Goal: Task Accomplishment & Management: Use online tool/utility

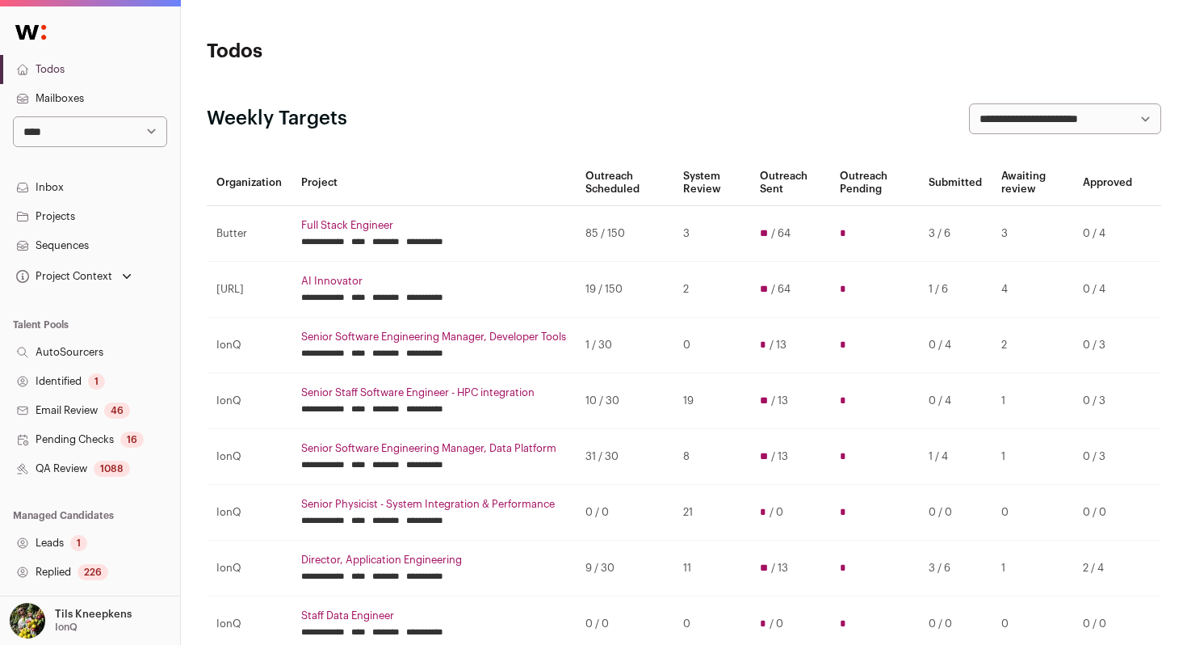
scroll to position [165, 0]
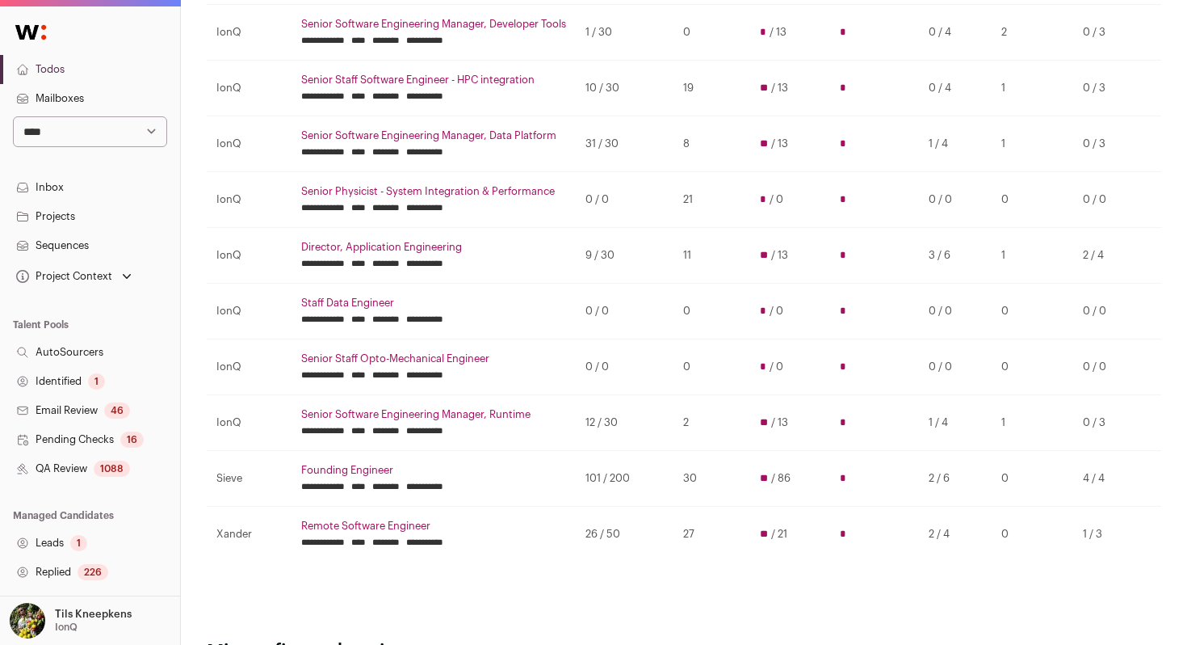
scroll to position [368, 0]
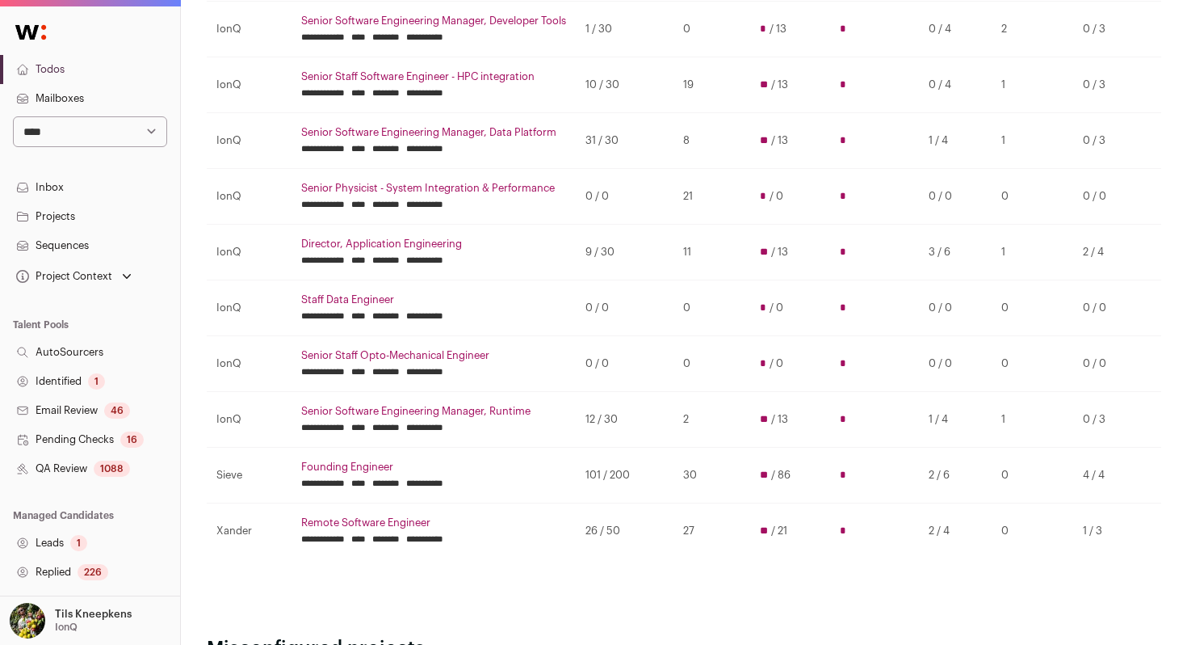
click at [371, 471] on link "Founding Engineer" at bounding box center [433, 466] width 265 height 13
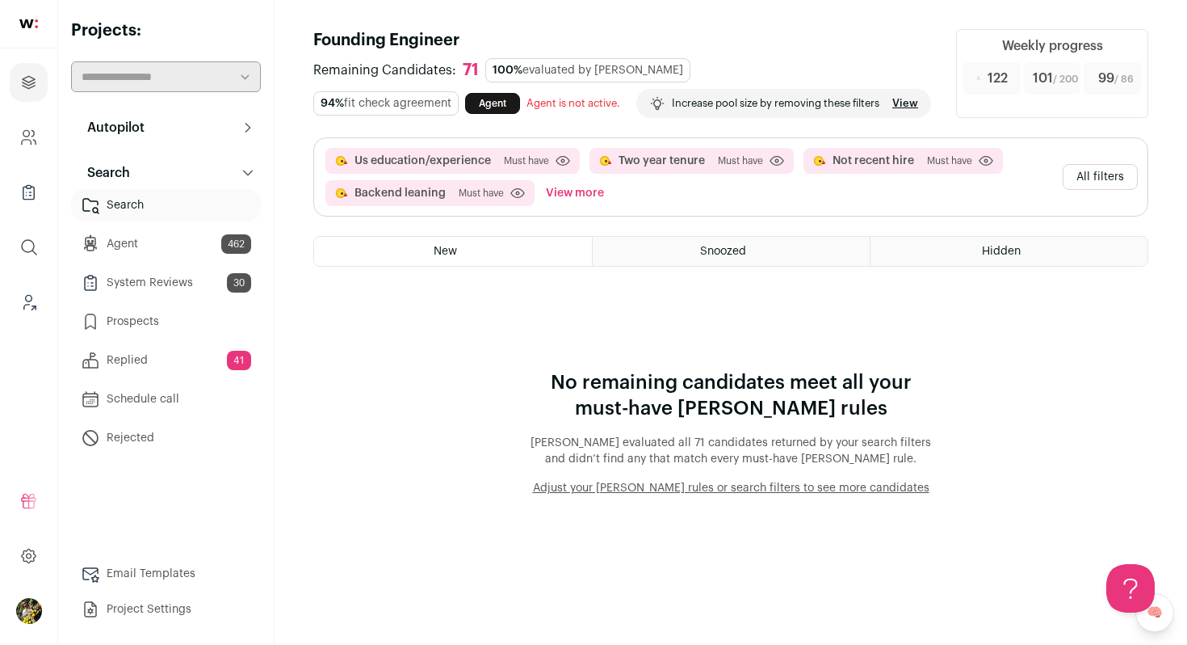
click at [599, 206] on button "View more" at bounding box center [575, 193] width 65 height 26
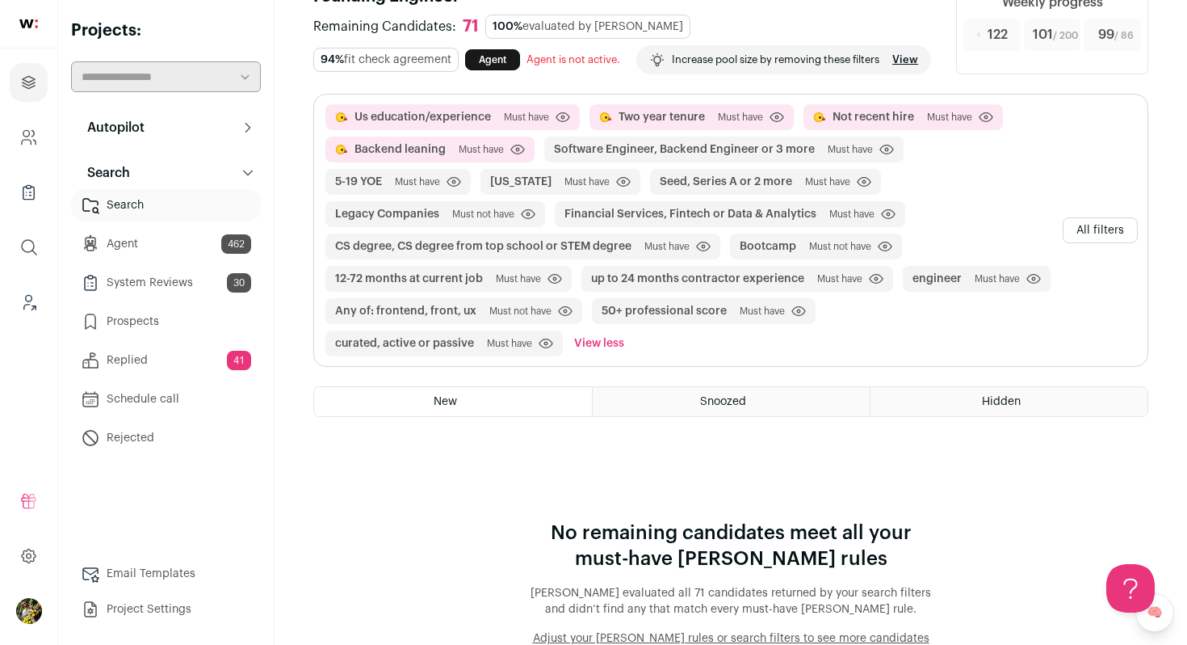
scroll to position [53, 0]
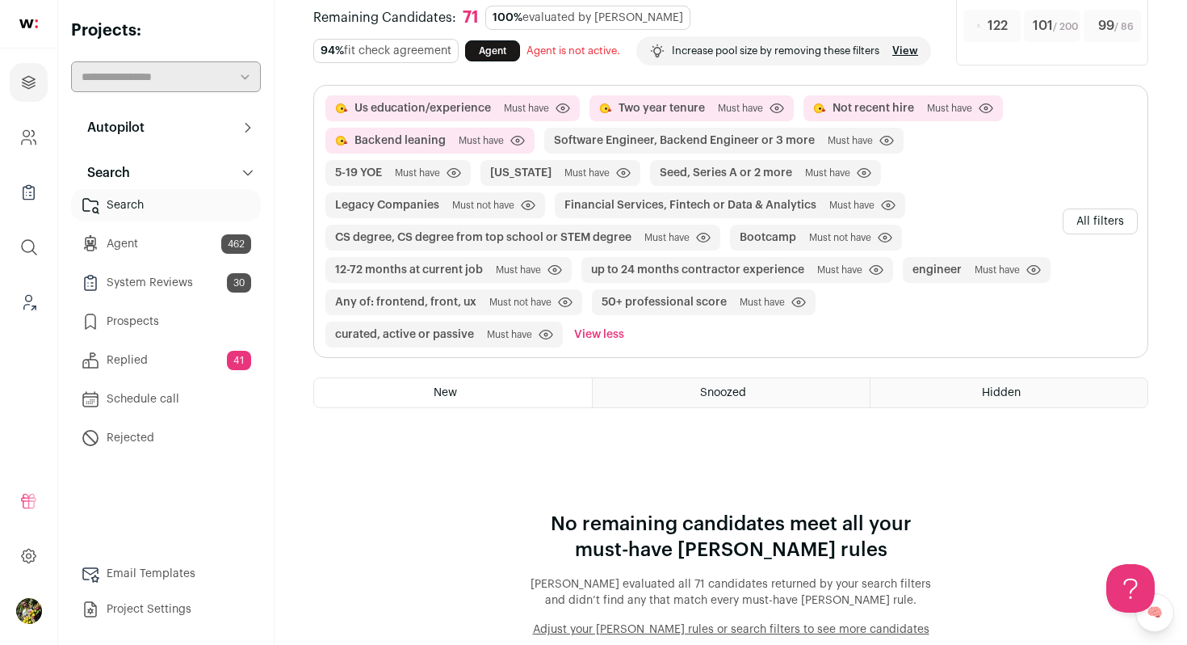
click at [1089, 234] on button "All filters" at bounding box center [1100, 221] width 75 height 26
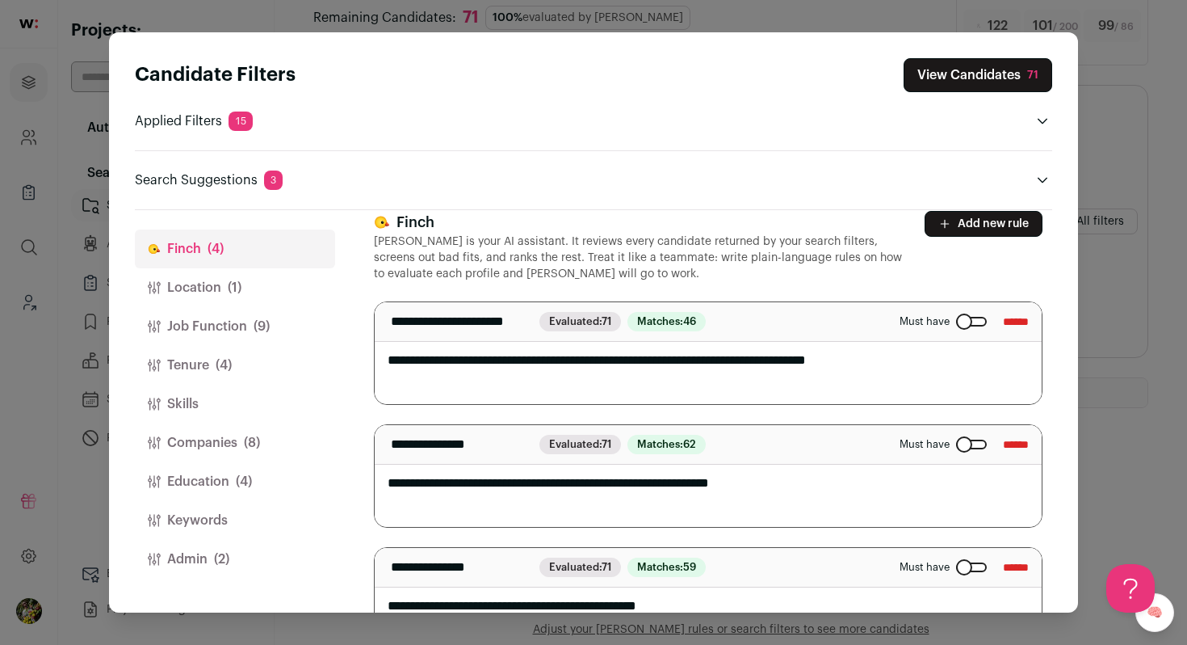
scroll to position [0, 0]
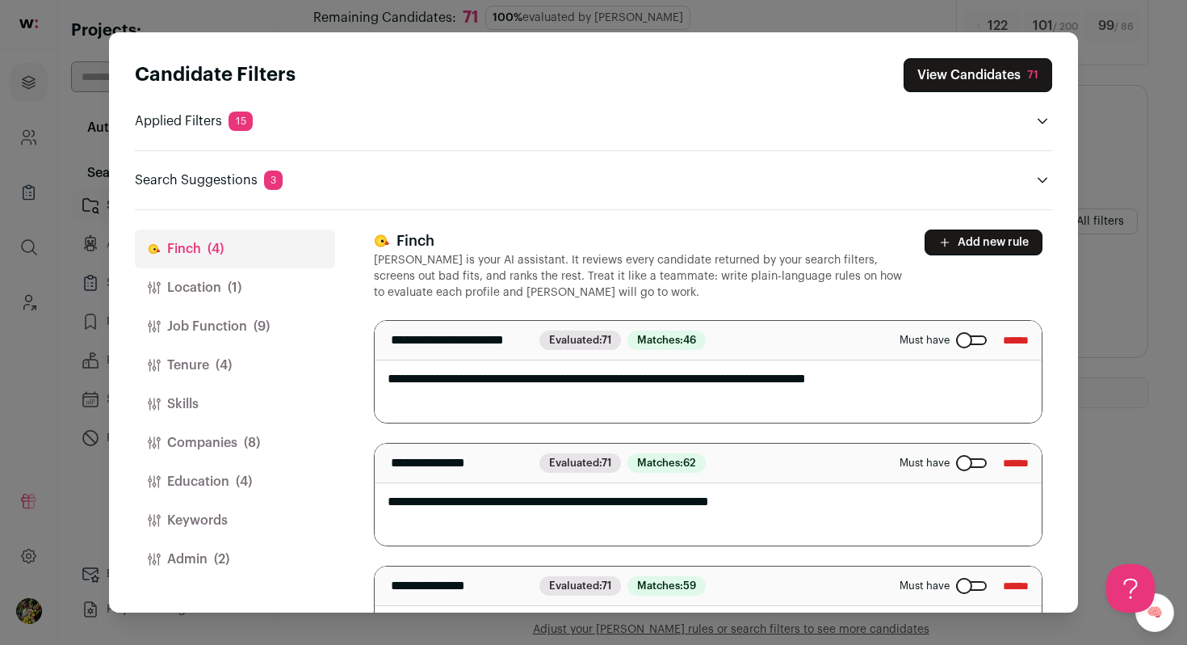
click at [981, 82] on button "View Candidates 71" at bounding box center [978, 75] width 149 height 34
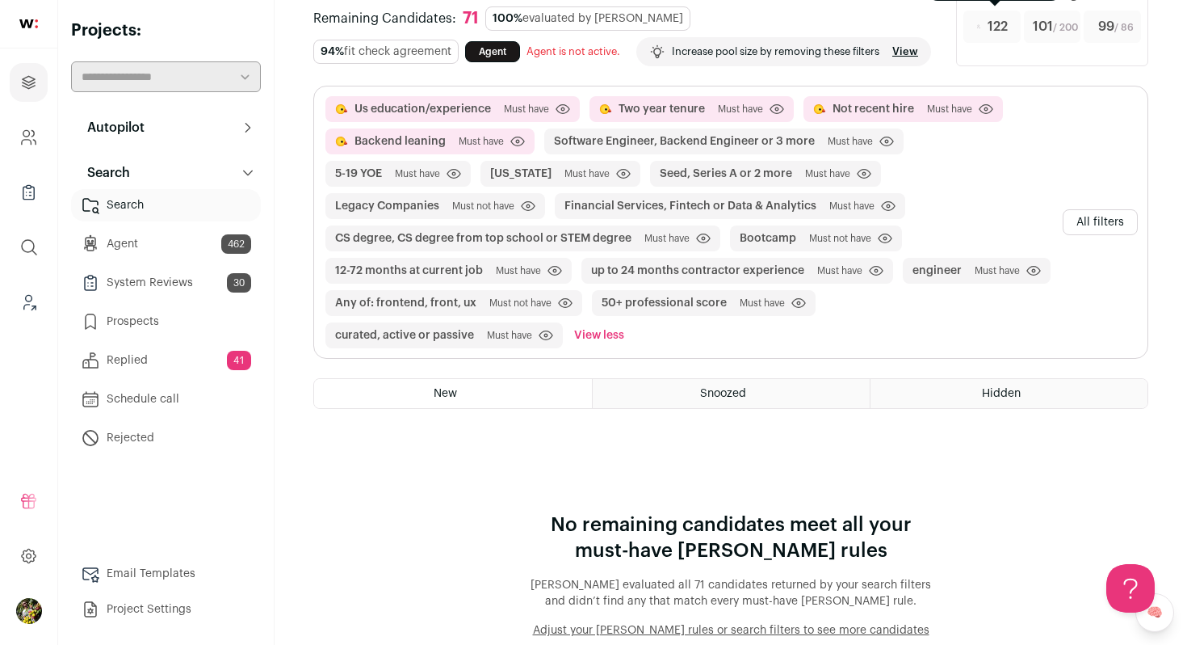
scroll to position [105, 0]
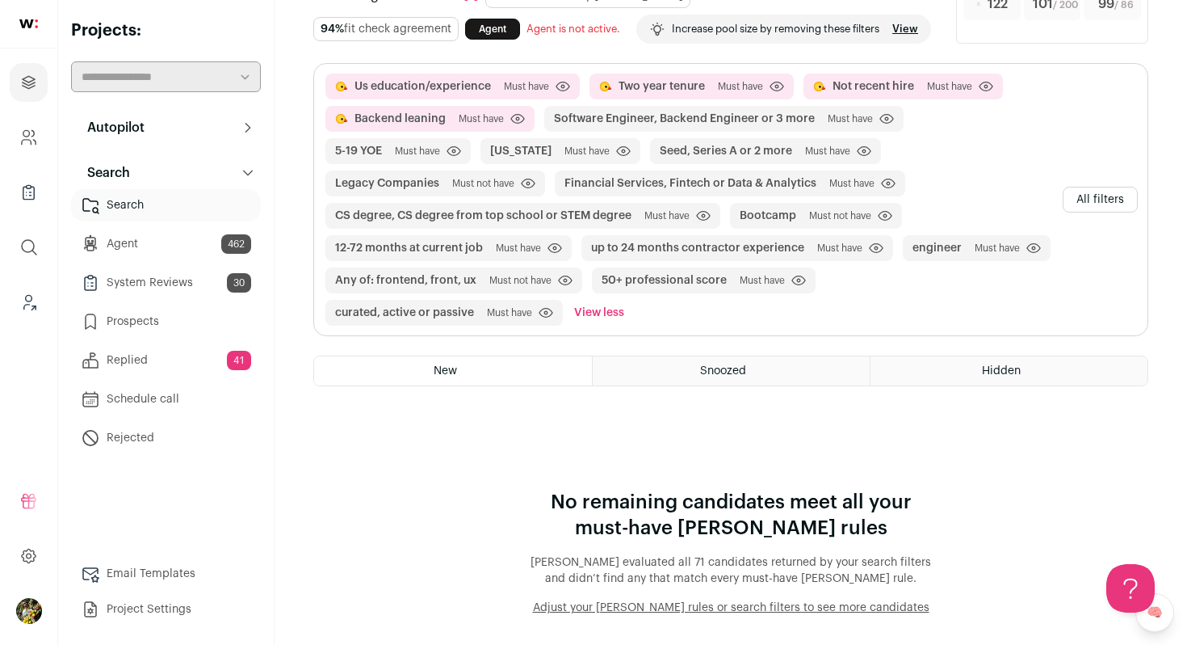
click at [1107, 200] on button "All filters" at bounding box center [1100, 200] width 75 height 26
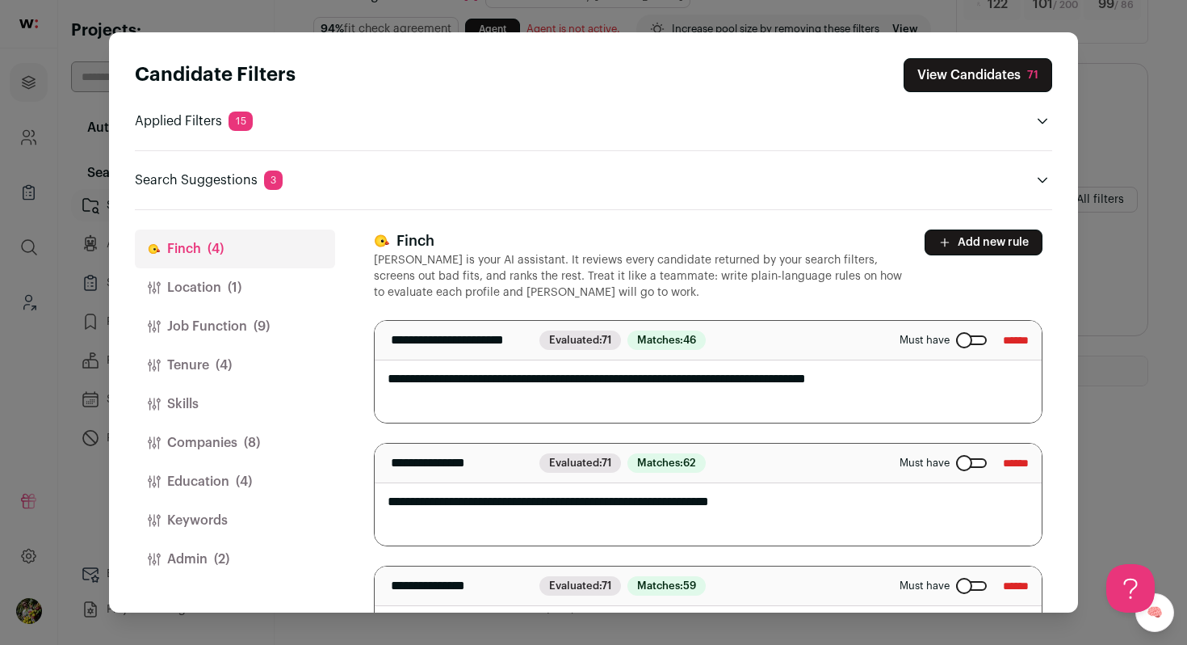
click at [275, 289] on button "Location (1)" at bounding box center [235, 287] width 200 height 39
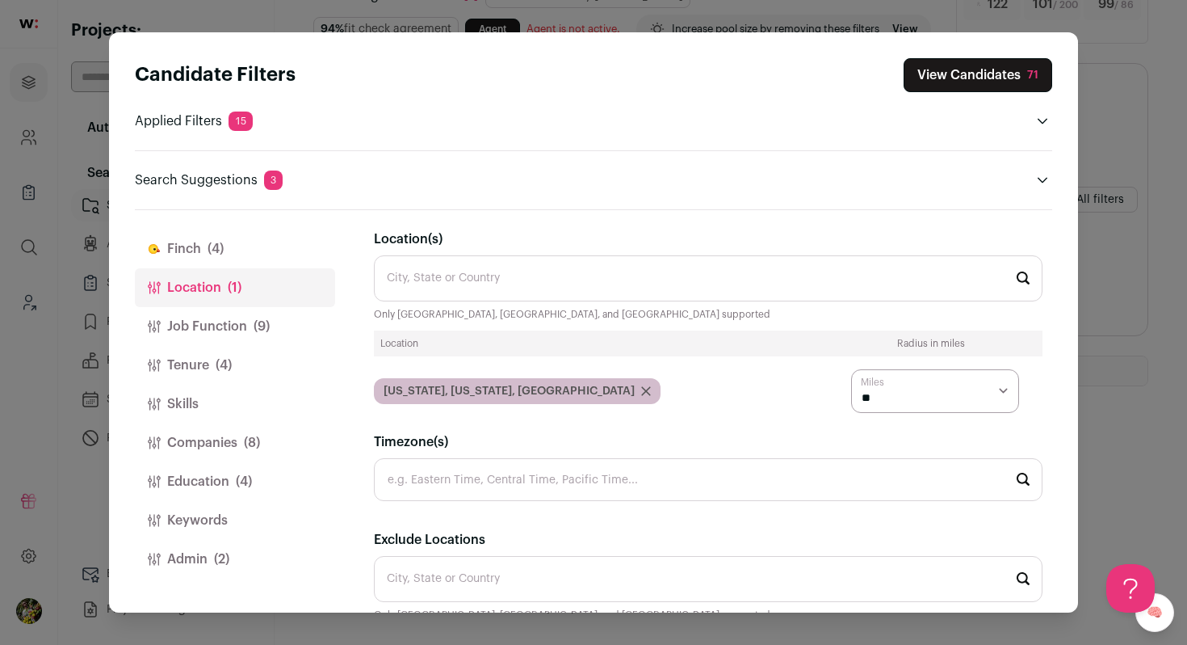
scroll to position [57, 0]
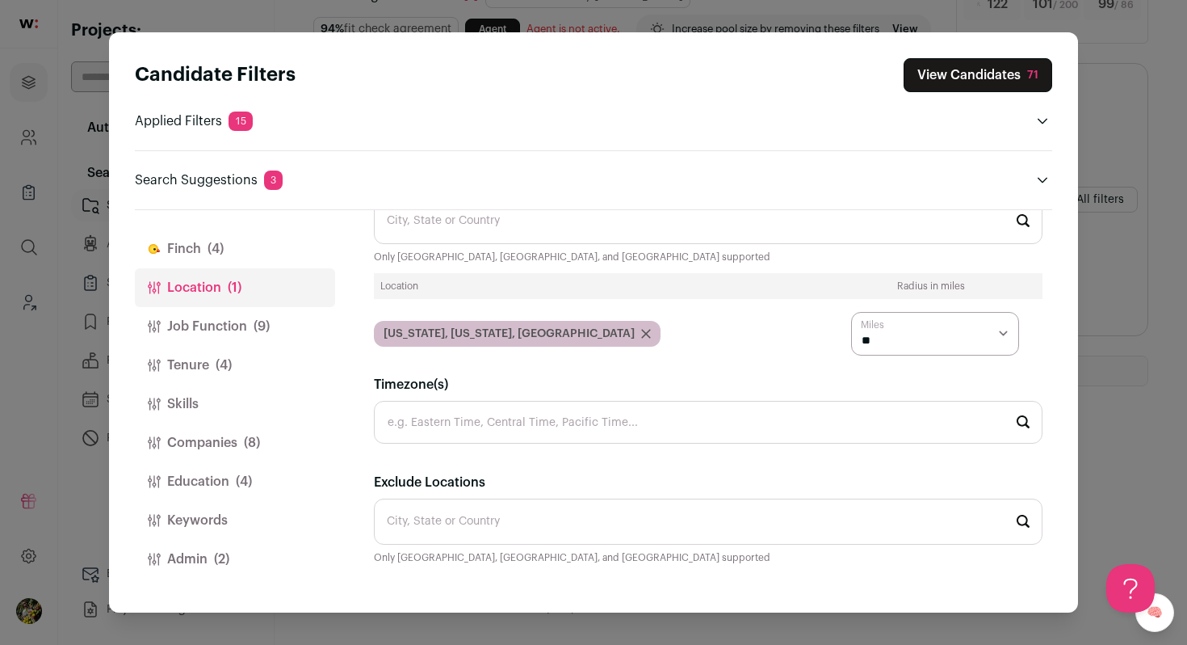
click at [251, 330] on button "Job Function (9)" at bounding box center [235, 326] width 200 height 39
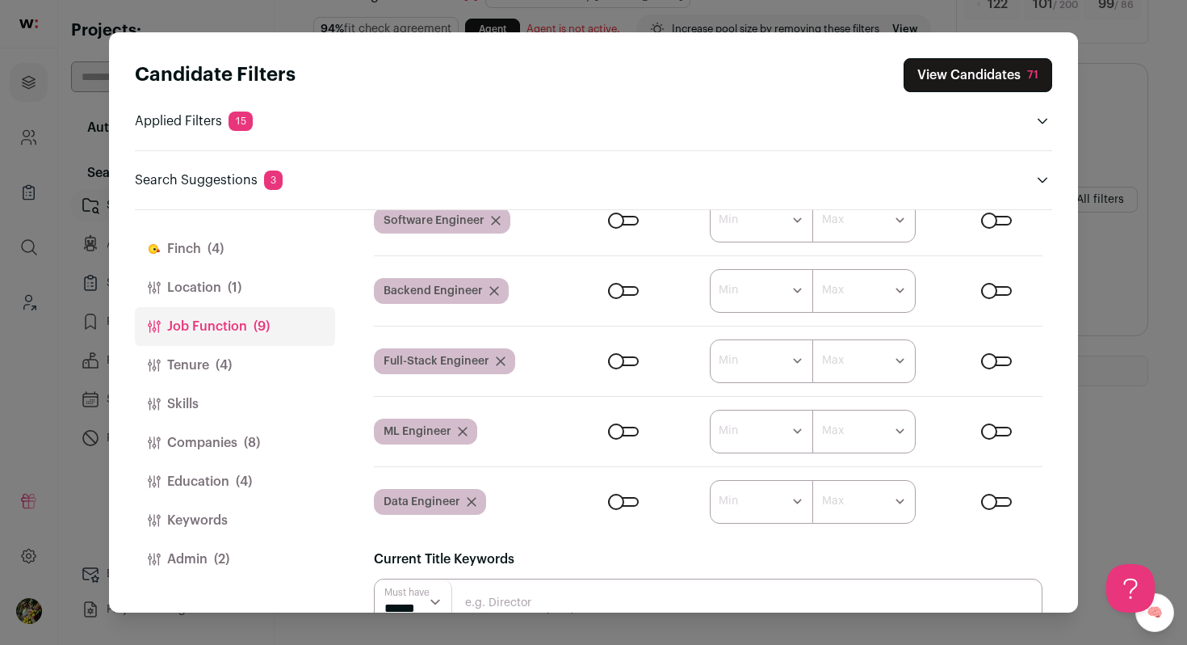
scroll to position [153, 0]
click at [292, 354] on button "Tenure (4)" at bounding box center [235, 365] width 200 height 39
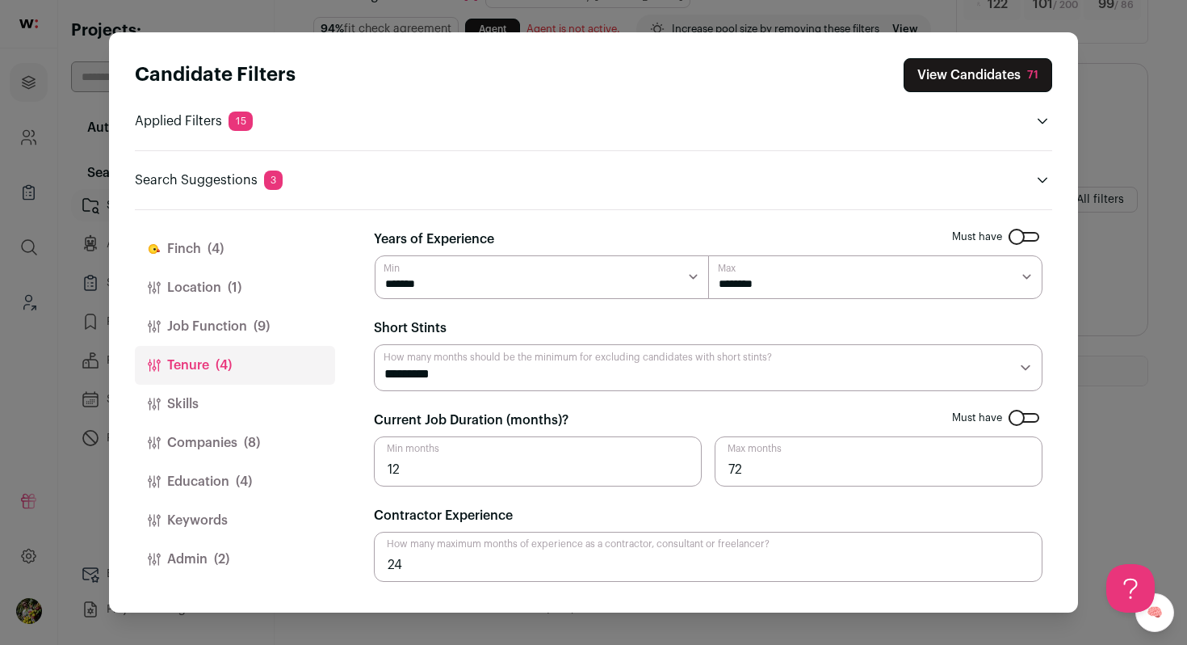
scroll to position [0, 0]
click at [278, 314] on button "Job Function (9)" at bounding box center [235, 326] width 200 height 39
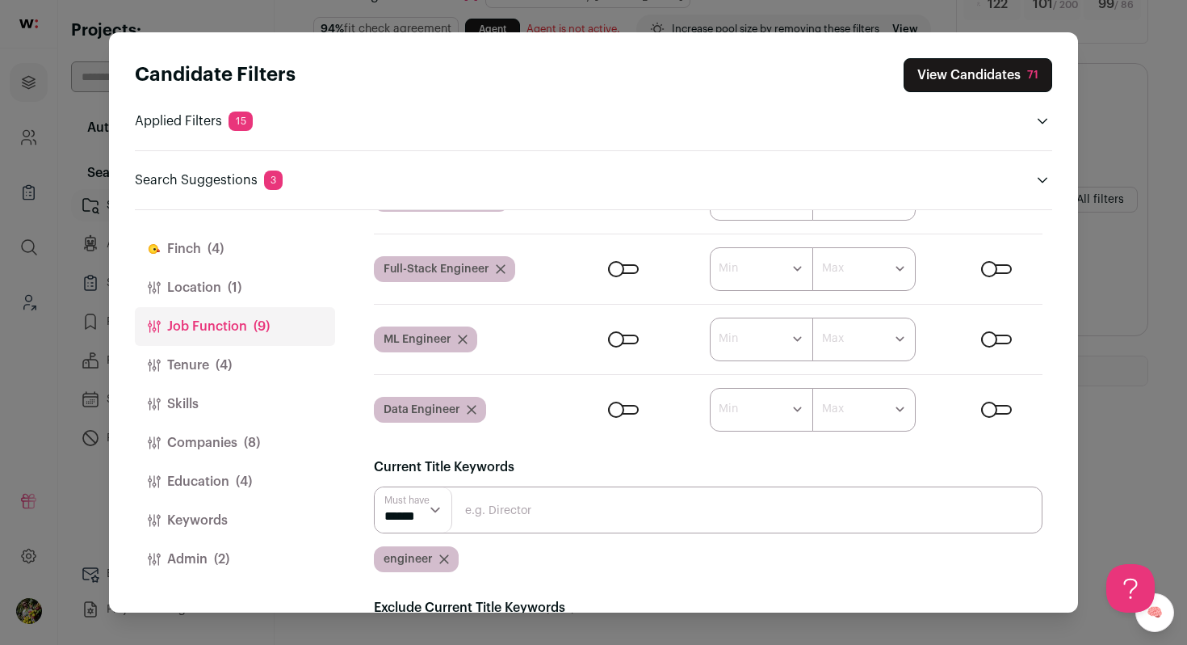
scroll to position [366, 0]
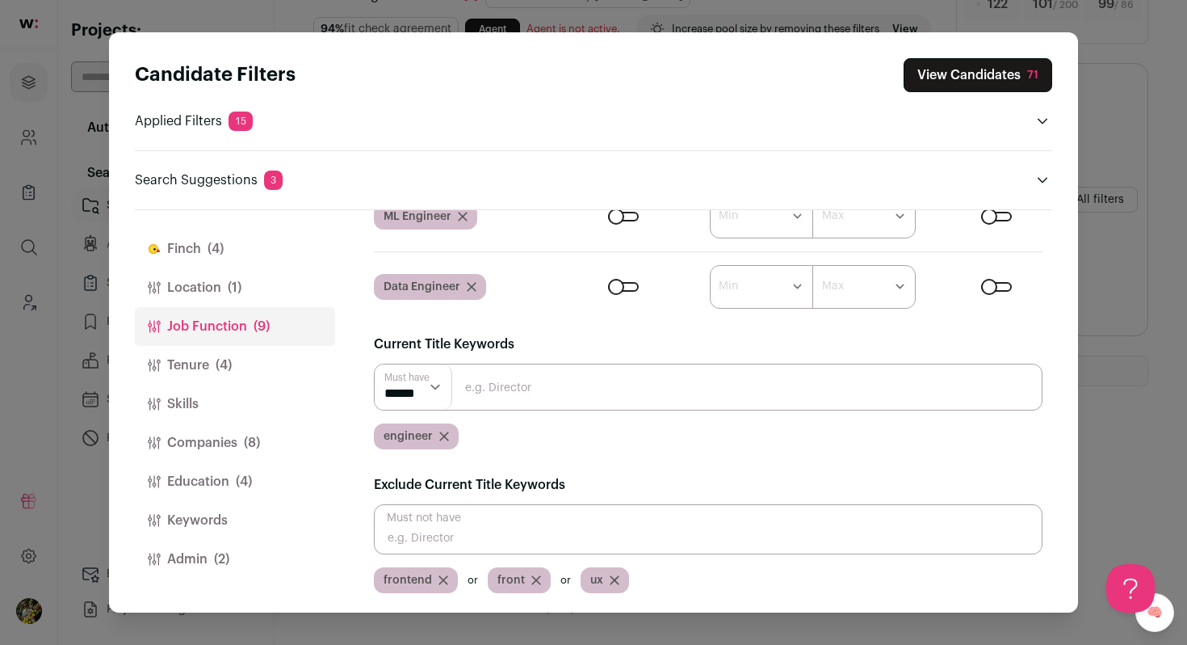
click at [467, 383] on input "Close modal via background" at bounding box center [708, 386] width 669 height 47
type input "developer"
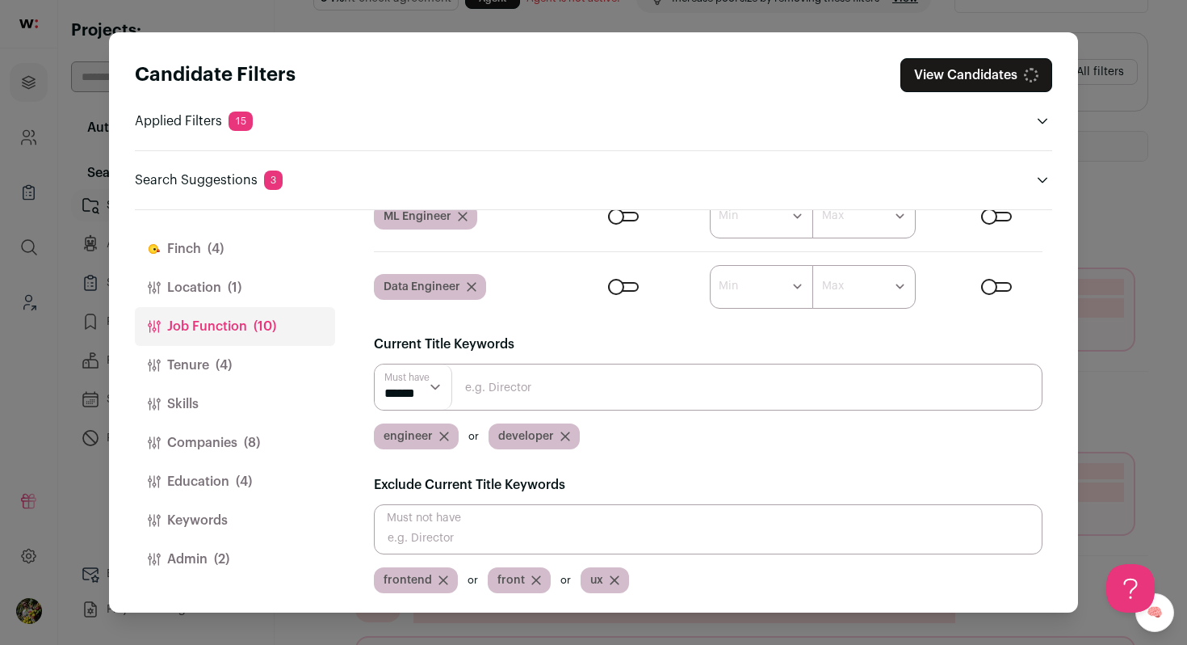
click at [306, 373] on button "Tenure (4)" at bounding box center [235, 365] width 200 height 39
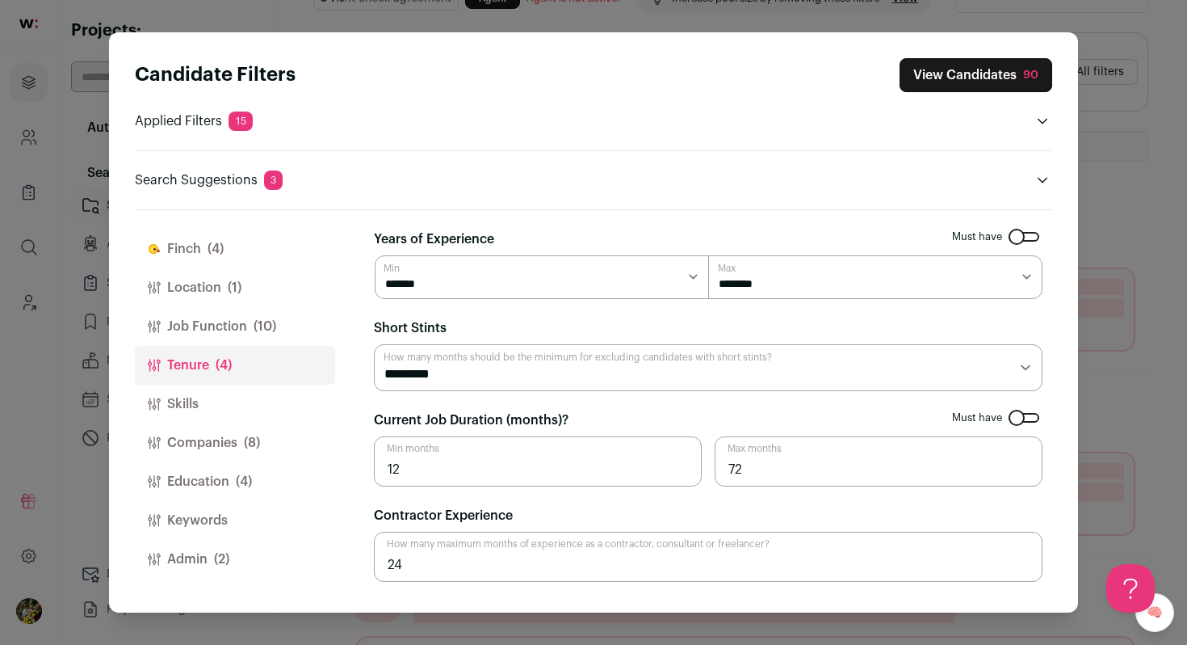
click at [311, 412] on button "Skills" at bounding box center [235, 404] width 200 height 39
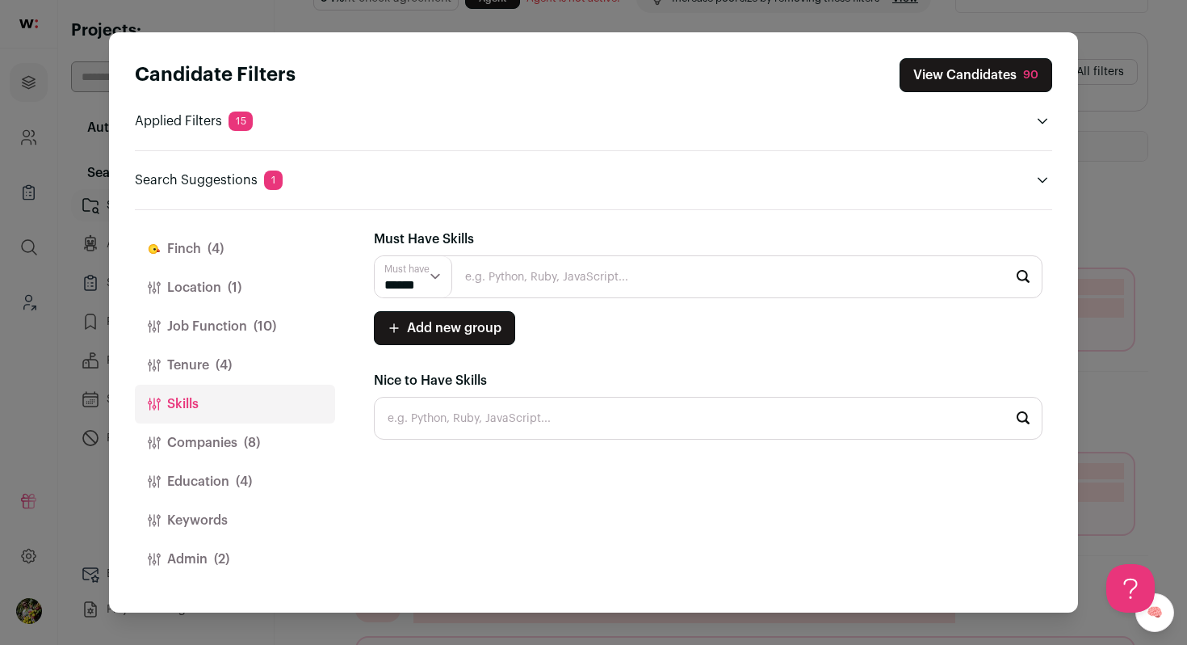
click at [302, 435] on button "Companies (8)" at bounding box center [235, 442] width 200 height 39
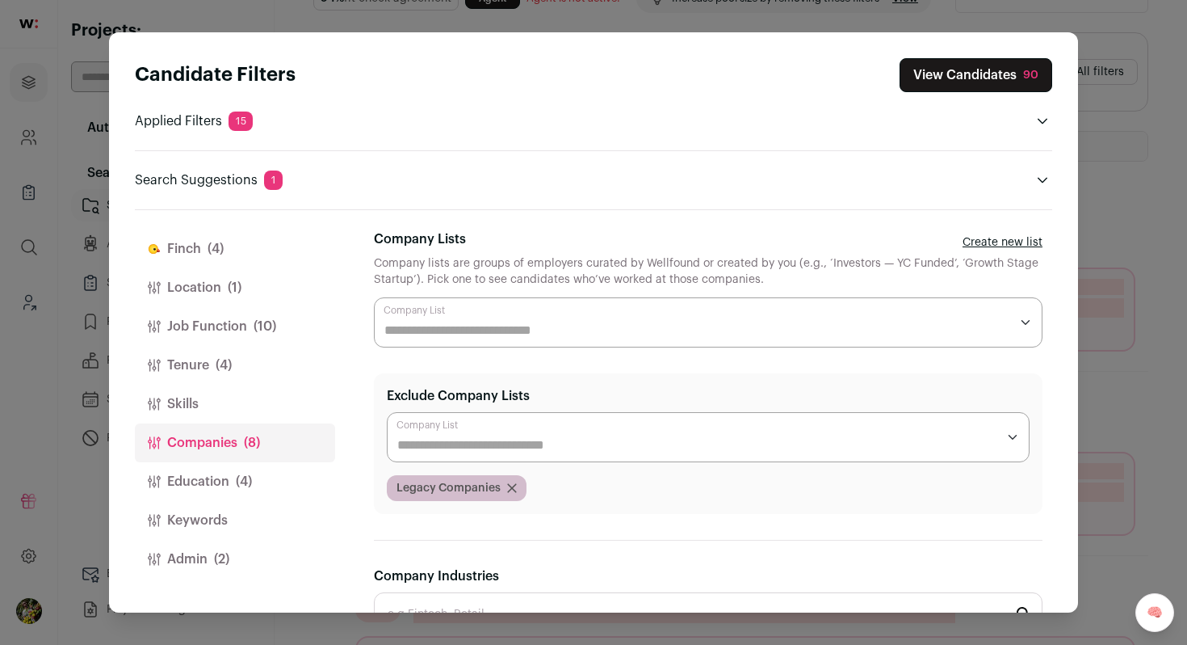
click at [282, 477] on button "Education (4)" at bounding box center [235, 481] width 200 height 39
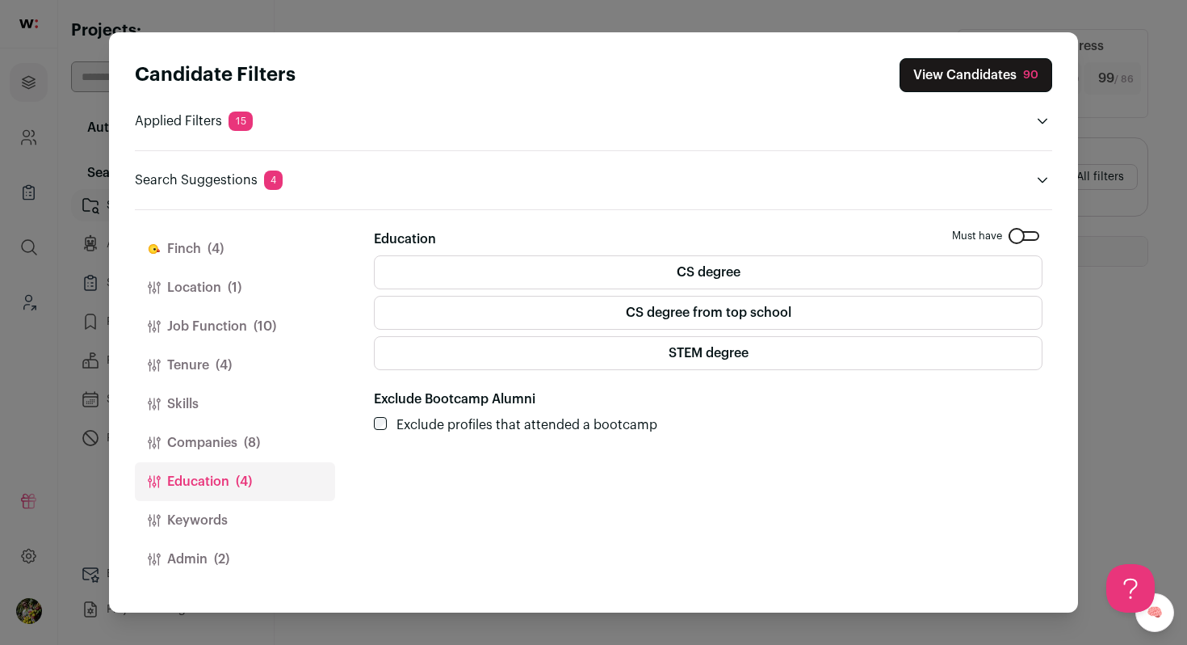
click at [273, 524] on button "Keywords" at bounding box center [235, 520] width 200 height 39
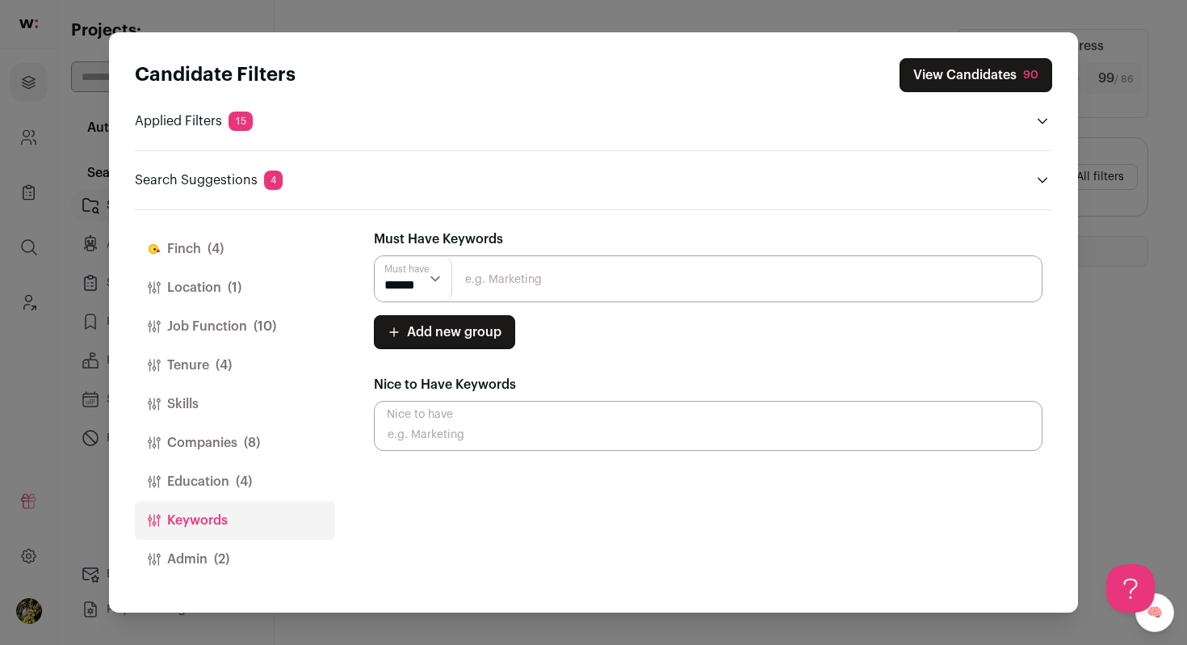
click at [270, 548] on button "Admin (2)" at bounding box center [235, 559] width 200 height 39
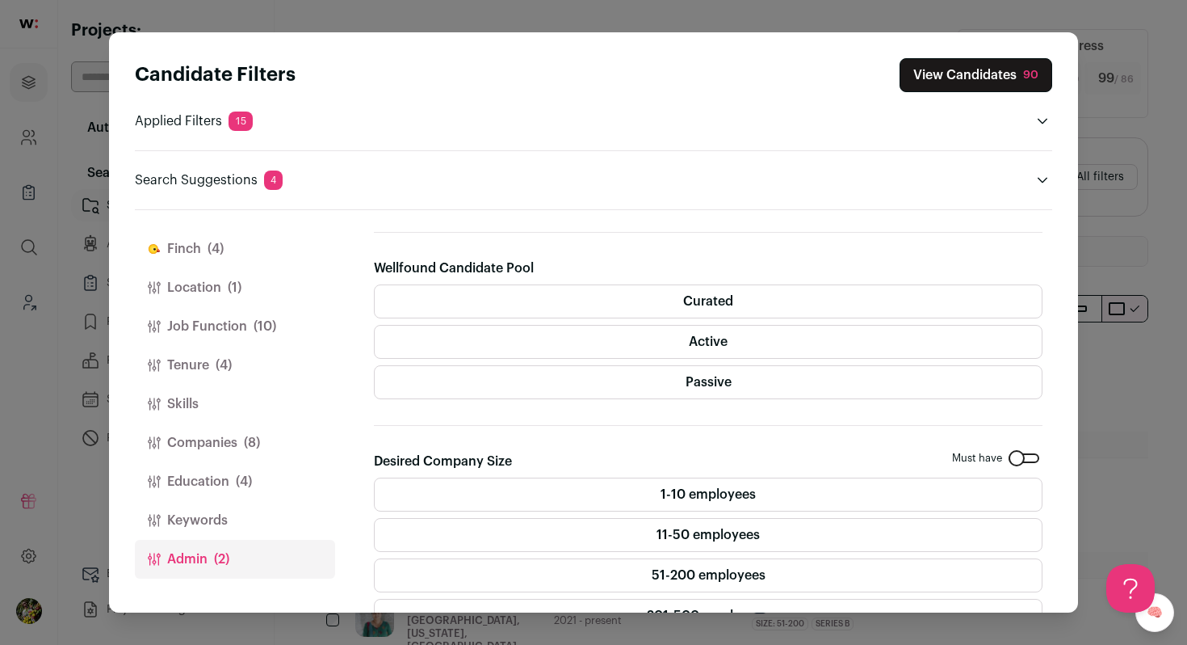
scroll to position [381, 0]
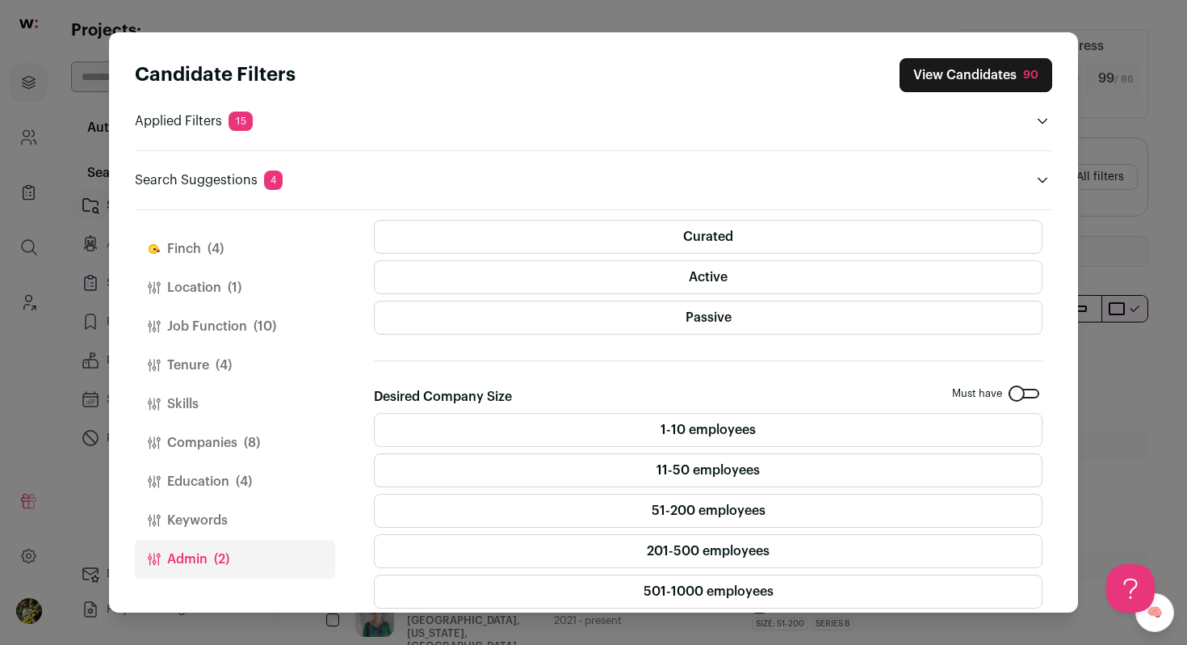
click at [607, 309] on label "Passive" at bounding box center [708, 317] width 669 height 34
click at [628, 271] on label "Active" at bounding box center [708, 277] width 669 height 34
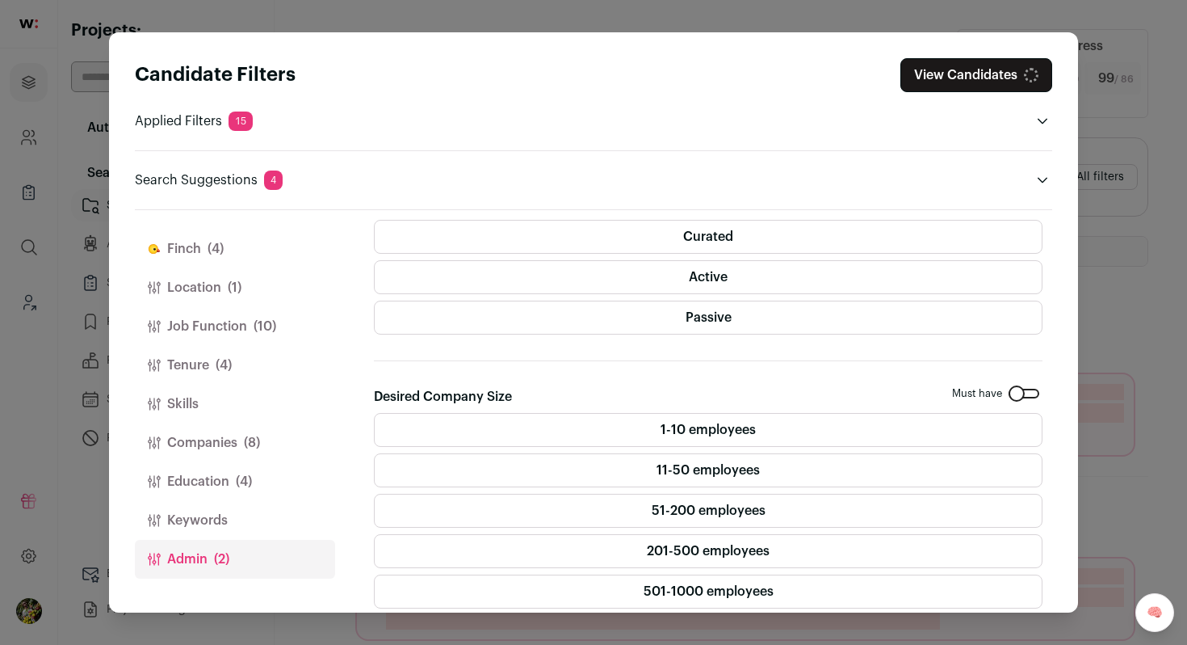
click at [651, 231] on label "Curated" at bounding box center [708, 237] width 669 height 34
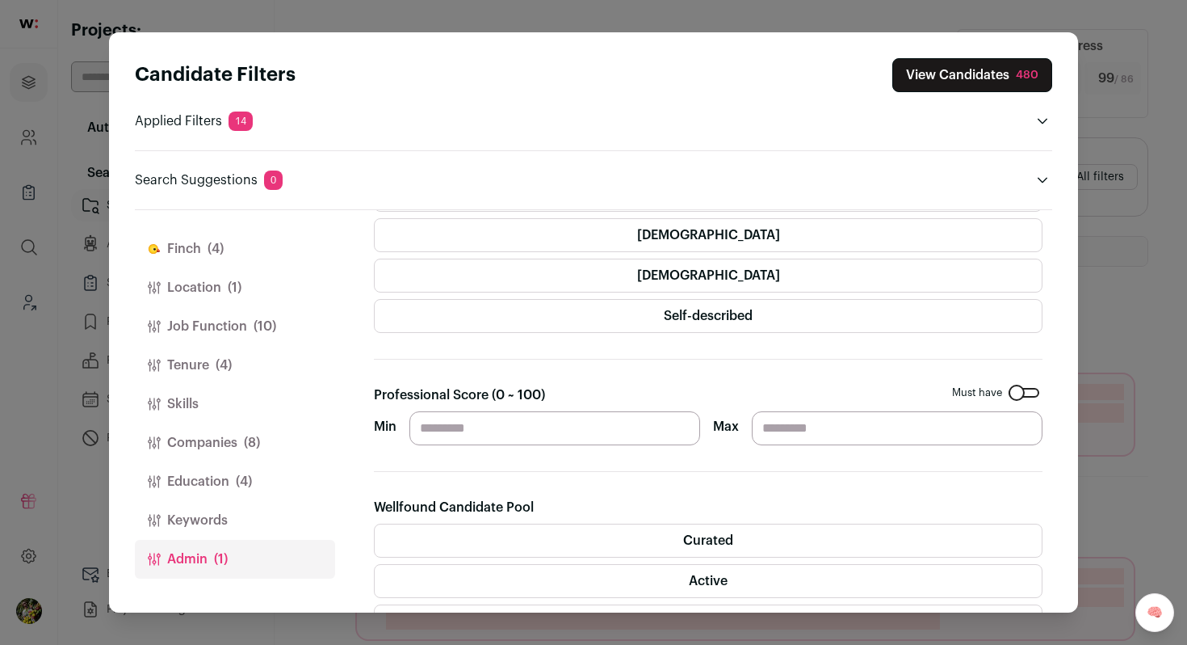
scroll to position [0, 0]
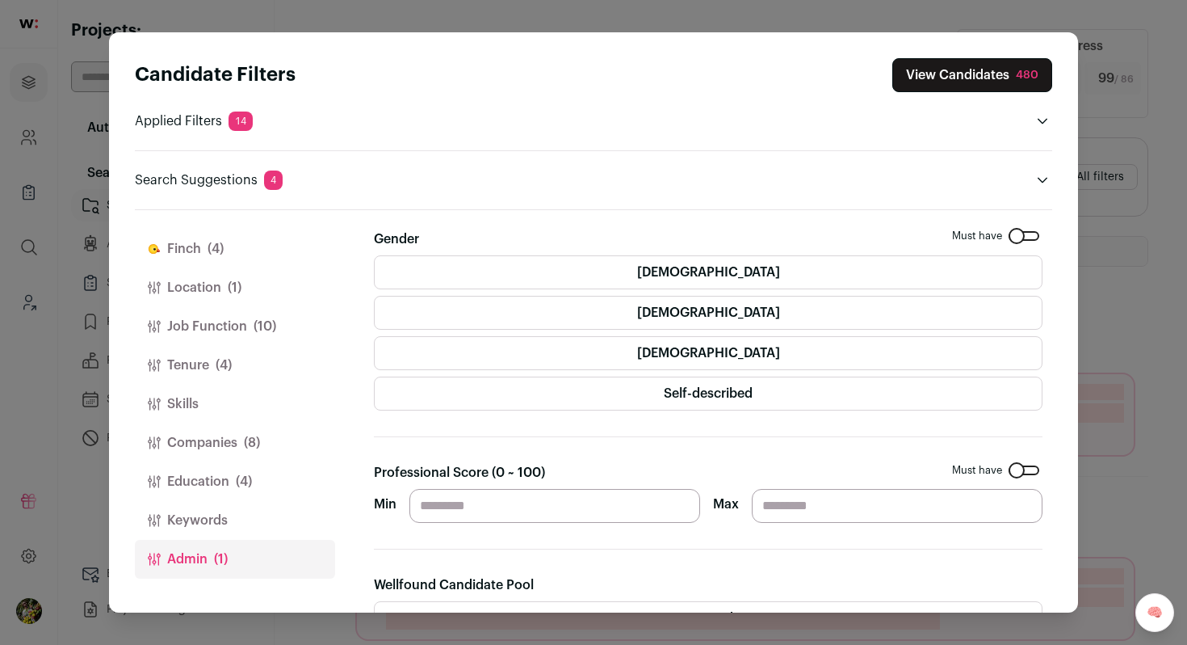
click at [269, 486] on button "Education (4)" at bounding box center [235, 481] width 200 height 39
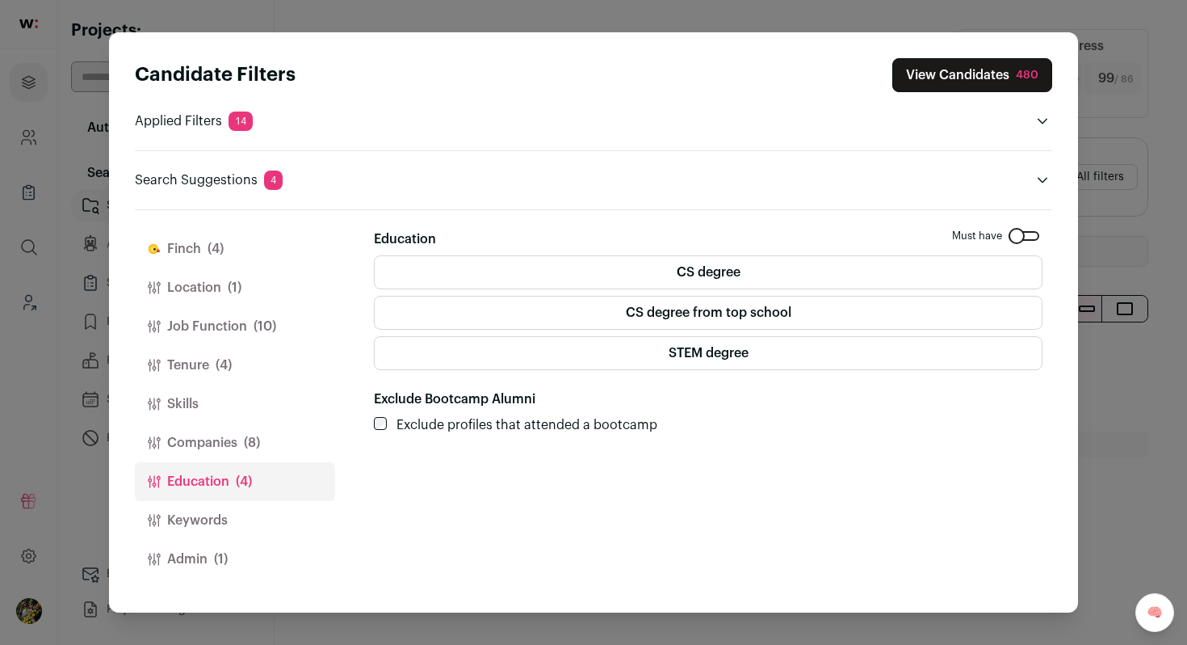
click at [263, 461] on button "Companies (8)" at bounding box center [235, 442] width 200 height 39
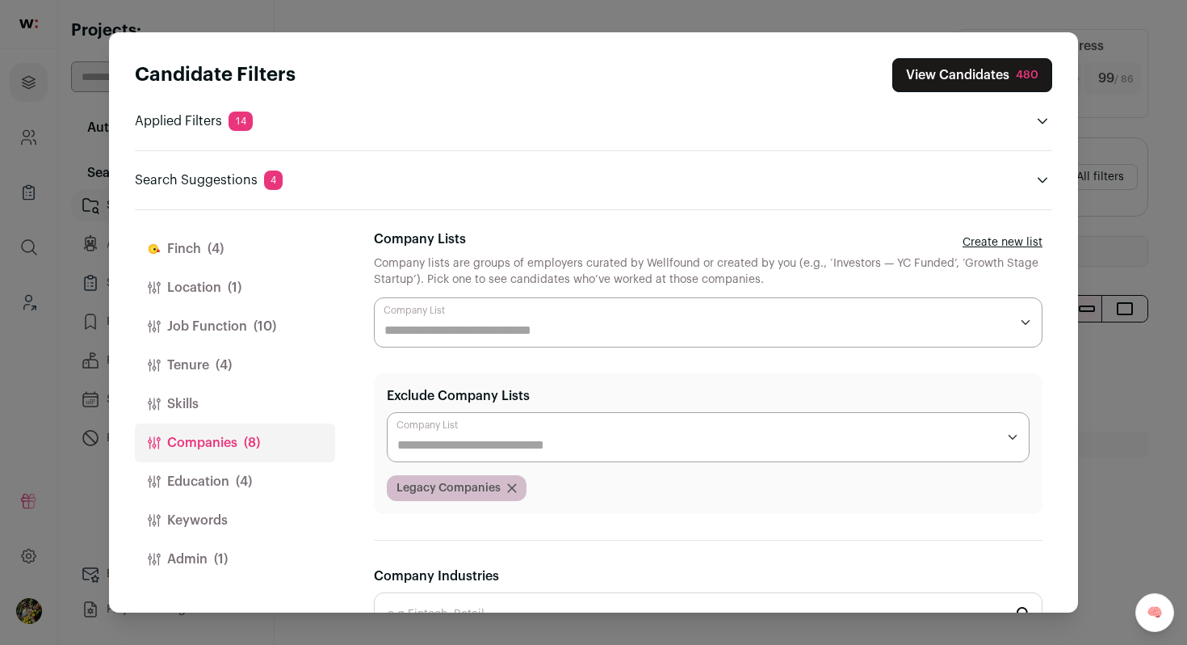
click at [283, 363] on button "Tenure (4)" at bounding box center [235, 365] width 200 height 39
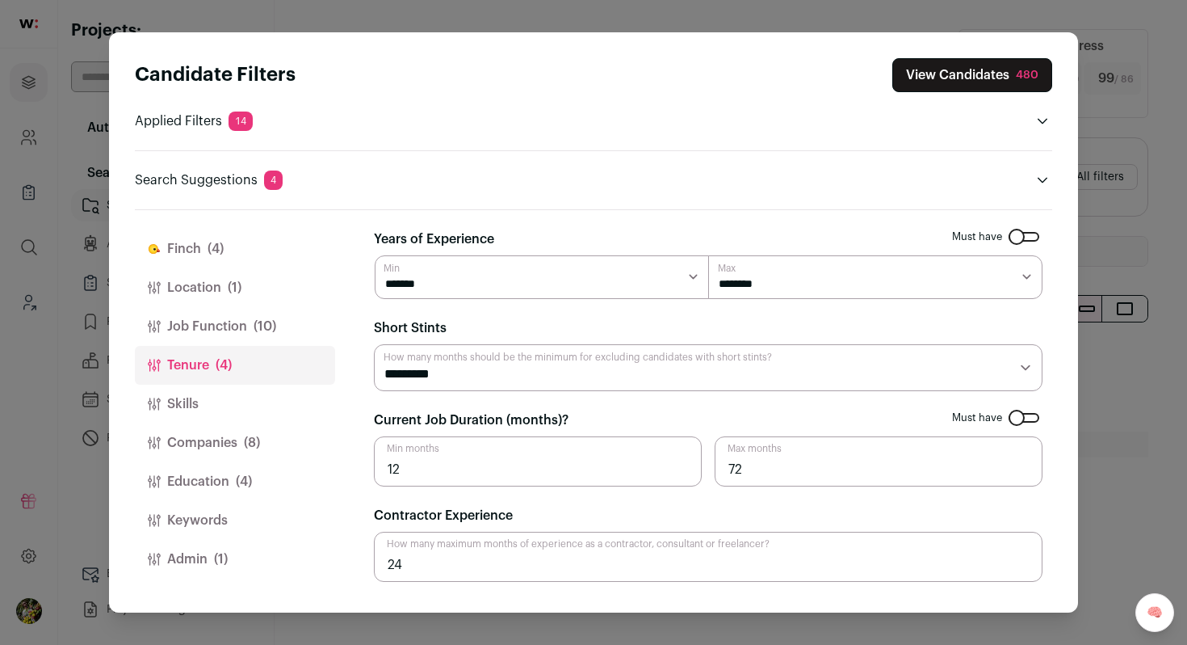
click at [286, 330] on button "Job Function (10)" at bounding box center [235, 326] width 200 height 39
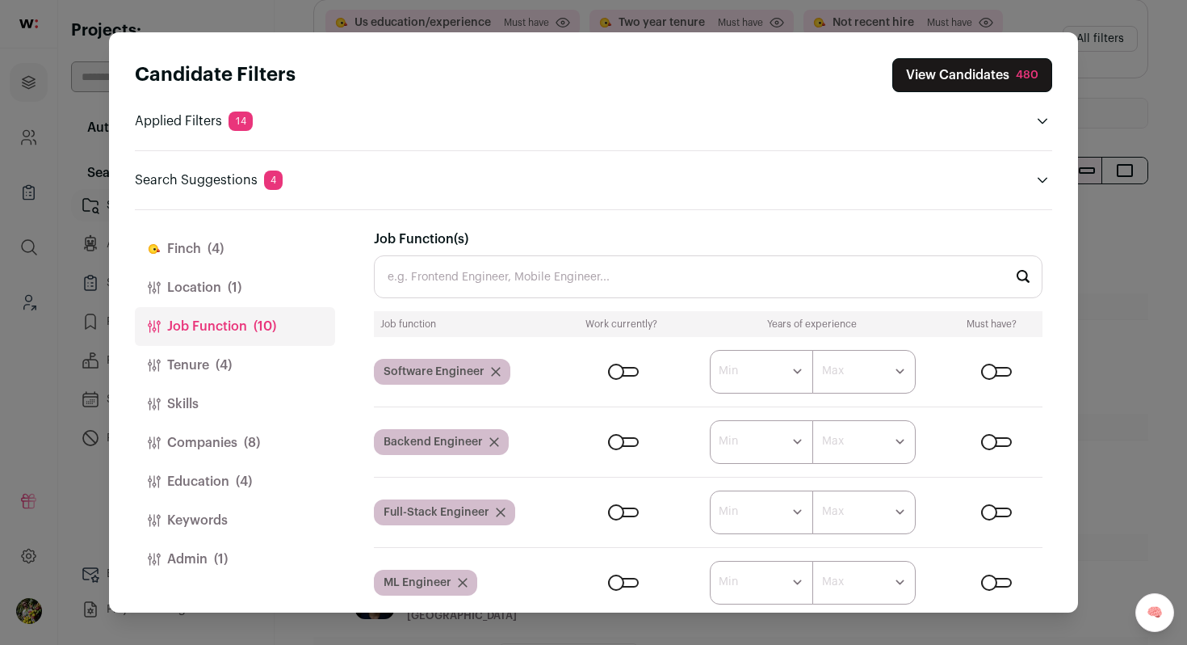
scroll to position [158, 0]
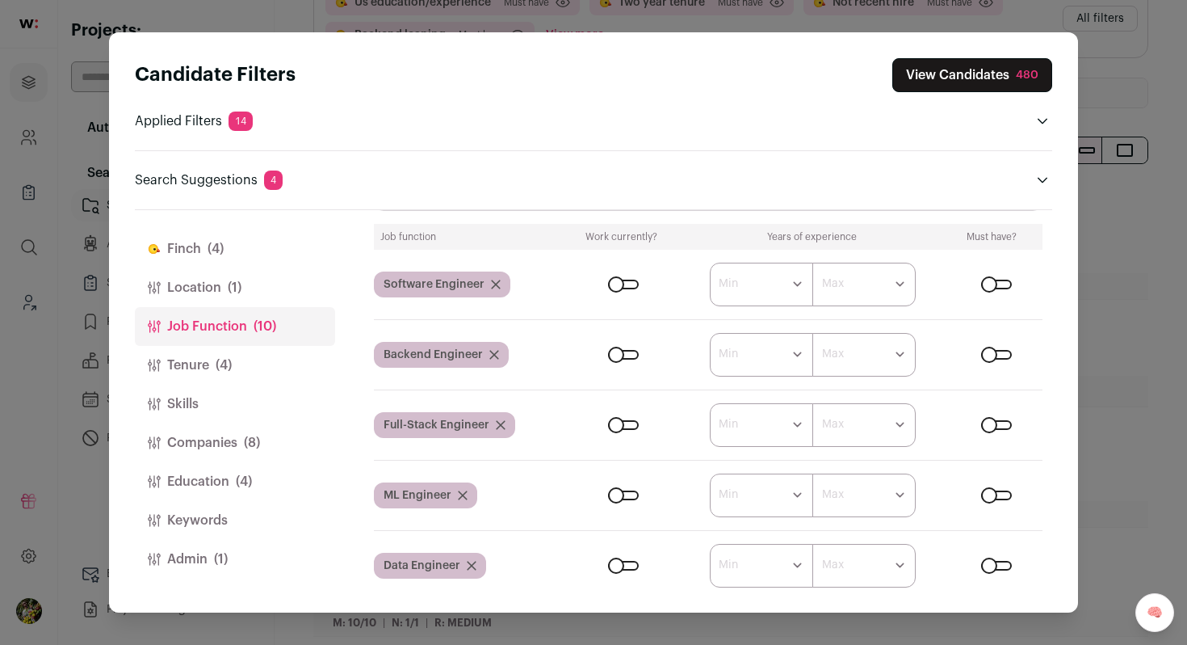
click at [301, 292] on button "Location (1)" at bounding box center [235, 287] width 200 height 39
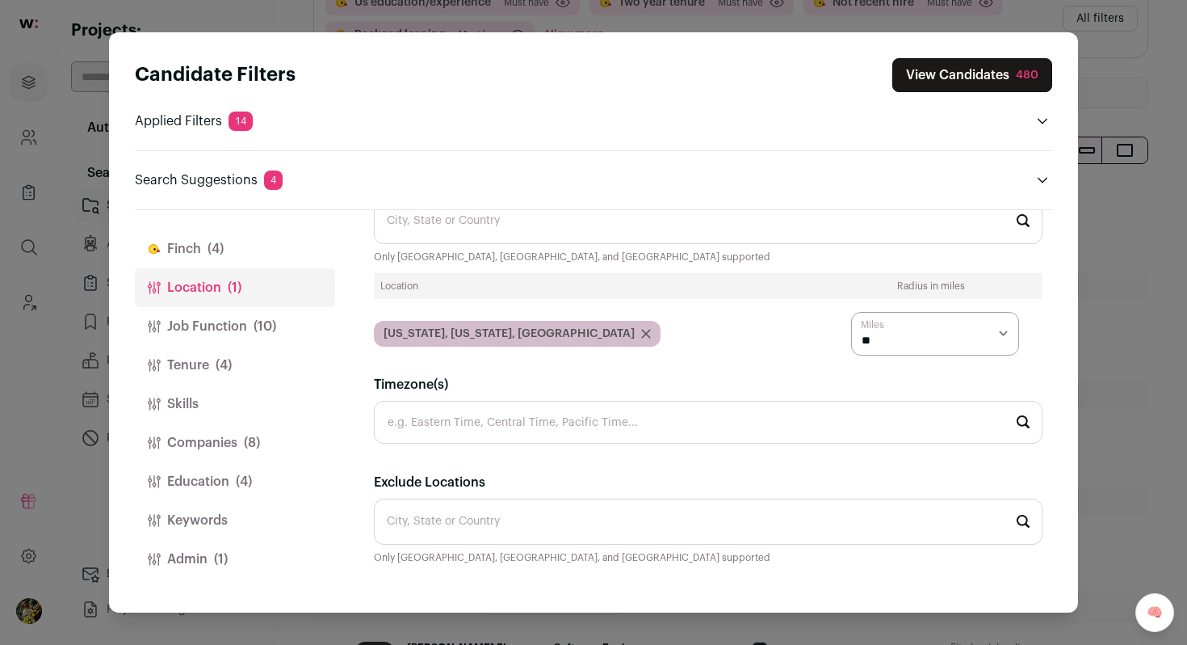
click at [287, 243] on button "Finch (4)" at bounding box center [235, 248] width 200 height 39
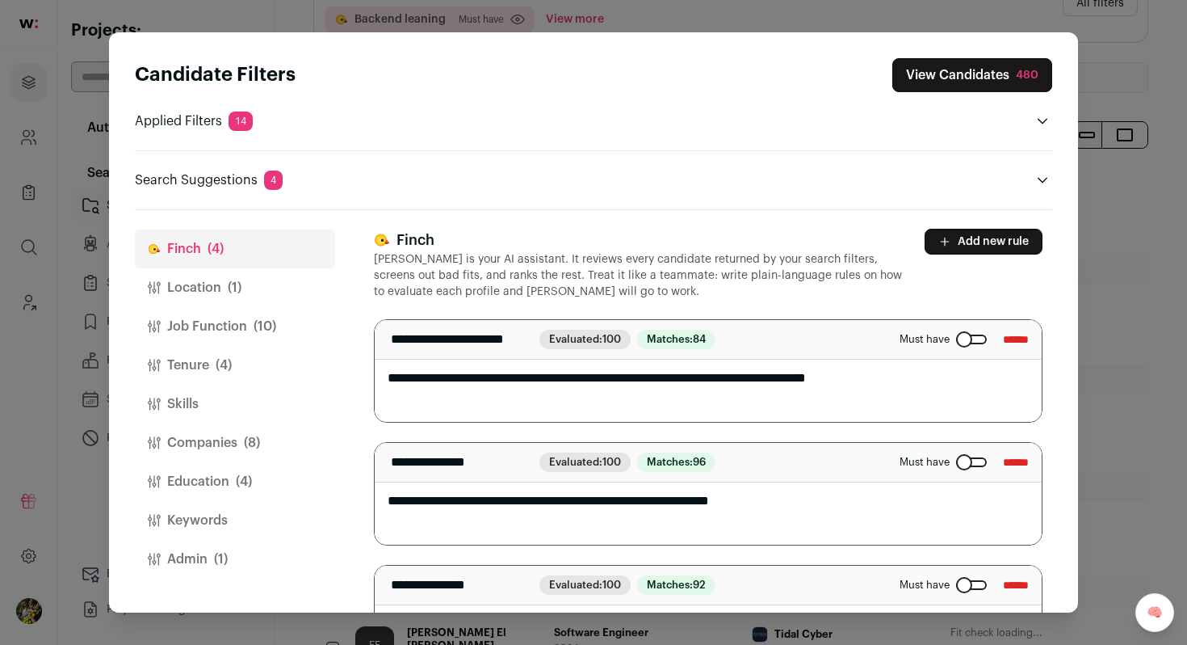
scroll to position [0, 0]
click at [971, 85] on button "View Candidates 480" at bounding box center [973, 75] width 160 height 34
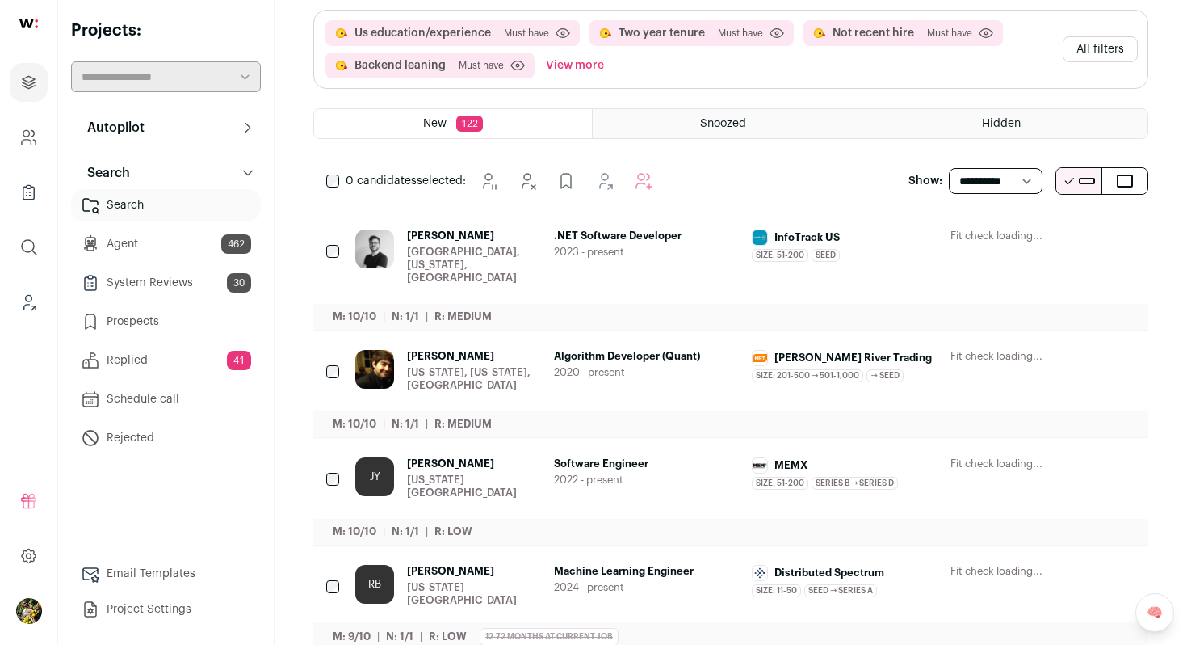
scroll to position [94, 0]
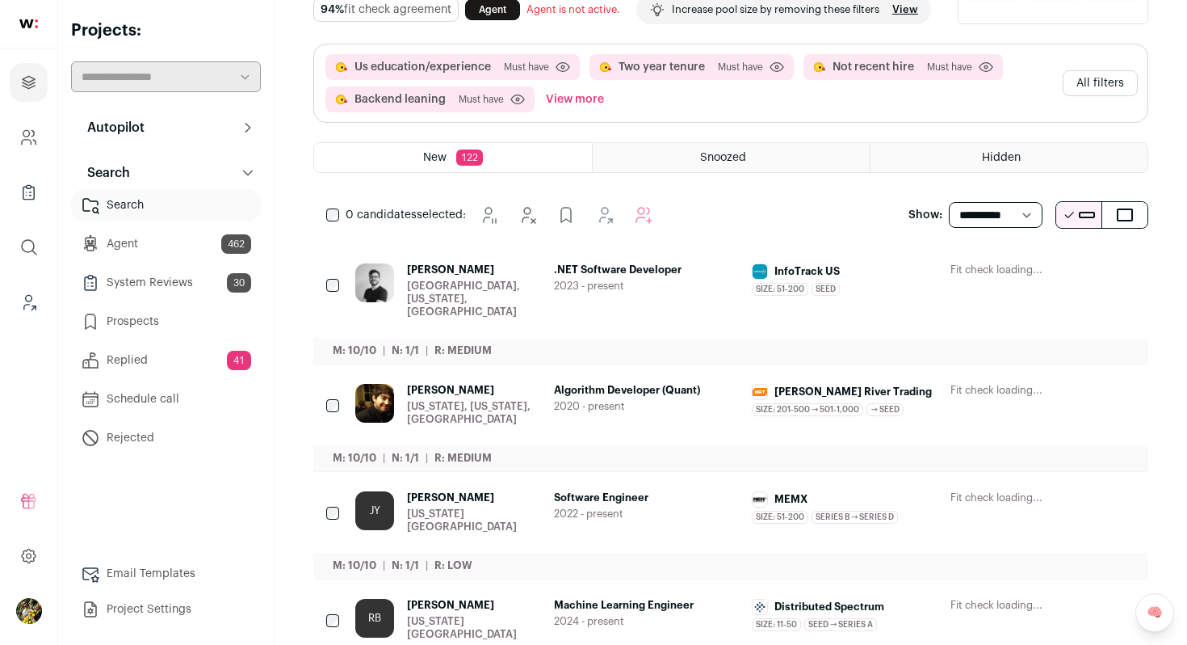
click at [980, 288] on button "Hide" at bounding box center [991, 271] width 34 height 34
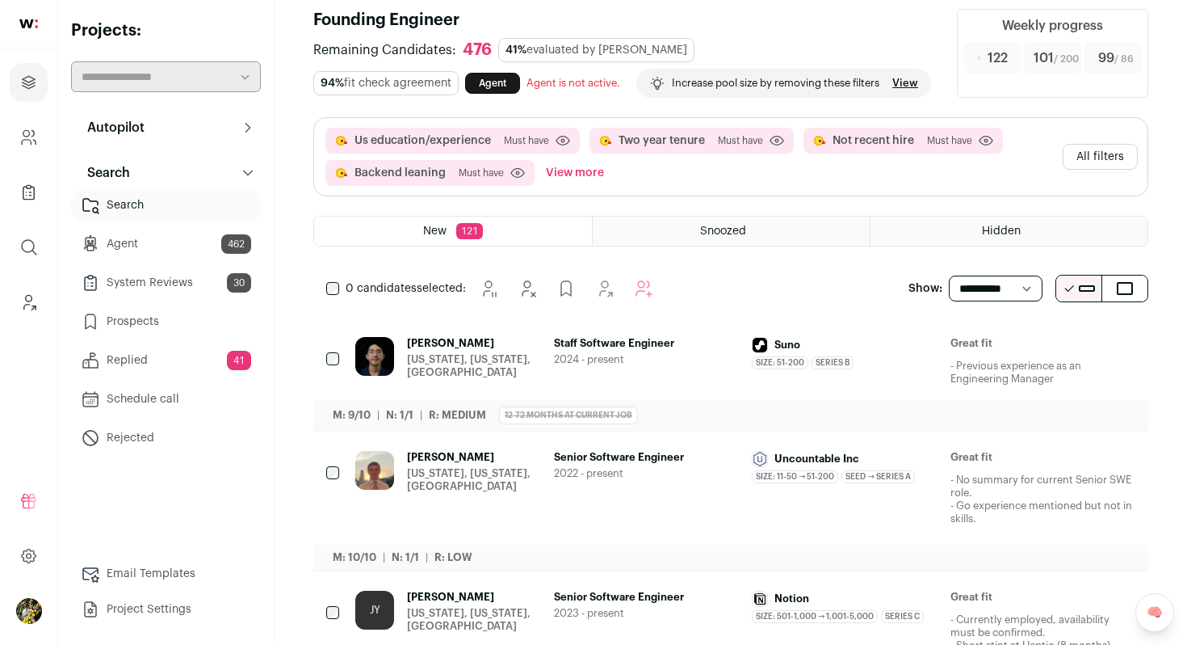
scroll to position [0, 0]
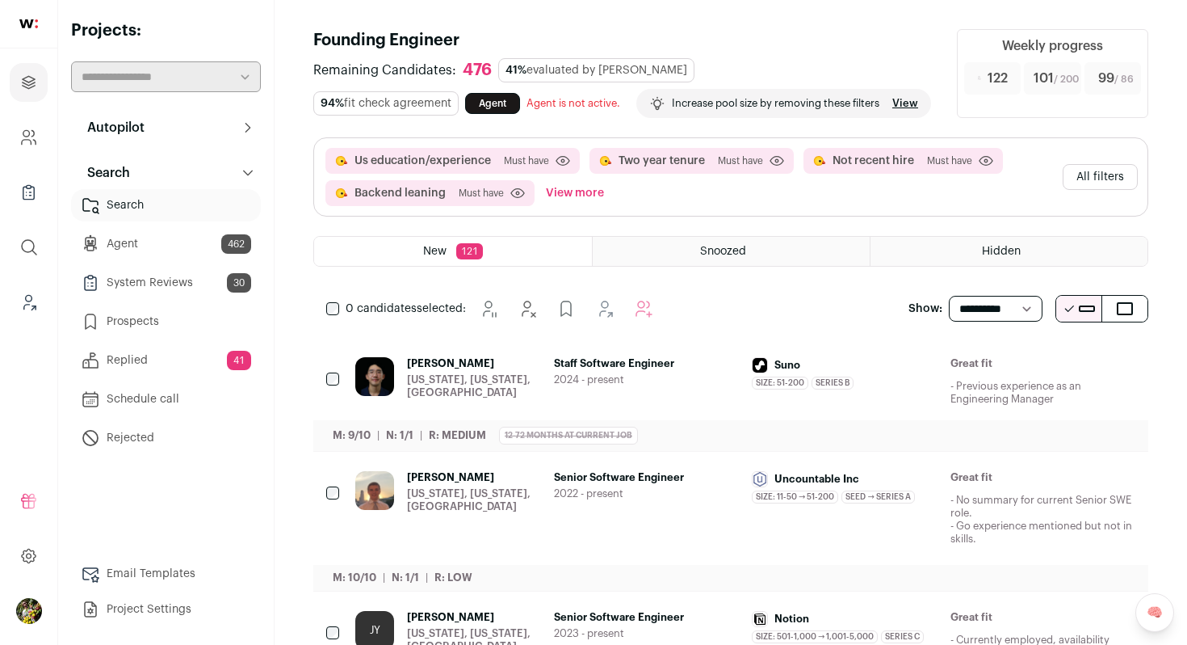
click at [1114, 190] on button "All filters" at bounding box center [1100, 177] width 75 height 26
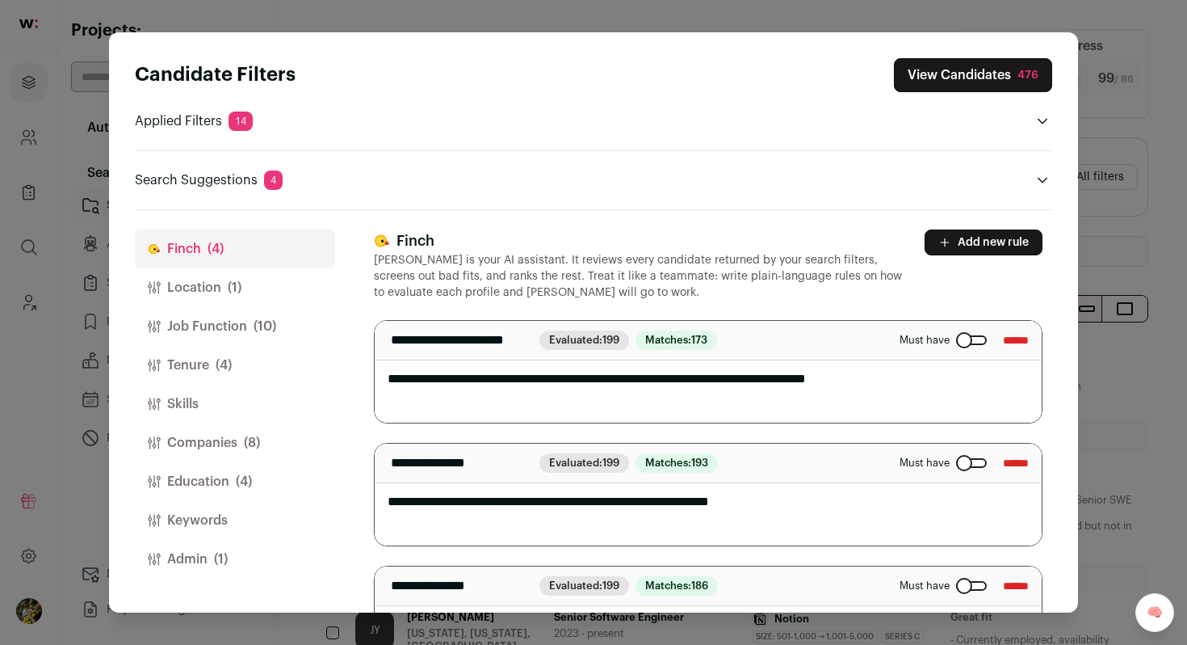
click at [266, 523] on button "Keywords" at bounding box center [235, 520] width 200 height 39
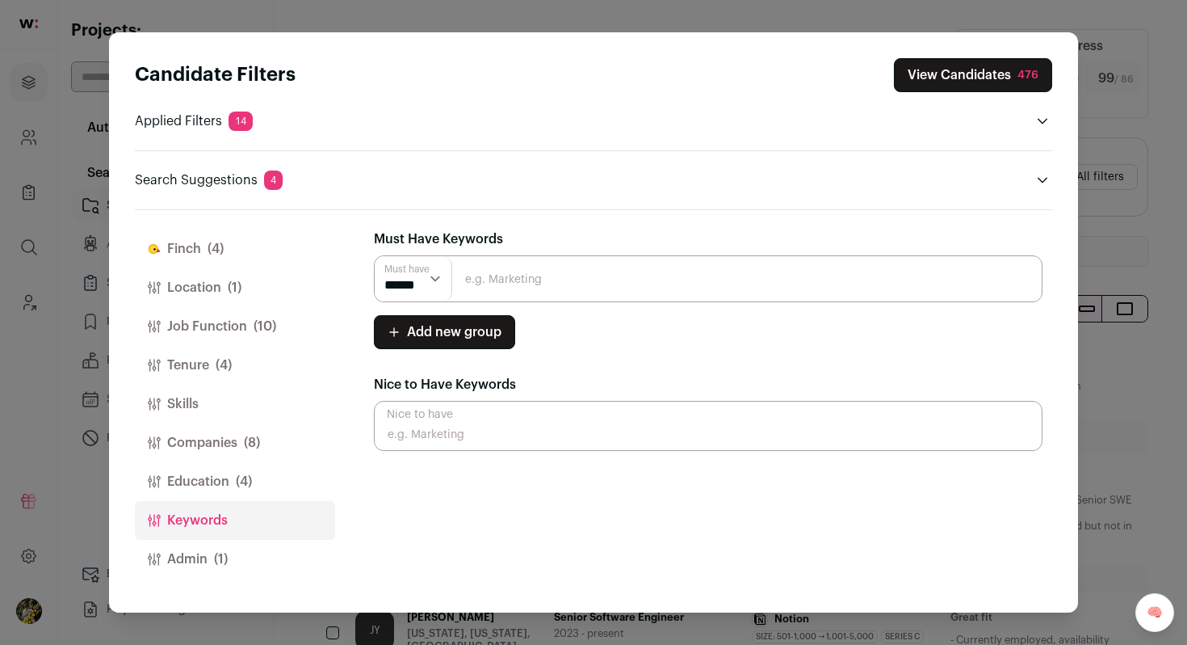
click at [516, 299] on input "Close modal via background" at bounding box center [708, 278] width 669 height 47
type input "typescript"
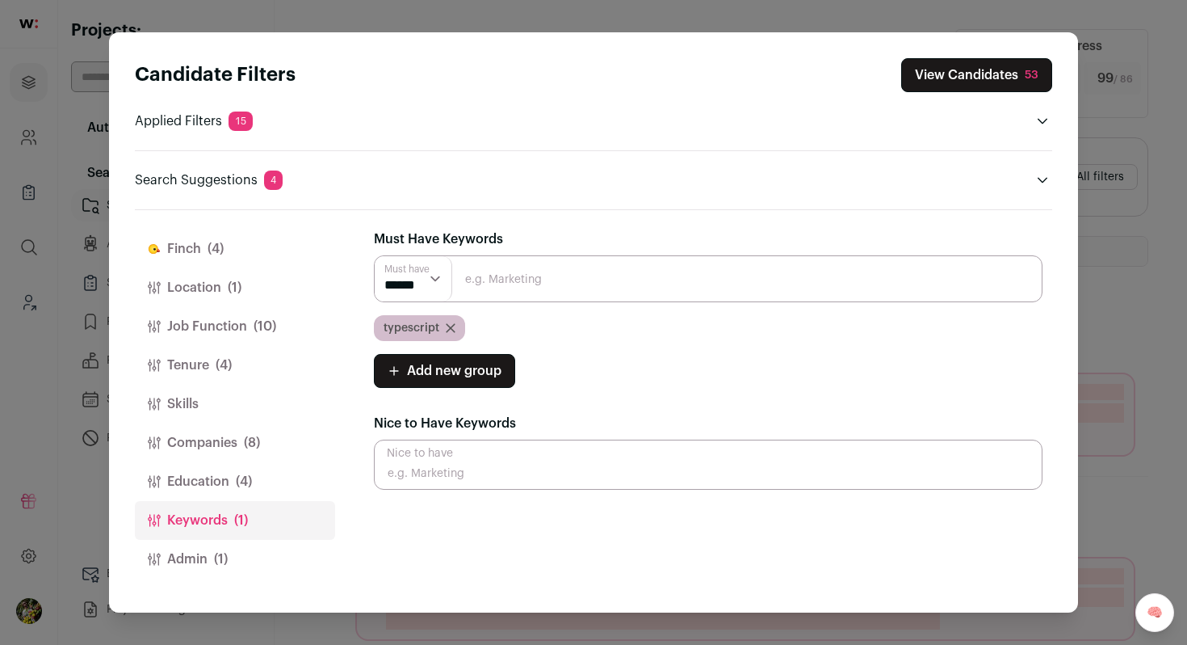
click at [509, 280] on input "Close modal via background" at bounding box center [708, 278] width 669 height 47
type input "python"
click at [977, 67] on button "View Candidates 31" at bounding box center [977, 75] width 149 height 34
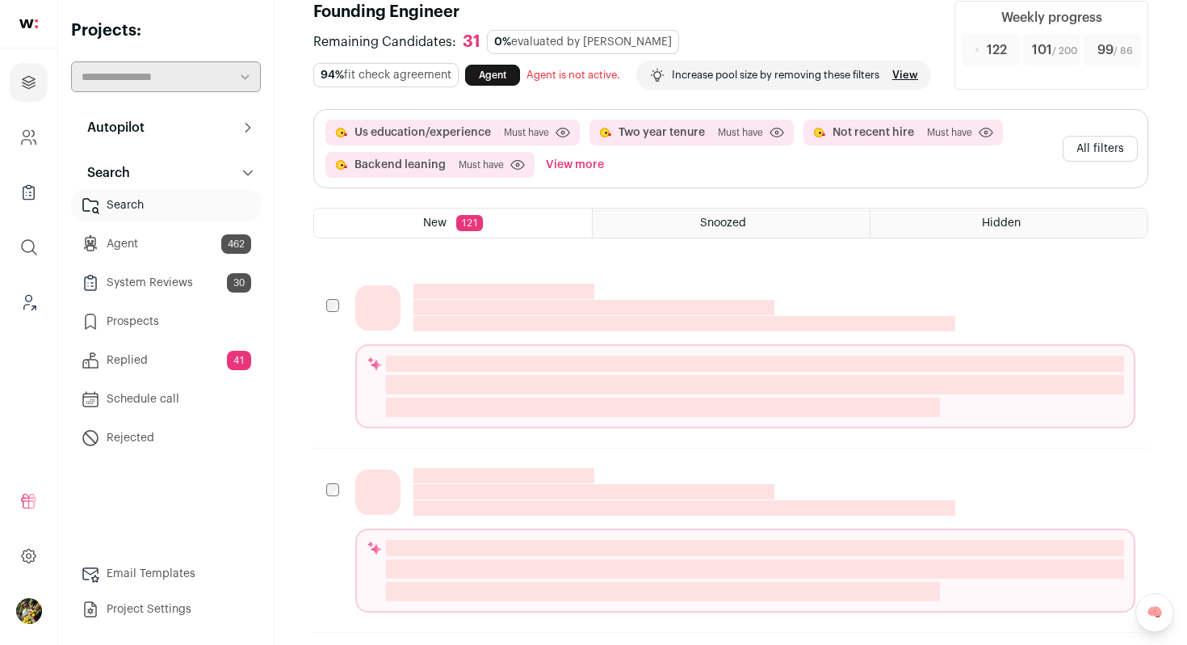
scroll to position [45, 0]
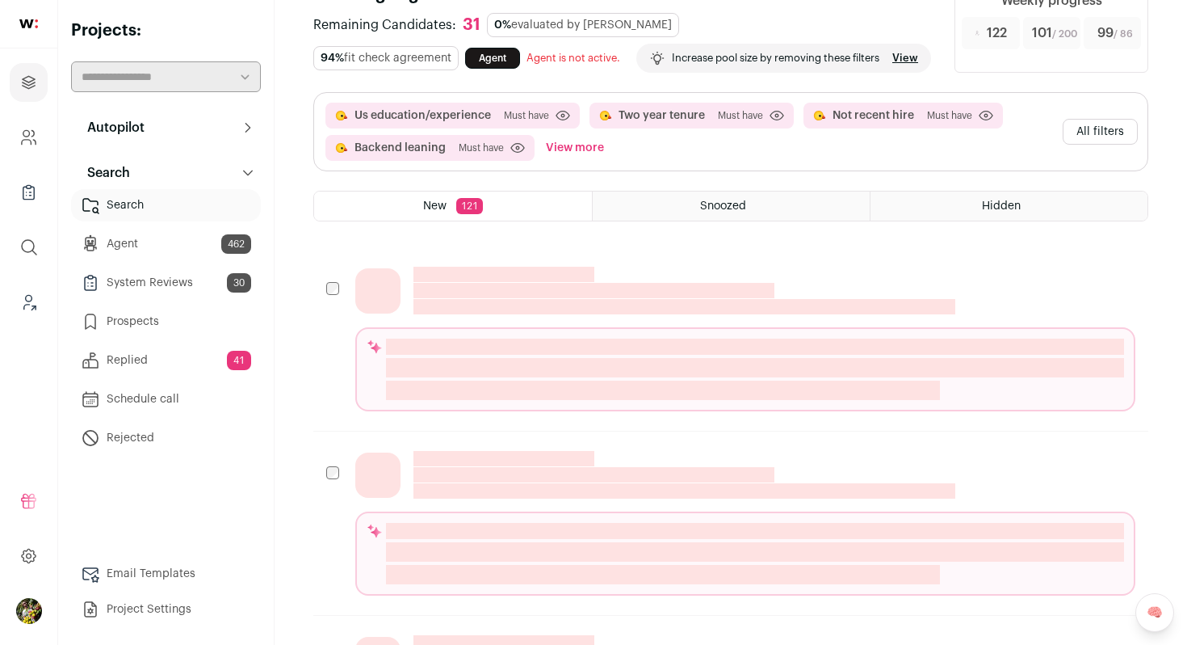
click at [1078, 145] on button "All filters" at bounding box center [1100, 132] width 75 height 26
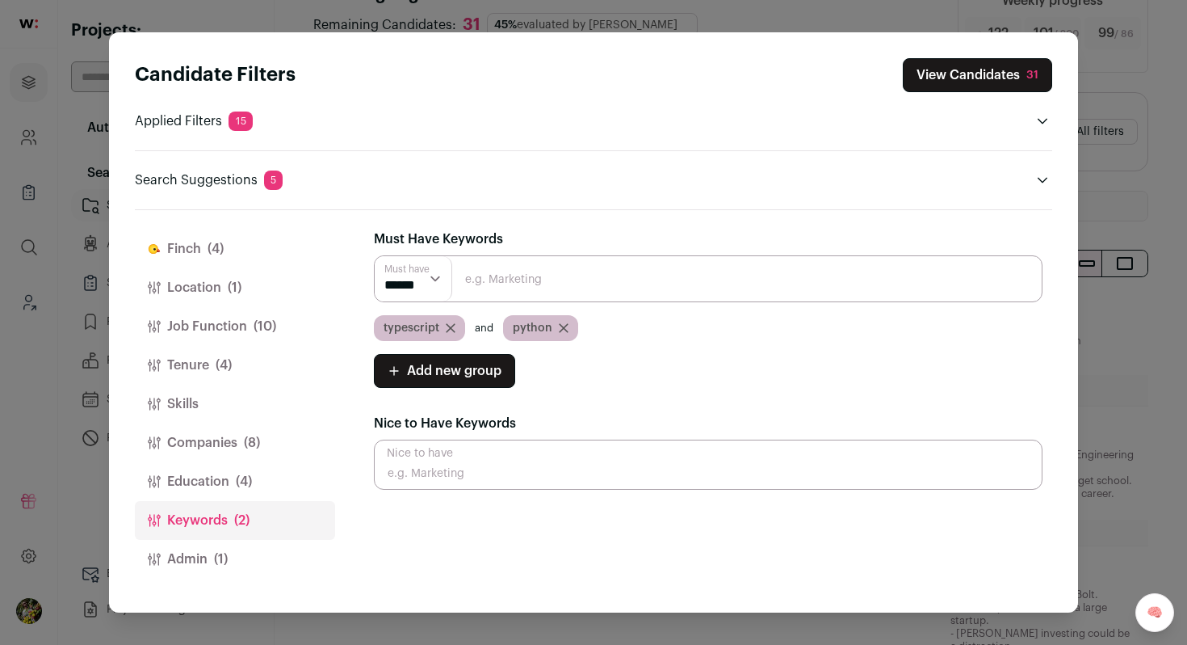
click at [208, 242] on span "(4)" at bounding box center [216, 248] width 16 height 19
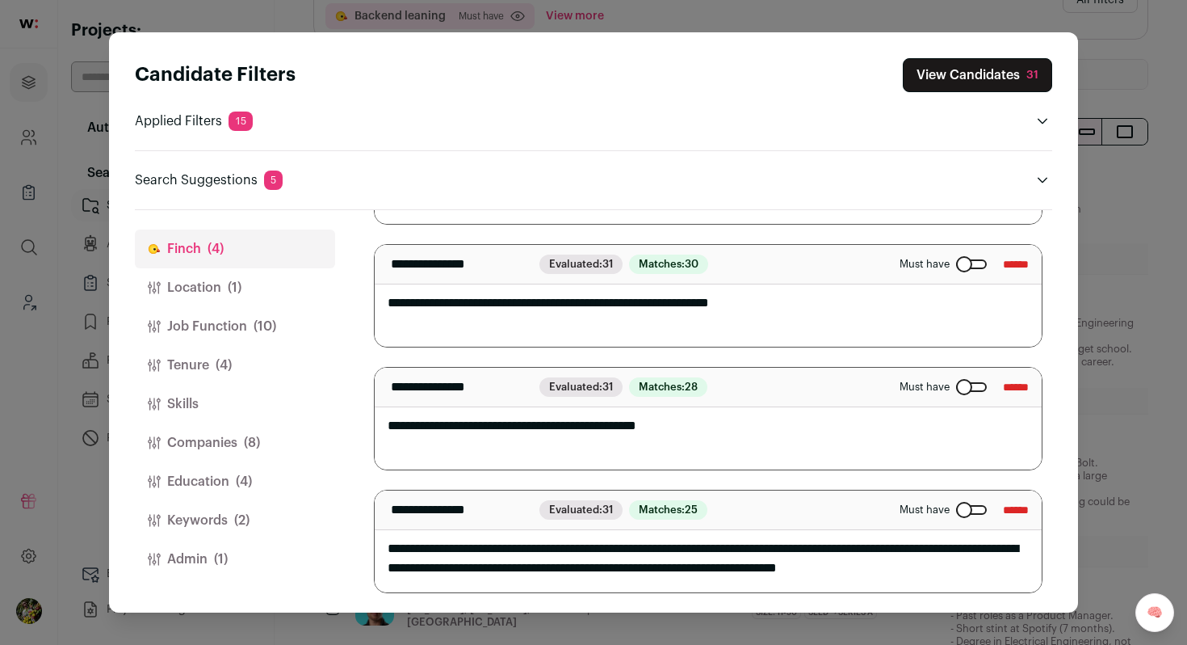
scroll to position [178, 0]
click at [954, 74] on button "View Candidates 31" at bounding box center [977, 75] width 149 height 34
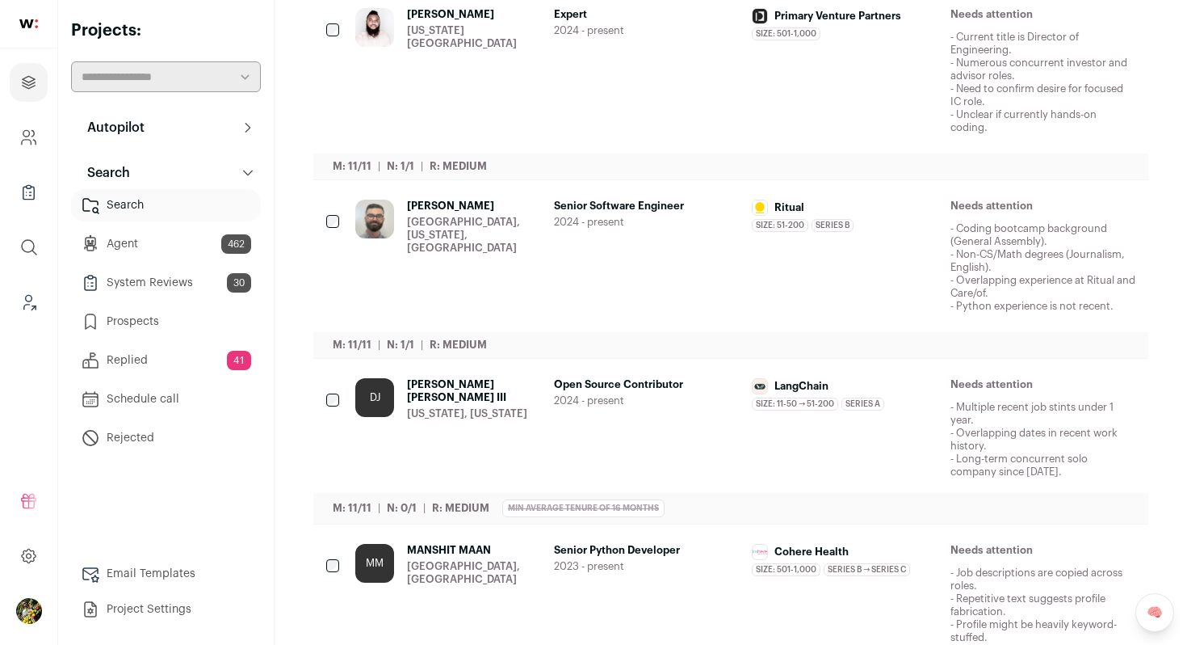
scroll to position [896, 0]
click at [434, 49] on div "[US_STATE][GEOGRAPHIC_DATA]" at bounding box center [474, 36] width 134 height 26
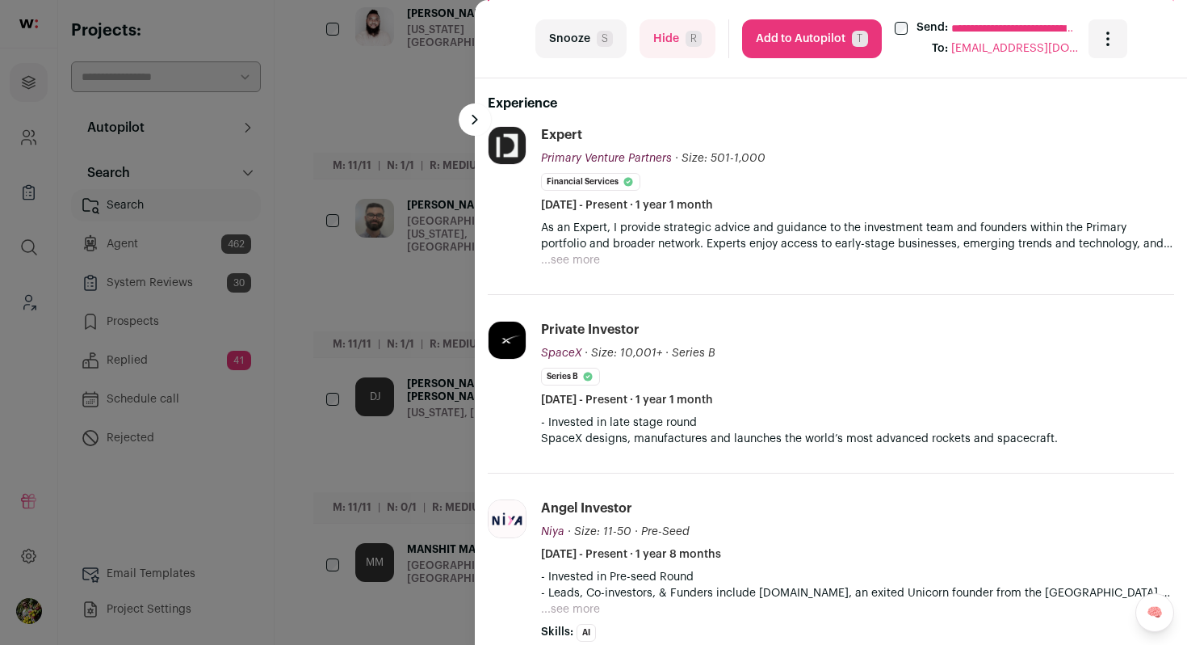
scroll to position [513, 0]
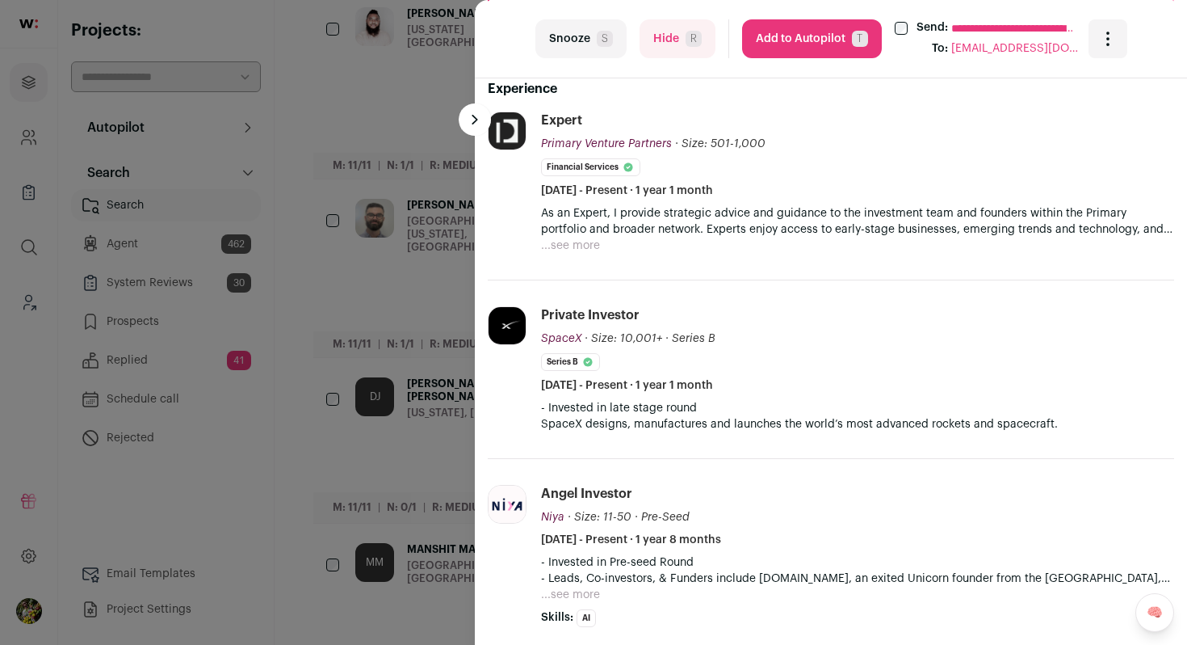
click at [664, 40] on button "Hide R" at bounding box center [678, 38] width 76 height 39
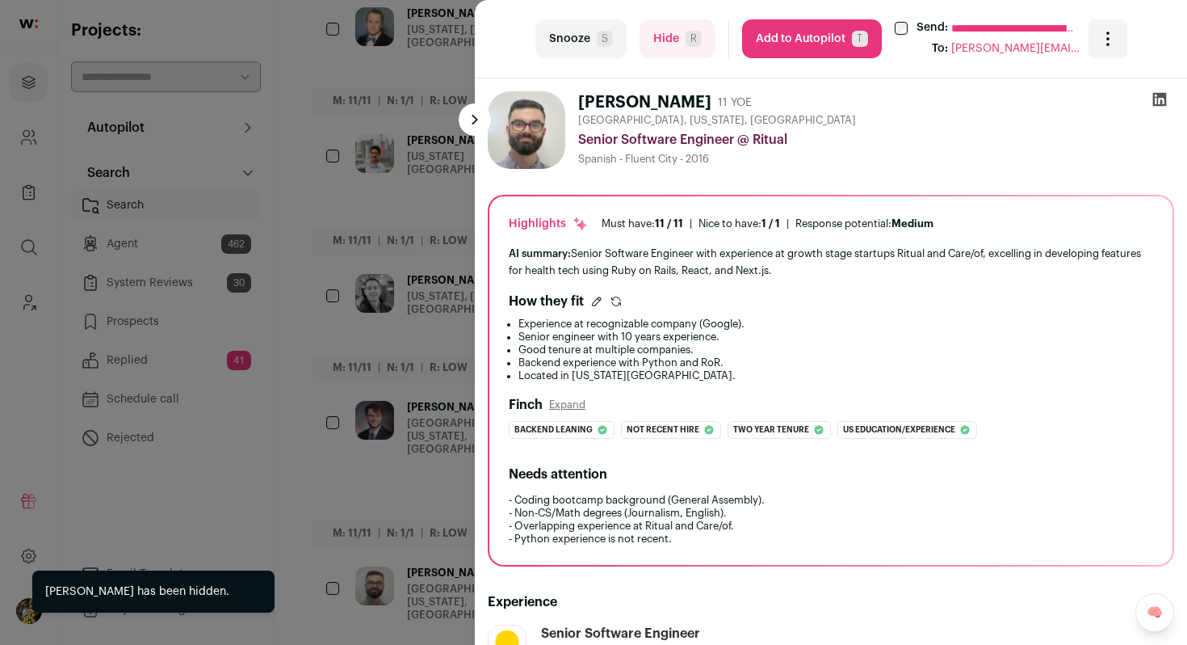
click at [423, 250] on div "**********" at bounding box center [593, 322] width 1187 height 645
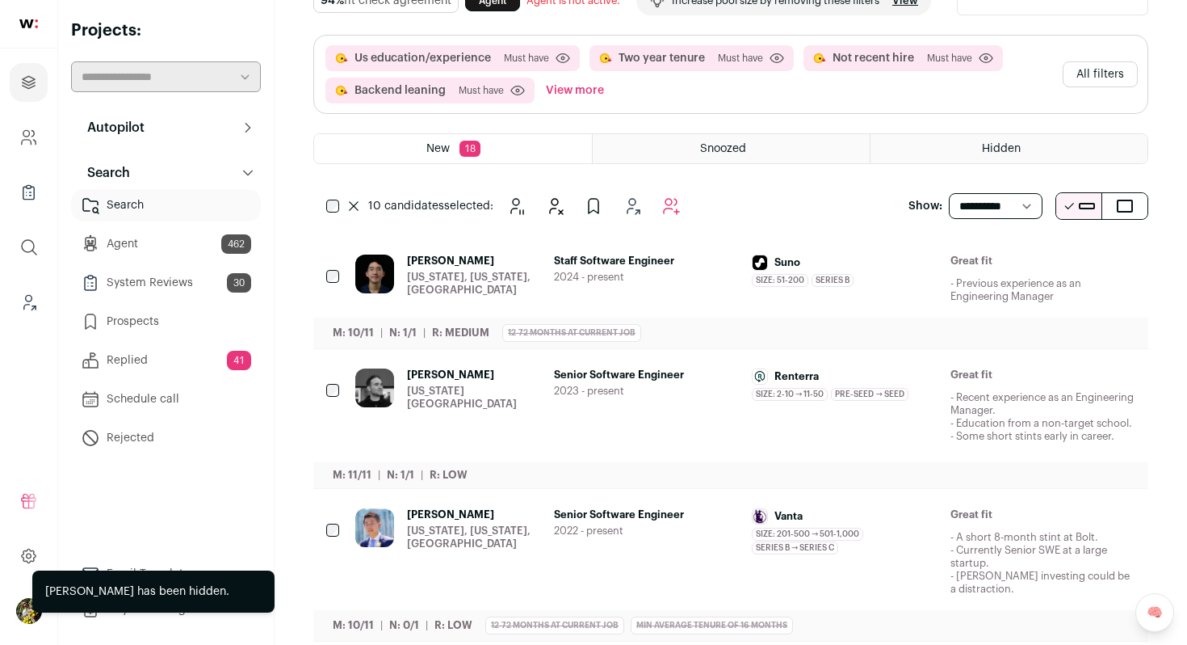
scroll to position [71, 0]
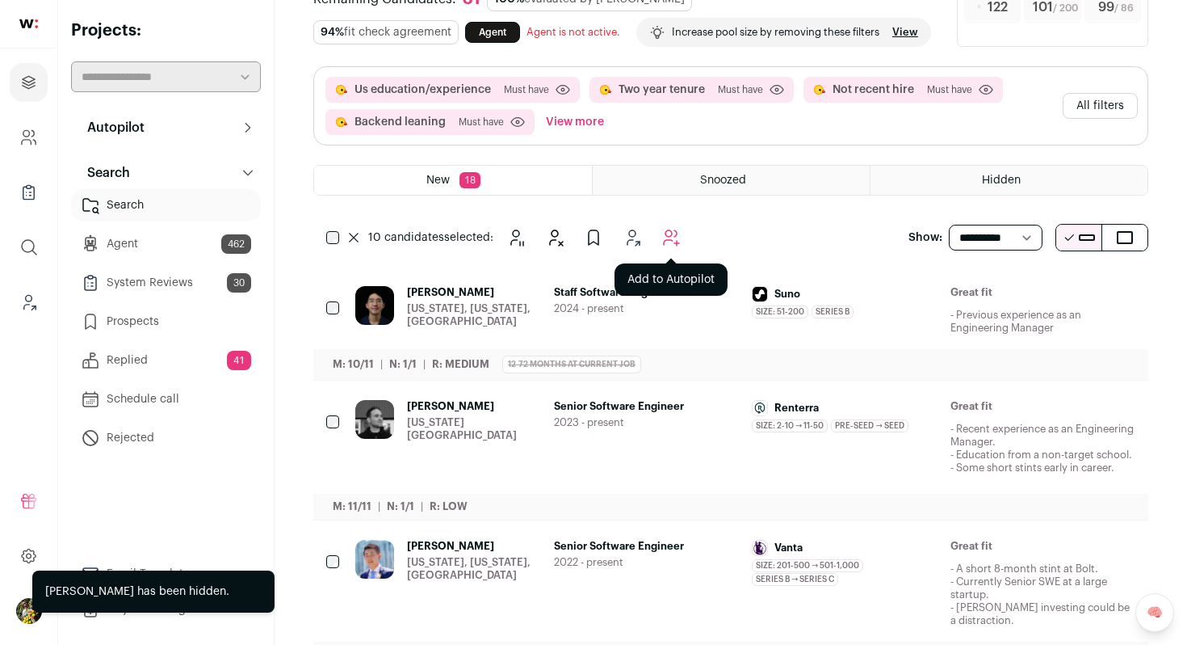
click at [669, 247] on icon "Add to Autopilot" at bounding box center [671, 237] width 19 height 19
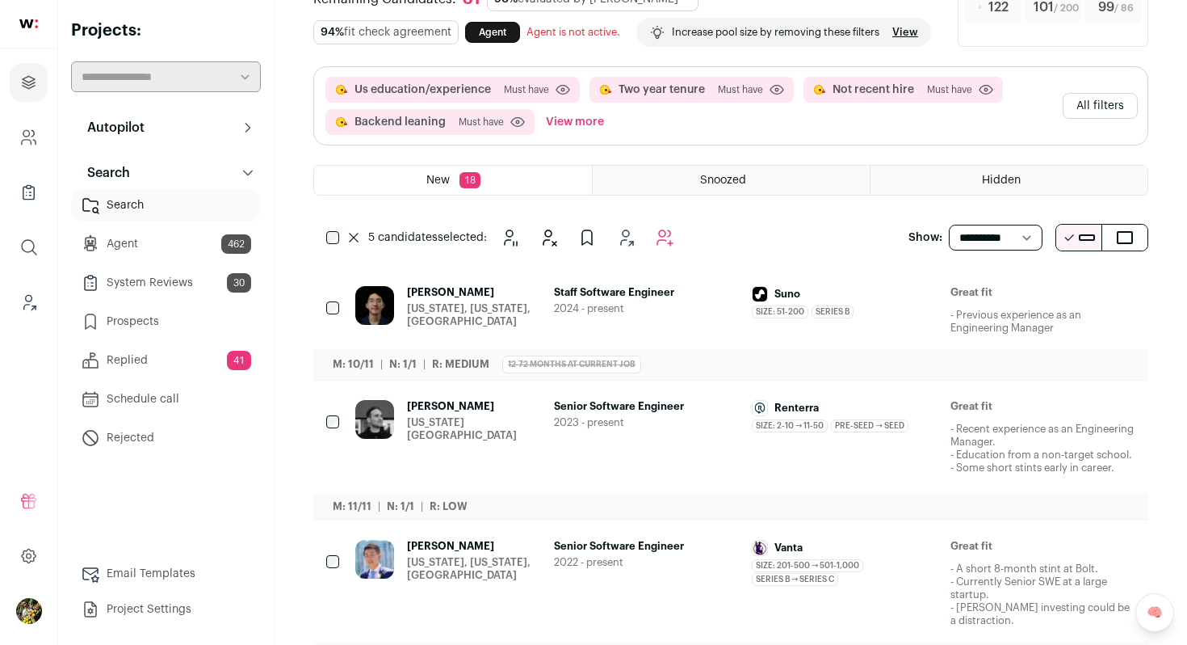
click at [645, 315] on span "2024 - present" at bounding box center [647, 308] width 186 height 13
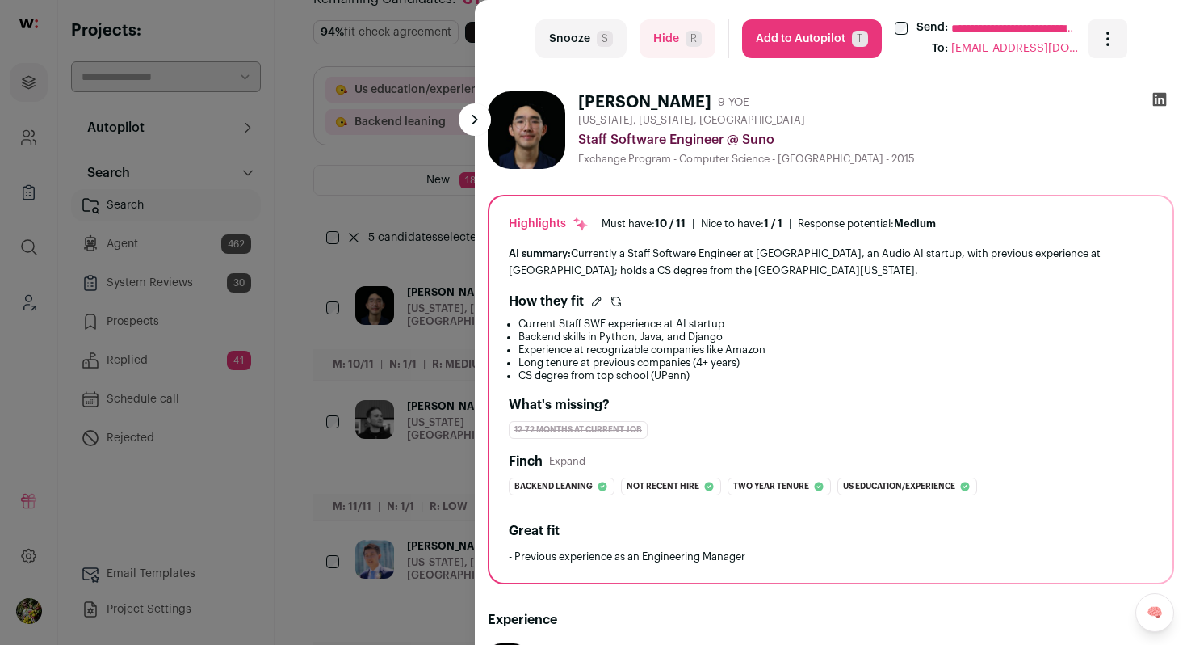
click at [435, 200] on div "**********" at bounding box center [593, 322] width 1187 height 645
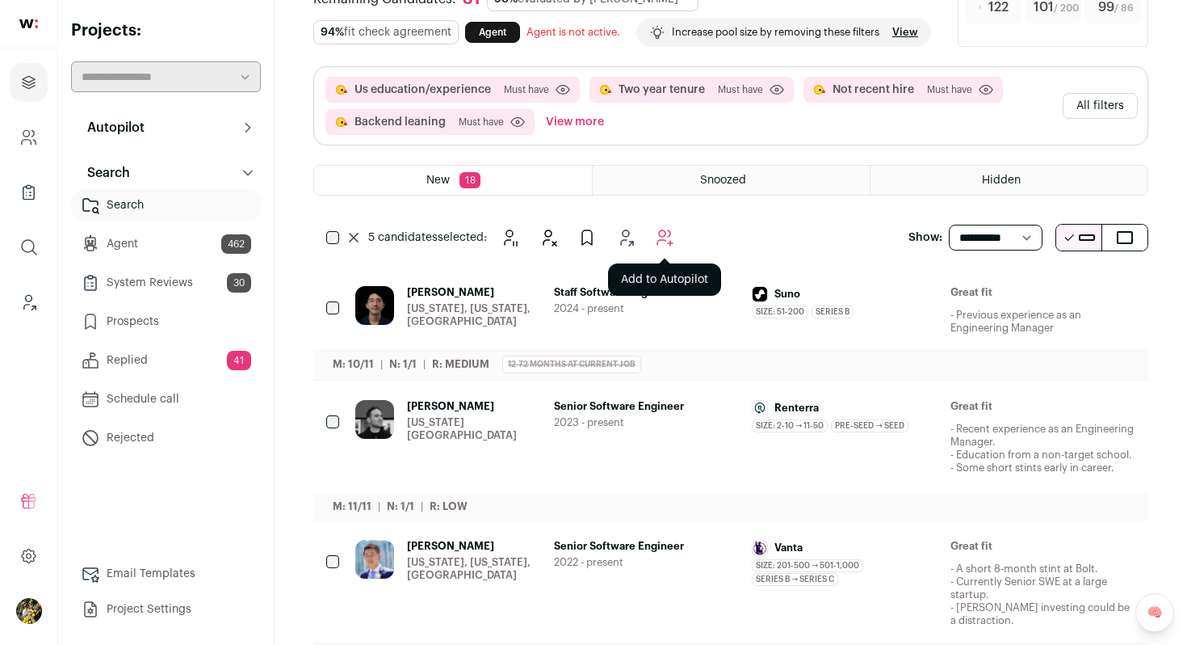
click at [660, 247] on icon "Add to Autopilot" at bounding box center [664, 237] width 19 height 19
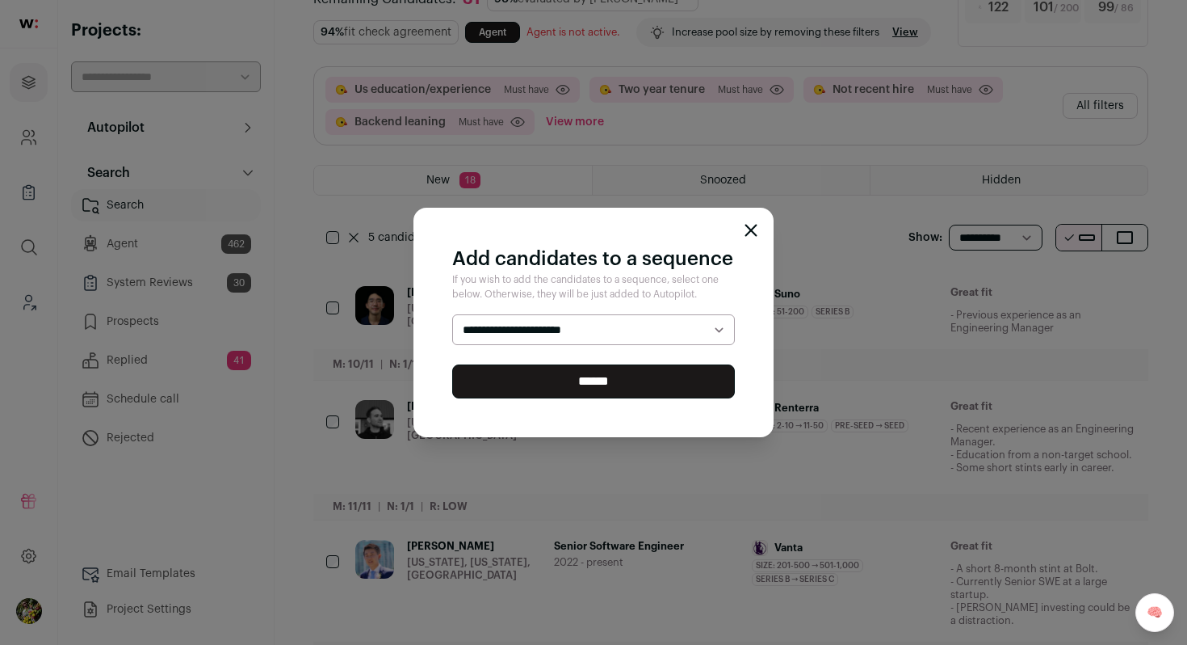
select select "*****"
click at [452, 314] on select "**********" at bounding box center [593, 329] width 283 height 31
click at [662, 375] on input "******" at bounding box center [593, 381] width 283 height 34
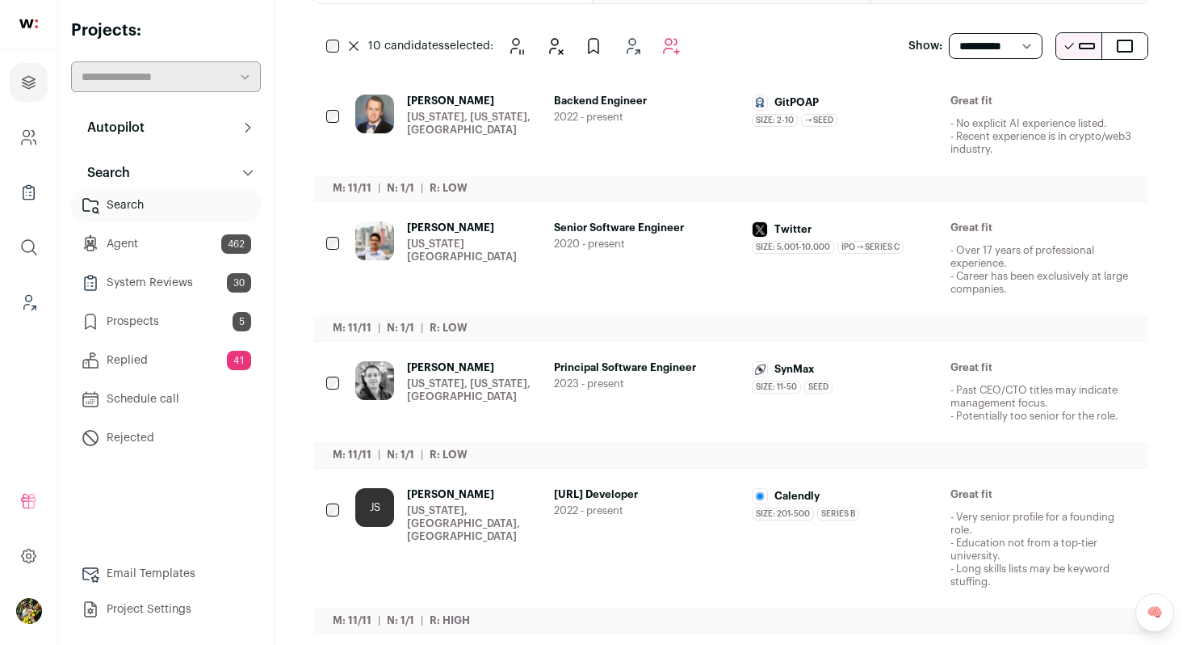
scroll to position [0, 0]
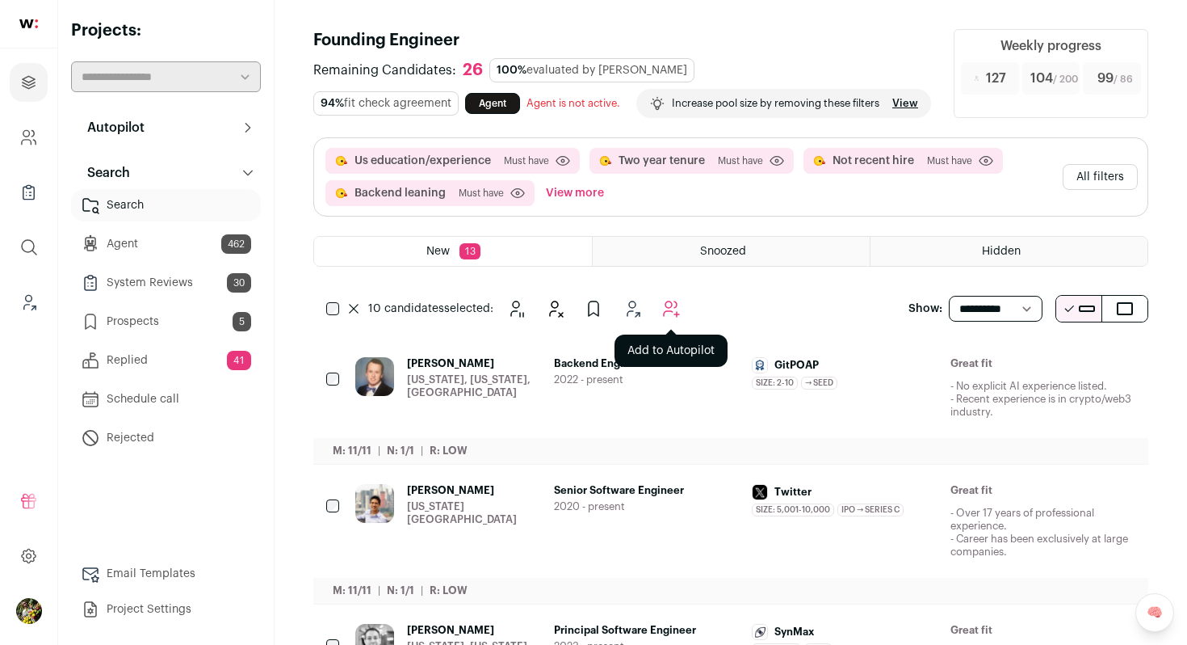
click at [669, 318] on icon "Add to Autopilot" at bounding box center [671, 308] width 19 height 19
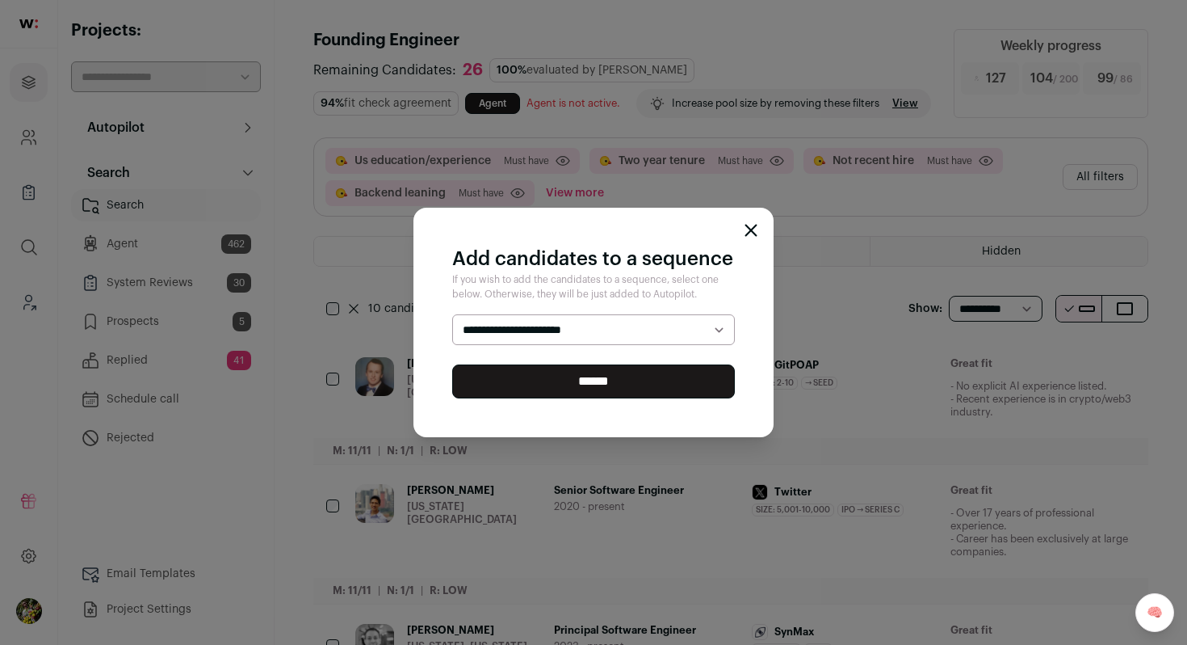
select select "*****"
click at [452, 314] on select "**********" at bounding box center [593, 329] width 283 height 31
click at [649, 383] on input "******" at bounding box center [593, 381] width 283 height 34
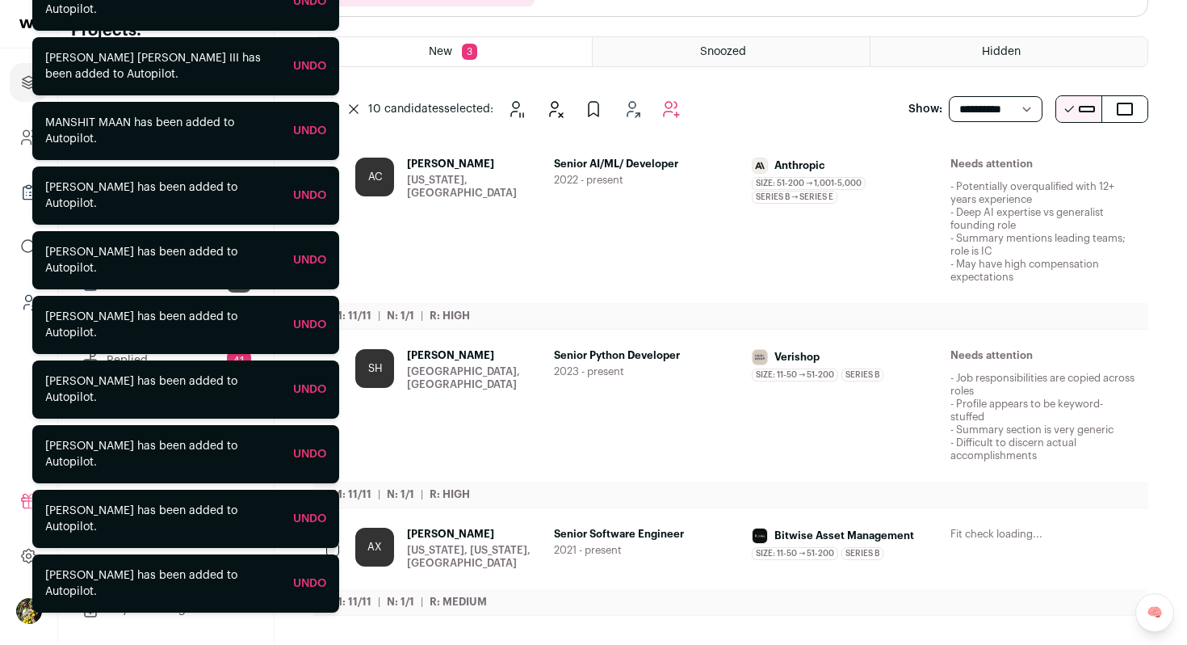
scroll to position [230, 0]
click at [337, 114] on div "Vincent Trivett has been added to Autopilot. Undo David J.A. Charles Codrington…" at bounding box center [185, 296] width 307 height 646
click at [330, 115] on div "Vincent Trivett has been added to Autopilot. Undo David J.A. Charles Codrington…" at bounding box center [185, 296] width 307 height 646
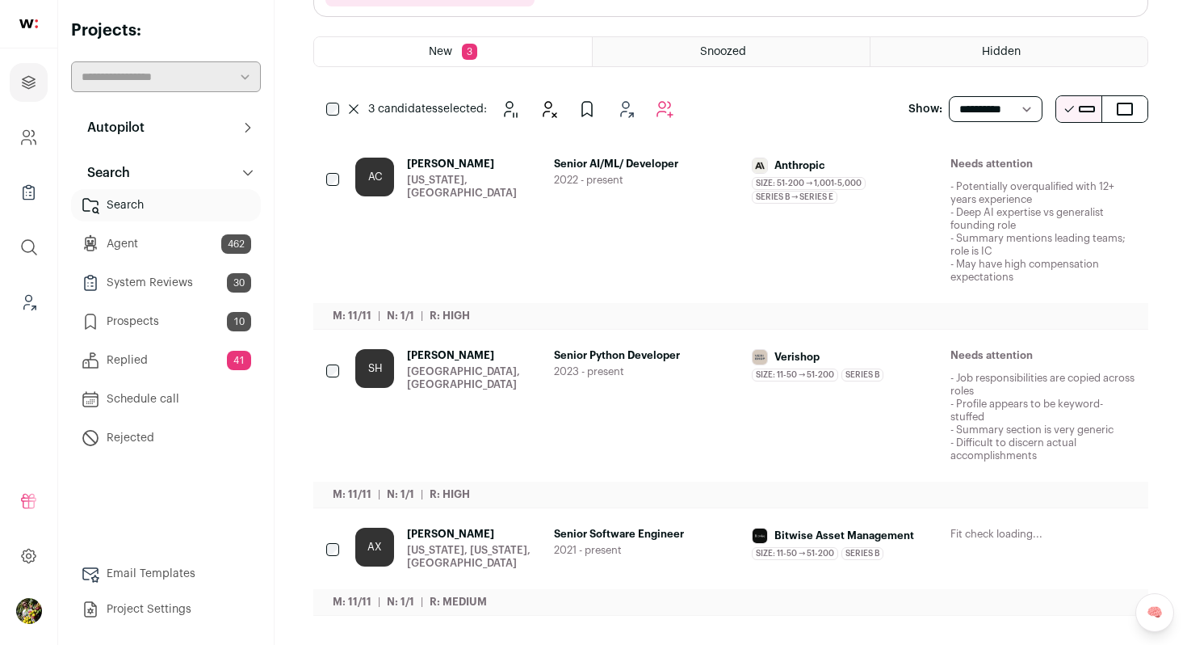
click at [302, 189] on main "Founding Engineer Remaining Candidates: 16 100% evaluated by Finch 94% fit chec…" at bounding box center [731, 222] width 913 height 844
click at [419, 197] on div "Alexander Cole New York, NY" at bounding box center [474, 221] width 134 height 126
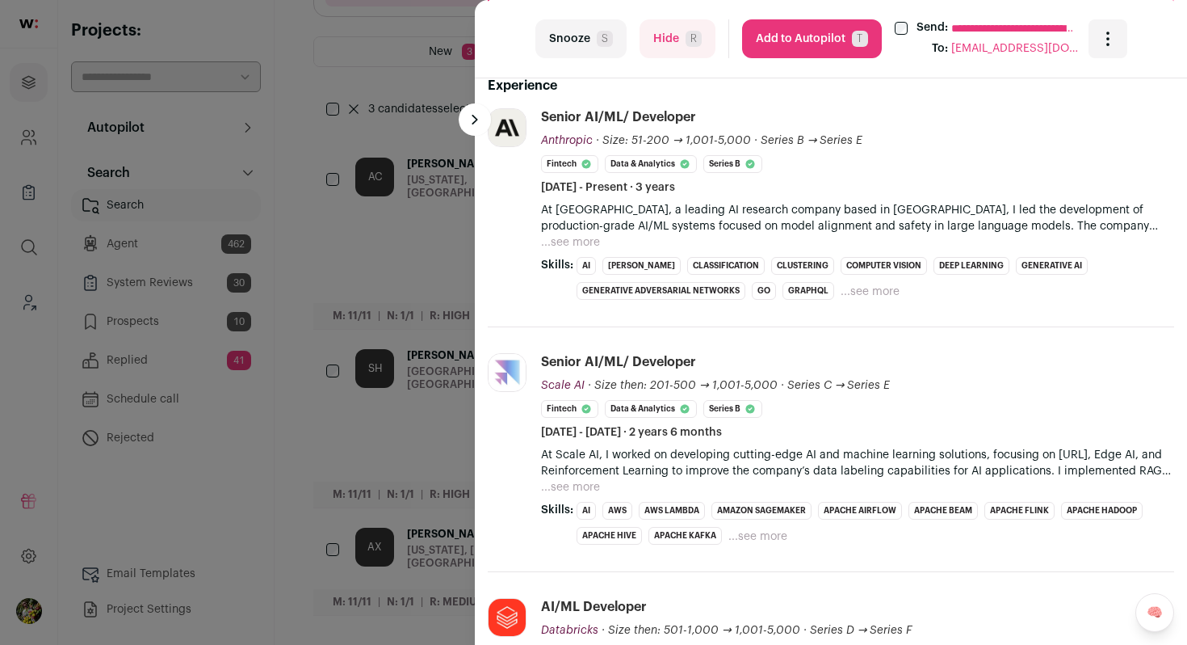
click at [571, 242] on button "...see more" at bounding box center [570, 242] width 59 height 16
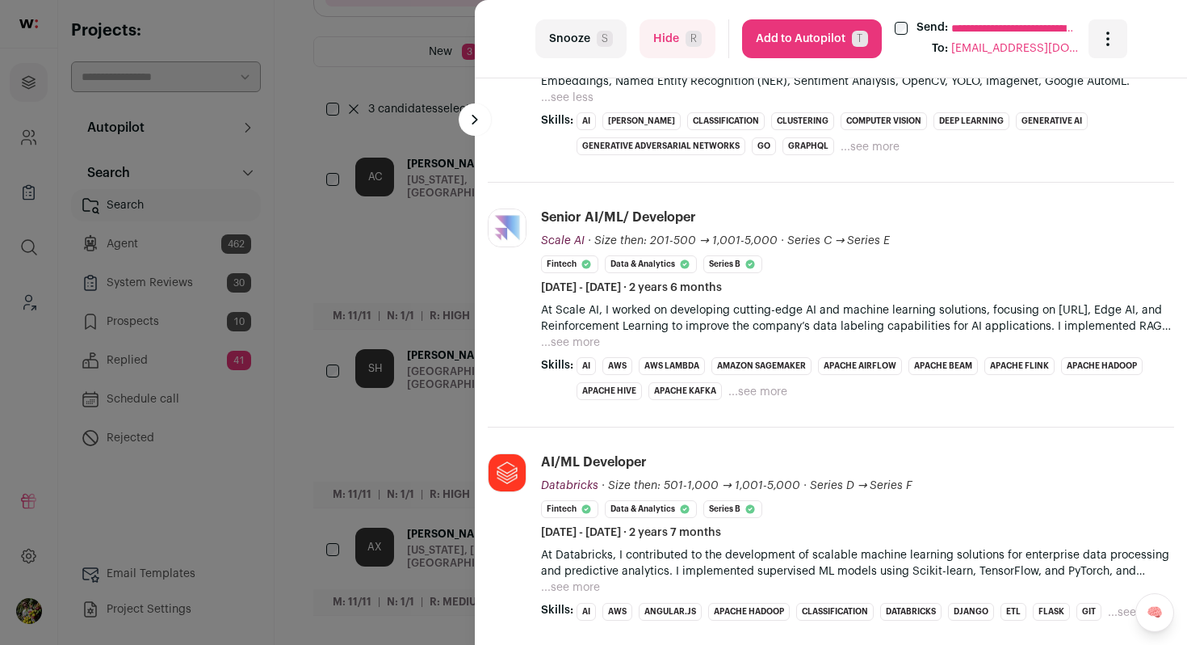
scroll to position [1358, 0]
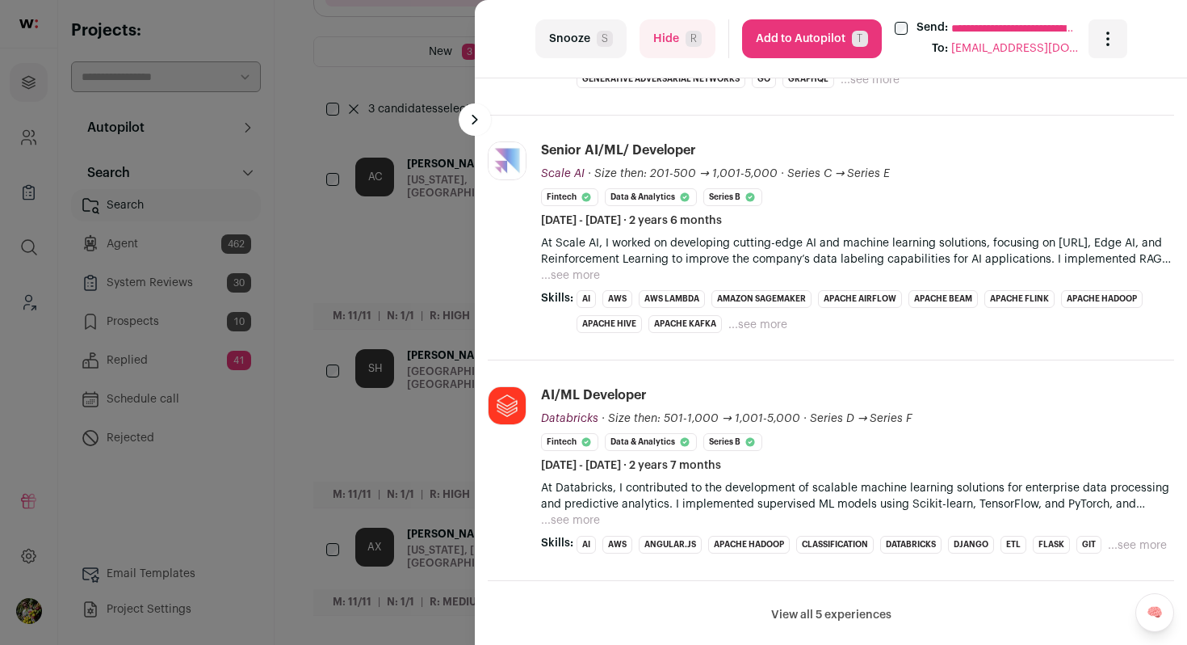
click at [565, 271] on button "...see more" at bounding box center [570, 275] width 59 height 16
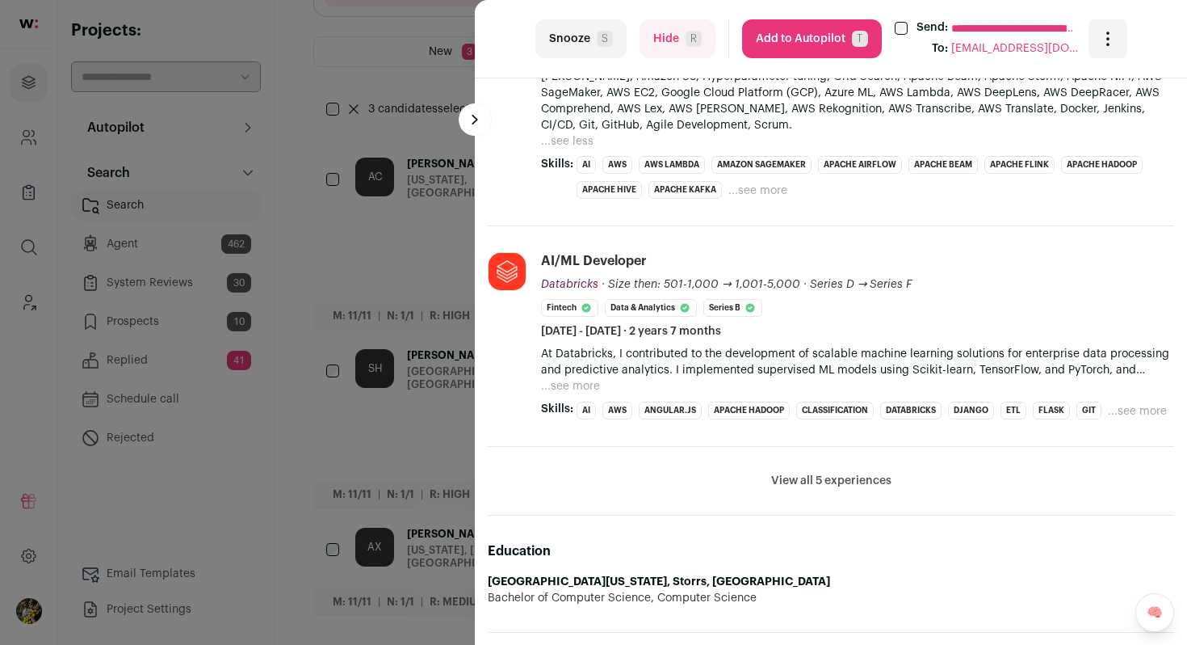
scroll to position [2267, 0]
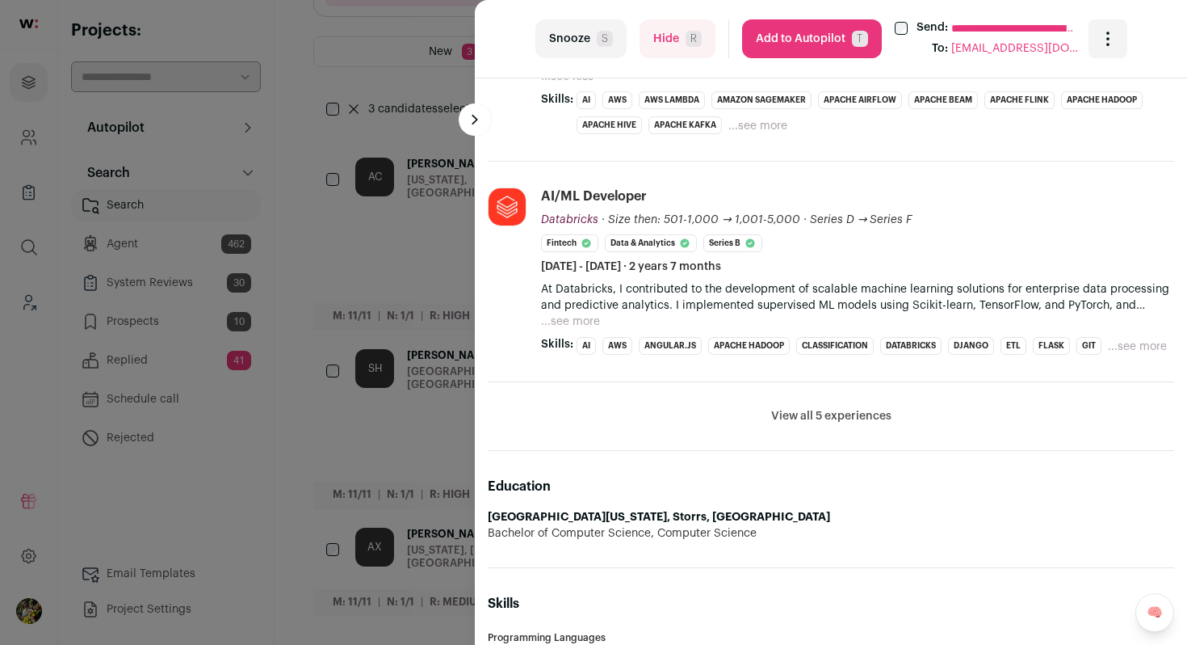
click at [564, 313] on button "...see more" at bounding box center [570, 321] width 59 height 16
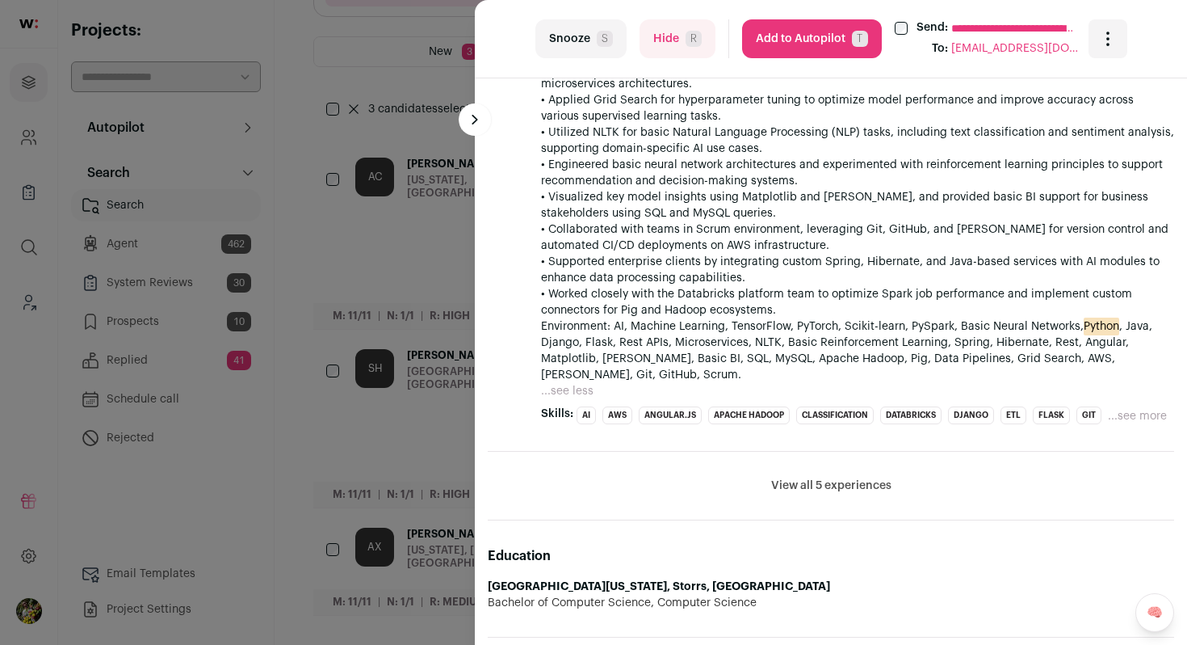
scroll to position [2806, 0]
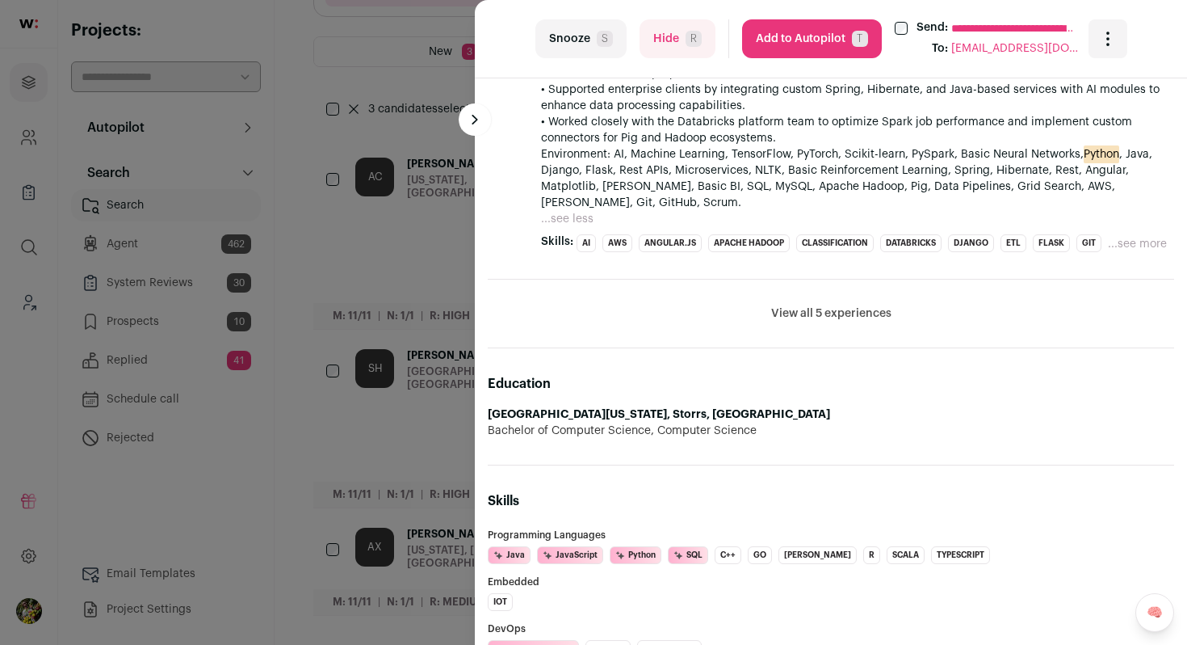
click at [671, 33] on button "Hide R" at bounding box center [678, 38] width 76 height 39
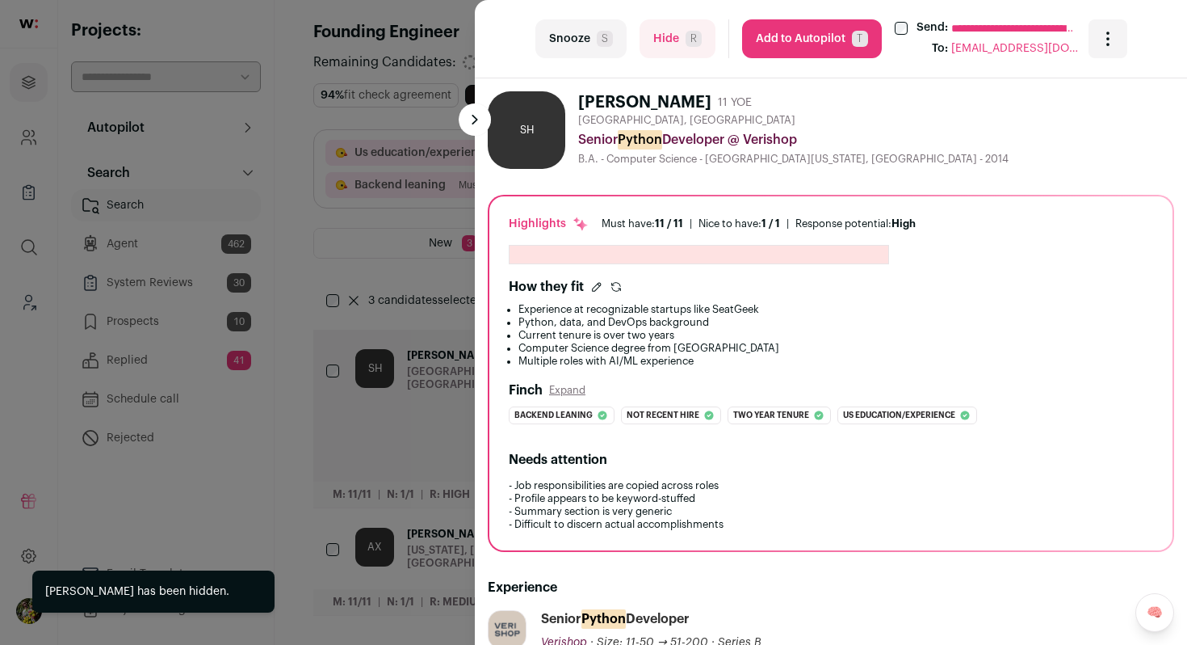
scroll to position [39, 0]
click at [415, 212] on div "**********" at bounding box center [593, 322] width 1187 height 645
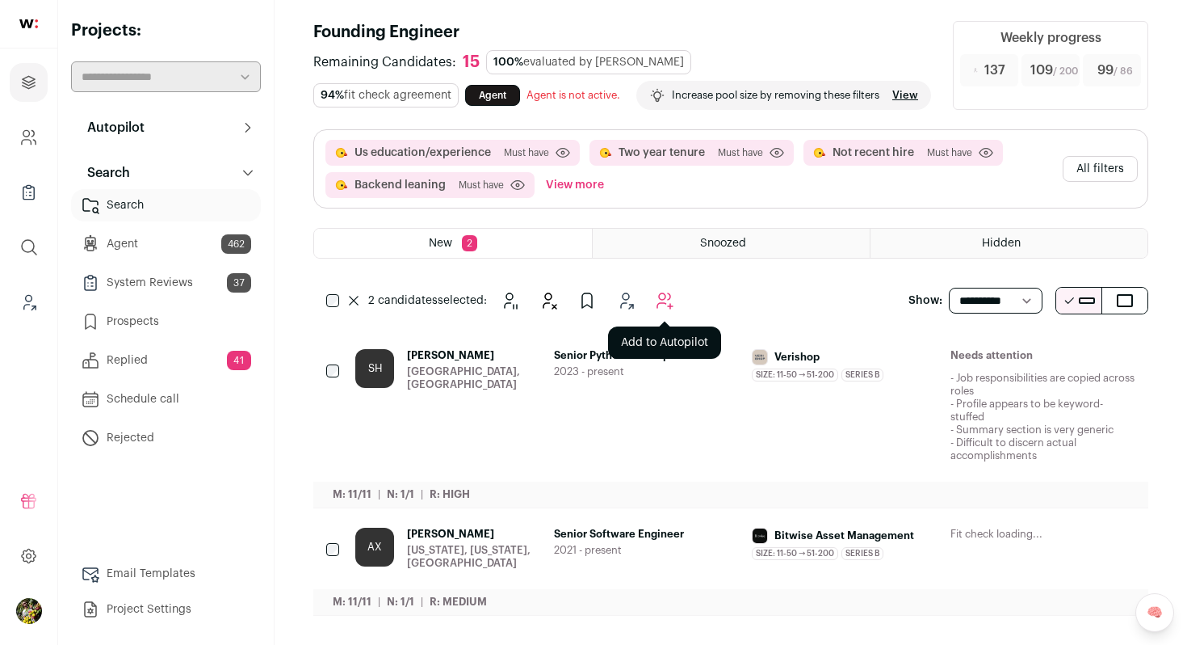
click at [667, 301] on icon "Add to Autopilot" at bounding box center [664, 300] width 19 height 19
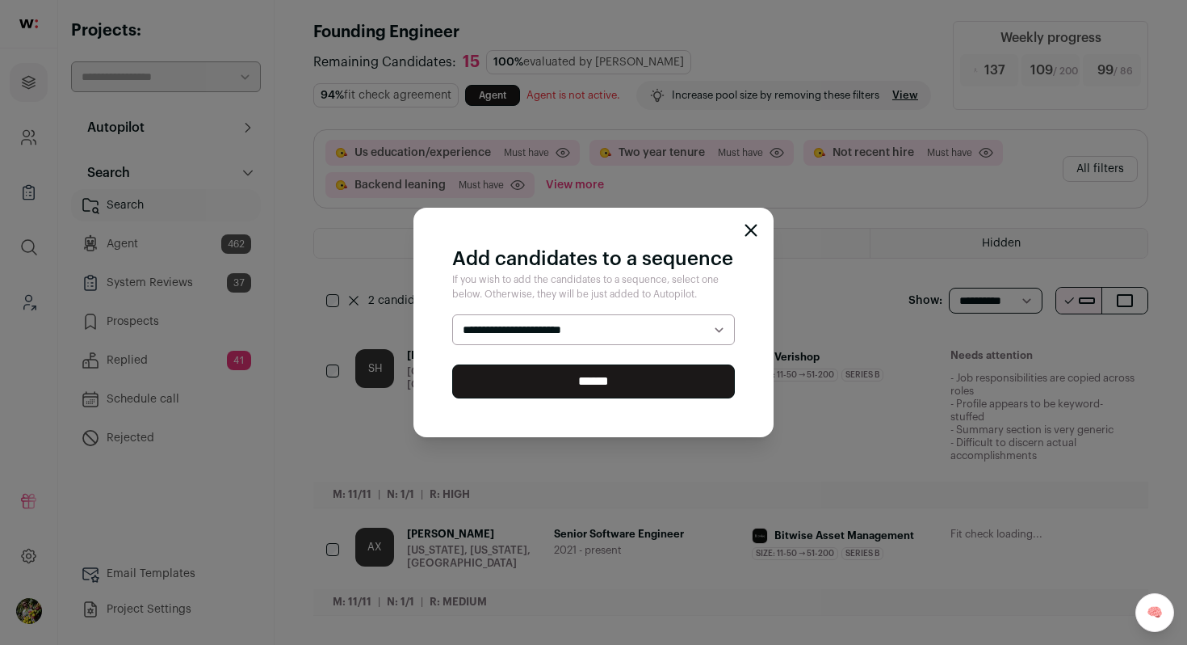
select select "*****"
click at [452, 314] on select "**********" at bounding box center [593, 329] width 283 height 31
click at [629, 375] on input "******" at bounding box center [593, 381] width 283 height 34
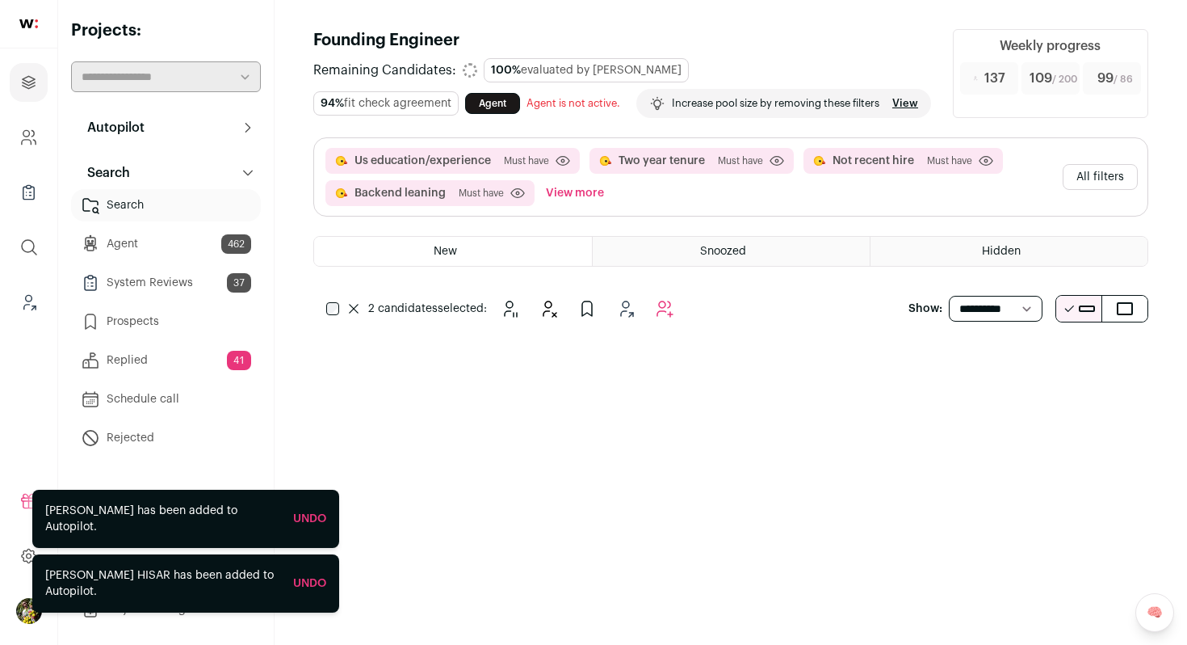
scroll to position [0, 0]
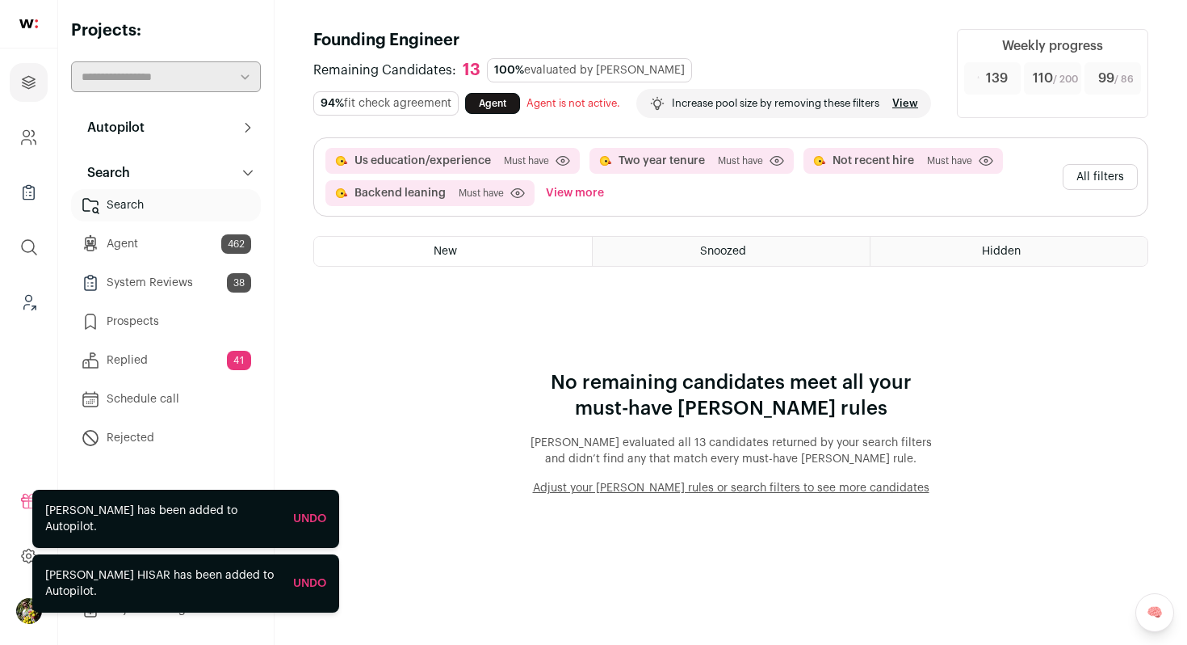
click at [1091, 190] on button "All filters" at bounding box center [1100, 177] width 75 height 26
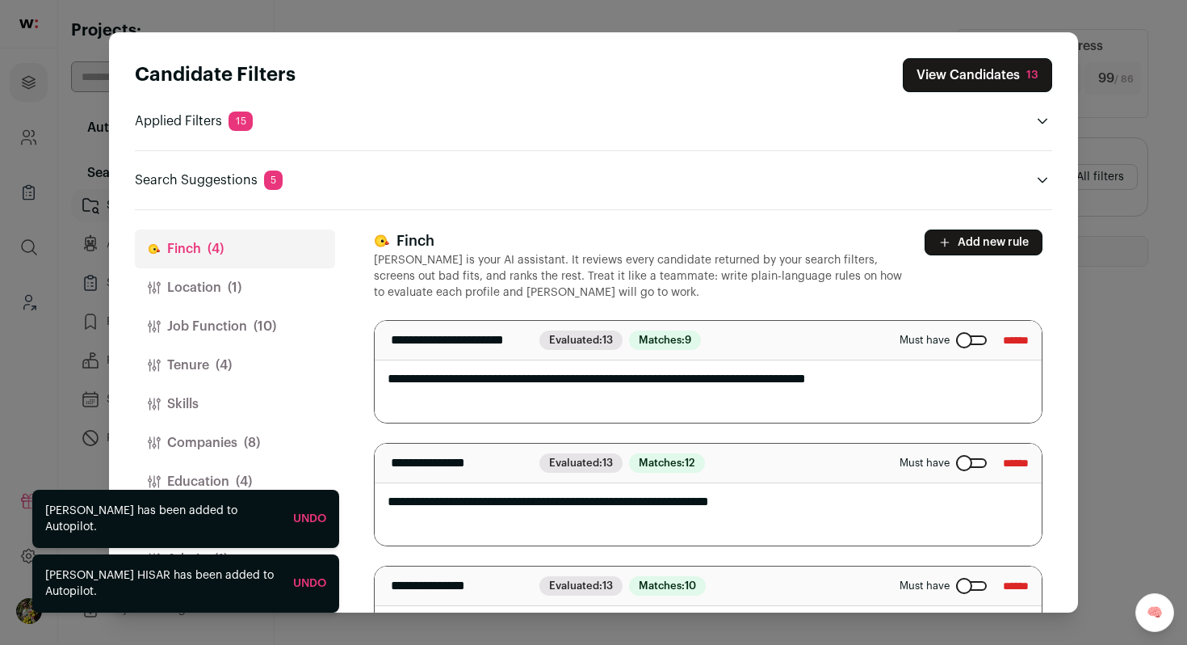
click at [254, 276] on button "Location (1)" at bounding box center [235, 287] width 200 height 39
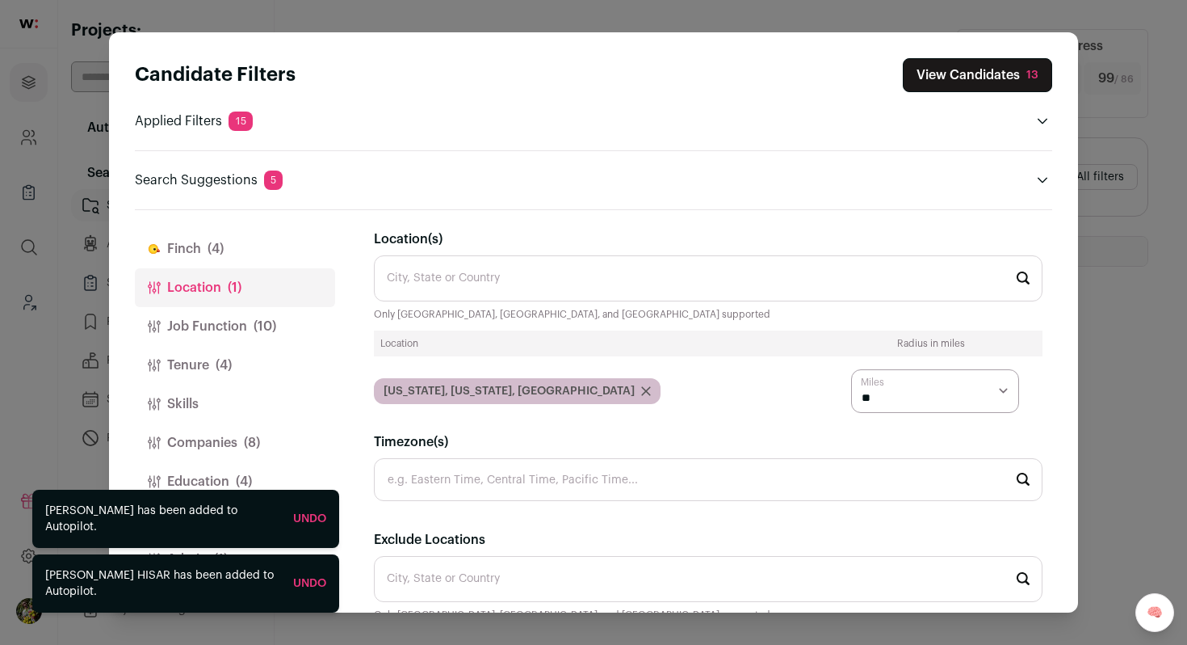
click at [259, 314] on button "Job Function (10)" at bounding box center [235, 326] width 200 height 39
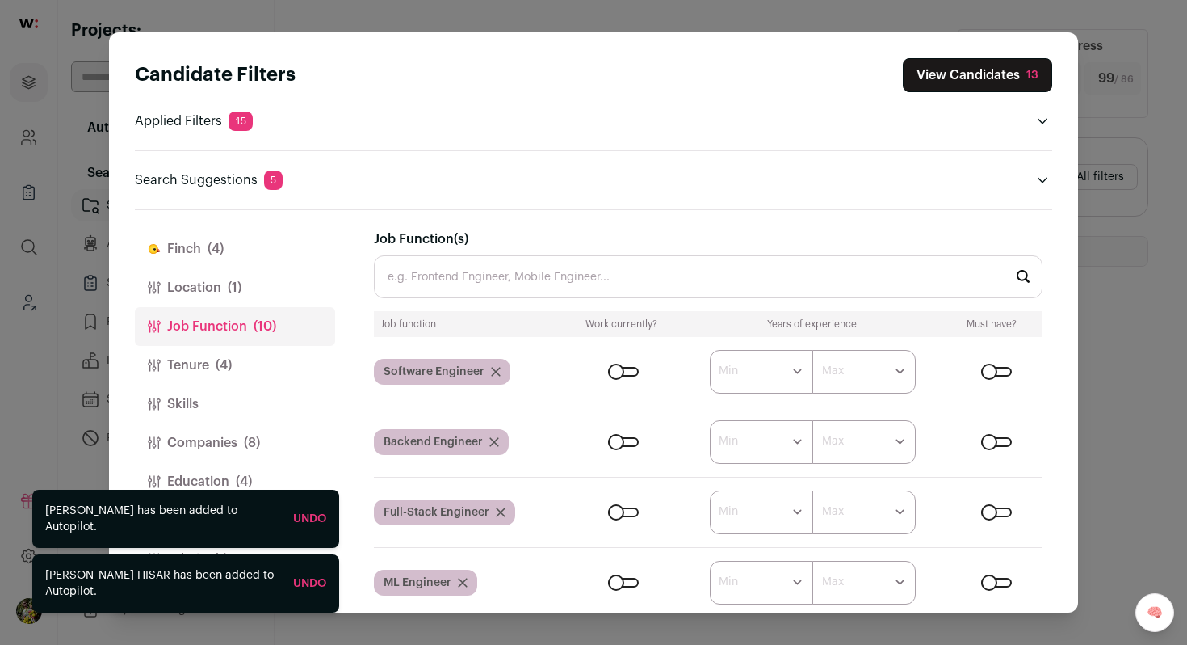
click at [259, 338] on button "Job Function (10)" at bounding box center [235, 326] width 200 height 39
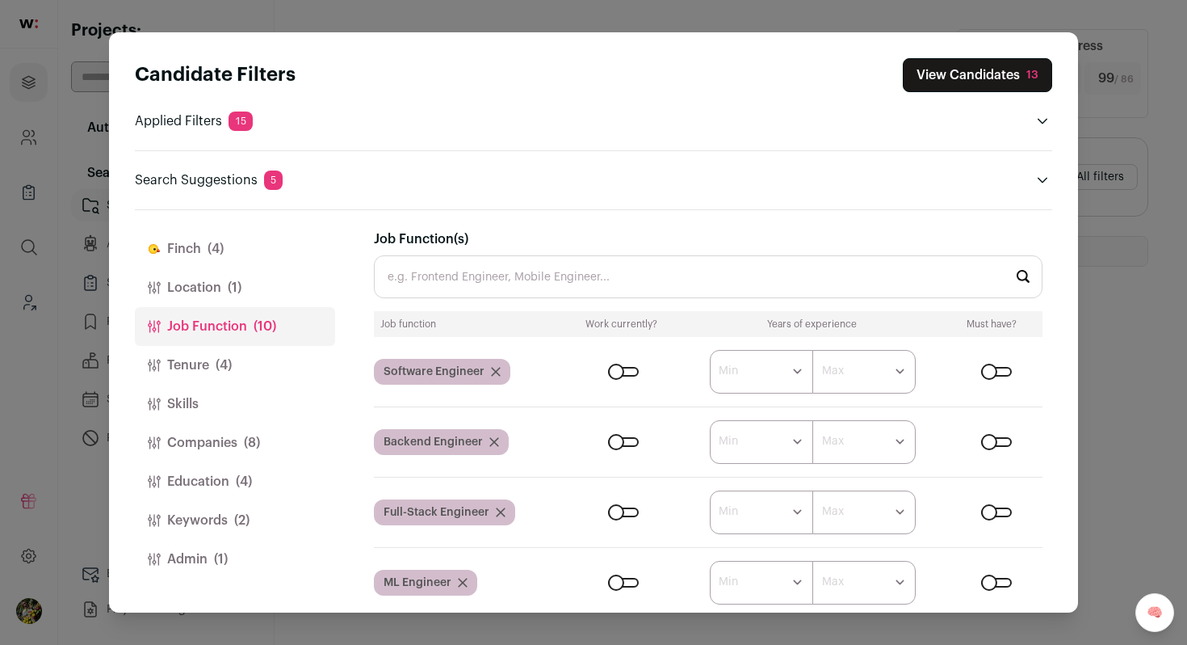
click at [284, 362] on button "Tenure (4)" at bounding box center [235, 365] width 200 height 39
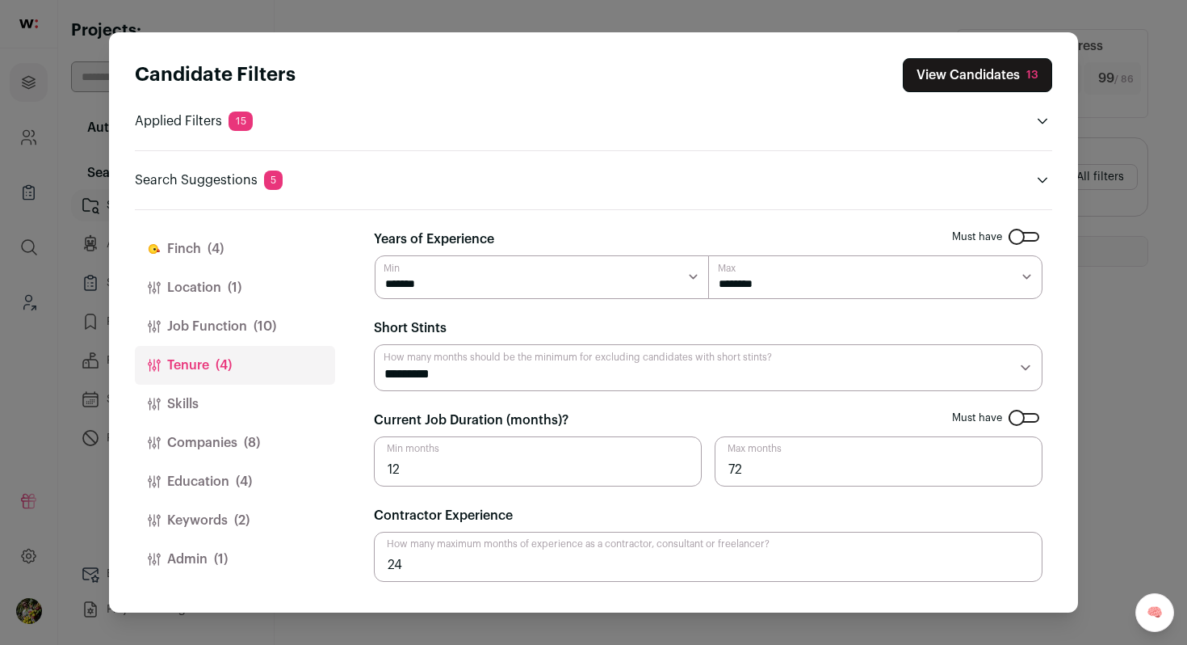
click at [275, 447] on button "Companies (8)" at bounding box center [235, 442] width 200 height 39
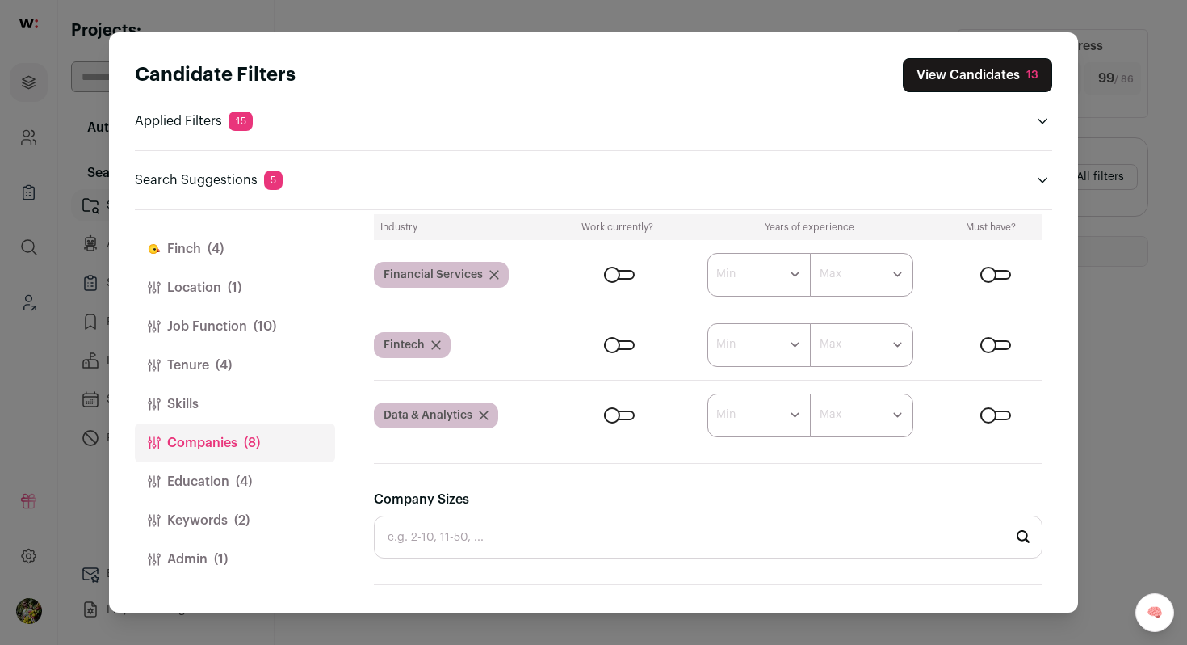
scroll to position [431, 0]
click at [494, 274] on icon "Close modal via background" at bounding box center [494, 277] width 8 height 8
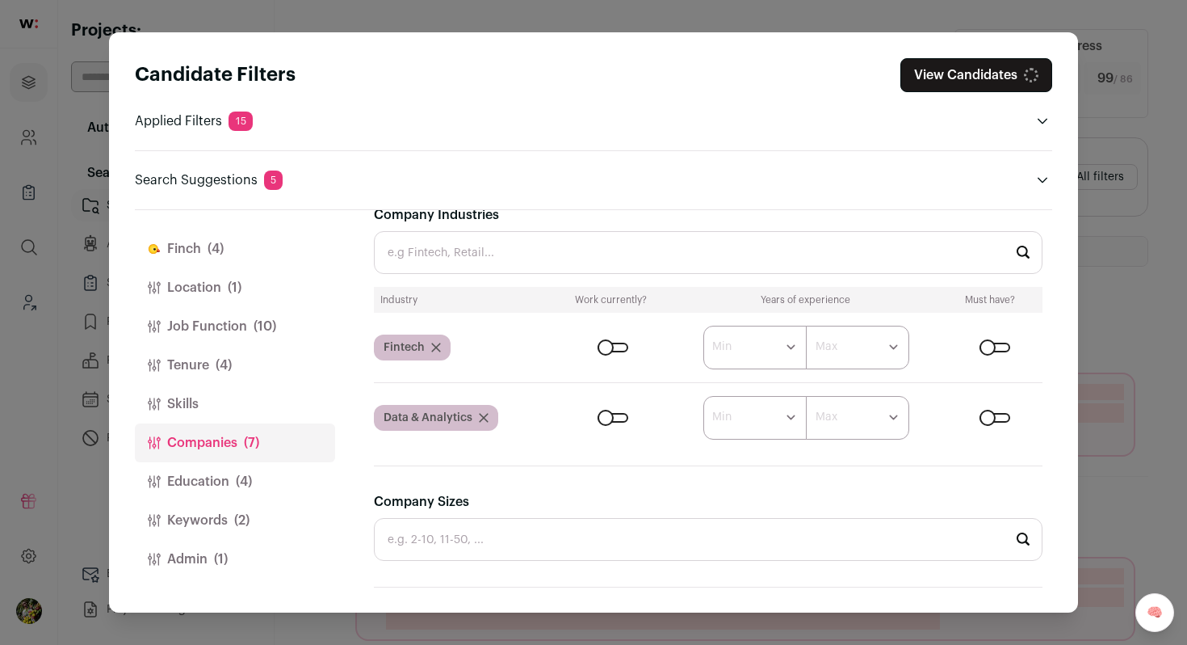
click at [437, 342] on icon "Close modal via background" at bounding box center [436, 347] width 10 height 10
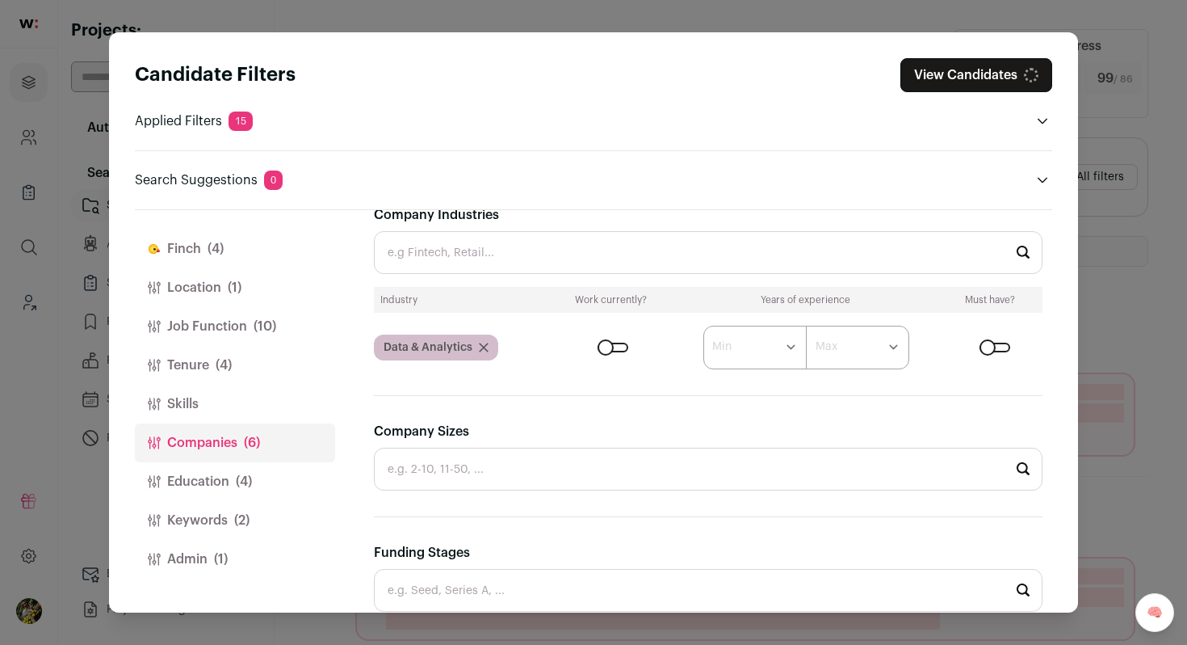
scroll to position [291, 0]
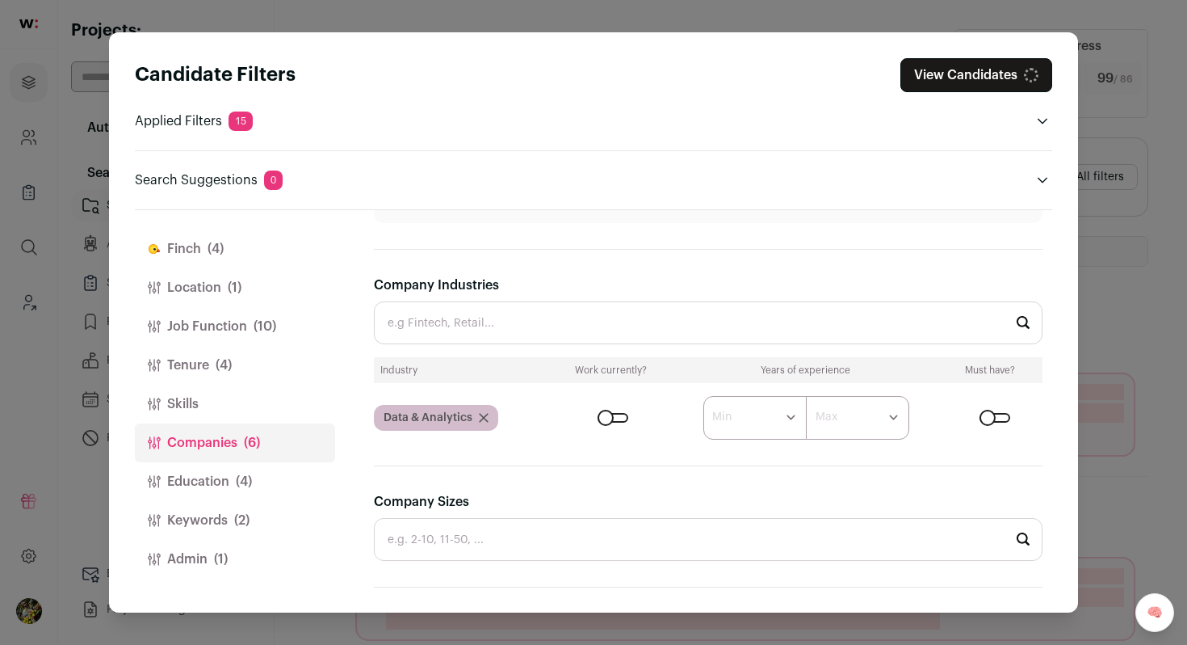
click at [484, 416] on icon "Close modal via background" at bounding box center [484, 418] width 8 height 8
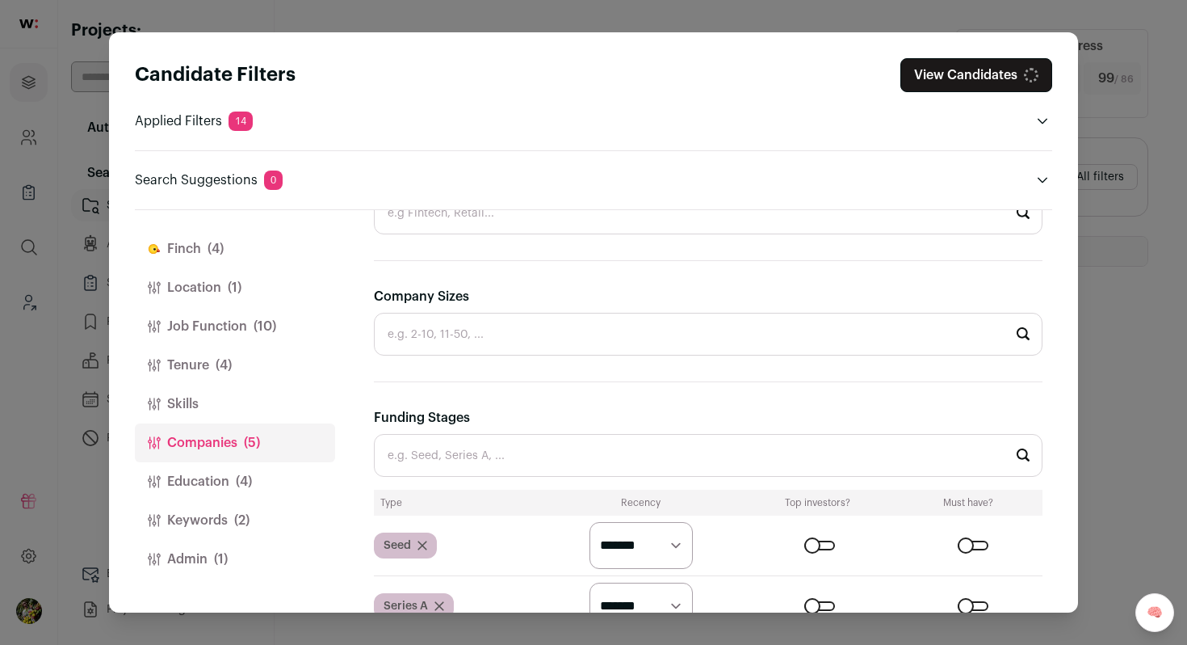
scroll to position [416, 0]
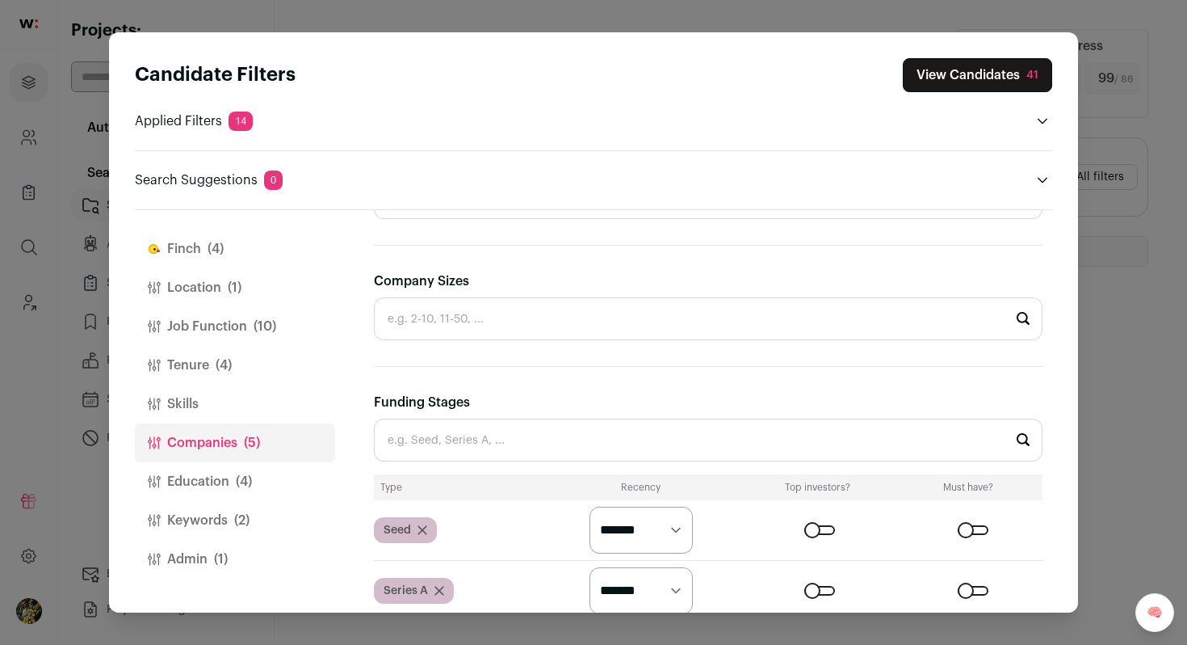
click at [256, 485] on button "Education (4)" at bounding box center [235, 481] width 200 height 39
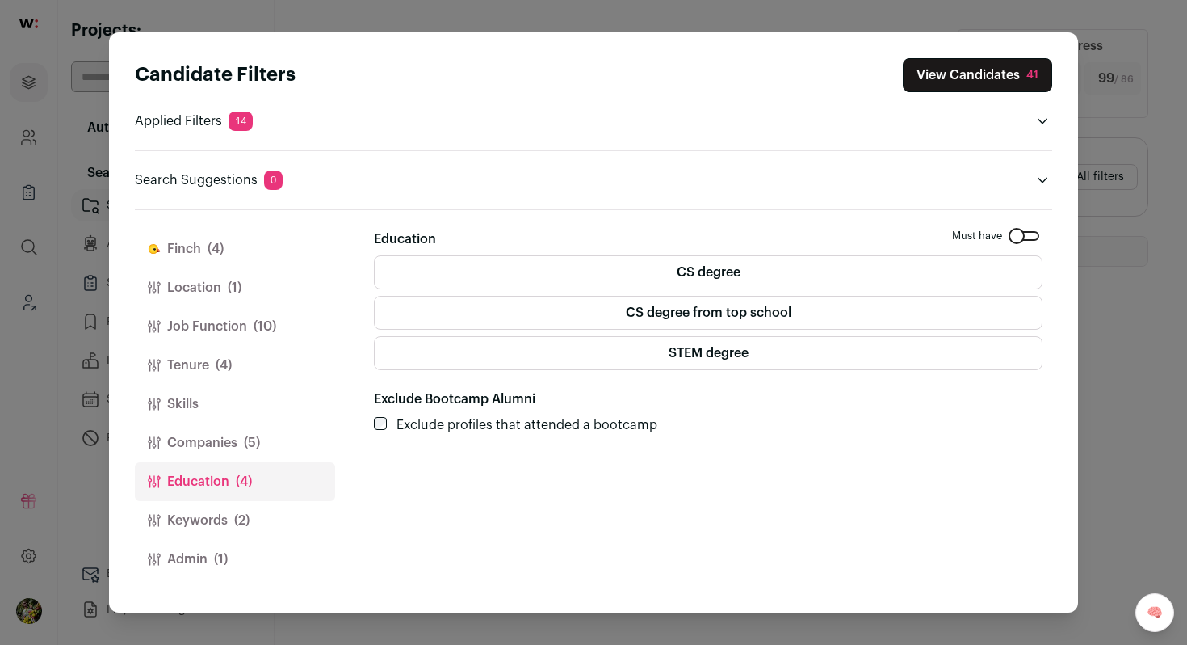
scroll to position [0, 0]
click at [414, 355] on label "STEM degree" at bounding box center [708, 353] width 669 height 34
click at [278, 446] on button "Companies (5)" at bounding box center [235, 442] width 200 height 39
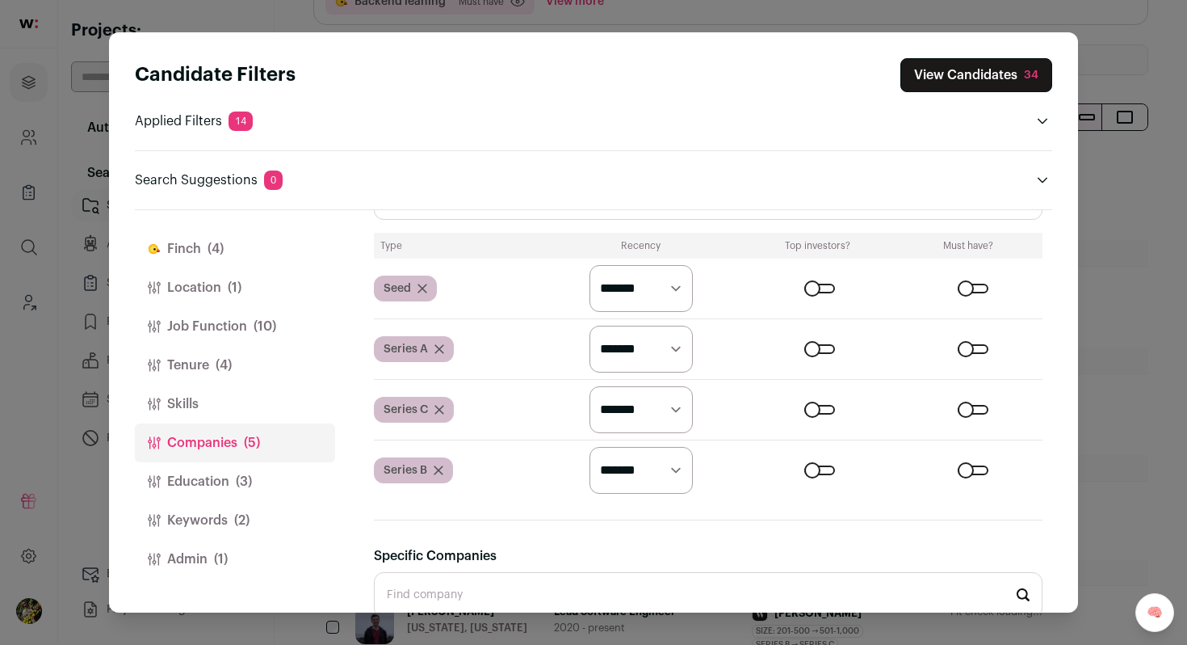
scroll to position [629, 0]
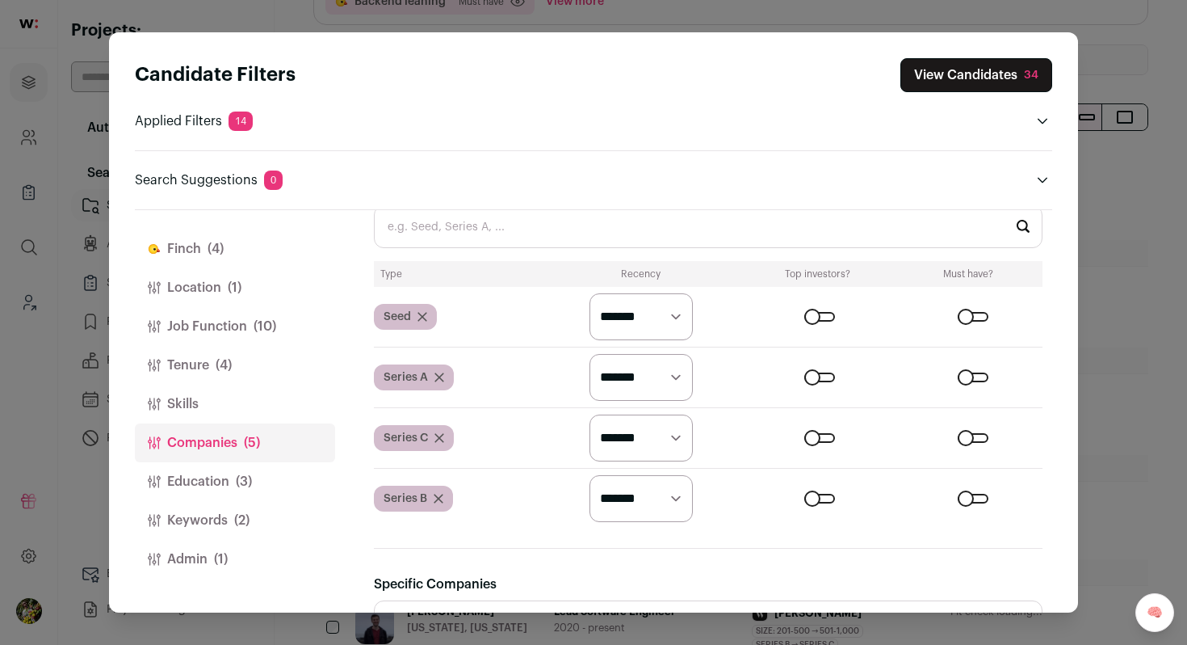
click at [285, 482] on button "Education (3)" at bounding box center [235, 481] width 200 height 39
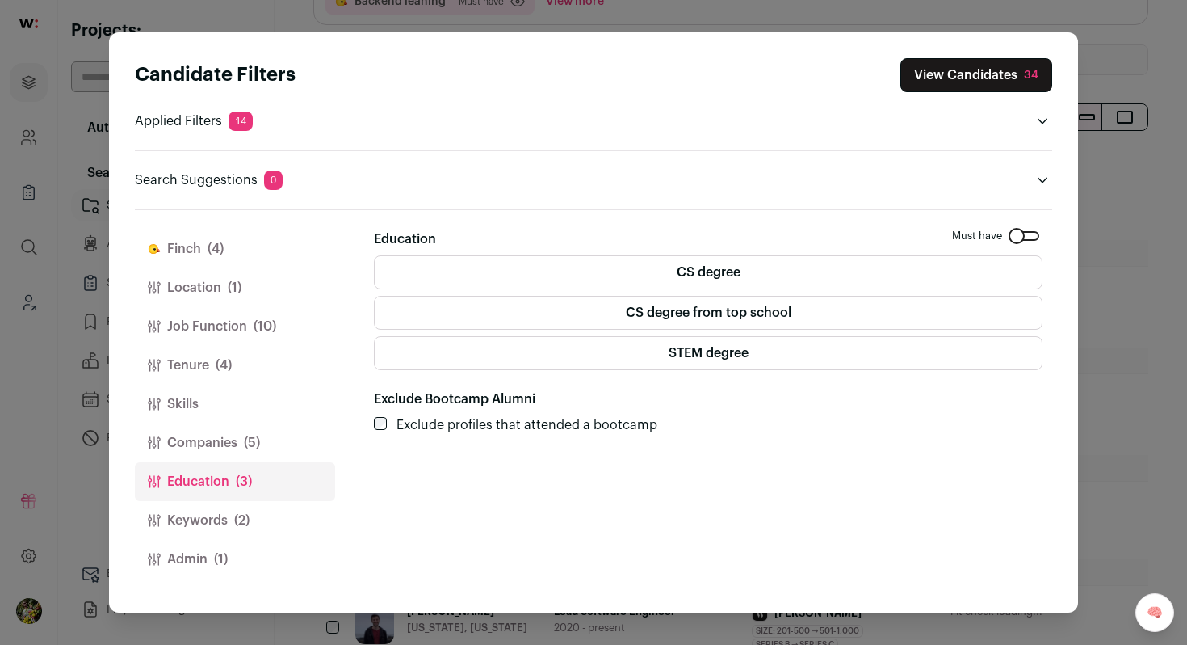
click at [268, 452] on button "Companies (5)" at bounding box center [235, 442] width 200 height 39
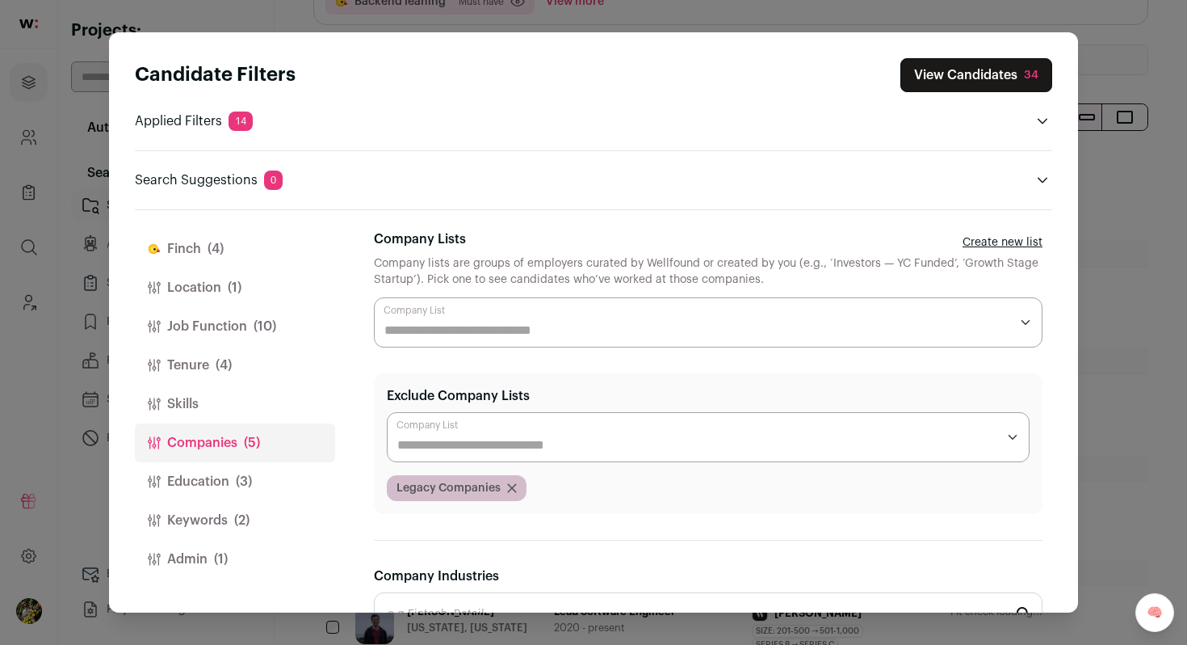
click at [263, 484] on button "Education (3)" at bounding box center [235, 481] width 200 height 39
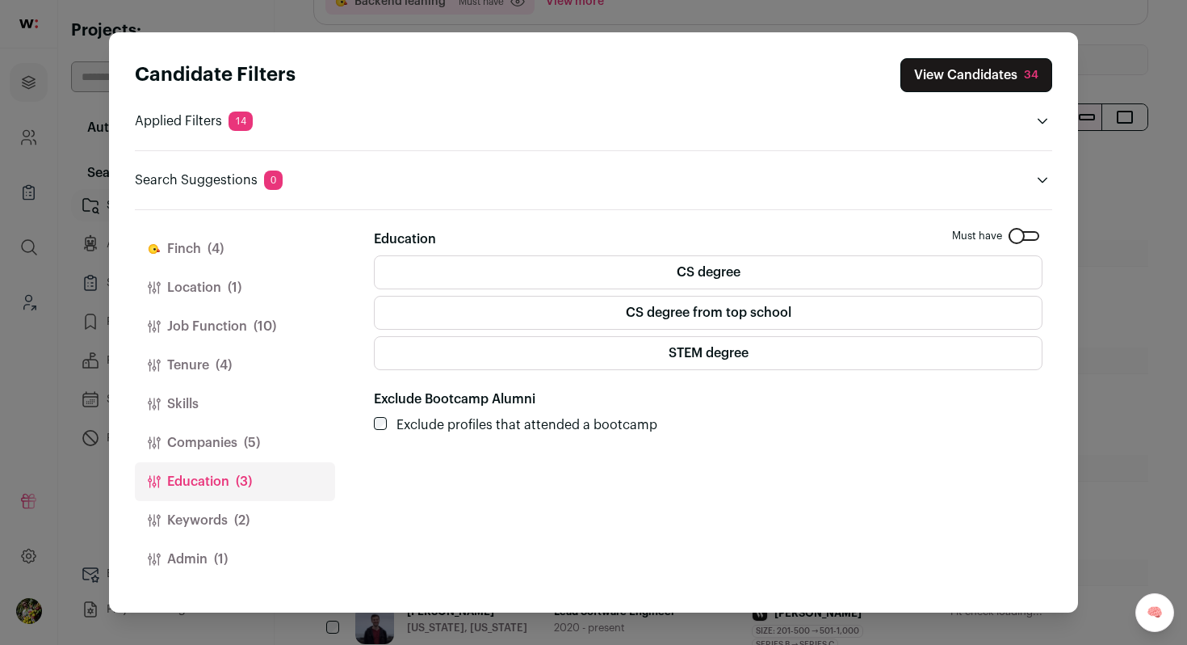
click at [271, 438] on button "Companies (5)" at bounding box center [235, 442] width 200 height 39
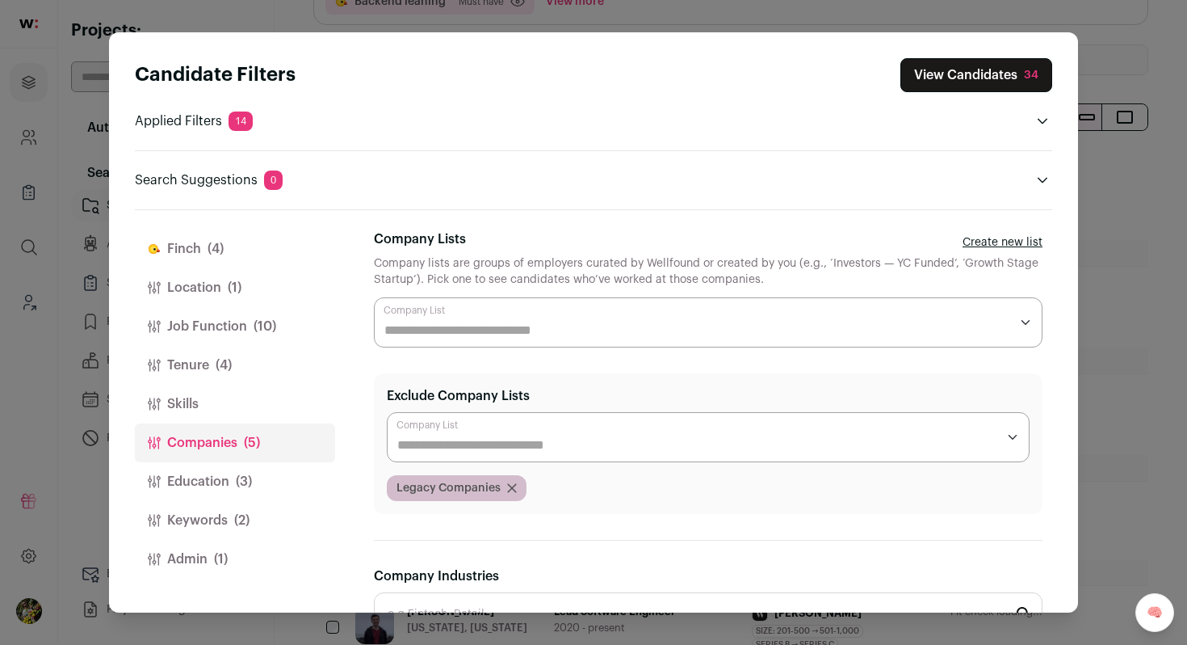
click at [267, 515] on button "Keywords (2)" at bounding box center [235, 520] width 200 height 39
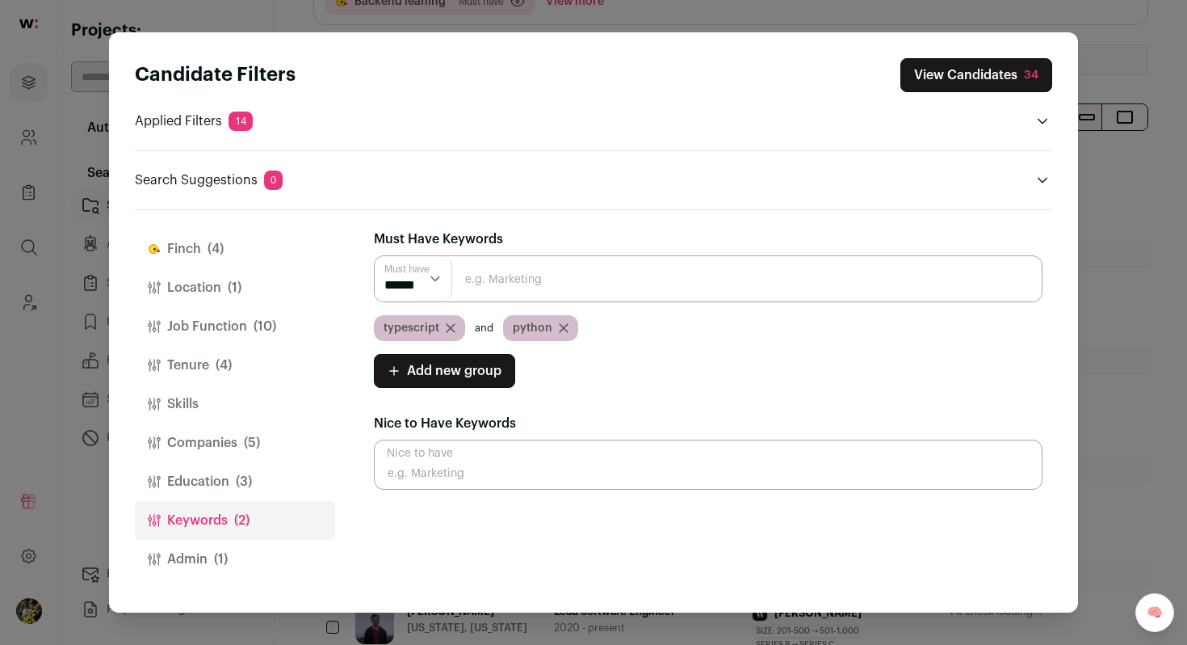
click at [260, 553] on button "Admin (1)" at bounding box center [235, 559] width 200 height 39
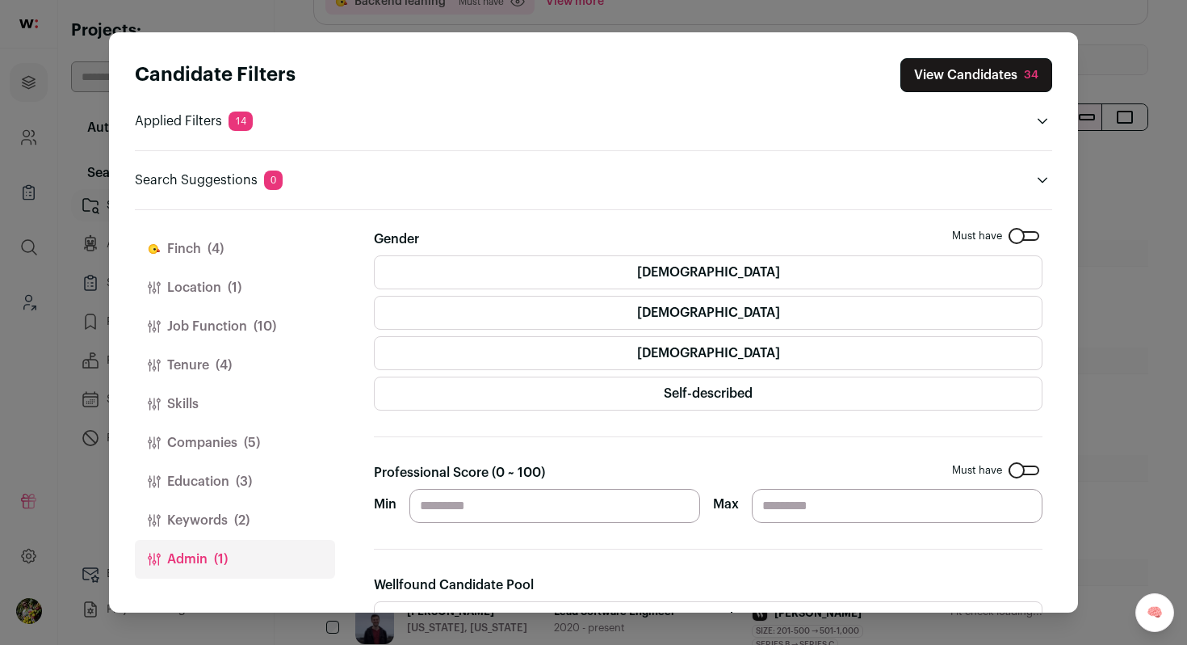
click at [439, 505] on input "**" at bounding box center [555, 506] width 291 height 34
type input "**"
click at [544, 429] on section "Gender Must have [DEMOGRAPHIC_DATA] [DEMOGRAPHIC_DATA] [DEMOGRAPHIC_DATA] Self-…" at bounding box center [708, 629] width 669 height 801
click at [1021, 77] on button "View Candidates 34" at bounding box center [977, 75] width 152 height 34
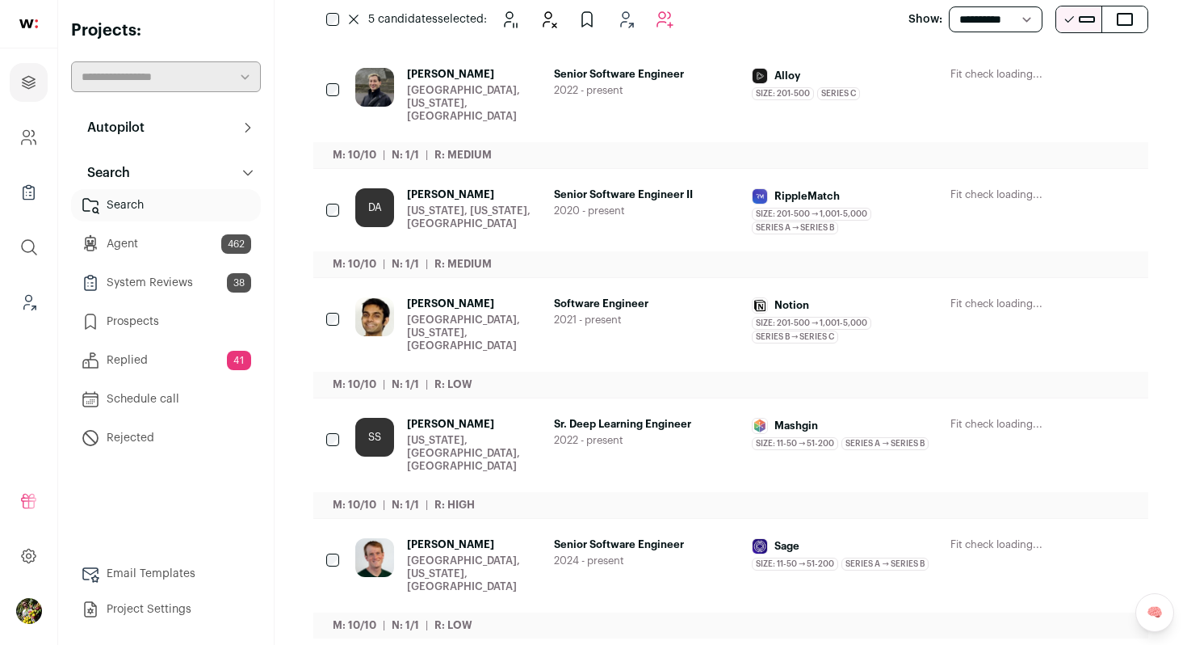
scroll to position [116, 0]
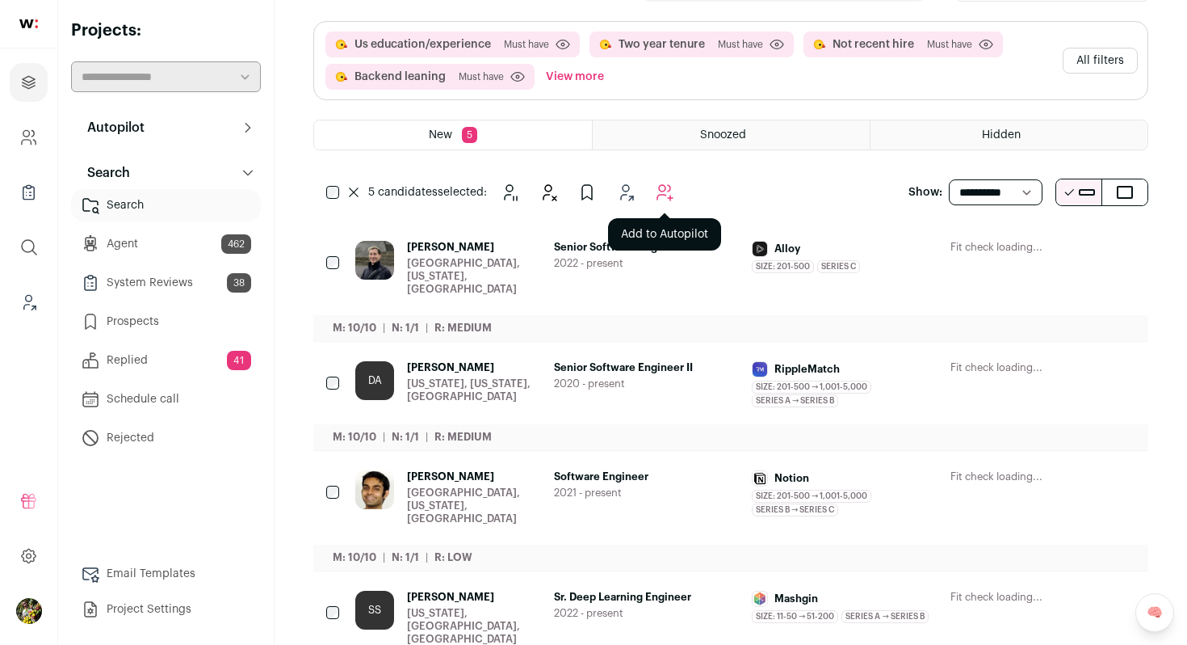
click at [669, 202] on icon "Add to Autopilot" at bounding box center [664, 192] width 19 height 19
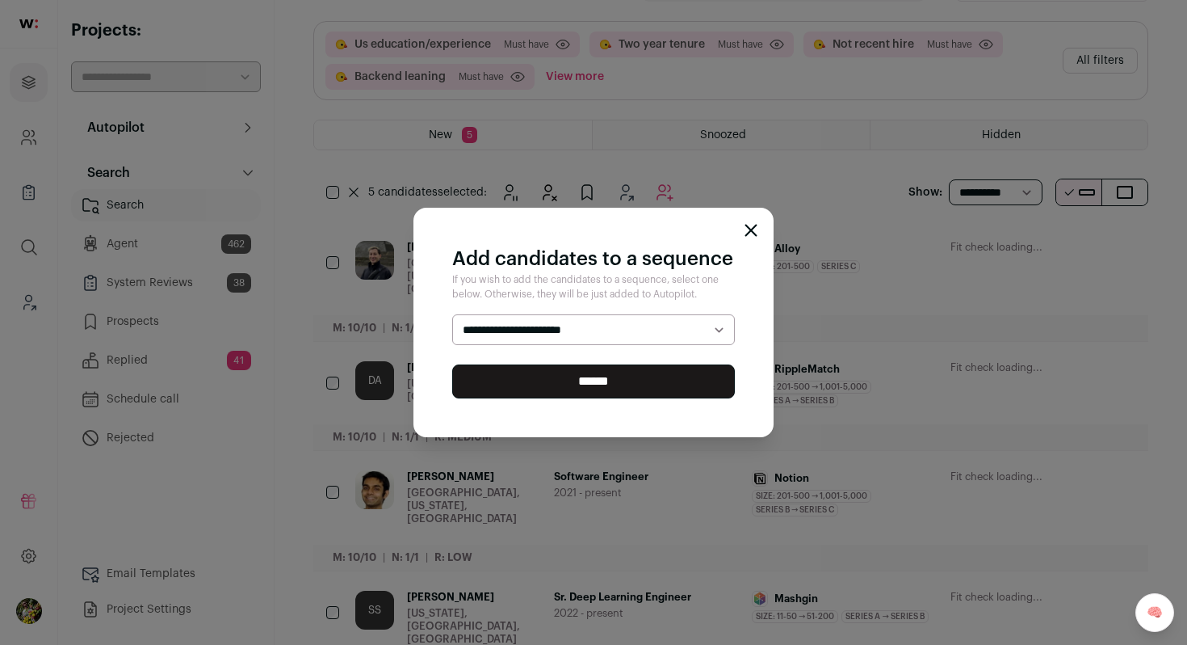
select select "*****"
click at [452, 314] on select "**********" at bounding box center [593, 329] width 283 height 31
click at [649, 378] on input "******" at bounding box center [593, 381] width 283 height 34
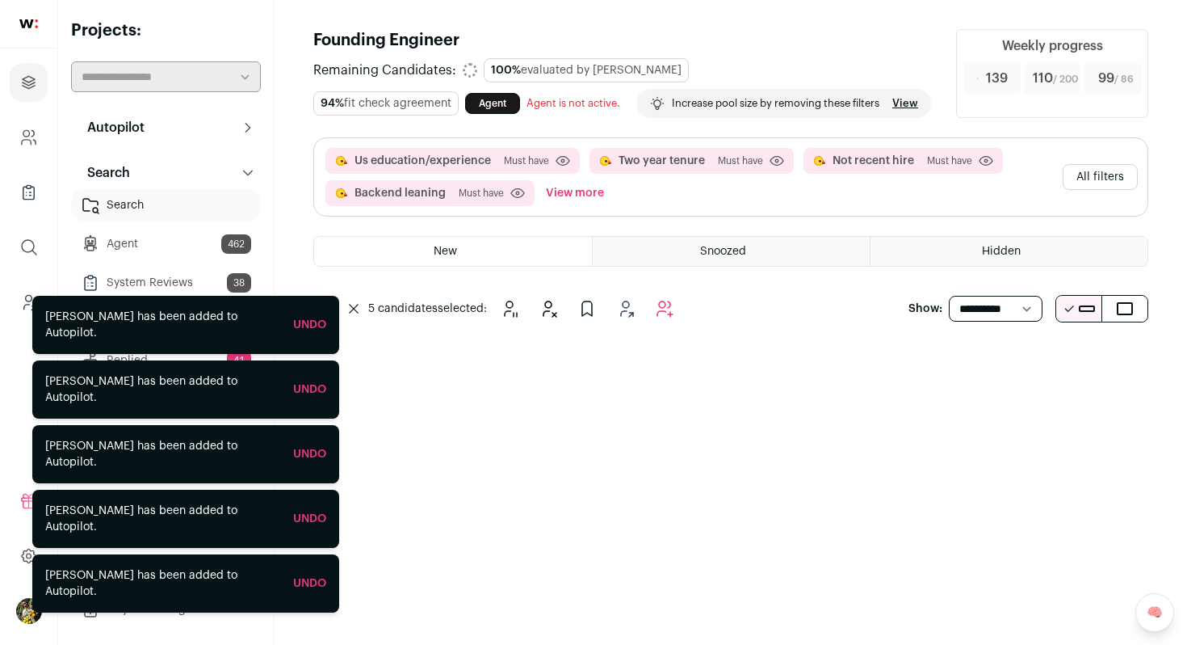
scroll to position [0, 0]
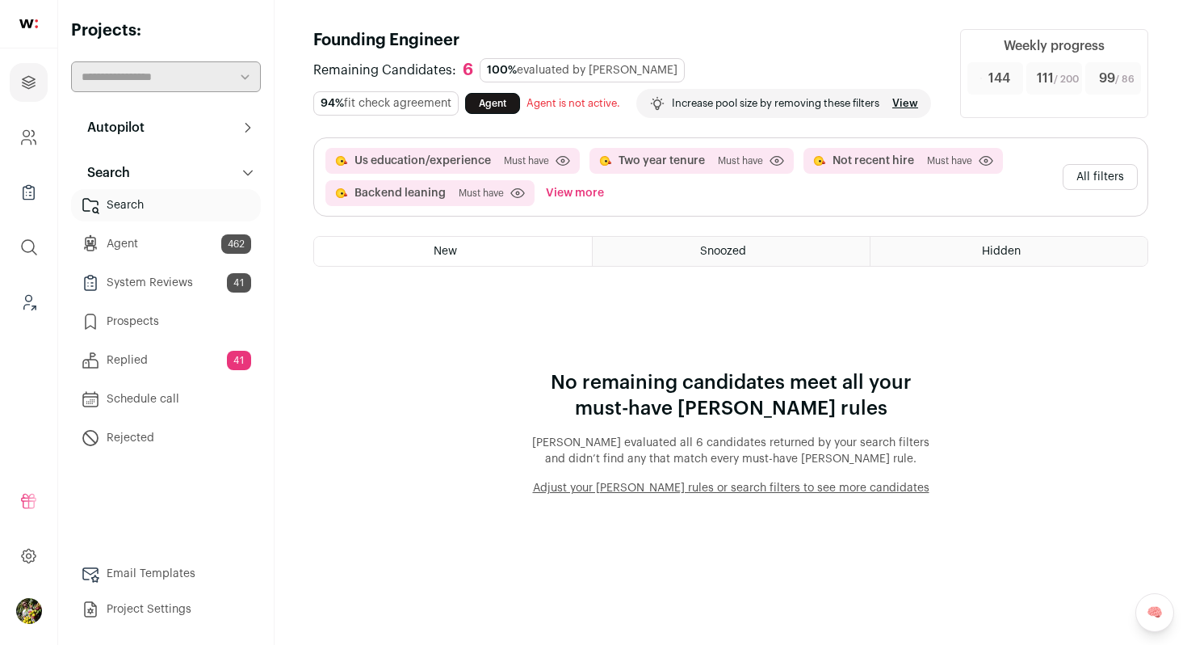
click at [549, 206] on button "View more" at bounding box center [575, 193] width 65 height 26
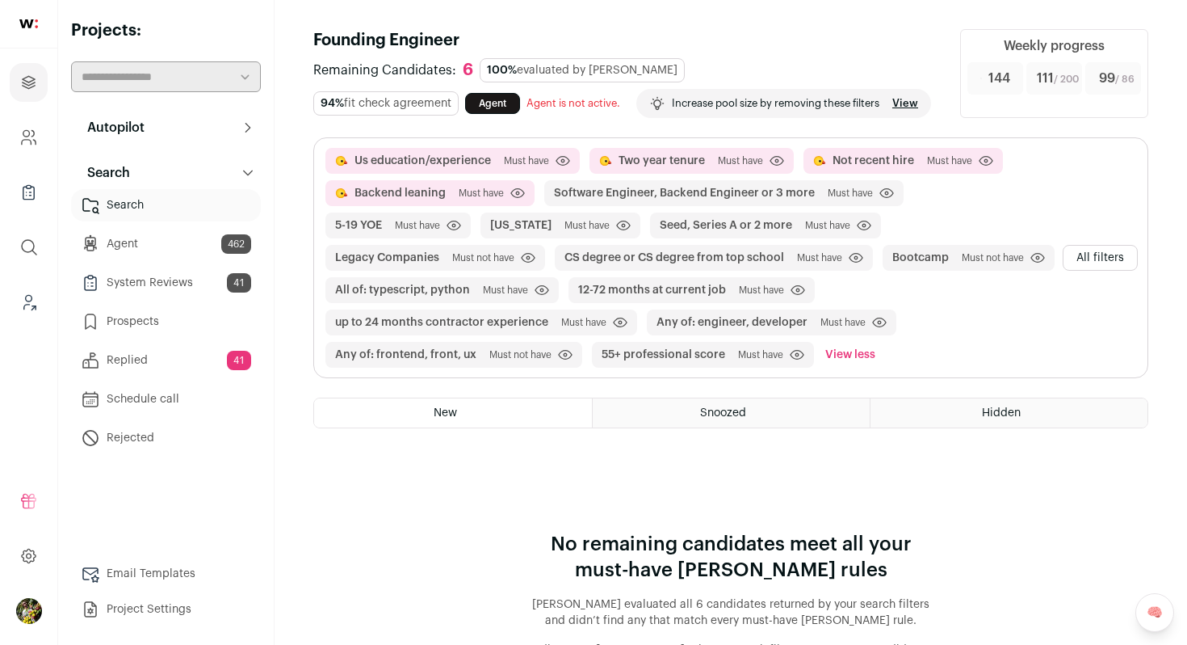
click at [1099, 271] on button "All filters" at bounding box center [1100, 258] width 75 height 26
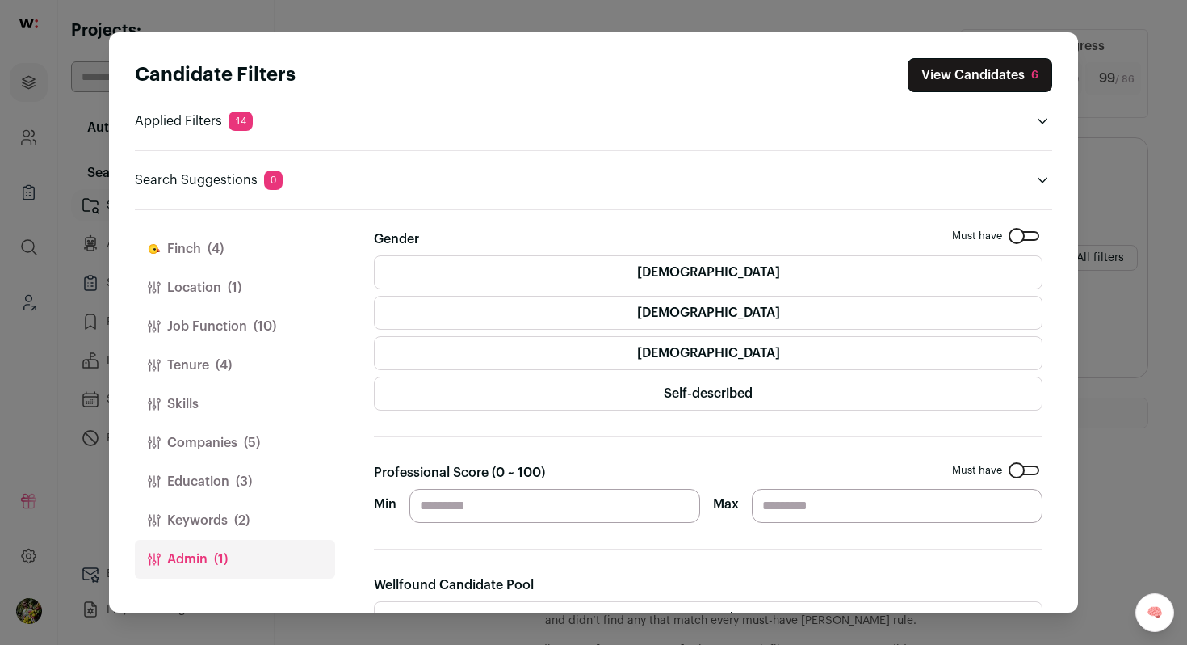
click at [506, 506] on input "**" at bounding box center [555, 506] width 291 height 34
type input "**"
click at [597, 480] on div "Professional Score (0 ~ 100) Must have Min ** Max" at bounding box center [708, 493] width 669 height 60
click at [605, 469] on div "Professional Score (0 ~ 100) Must have Min ** Max" at bounding box center [708, 493] width 669 height 60
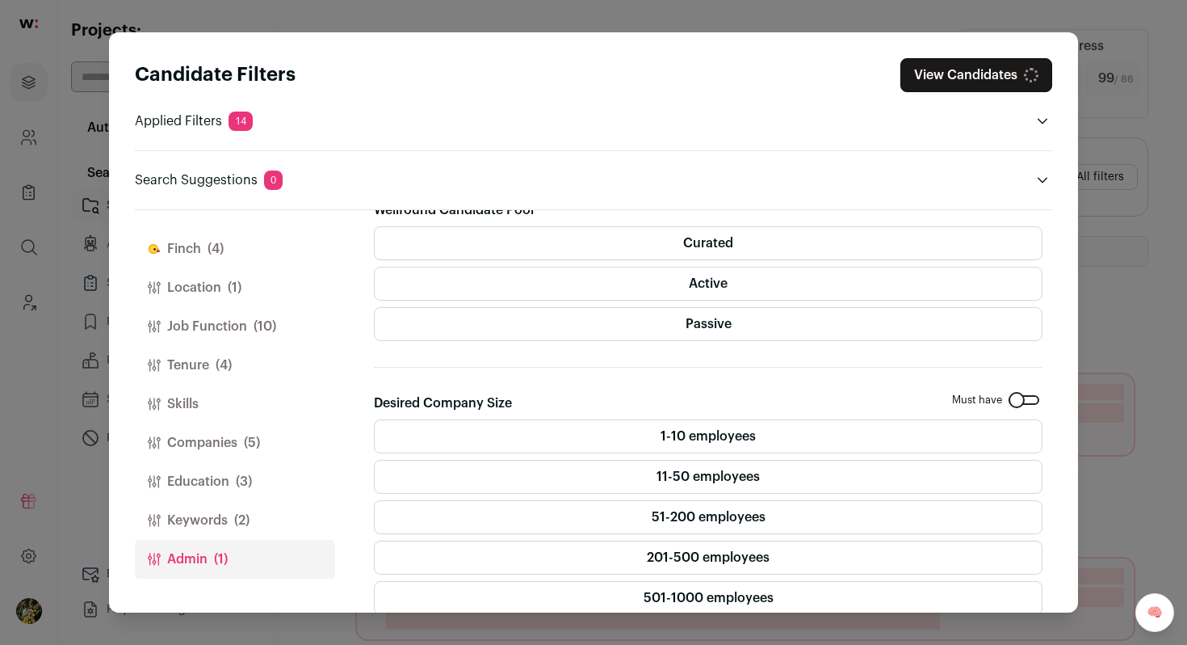
scroll to position [437, 0]
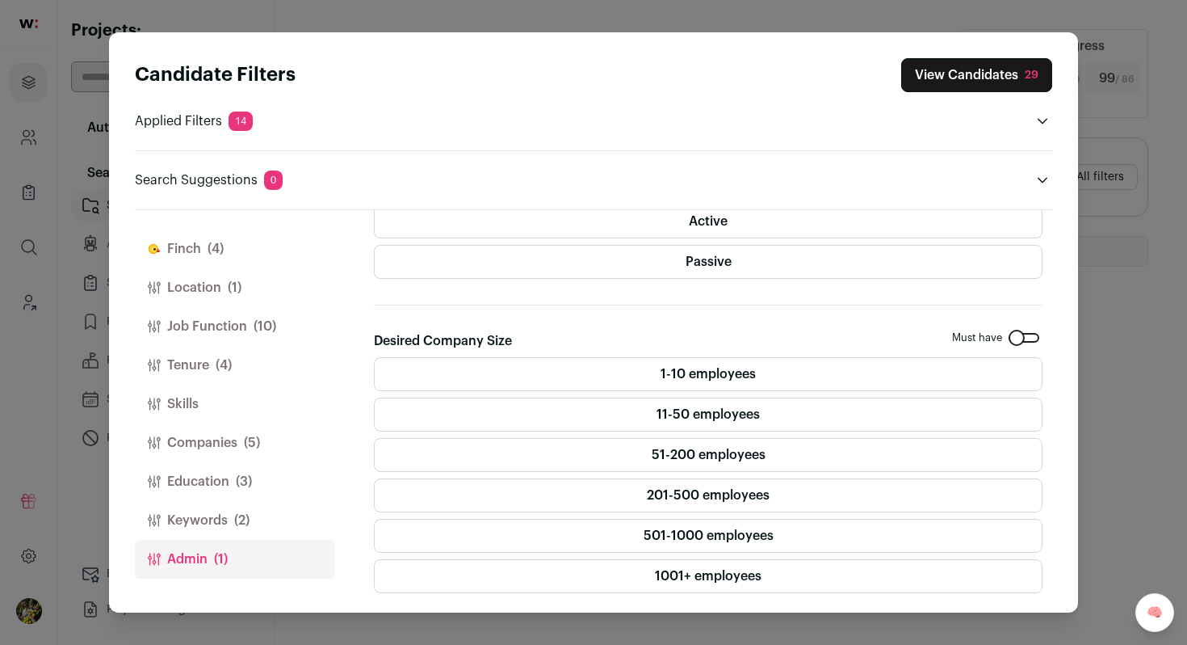
click at [253, 435] on span "(5)" at bounding box center [252, 442] width 16 height 19
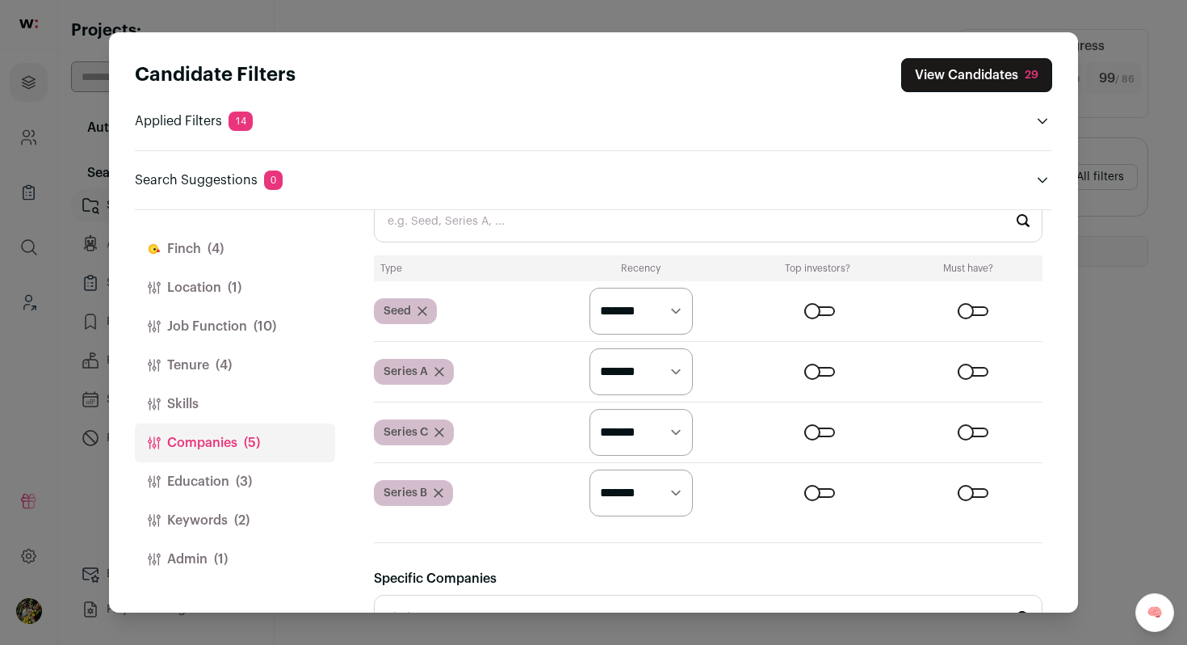
scroll to position [632, 0]
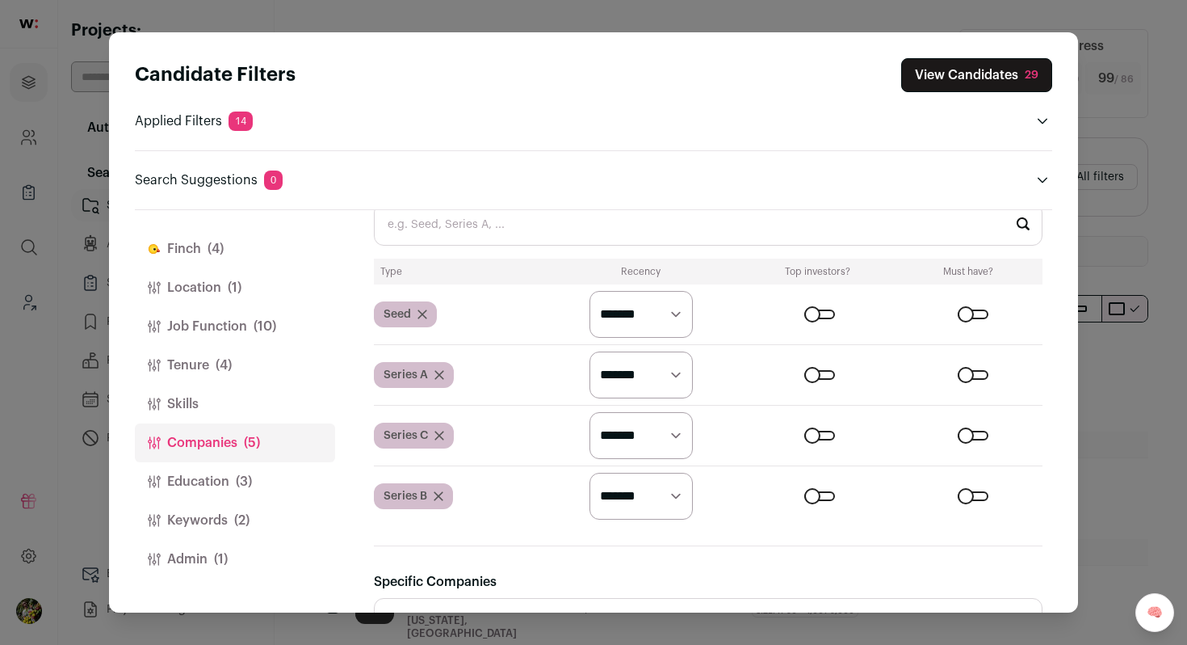
click at [574, 235] on input "Funding Stages" at bounding box center [708, 224] width 669 height 43
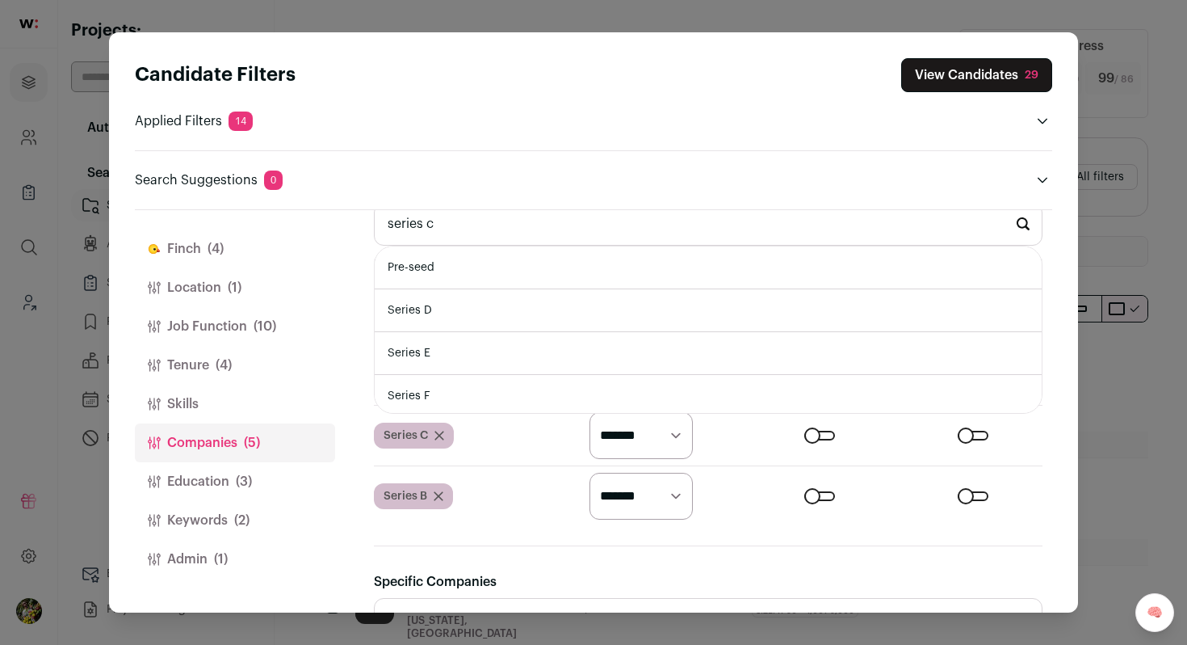
type input "series c"
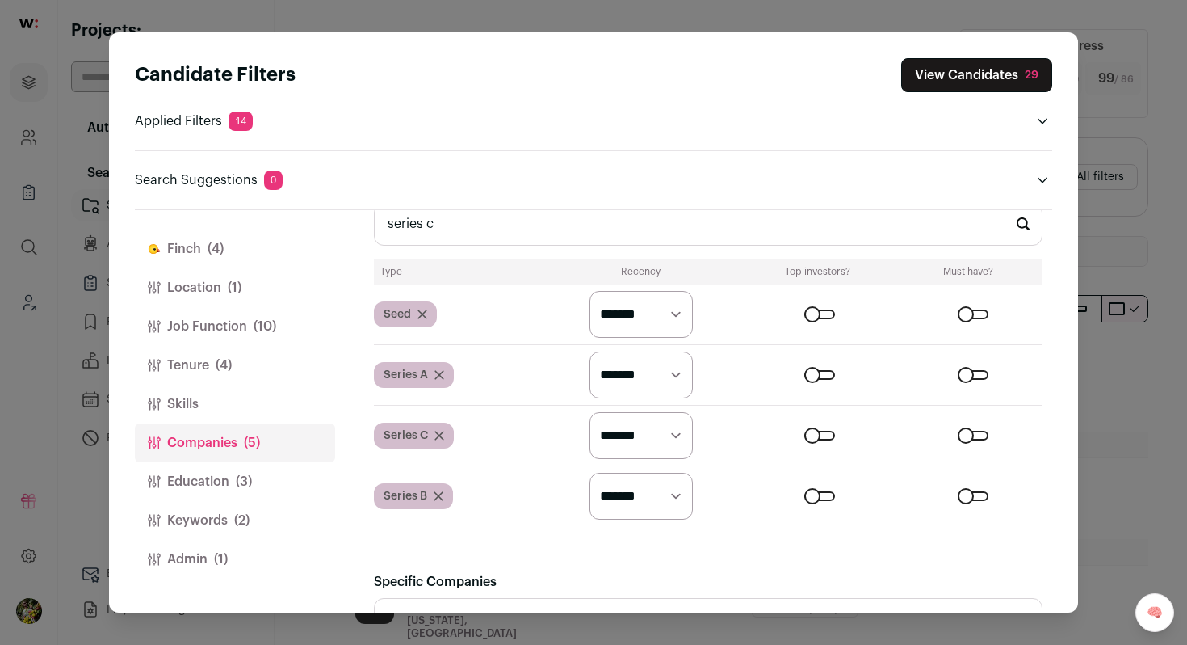
click at [716, 452] on form "********* ******* ******" at bounding box center [795, 435] width 497 height 47
click at [641, 315] on select "********* ******* ******" at bounding box center [641, 314] width 103 height 47
select select "******"
click at [590, 291] on select "********* ******* ******" at bounding box center [641, 314] width 103 height 47
click at [637, 365] on select "********* ******* ******" at bounding box center [641, 374] width 103 height 47
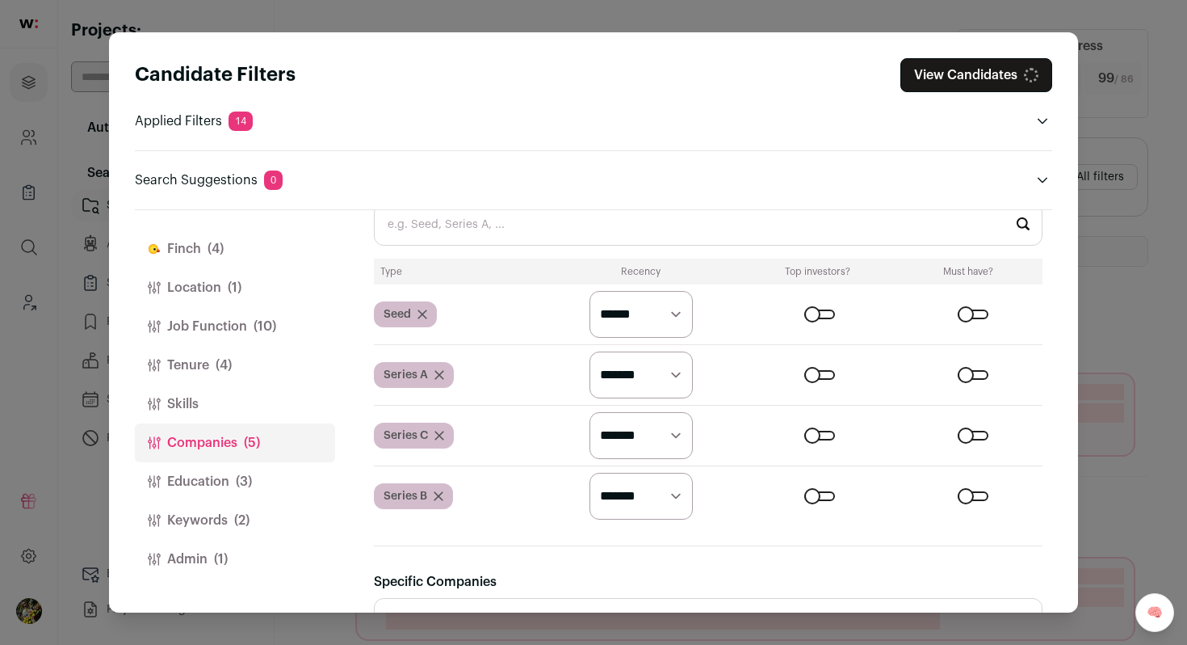
click at [637, 372] on select "********* ******* ******" at bounding box center [641, 374] width 103 height 47
select select "******"
click at [590, 351] on select "********* ******* ******" at bounding box center [641, 374] width 103 height 47
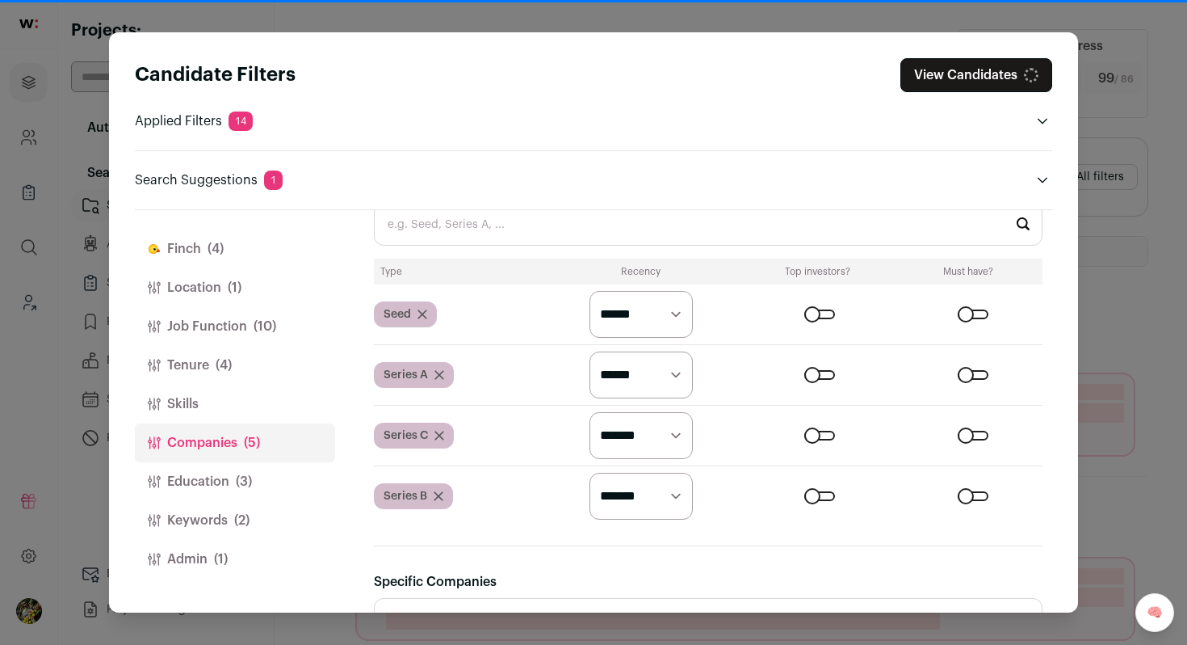
click at [637, 425] on select "********* ******* ******" at bounding box center [641, 435] width 103 height 47
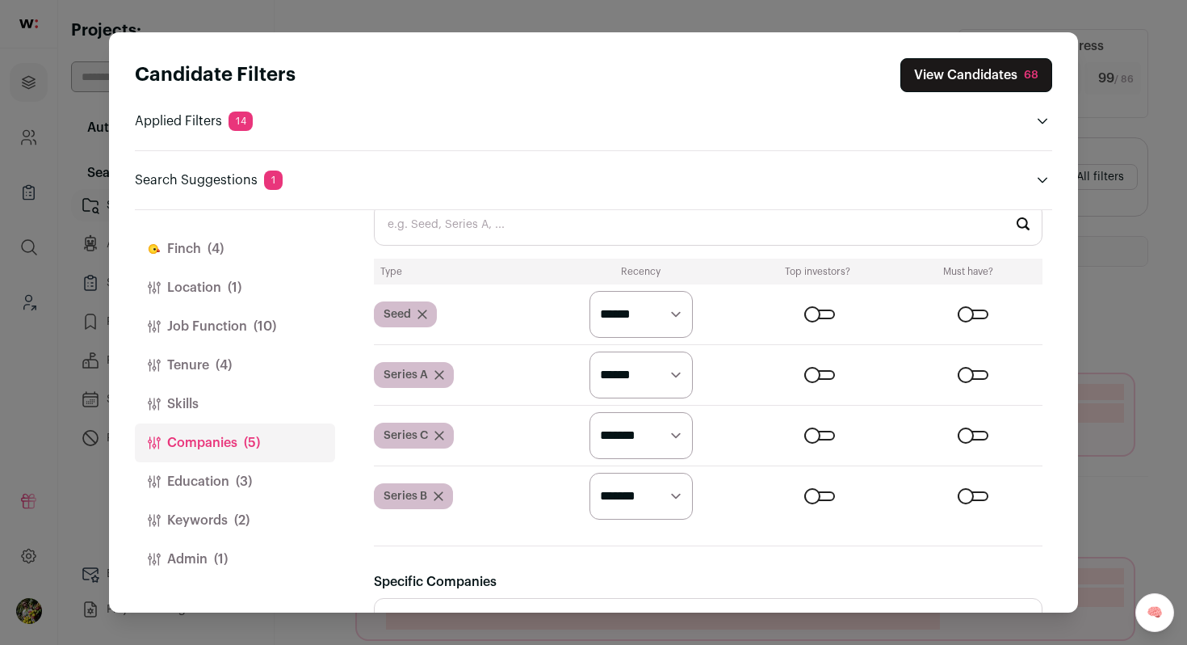
select select "******"
click at [590, 412] on select "********* ******* ******" at bounding box center [641, 435] width 103 height 47
click at [640, 498] on select "********* ******* ******" at bounding box center [641, 496] width 103 height 47
select select "******"
click at [590, 473] on select "********* ******* ******" at bounding box center [641, 496] width 103 height 47
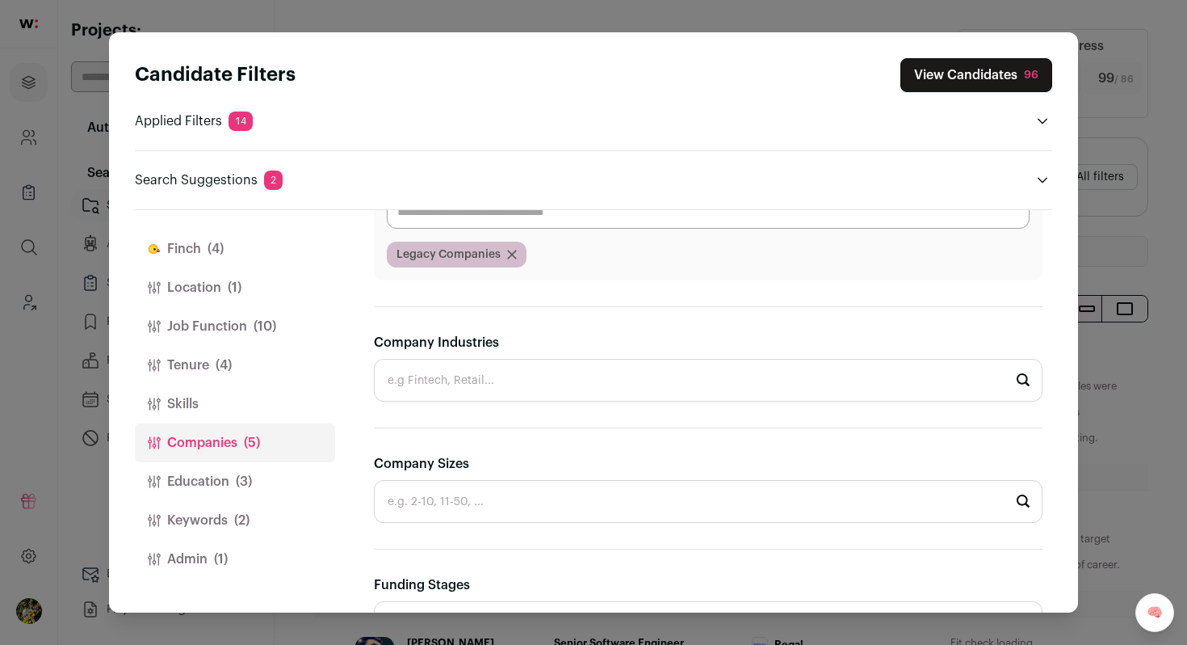
scroll to position [212, 0]
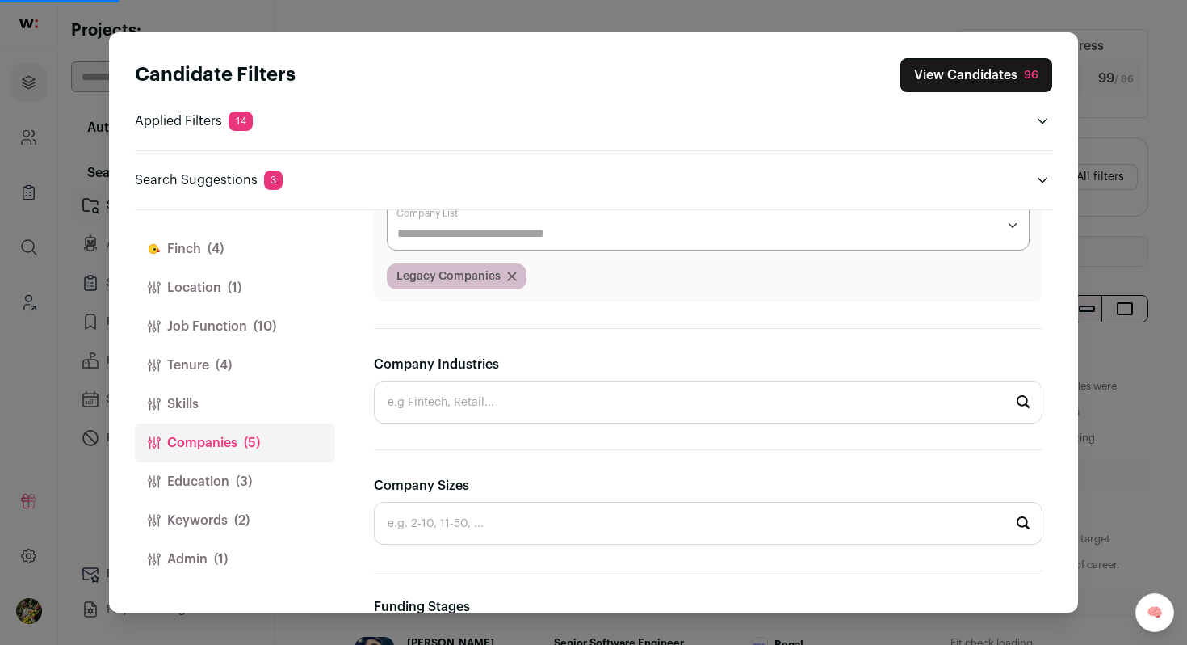
click at [935, 78] on button "View Candidates 96" at bounding box center [977, 75] width 152 height 34
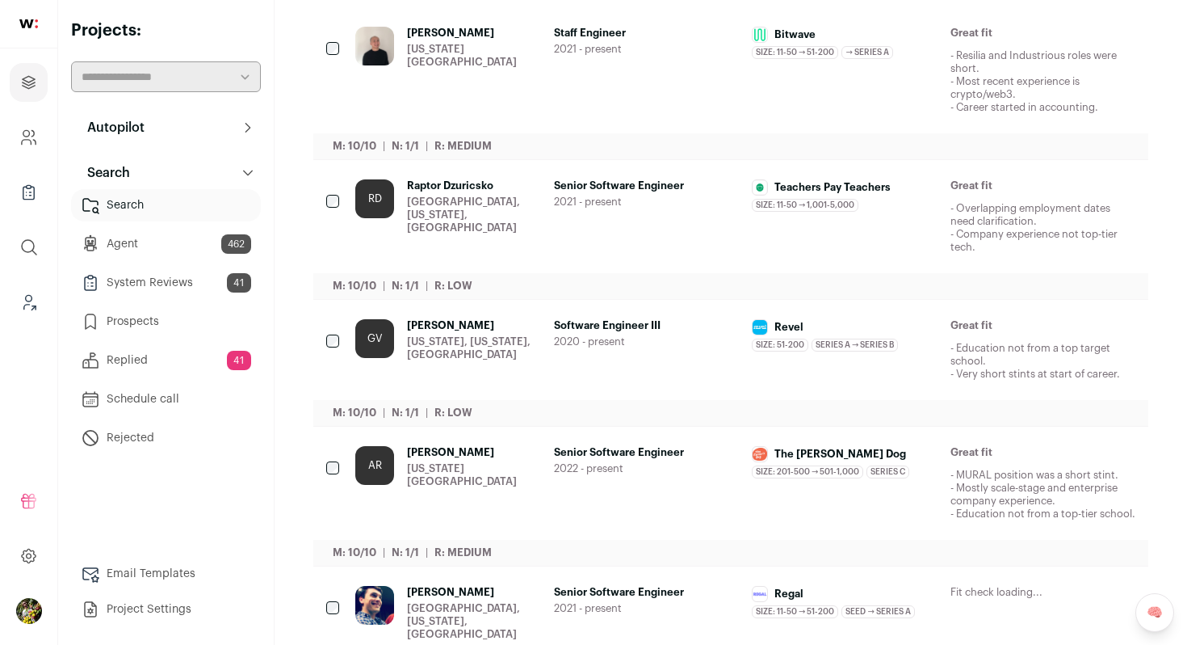
scroll to position [0, 0]
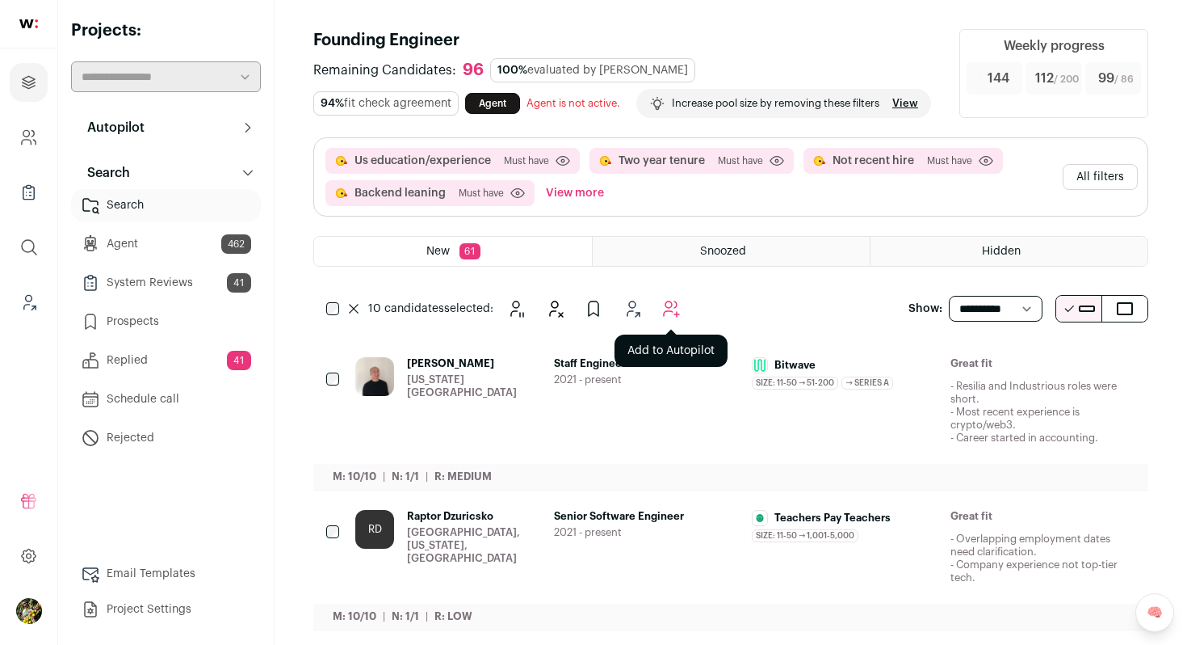
click at [674, 318] on icon "Add to Autopilot" at bounding box center [671, 308] width 19 height 19
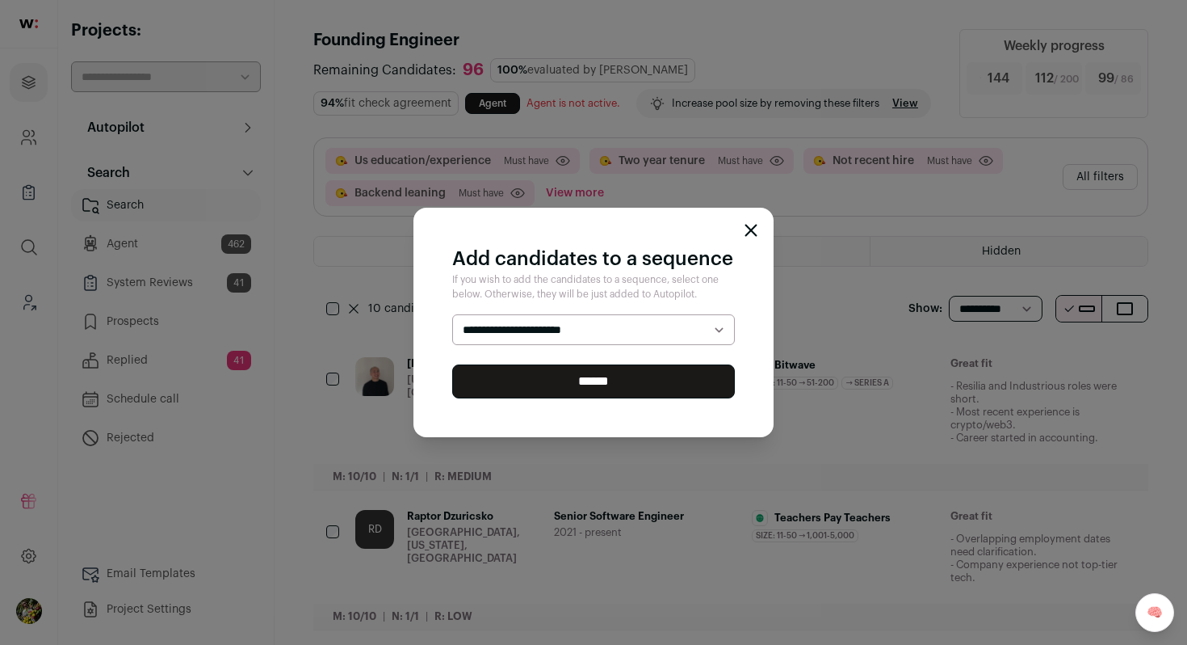
select select "*****"
click at [452, 314] on select "**********" at bounding box center [593, 329] width 283 height 31
click at [636, 395] on input "******" at bounding box center [593, 381] width 283 height 34
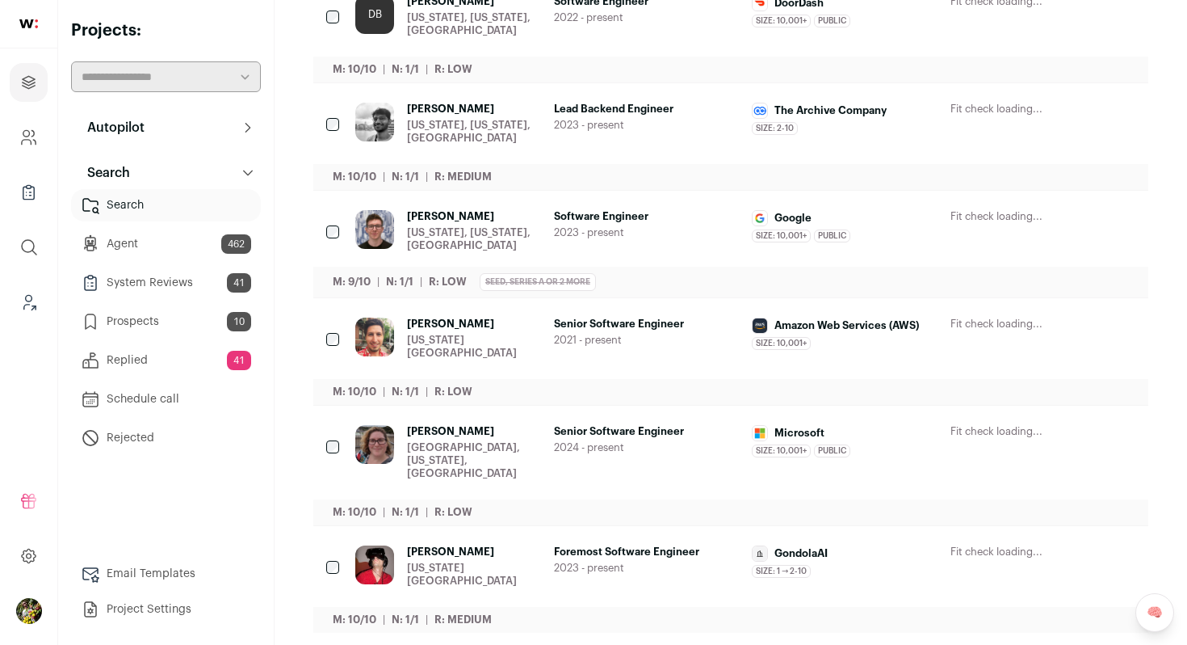
scroll to position [923, 0]
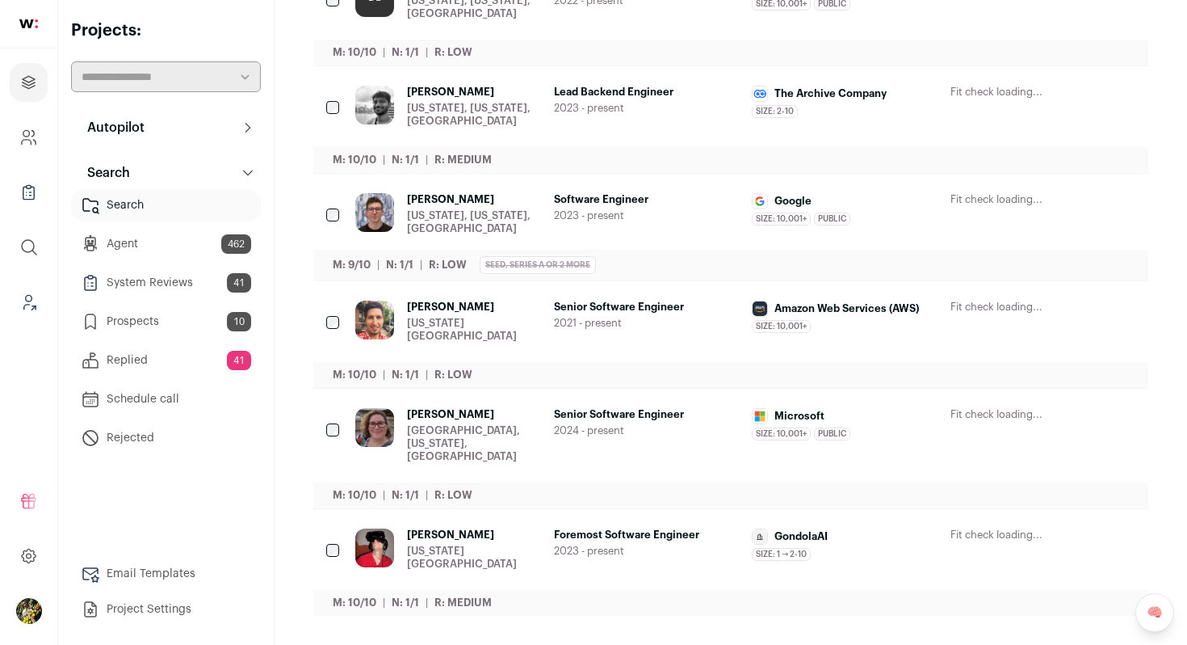
click at [533, 569] on div "[US_STATE][GEOGRAPHIC_DATA]" at bounding box center [474, 557] width 134 height 26
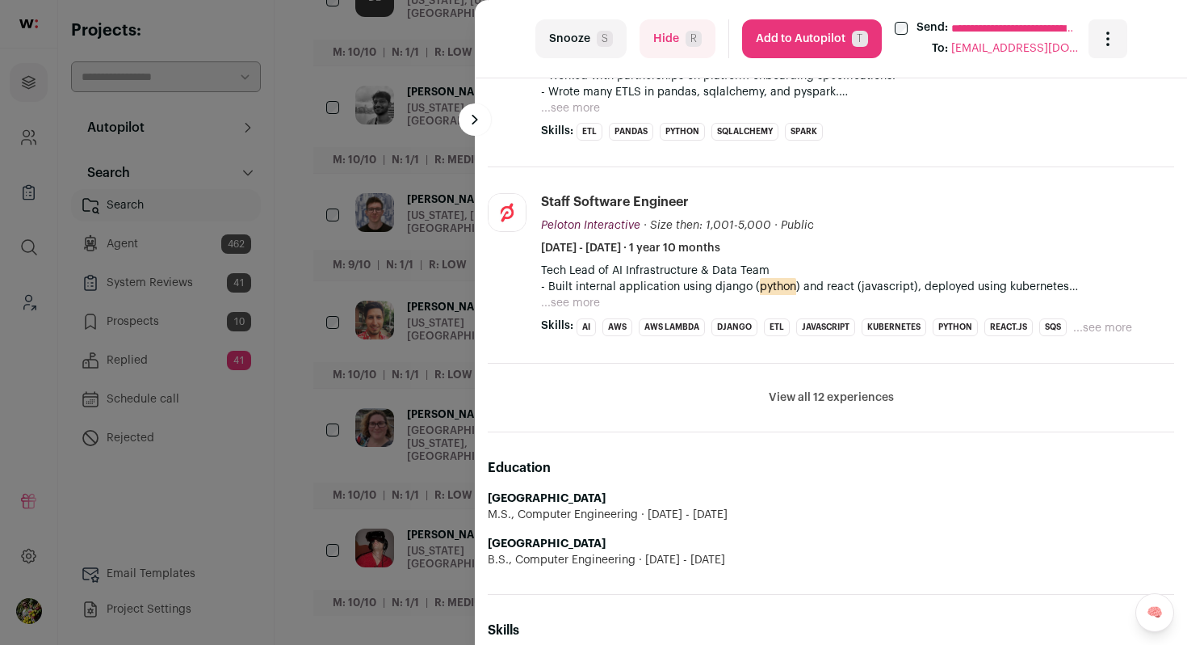
scroll to position [796, 0]
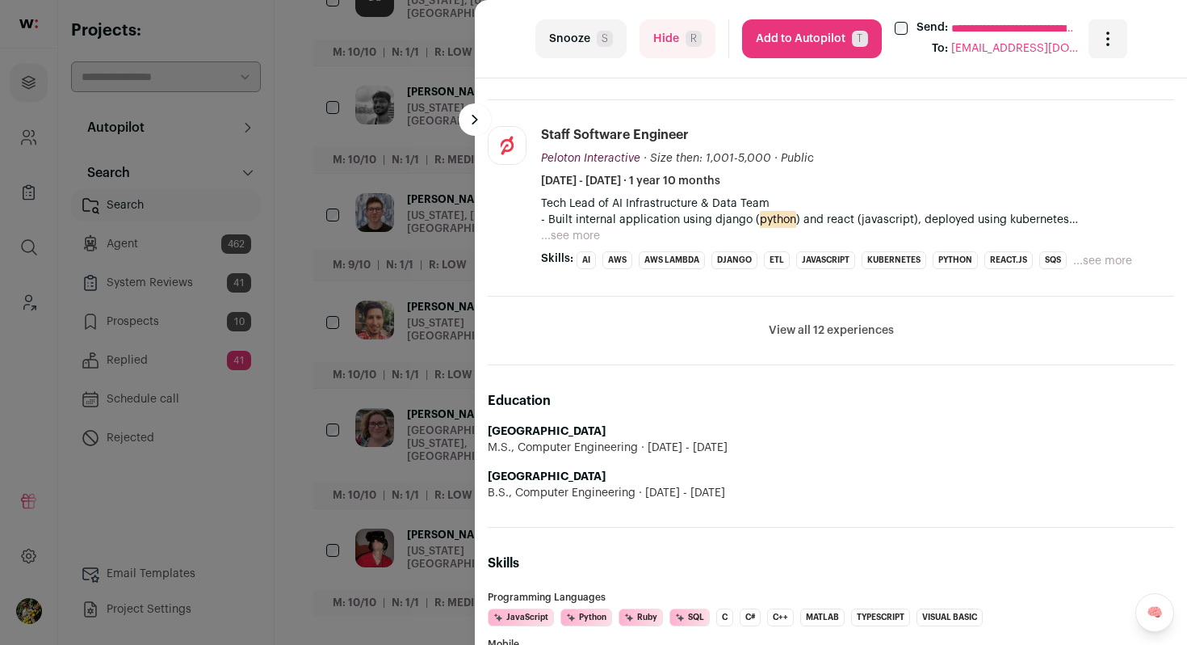
click at [408, 488] on div "**********" at bounding box center [593, 322] width 1187 height 645
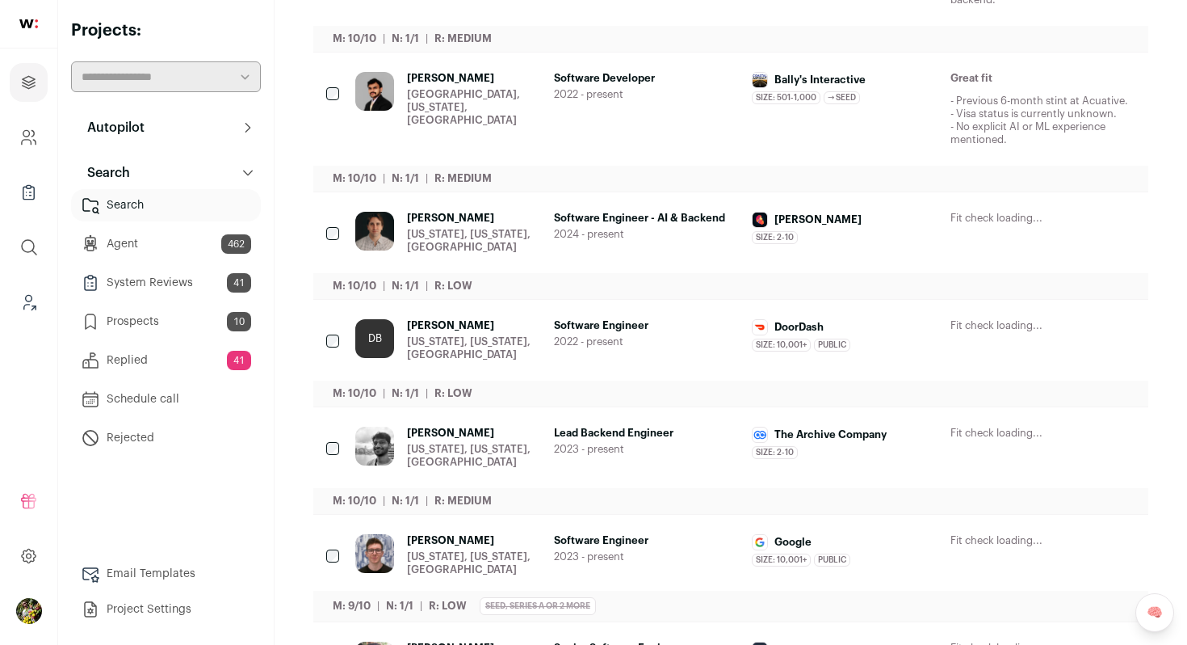
scroll to position [0, 0]
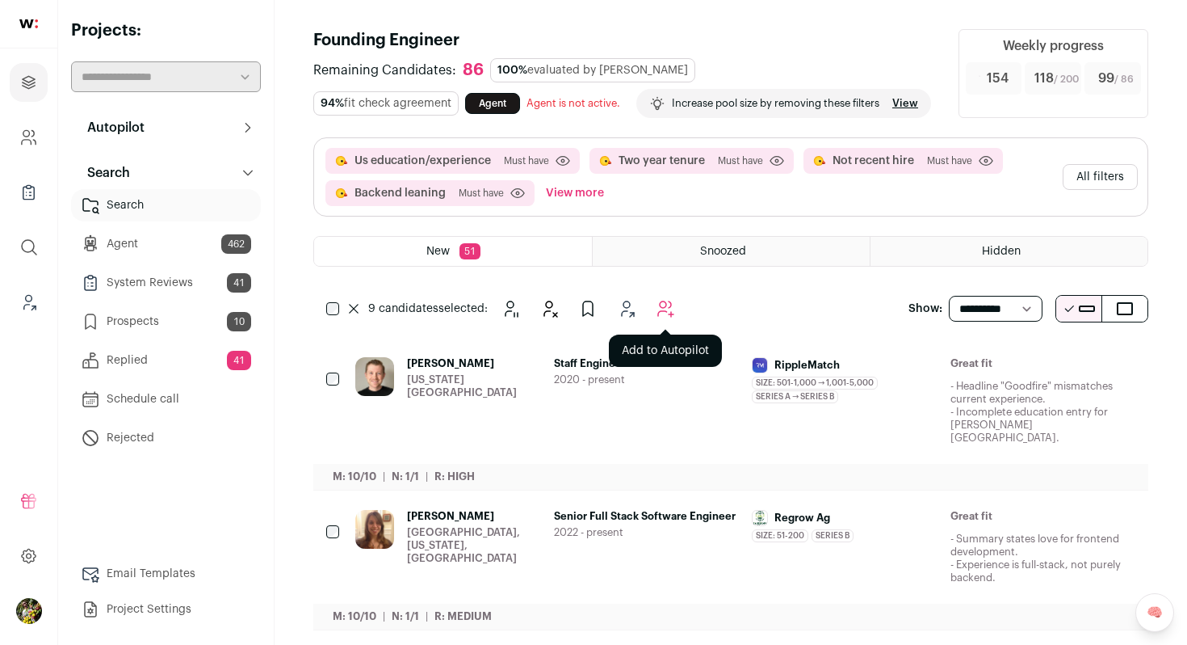
click at [665, 318] on icon "Add to Autopilot" at bounding box center [665, 308] width 19 height 19
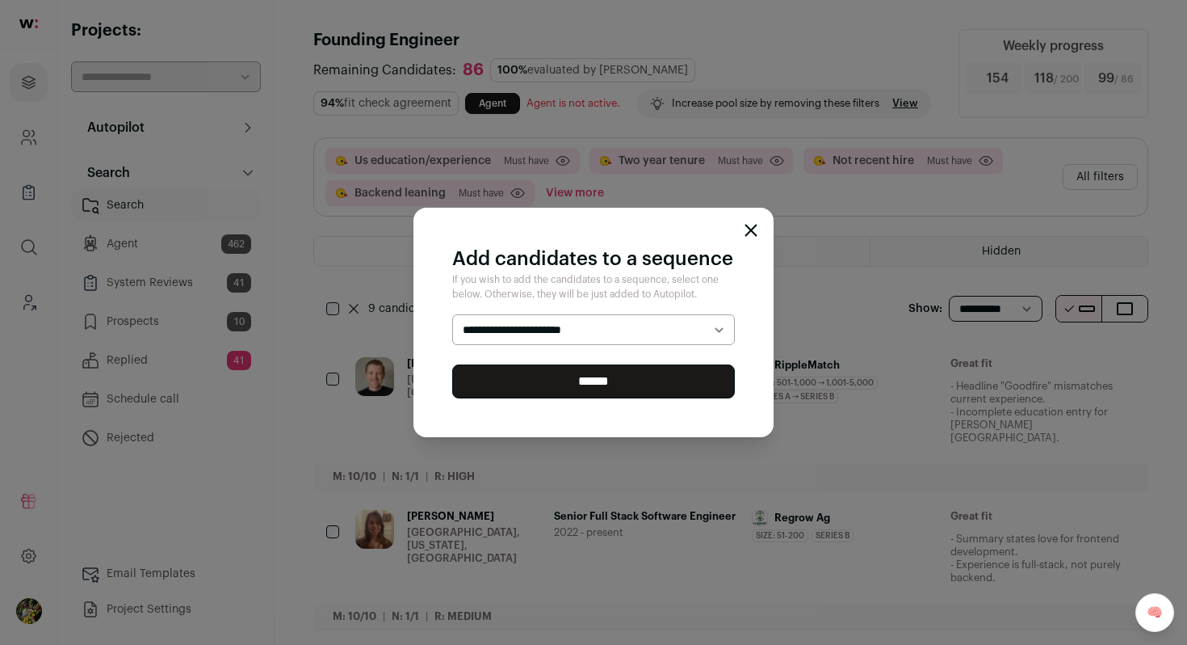
select select "*****"
click at [452, 314] on select "**********" at bounding box center [593, 329] width 283 height 31
click at [641, 382] on input "******" at bounding box center [593, 381] width 283 height 34
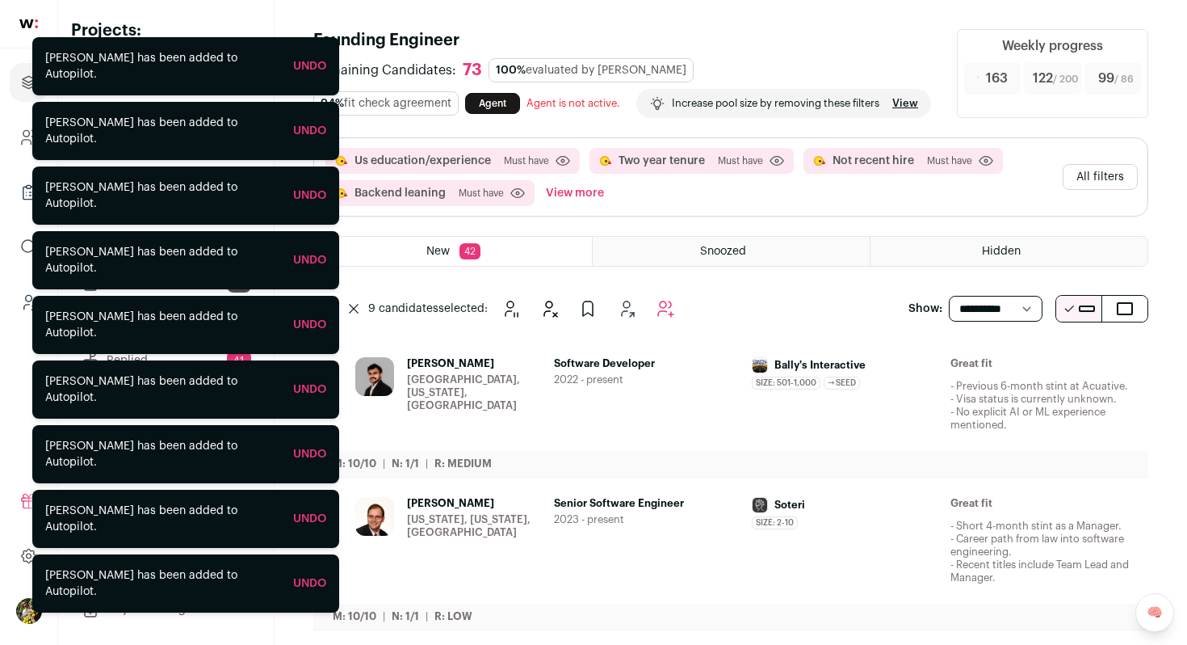
click at [651, 370] on span "Software Developer" at bounding box center [647, 363] width 186 height 13
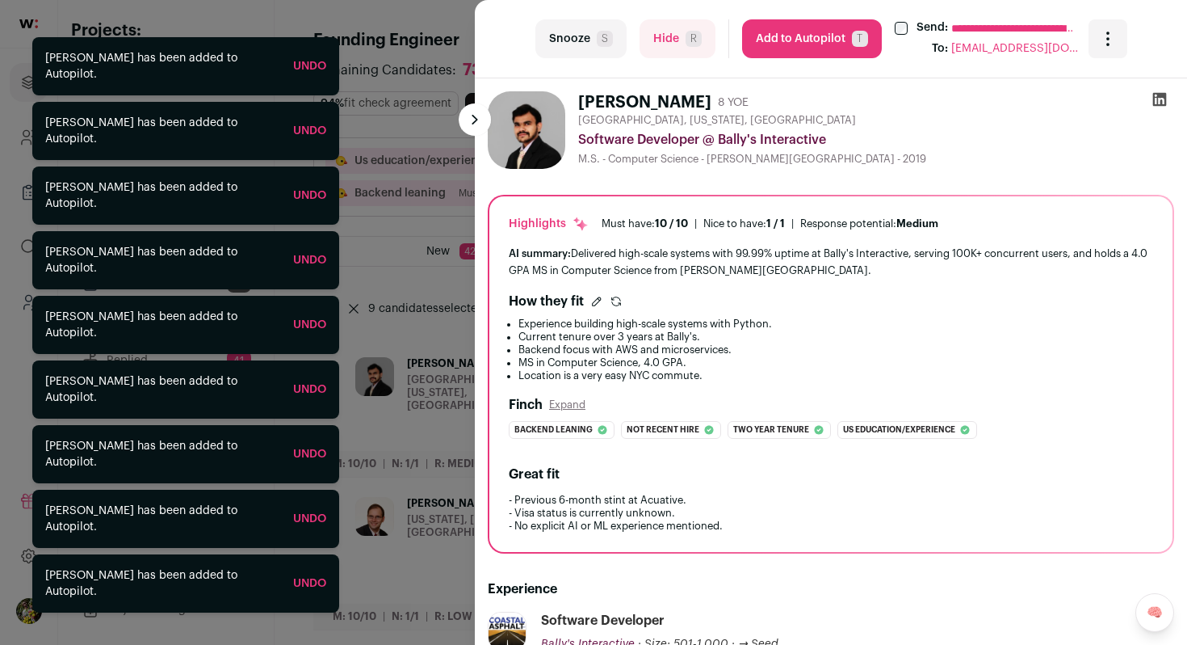
drag, startPoint x: 662, startPoint y: 48, endPoint x: 658, endPoint y: 259, distance: 210.9
click at [658, 256] on turbo-frame "**********" at bounding box center [831, 322] width 712 height 645
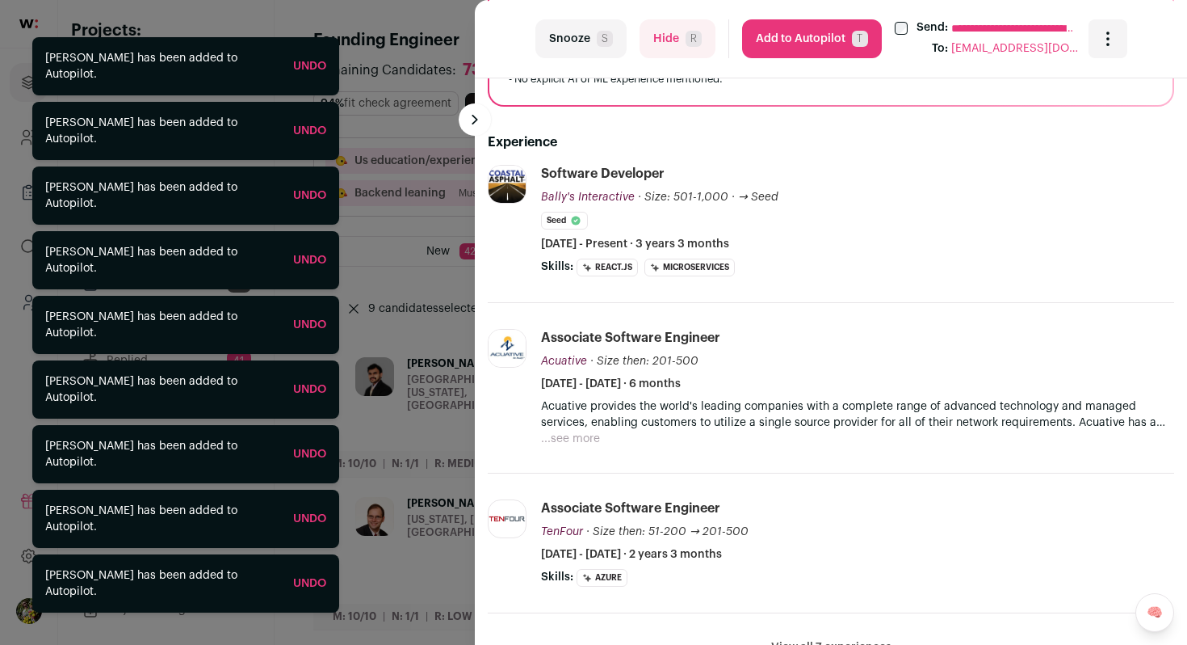
scroll to position [473, 0]
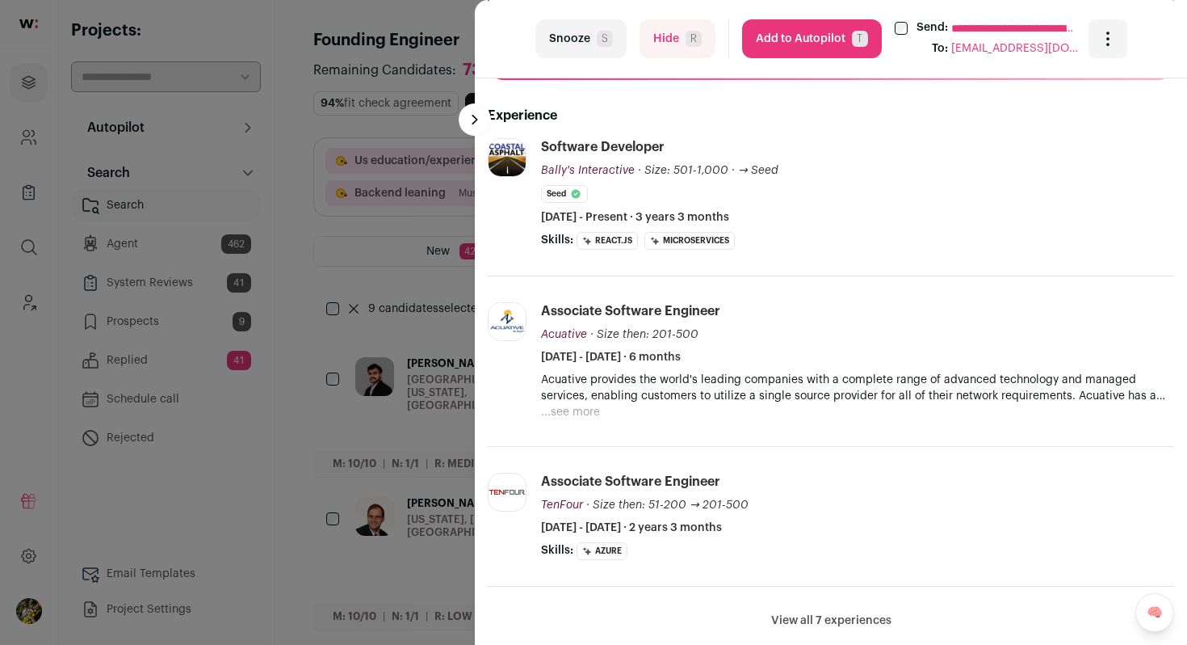
click at [661, 36] on button "Hide R" at bounding box center [678, 38] width 76 height 39
click at [415, 176] on div "**********" at bounding box center [593, 322] width 1187 height 645
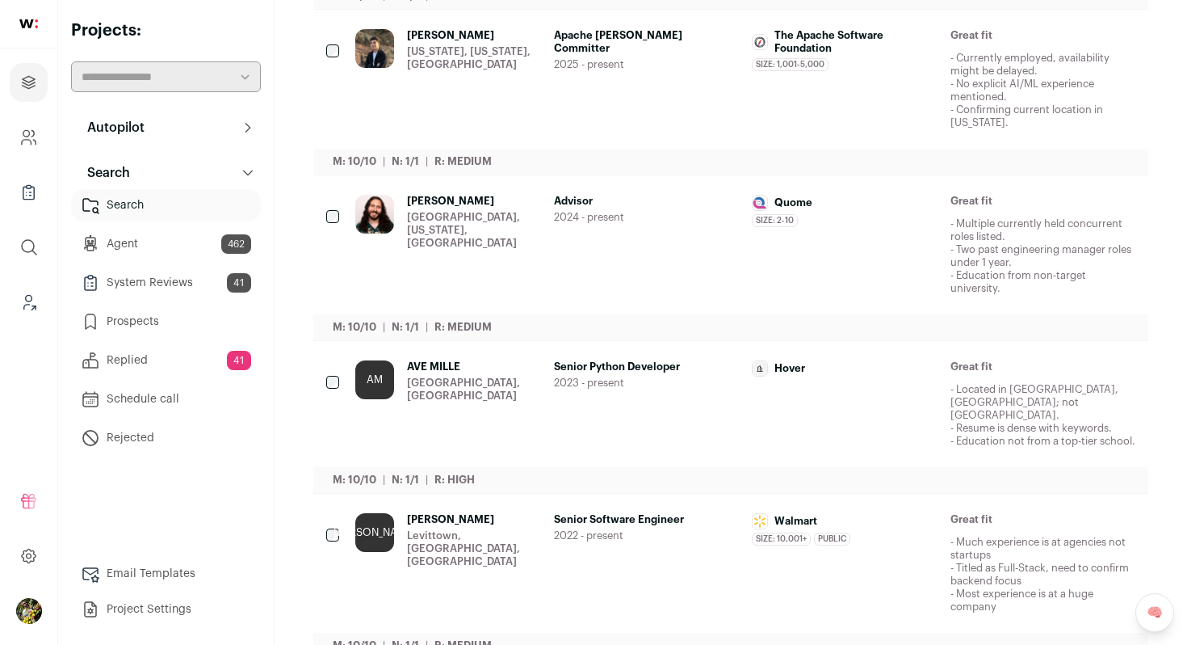
scroll to position [674, 0]
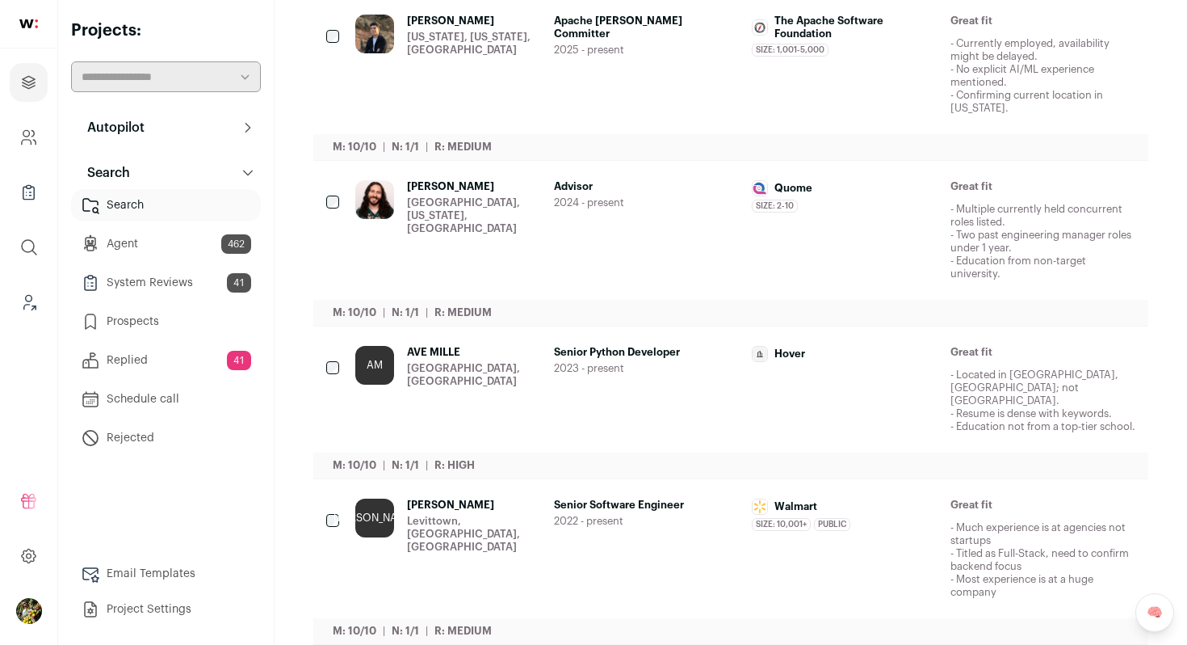
click at [420, 57] on div "[US_STATE], [US_STATE], [GEOGRAPHIC_DATA]" at bounding box center [474, 44] width 134 height 26
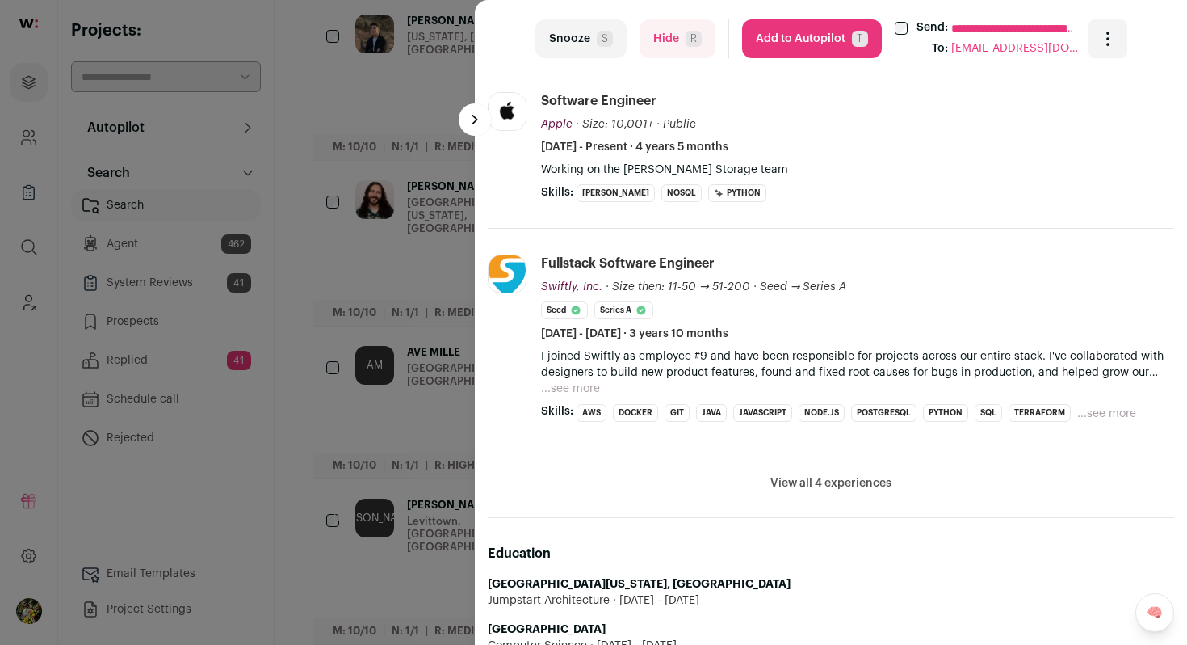
scroll to position [661, 0]
click at [406, 343] on div "**********" at bounding box center [593, 322] width 1187 height 645
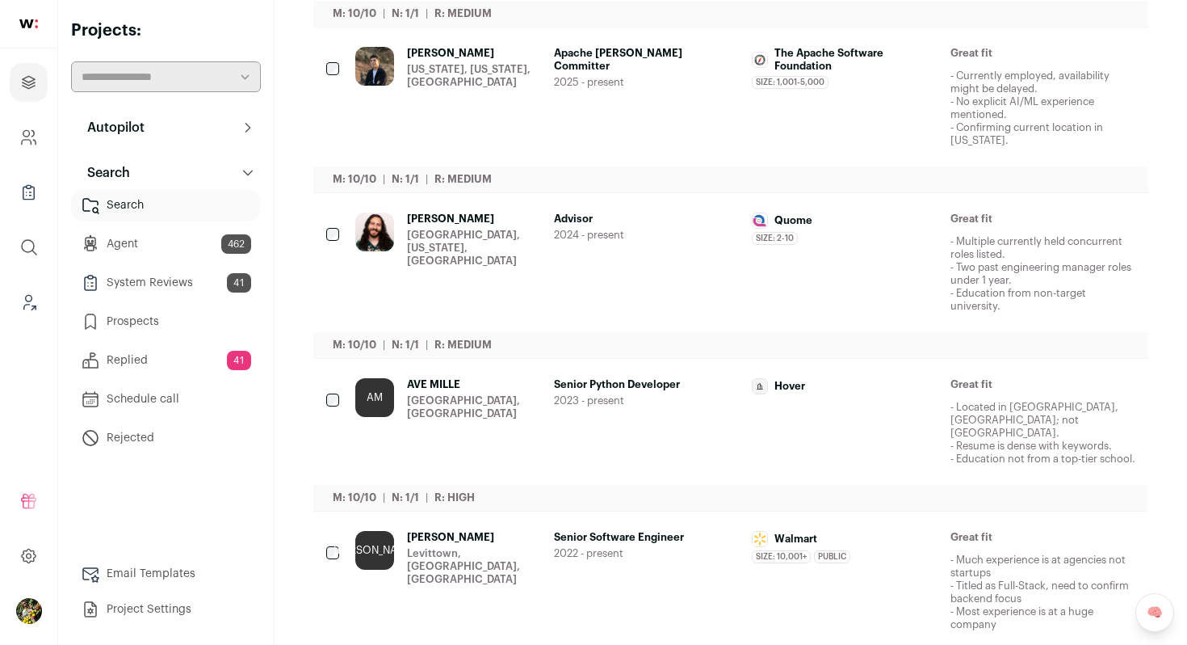
scroll to position [628, 0]
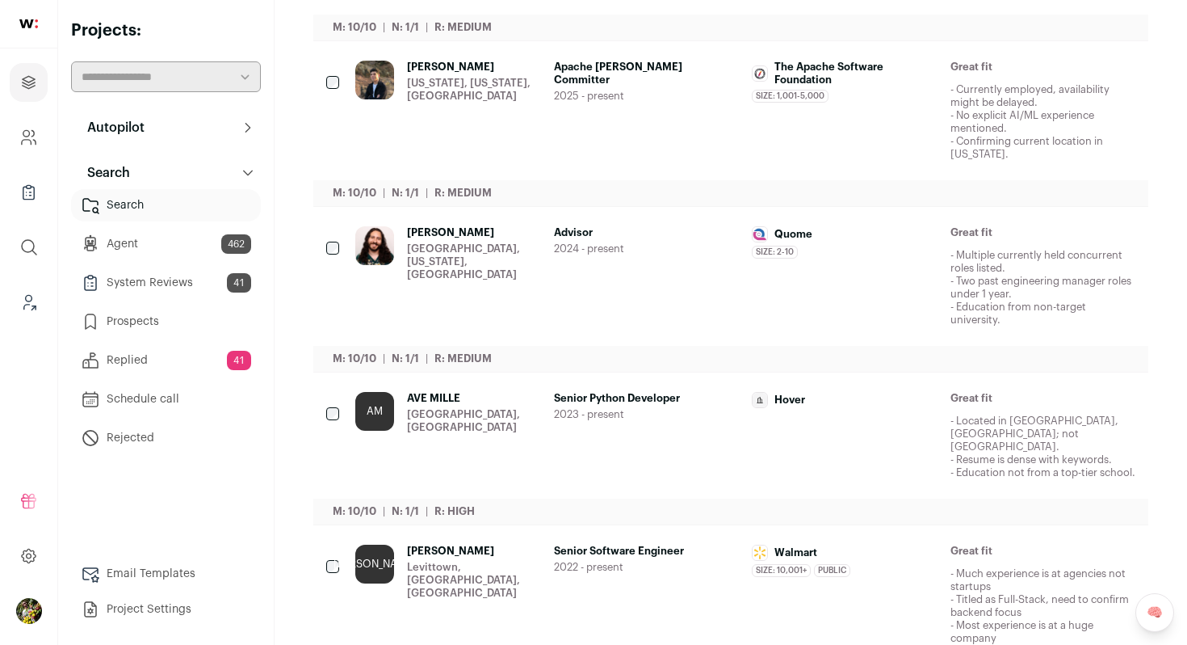
click at [521, 439] on div "AM AVE MILLE Newark, NJ" at bounding box center [448, 435] width 186 height 87
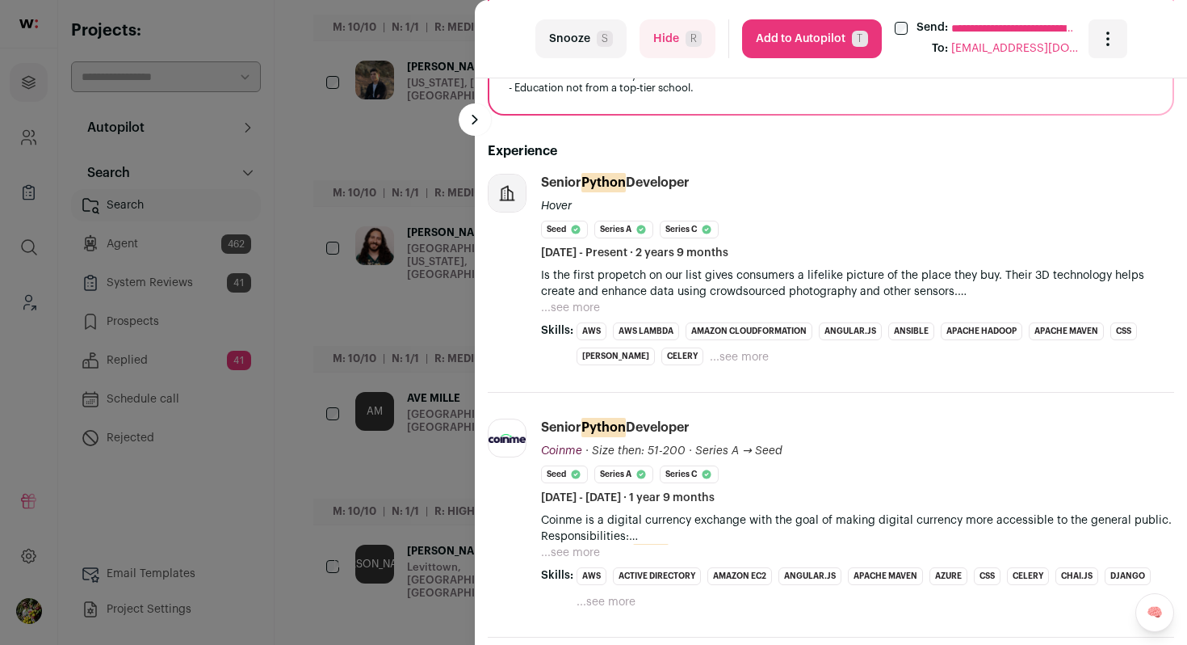
scroll to position [453, 0]
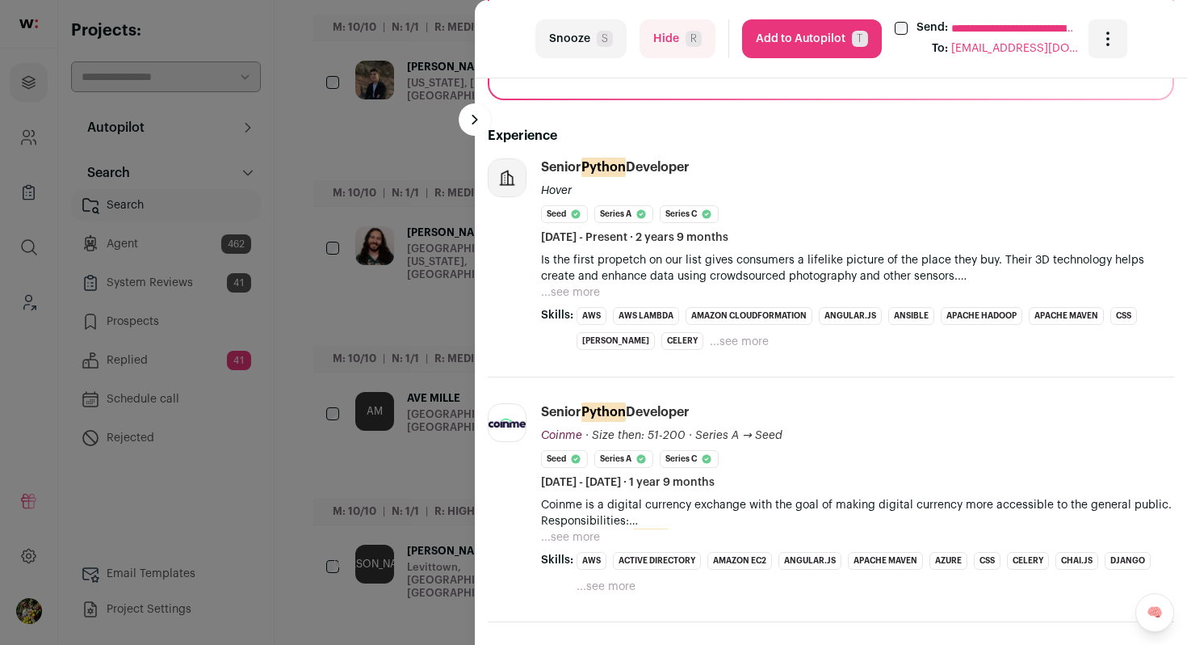
click at [441, 326] on div "**********" at bounding box center [593, 322] width 1187 height 645
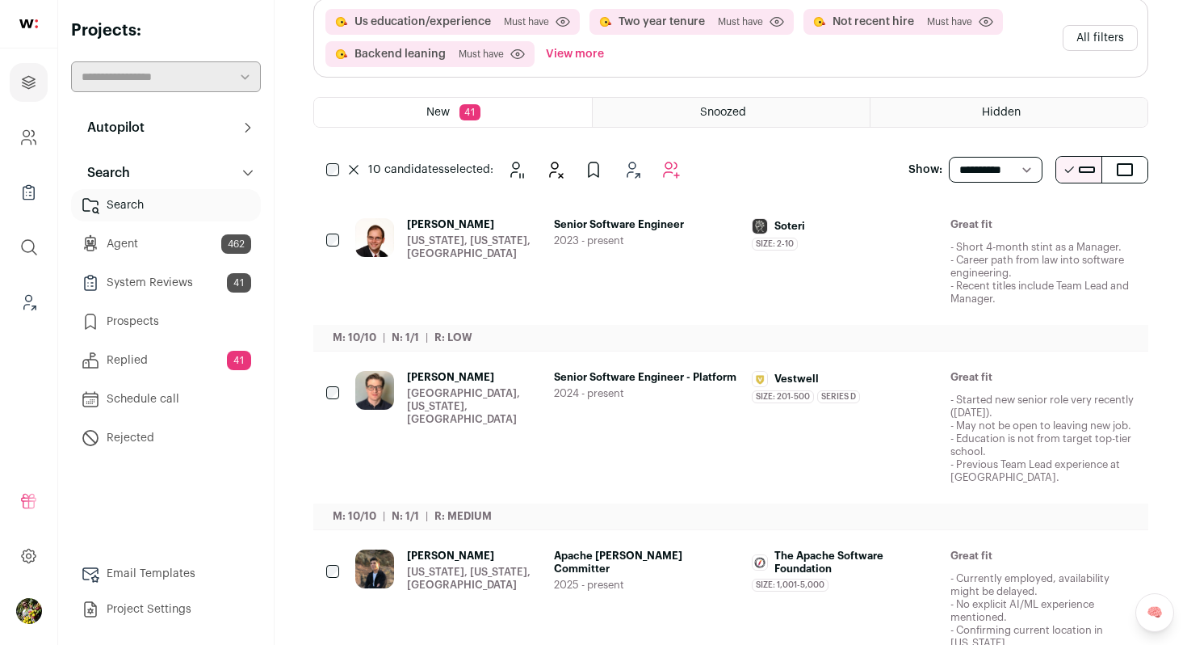
scroll to position [0, 0]
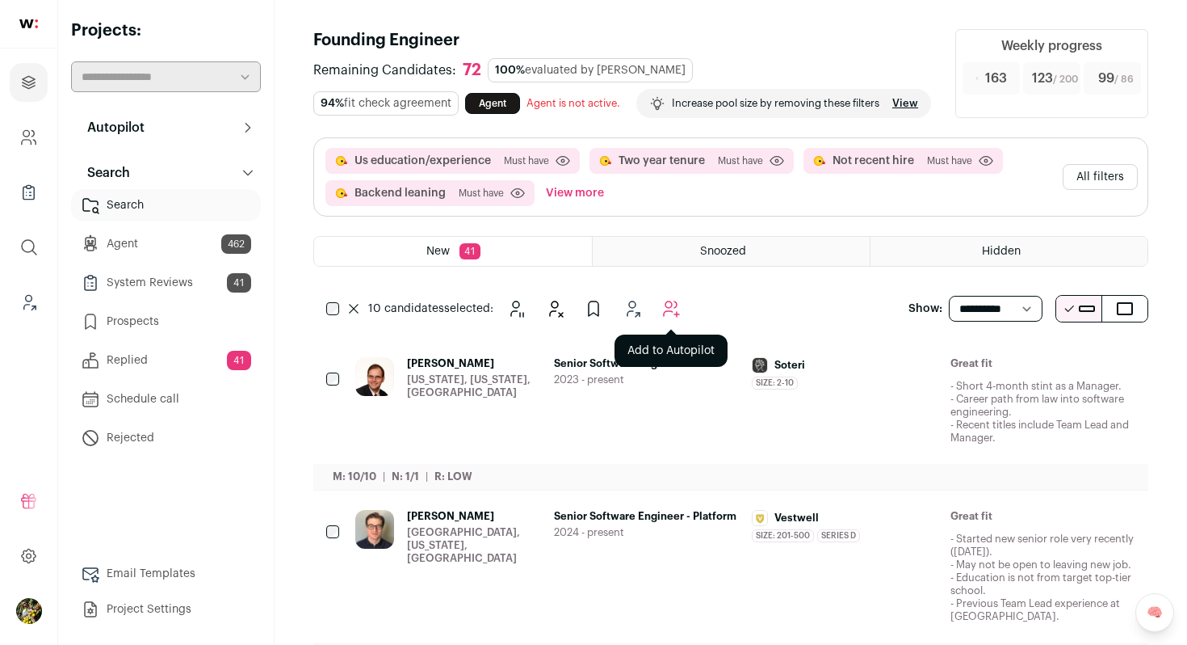
click at [674, 318] on icon "Add to Autopilot" at bounding box center [671, 308] width 19 height 19
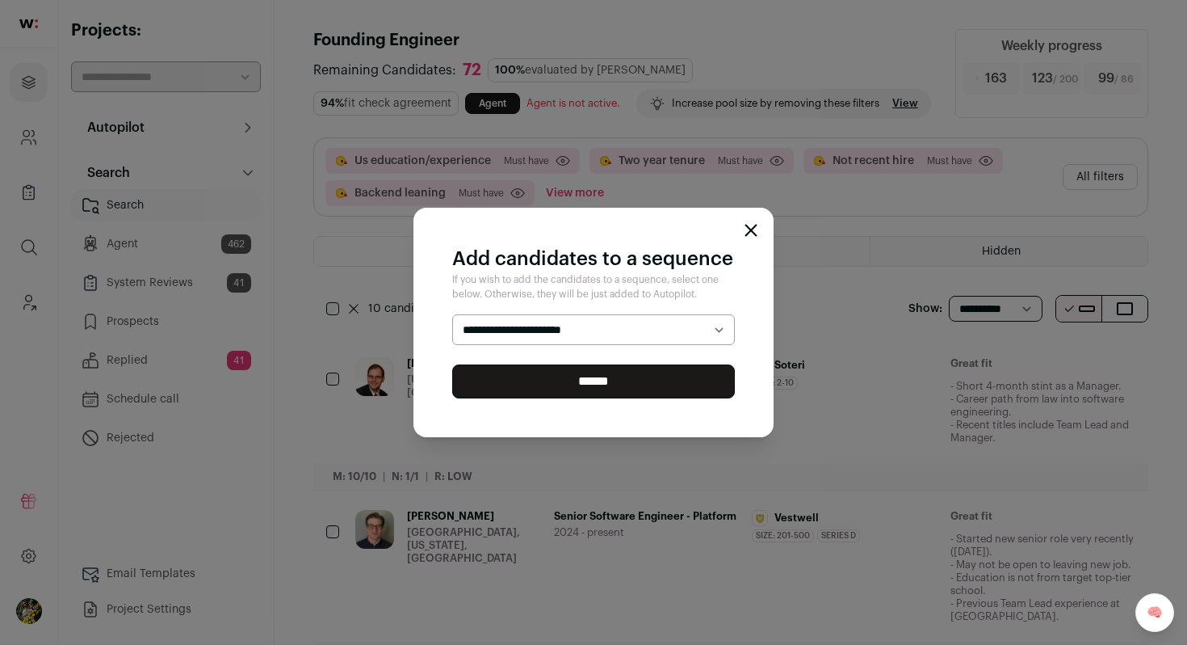
select select "*****"
click at [452, 314] on select "**********" at bounding box center [593, 329] width 283 height 31
click at [659, 374] on input "******" at bounding box center [593, 381] width 283 height 34
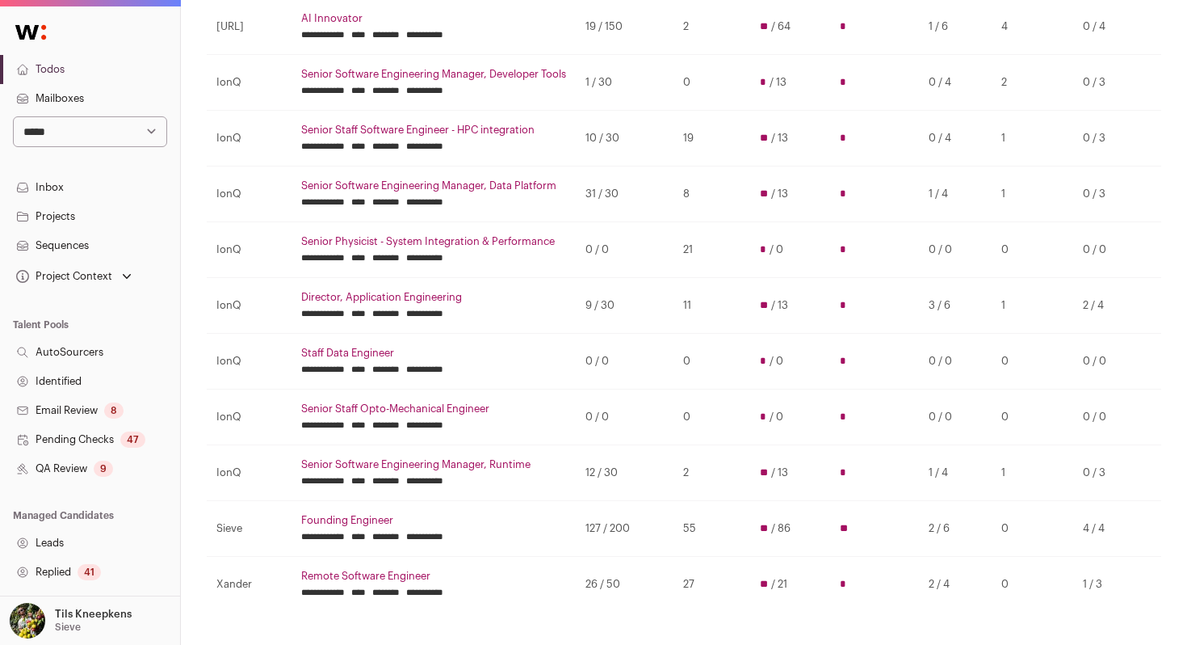
scroll to position [276, 0]
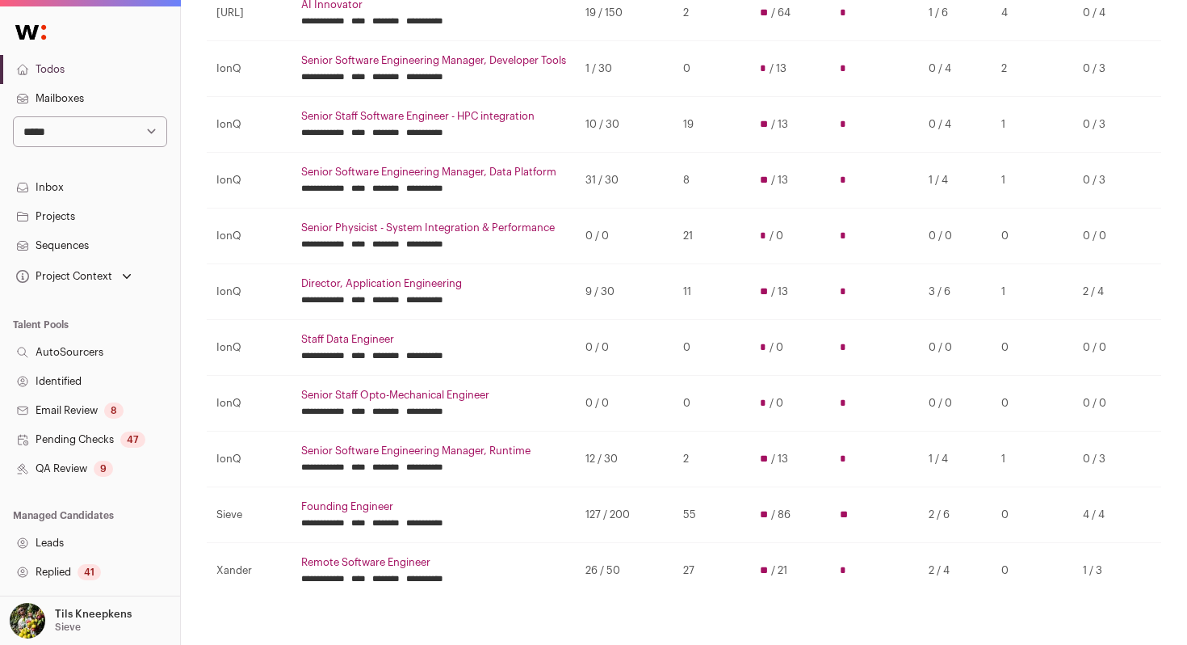
click at [1006, 236] on td "0" at bounding box center [1033, 236] width 82 height 56
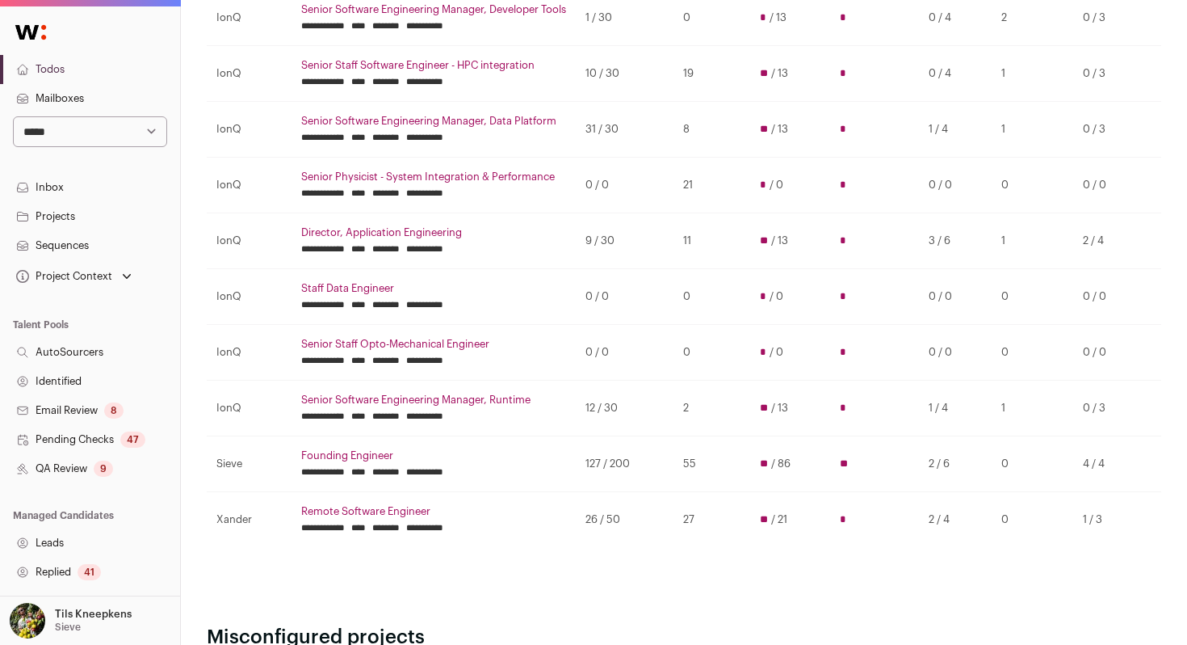
scroll to position [321, 0]
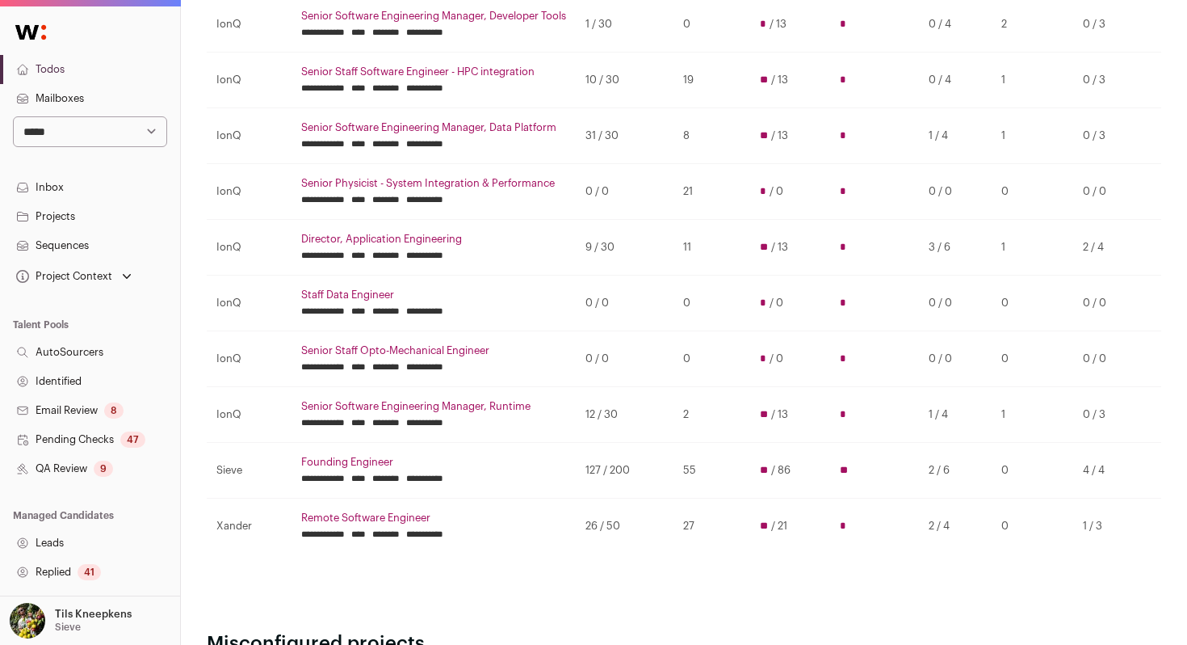
click at [380, 519] on link "Remote Software Engineer" at bounding box center [433, 517] width 265 height 13
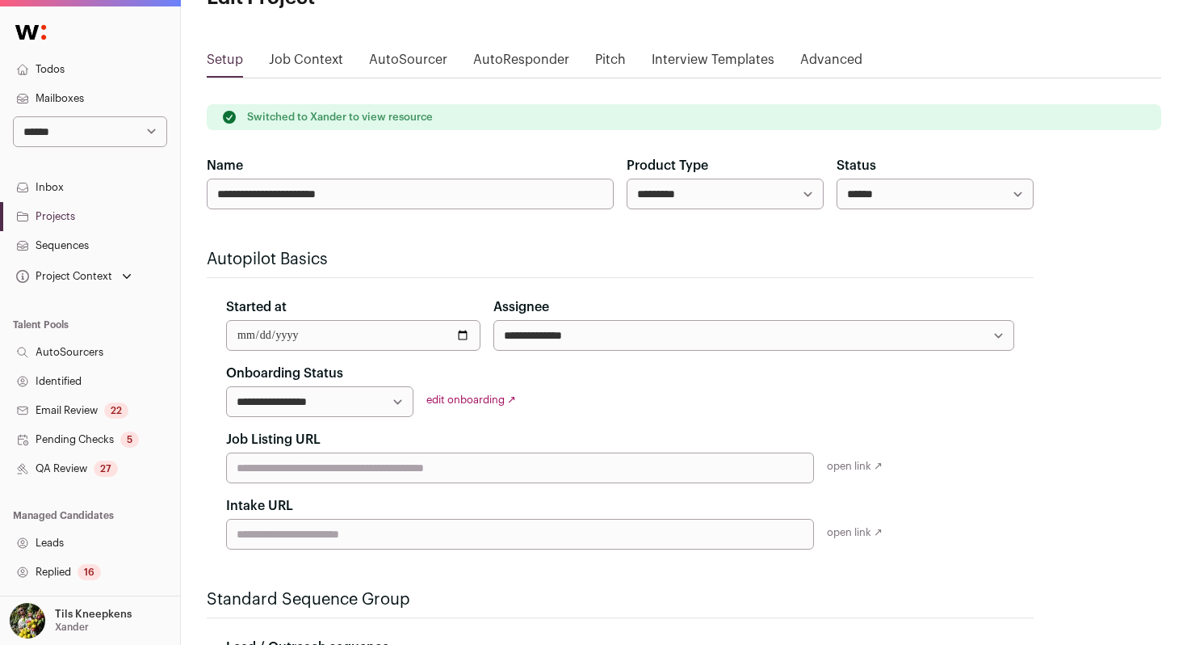
scroll to position [158, 0]
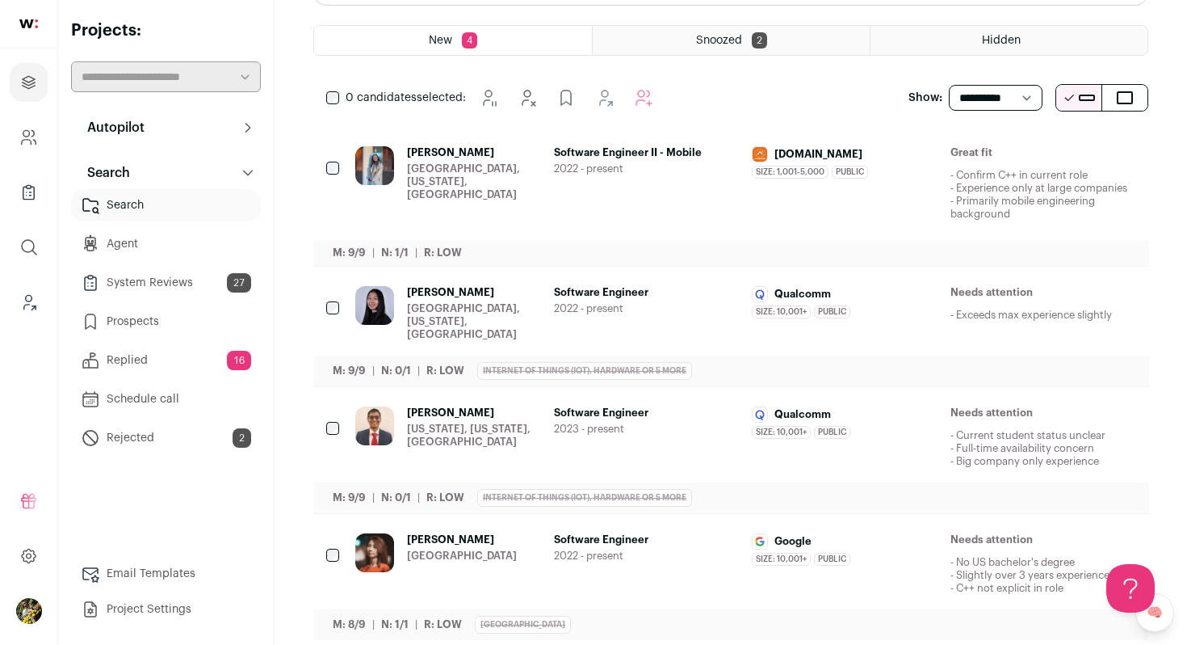
click at [699, 156] on span "Software Engineer II - Mobile" at bounding box center [647, 152] width 186 height 13
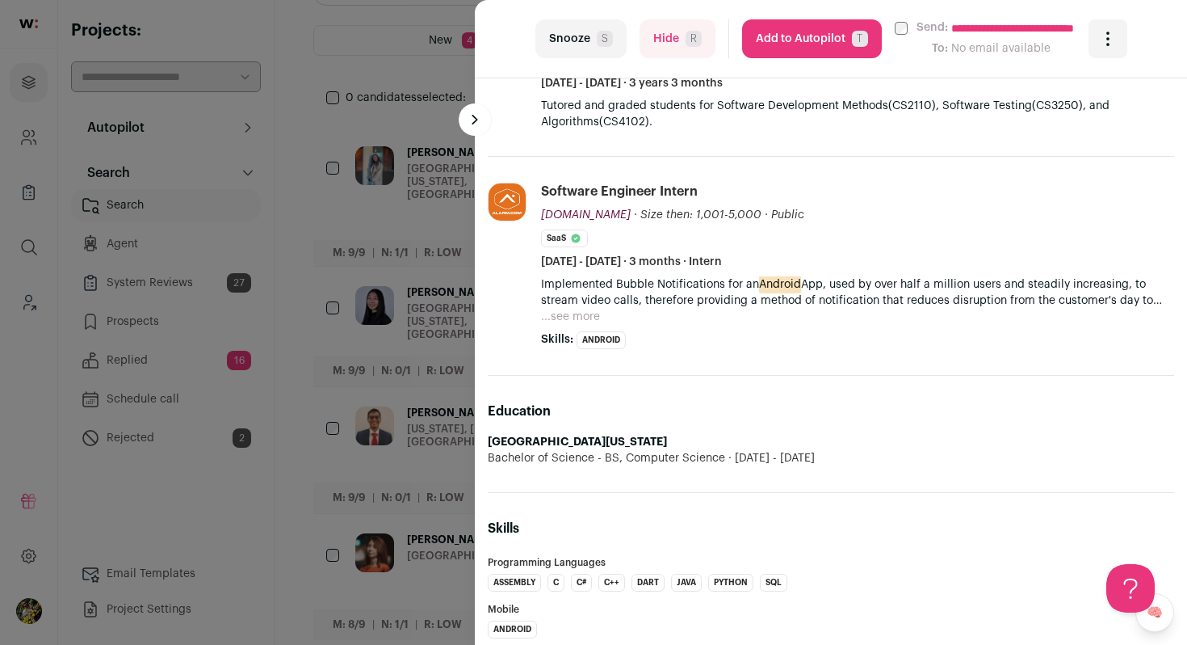
scroll to position [960, 0]
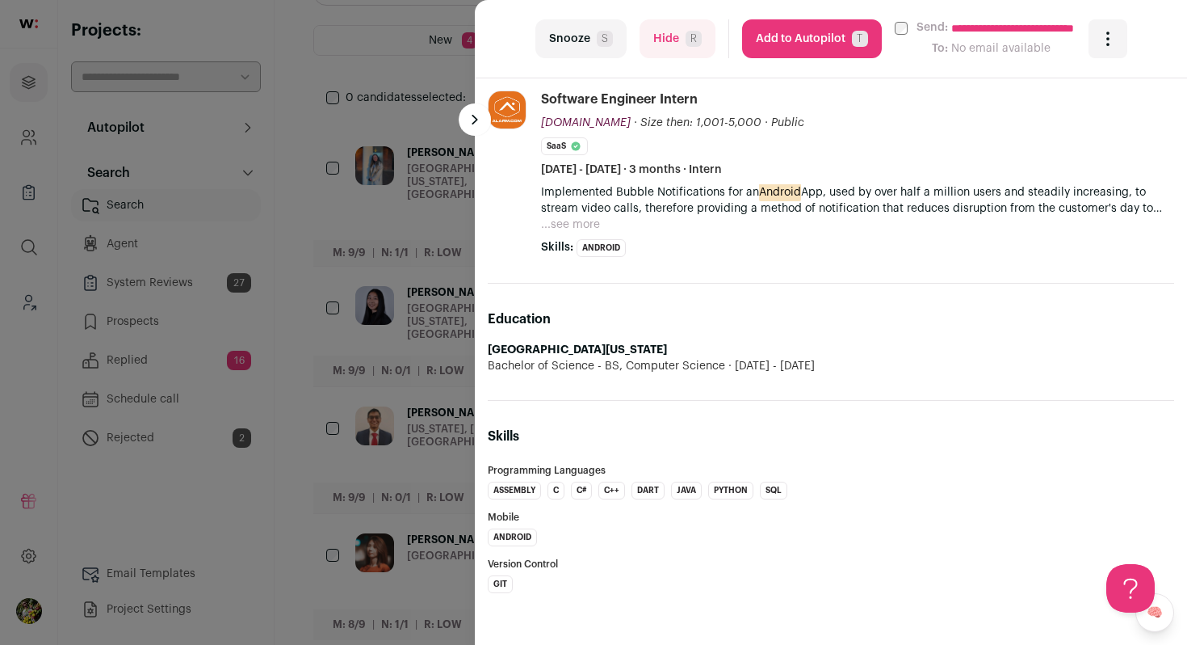
click at [809, 36] on button "Add to Autopilot T" at bounding box center [812, 38] width 140 height 39
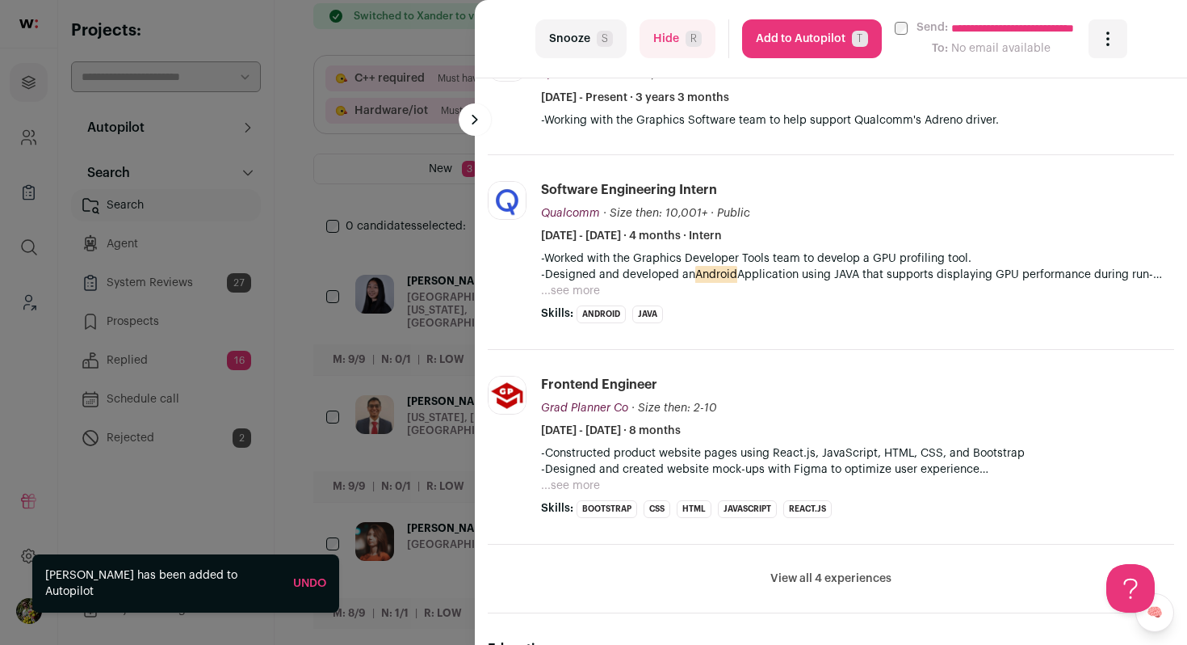
scroll to position [598, 0]
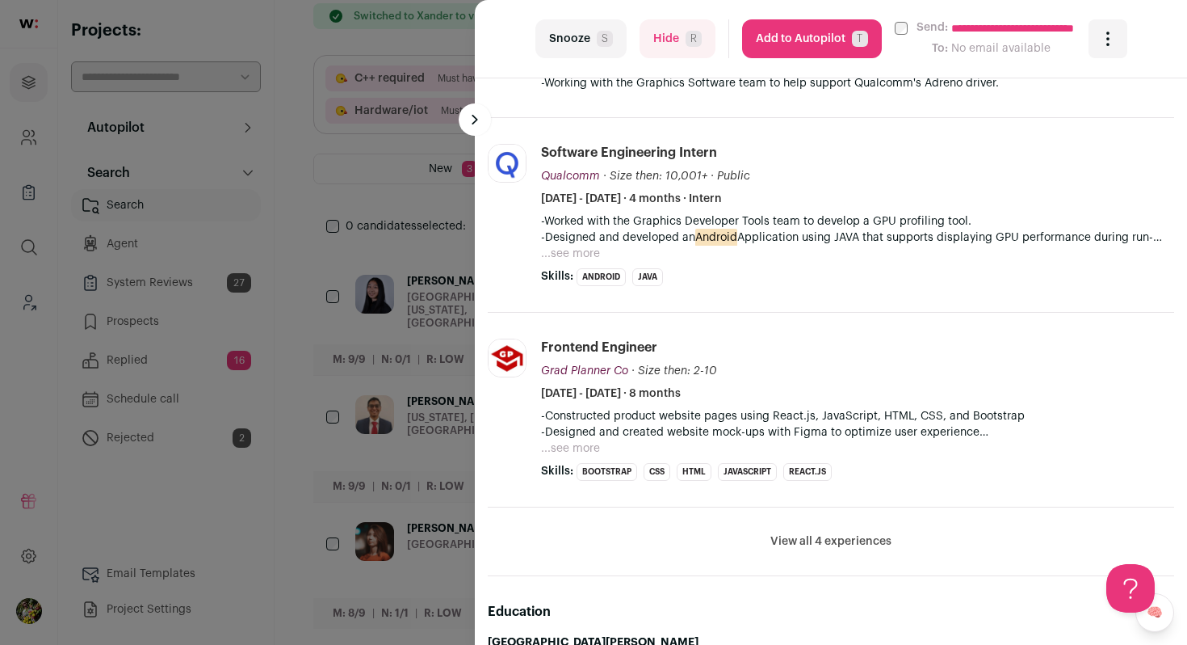
click at [838, 37] on button "Add to Autopilot T" at bounding box center [812, 38] width 140 height 39
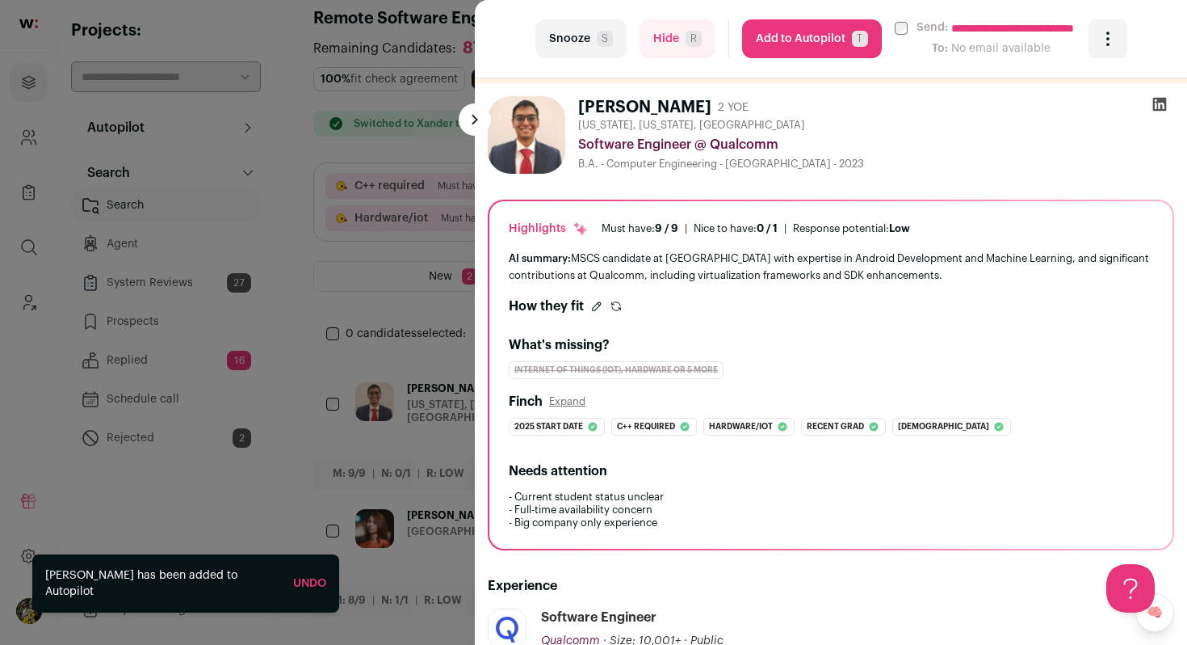
scroll to position [0, 0]
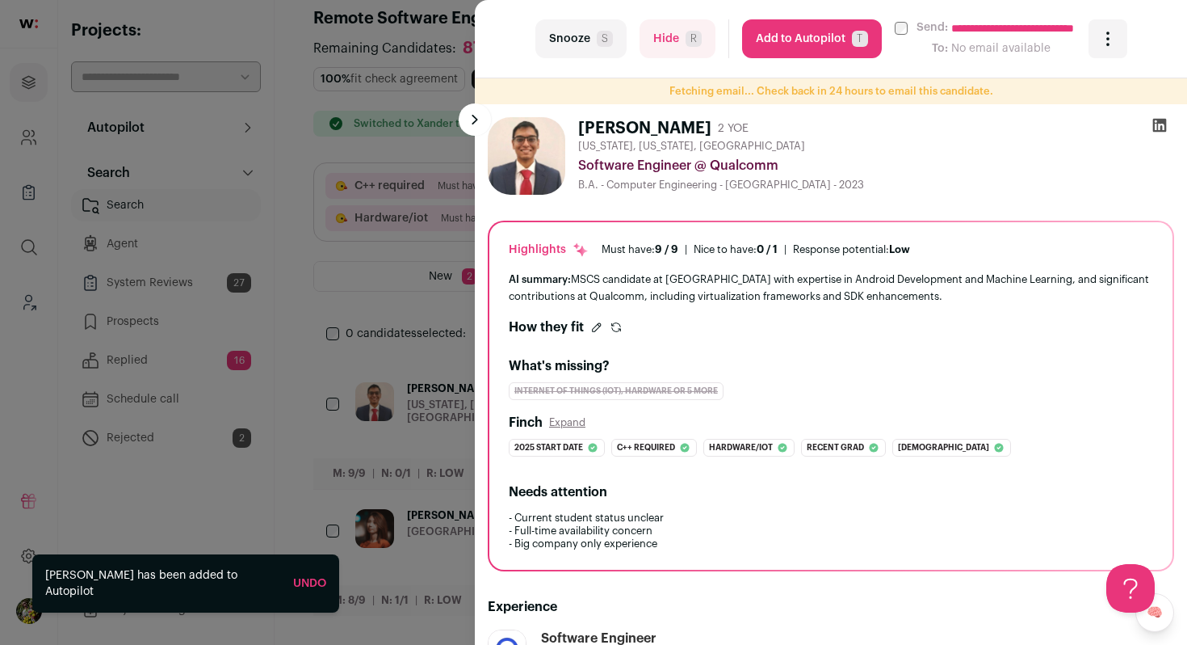
click at [818, 53] on button "Add to Autopilot T" at bounding box center [812, 38] width 140 height 39
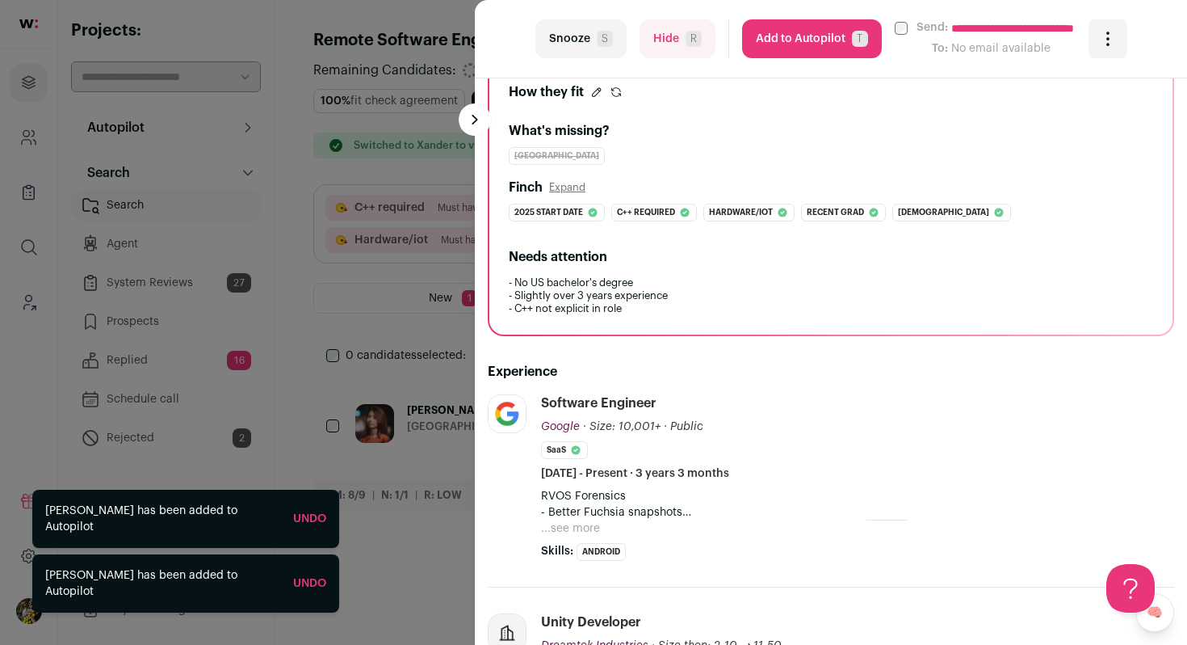
scroll to position [347, 0]
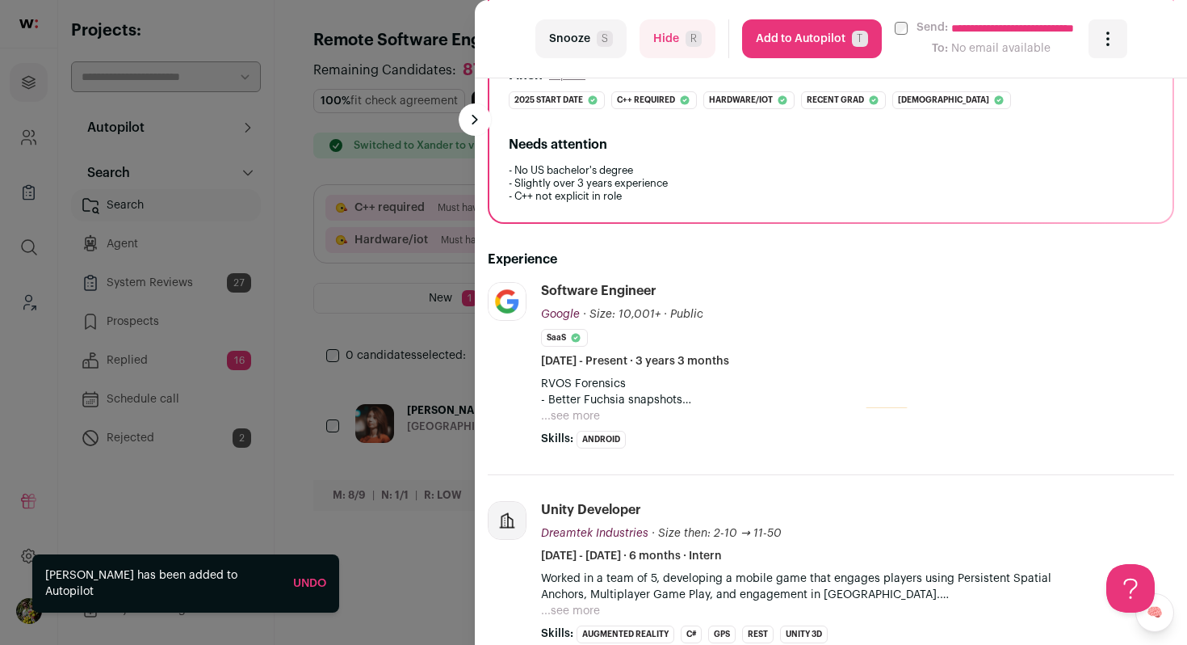
click at [591, 414] on button "...see more" at bounding box center [570, 416] width 59 height 16
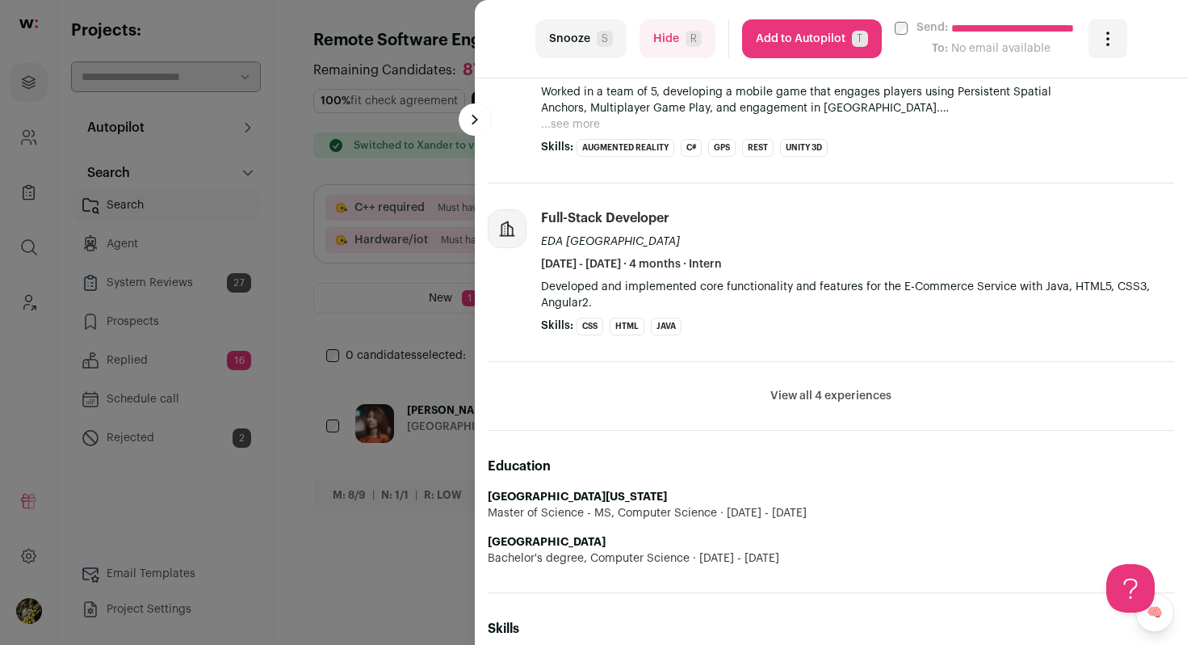
scroll to position [855, 0]
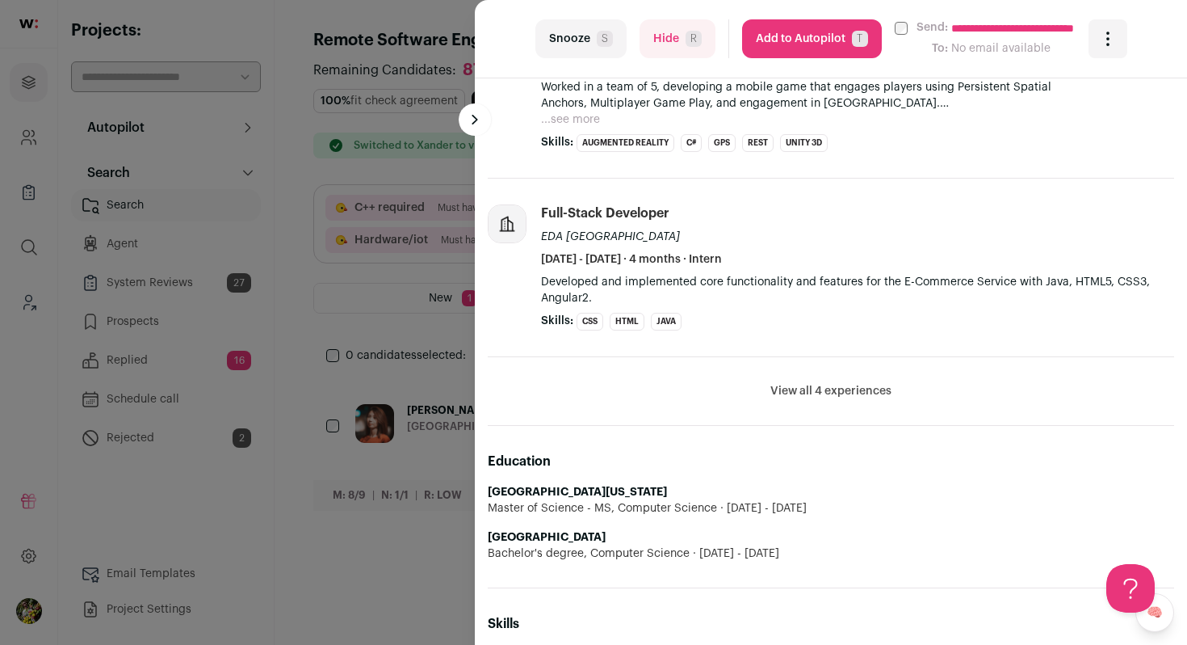
click at [864, 28] on button "Add to Autopilot T" at bounding box center [812, 38] width 140 height 39
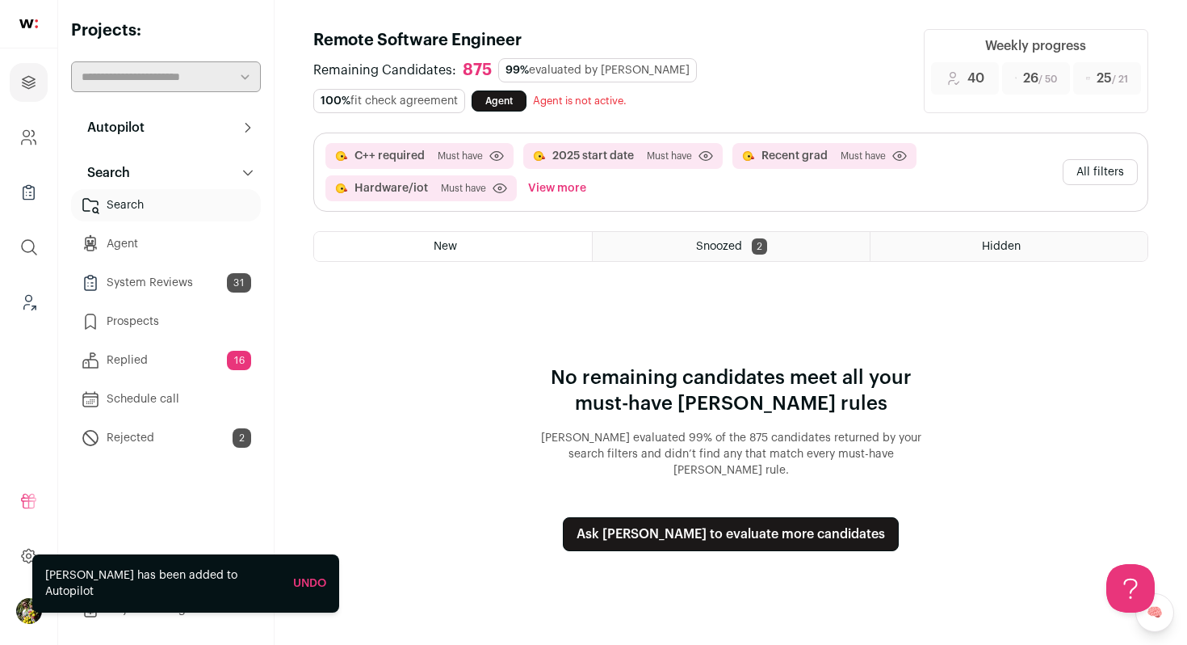
scroll to position [0, 0]
click at [1090, 179] on button "All filters" at bounding box center [1100, 172] width 75 height 26
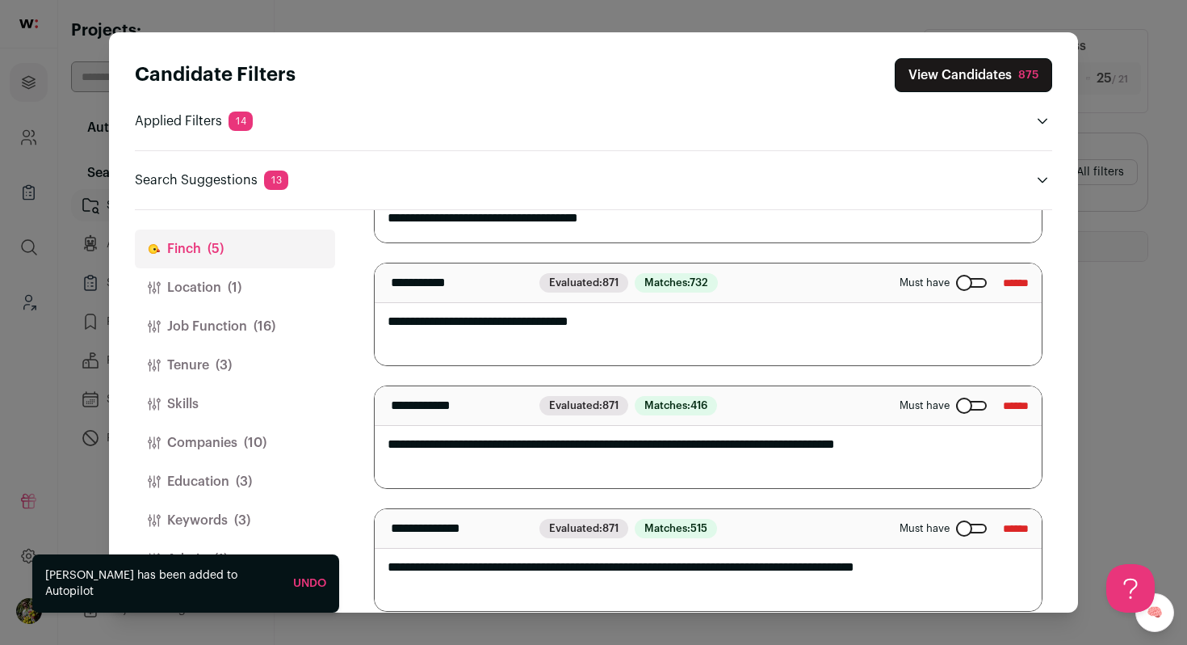
scroll to position [321, 0]
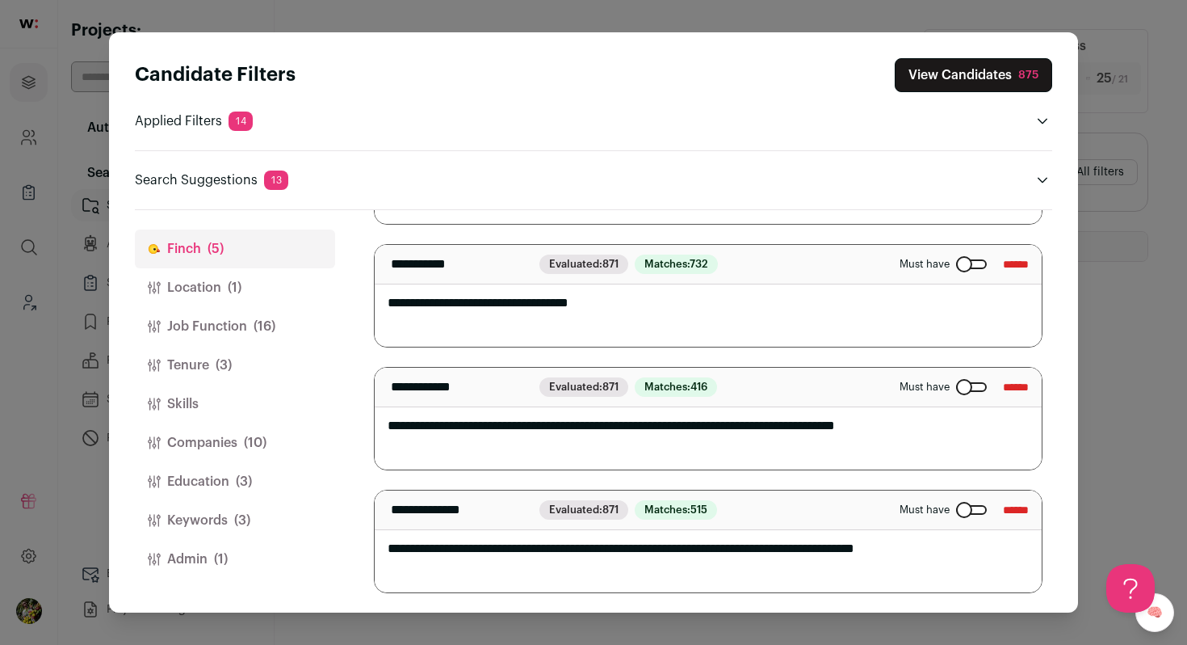
click at [237, 550] on button "Admin (1)" at bounding box center [235, 559] width 200 height 39
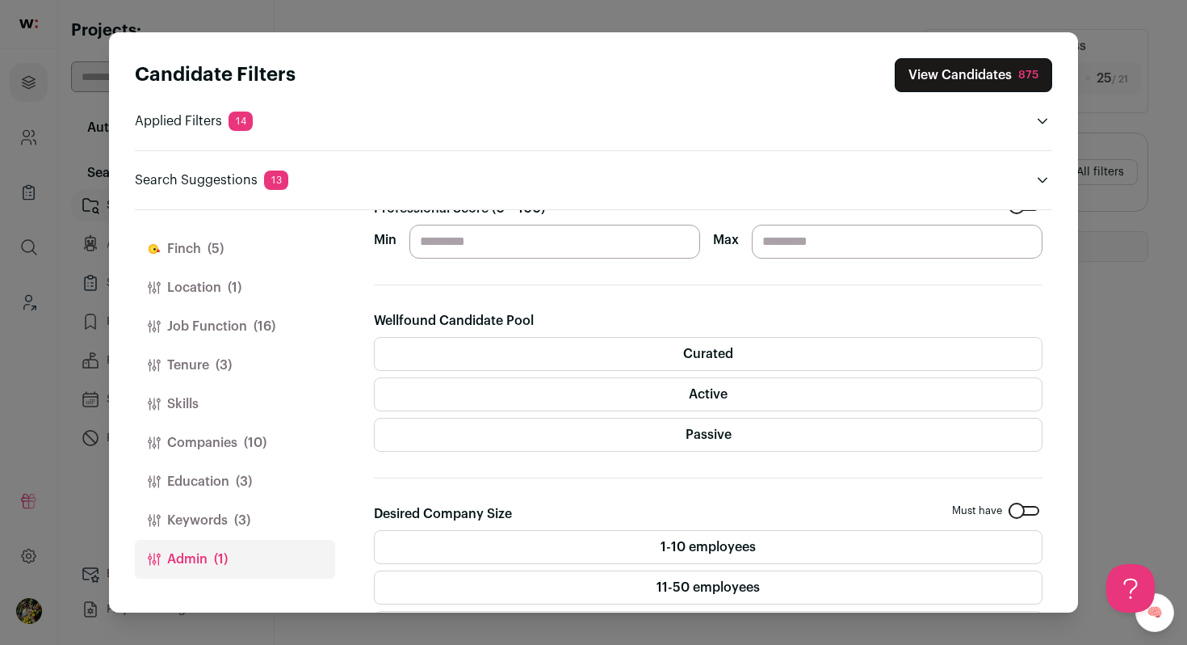
scroll to position [0, 0]
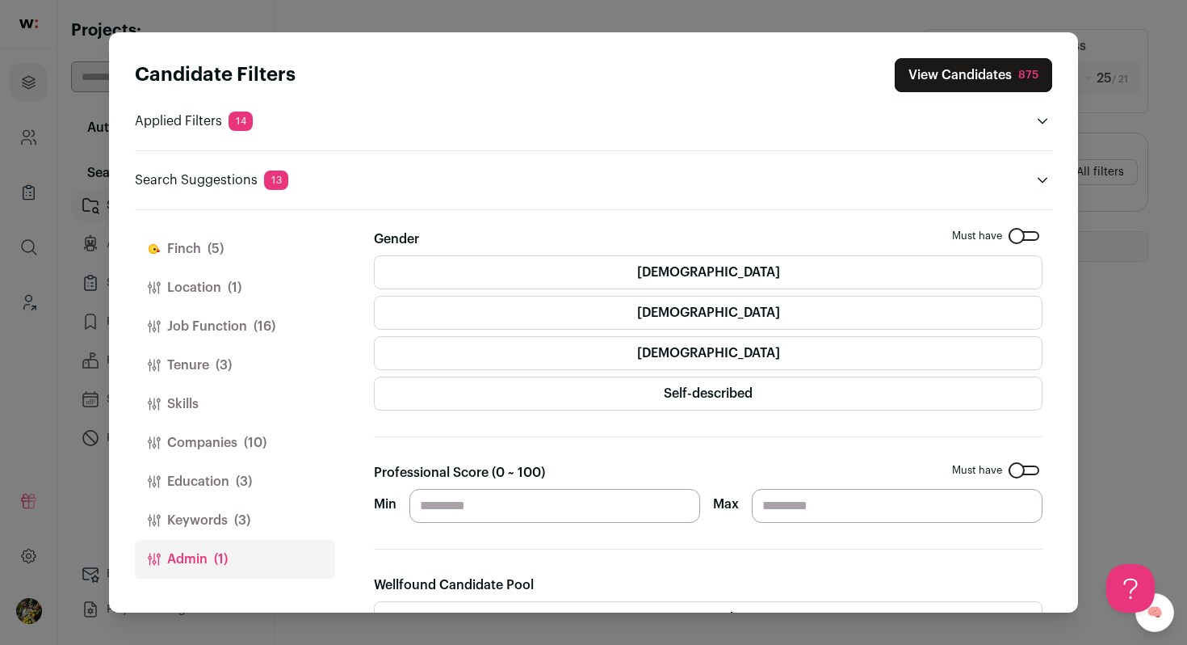
click at [456, 511] on input "**" at bounding box center [555, 506] width 291 height 34
click at [283, 521] on button "Keywords (3)" at bounding box center [235, 520] width 200 height 39
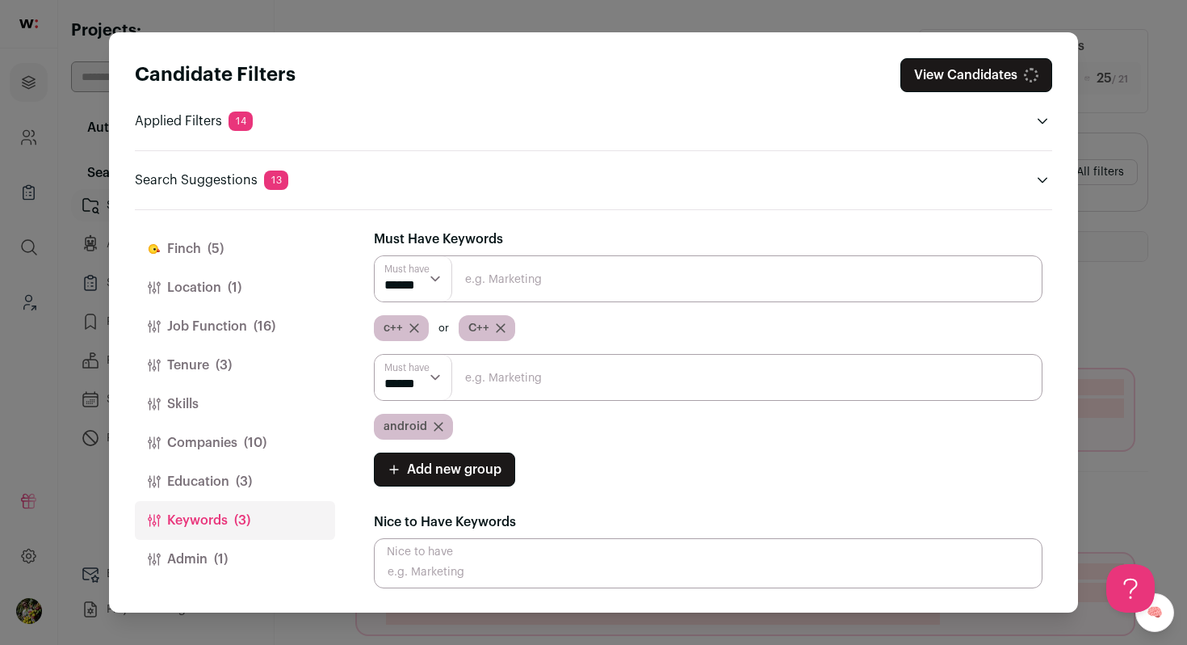
click at [275, 485] on button "Education (3)" at bounding box center [235, 481] width 200 height 39
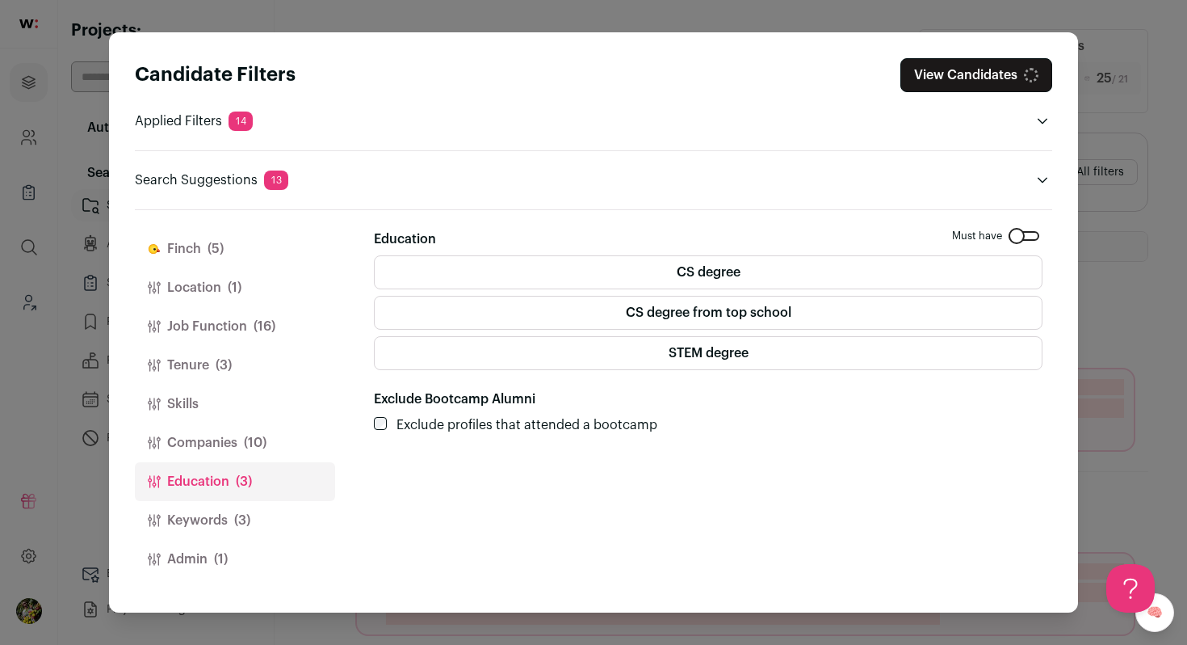
click at [284, 444] on button "Companies (10)" at bounding box center [235, 442] width 200 height 39
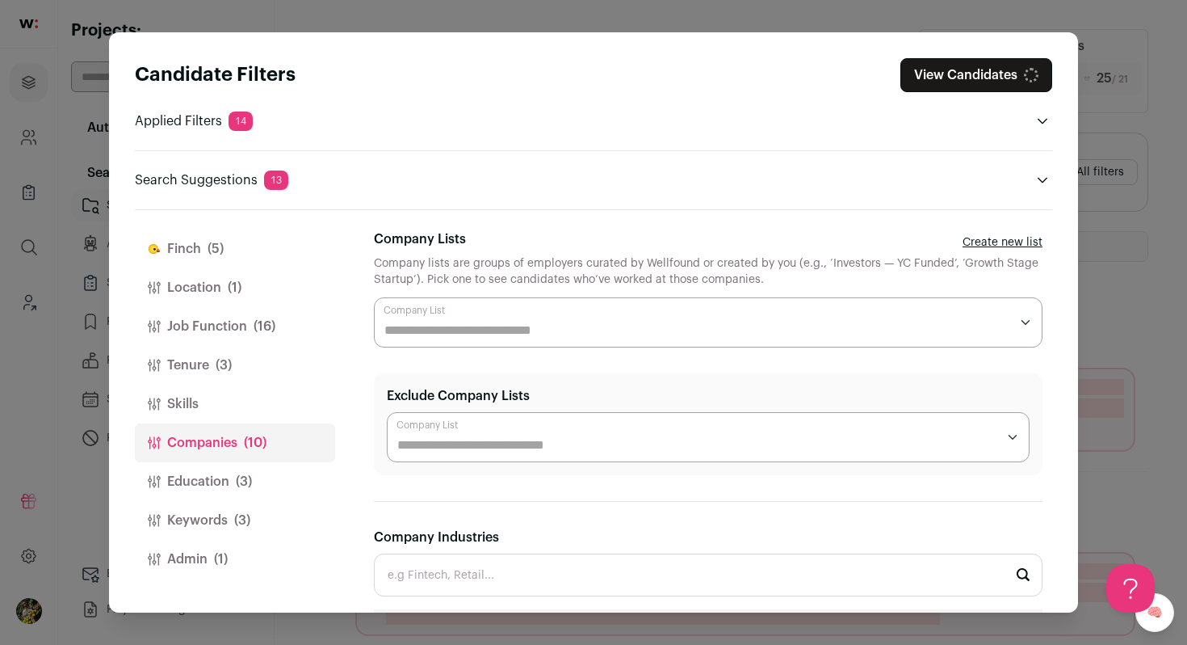
click at [284, 408] on button "Skills" at bounding box center [235, 404] width 200 height 39
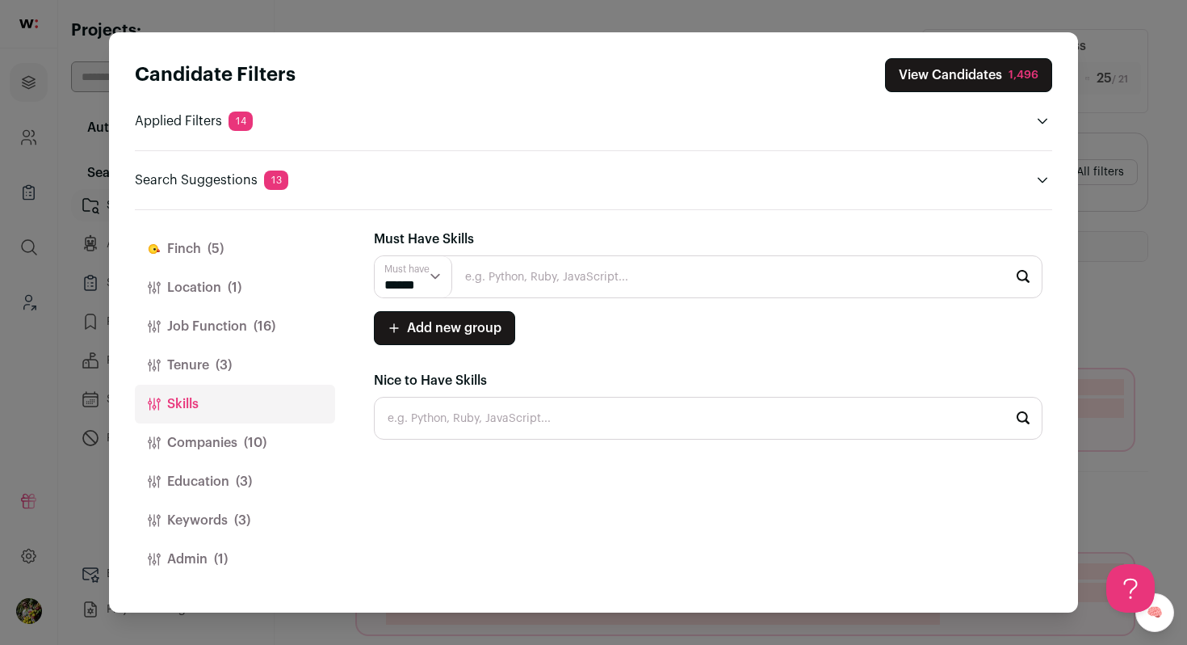
click at [281, 363] on button "Tenure (3)" at bounding box center [235, 365] width 200 height 39
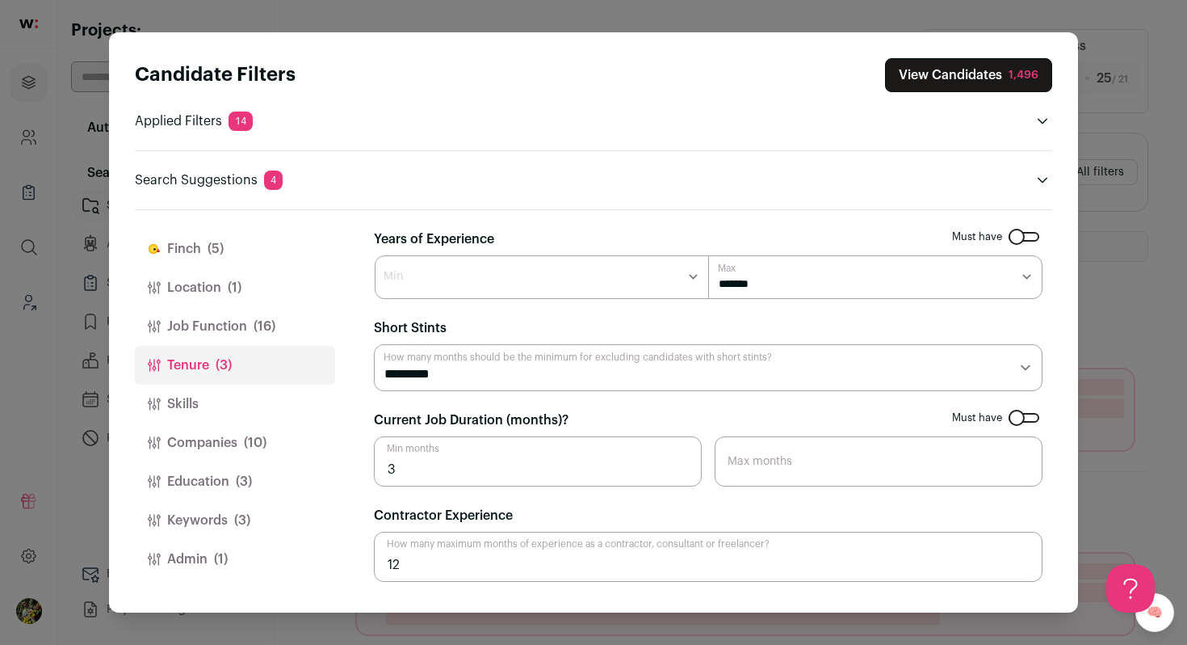
click at [281, 329] on button "Job Function (16)" at bounding box center [235, 326] width 200 height 39
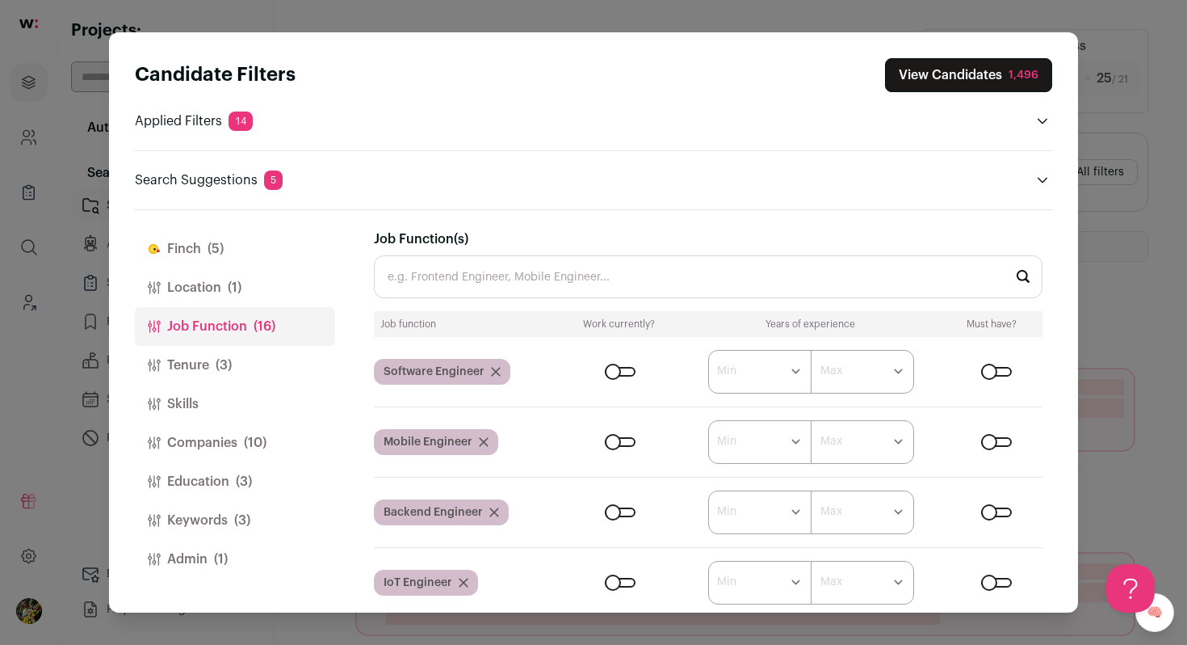
click at [281, 280] on button "Location (1)" at bounding box center [235, 287] width 200 height 39
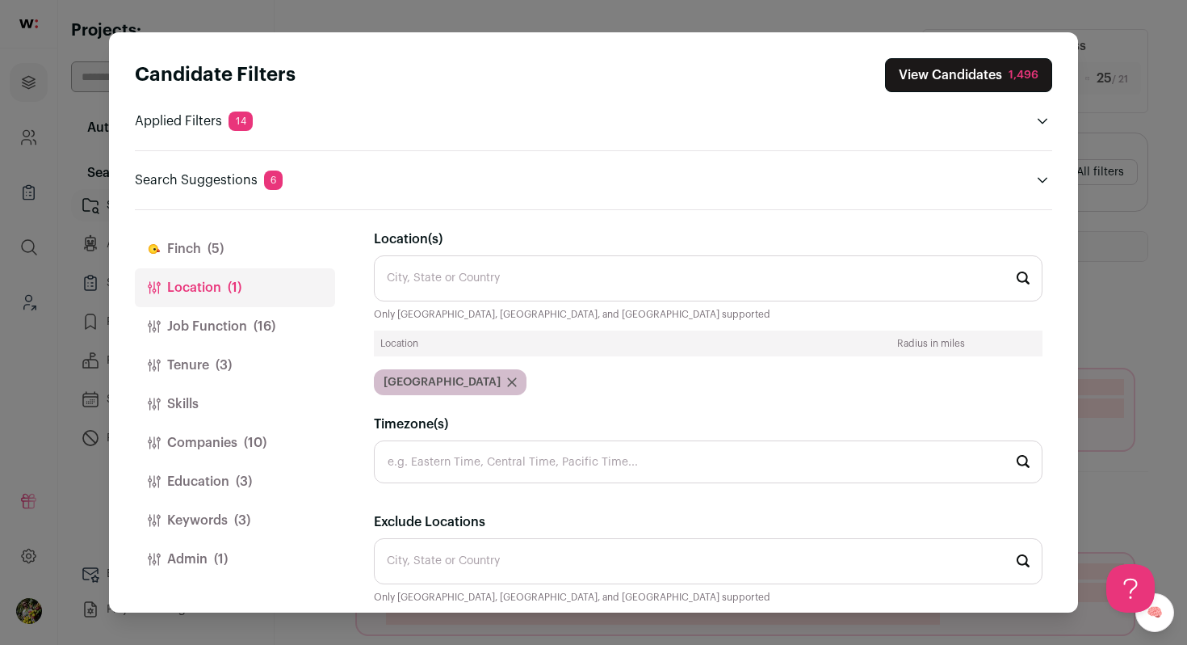
click at [274, 250] on button "[PERSON_NAME] (5)" at bounding box center [235, 248] width 200 height 39
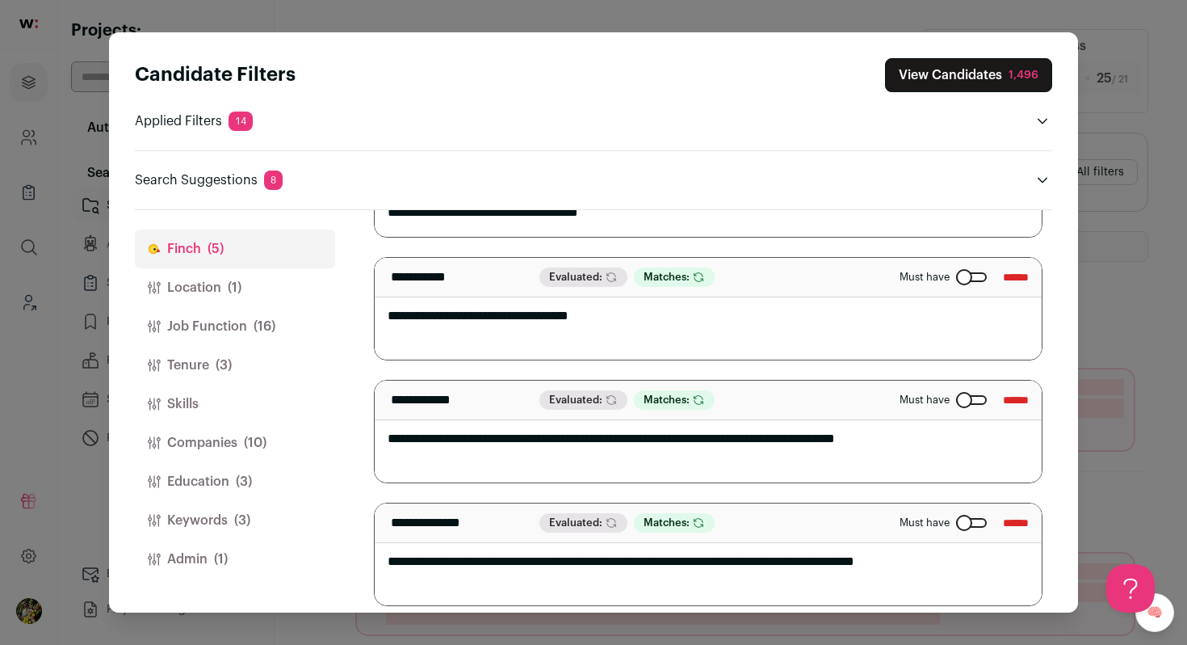
scroll to position [321, 0]
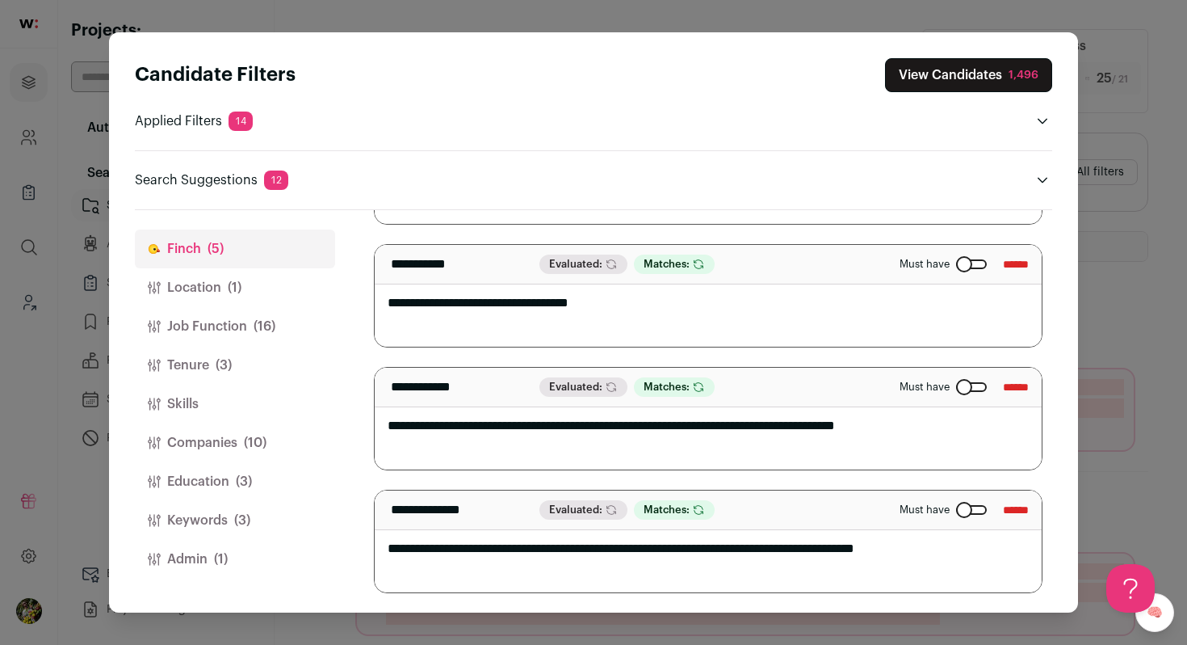
click at [914, 86] on button "View Candidates 1,496" at bounding box center [968, 75] width 167 height 34
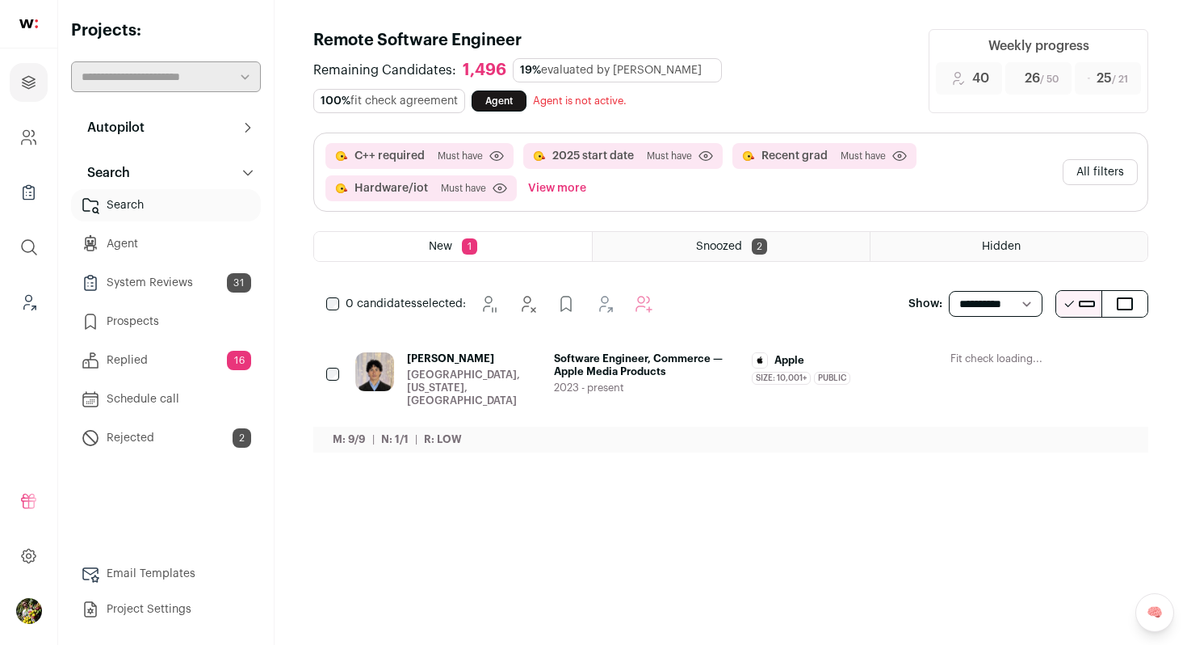
scroll to position [0, 0]
click at [450, 367] on div "[PERSON_NAME] [GEOGRAPHIC_DATA], [US_STATE], [GEOGRAPHIC_DATA]" at bounding box center [474, 379] width 134 height 55
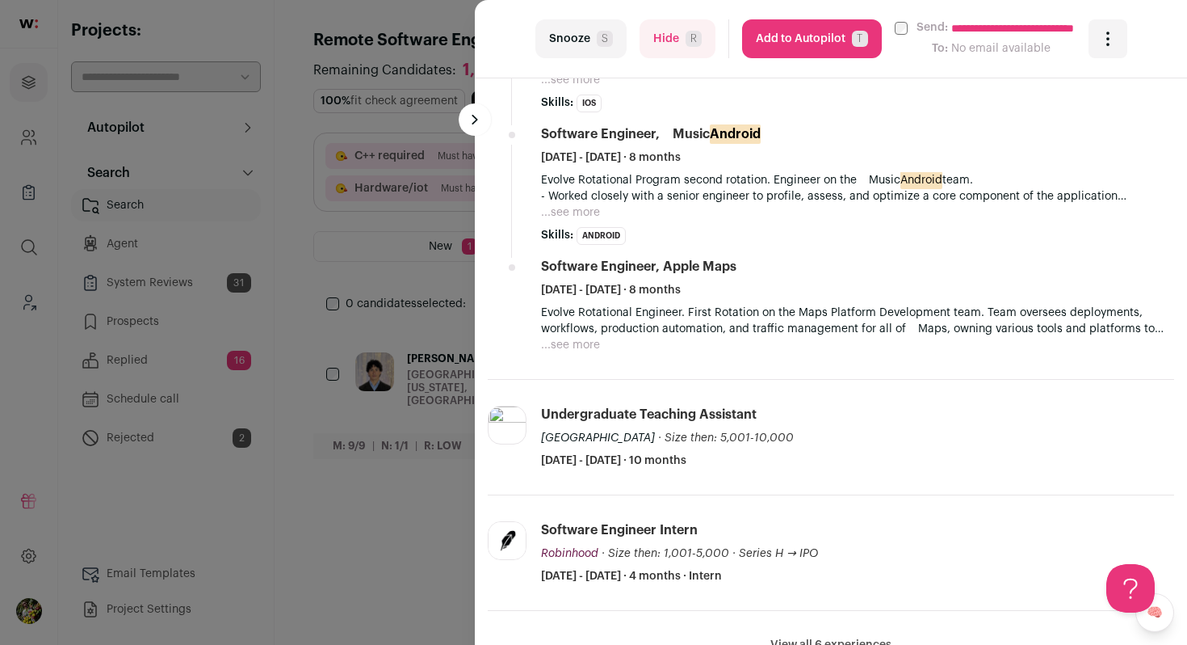
click at [704, 40] on button "Hide R" at bounding box center [678, 38] width 76 height 39
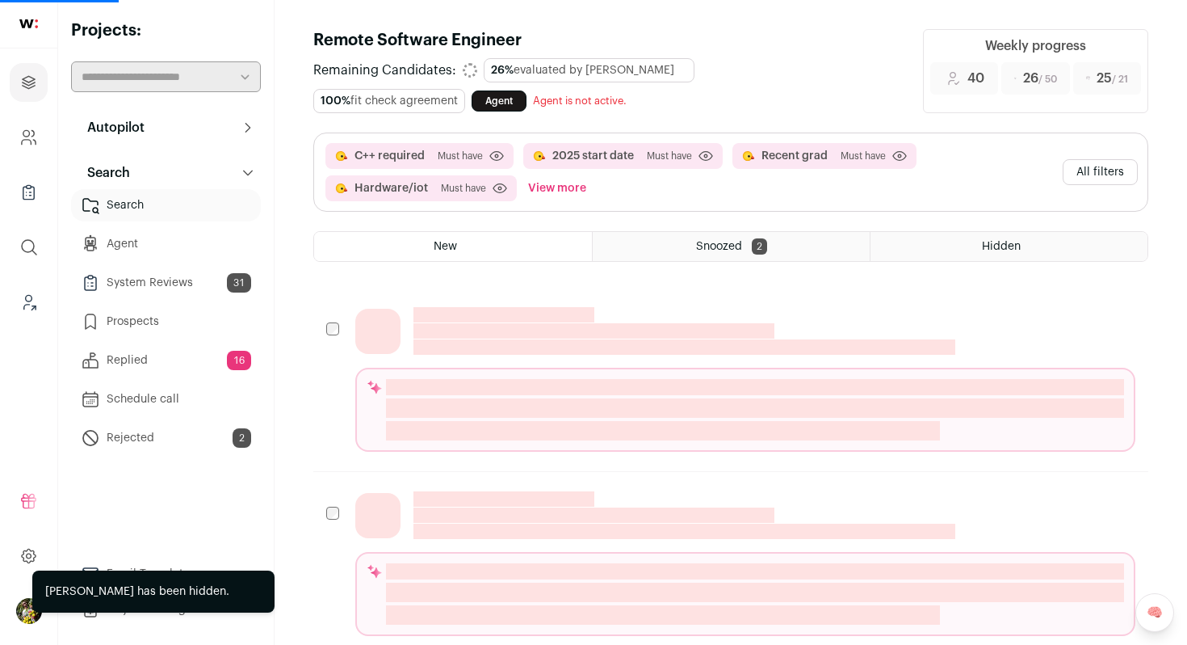
click at [553, 185] on button "View more" at bounding box center [557, 188] width 65 height 26
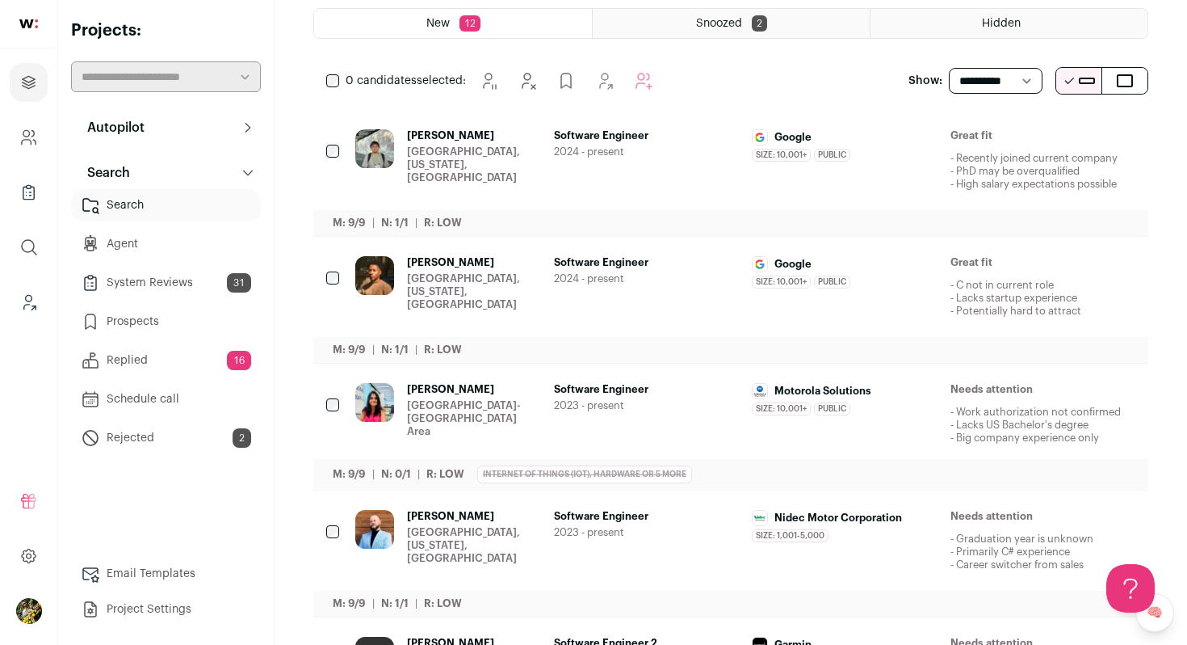
scroll to position [246, 0]
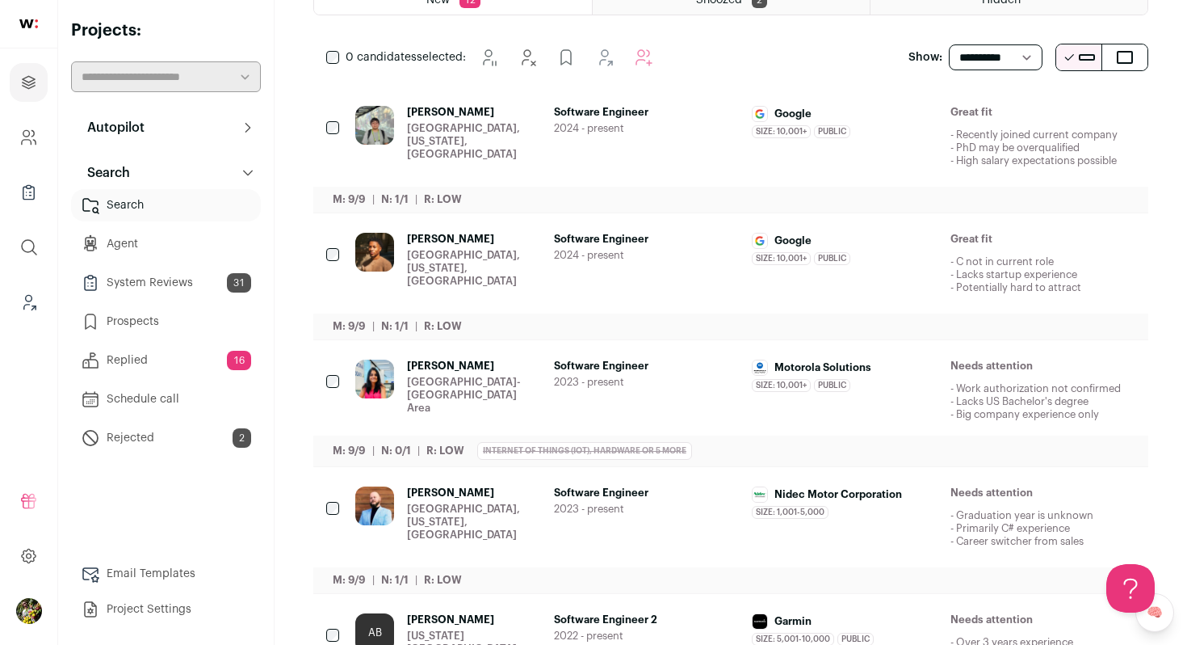
click at [986, 367] on icon "Hide" at bounding box center [990, 366] width 19 height 19
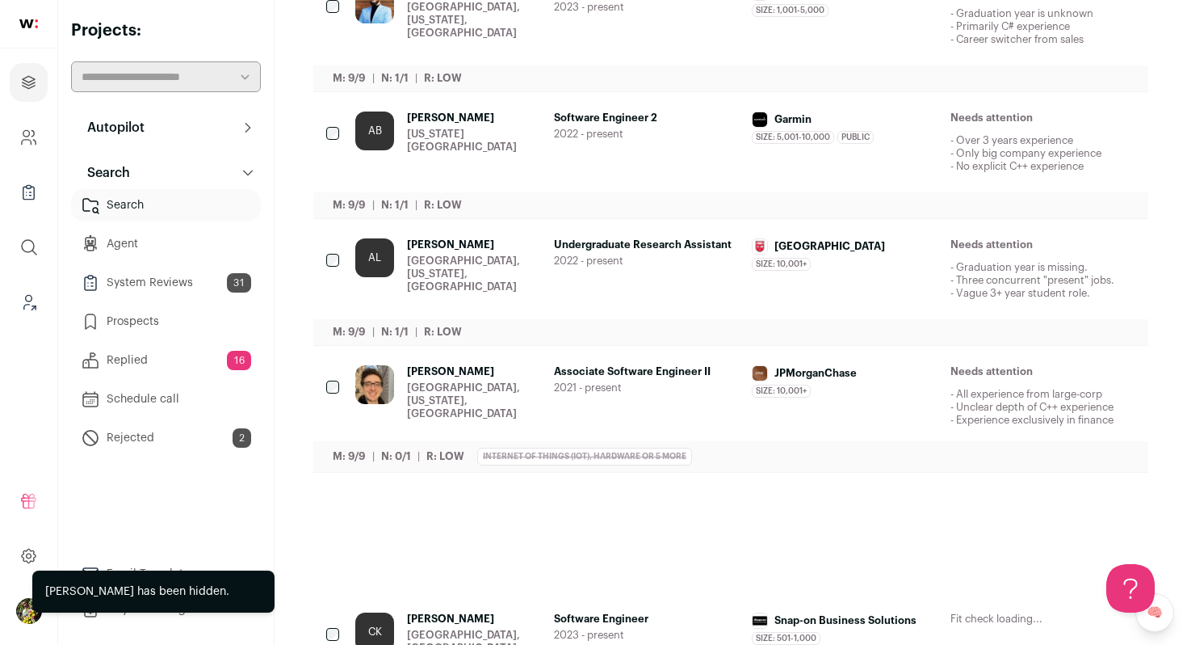
scroll to position [634, 0]
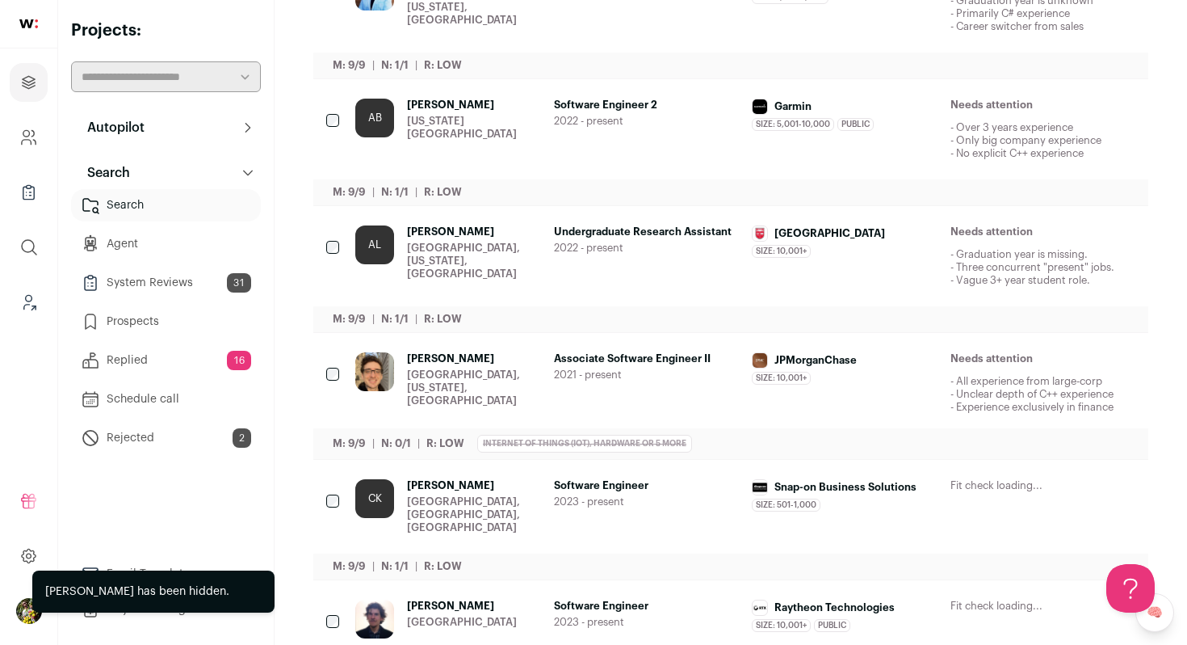
click at [849, 134] on div "Garmin Size: 5,001-10,000 Garmin's size has been 5,001-10,000 employees during …" at bounding box center [845, 129] width 186 height 61
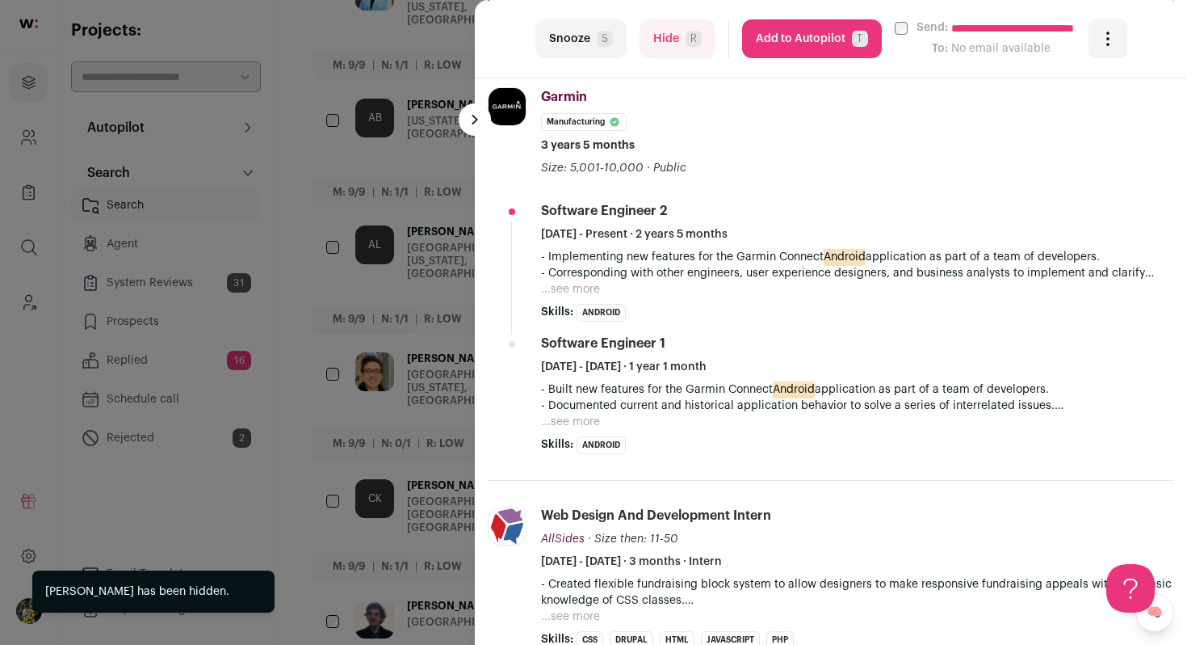
scroll to position [567, 0]
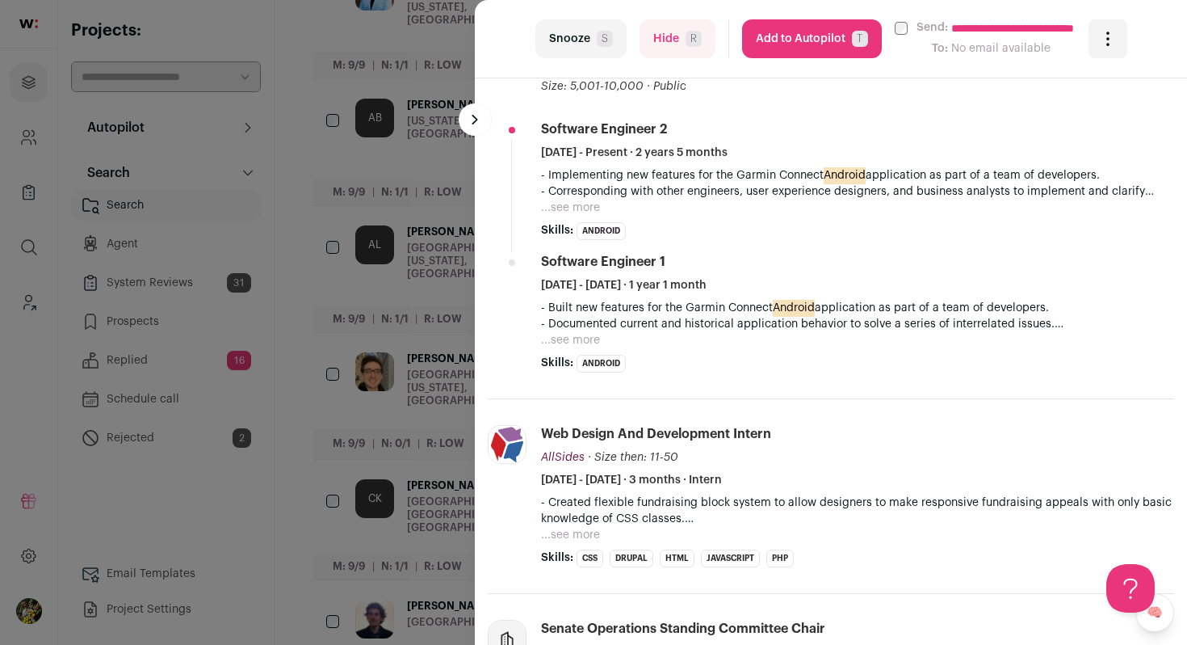
click at [852, 36] on span "T" at bounding box center [860, 39] width 16 height 16
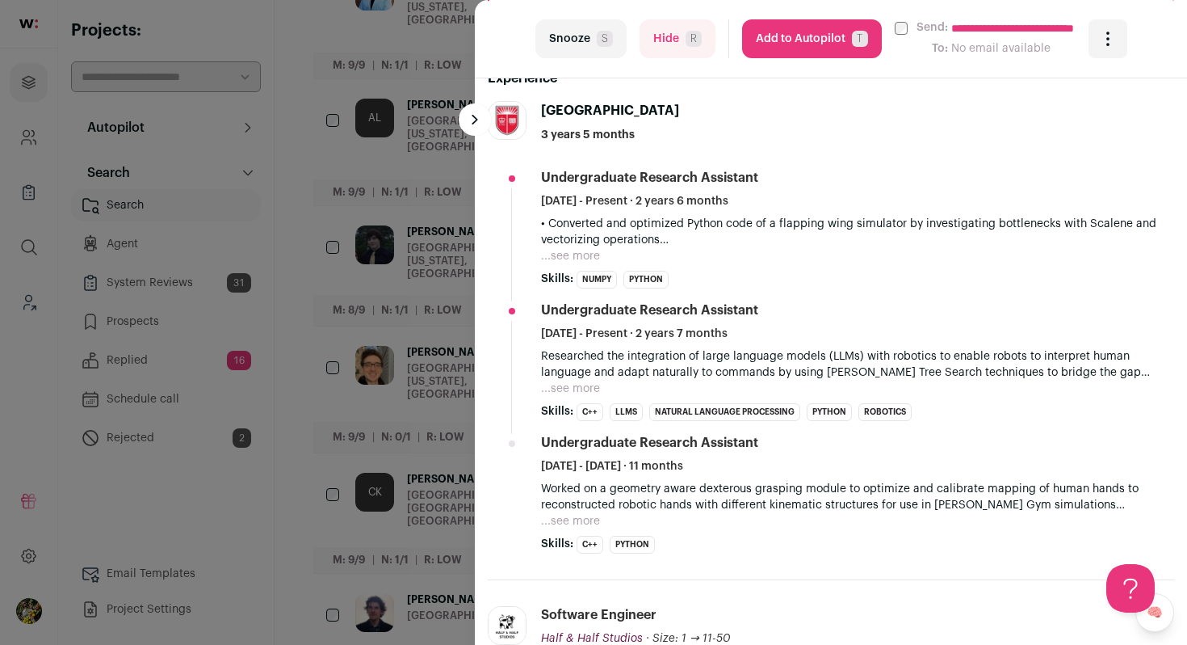
scroll to position [462, 0]
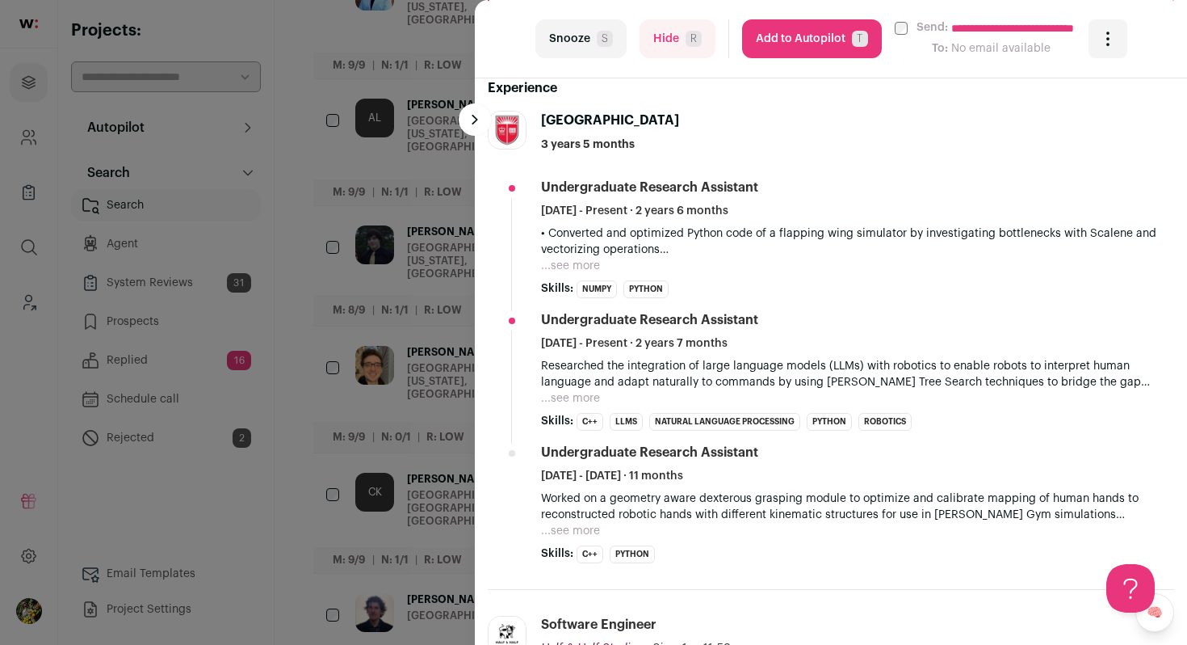
click at [853, 31] on span "T" at bounding box center [860, 39] width 16 height 16
click at [393, 208] on div "**********" at bounding box center [593, 322] width 1187 height 645
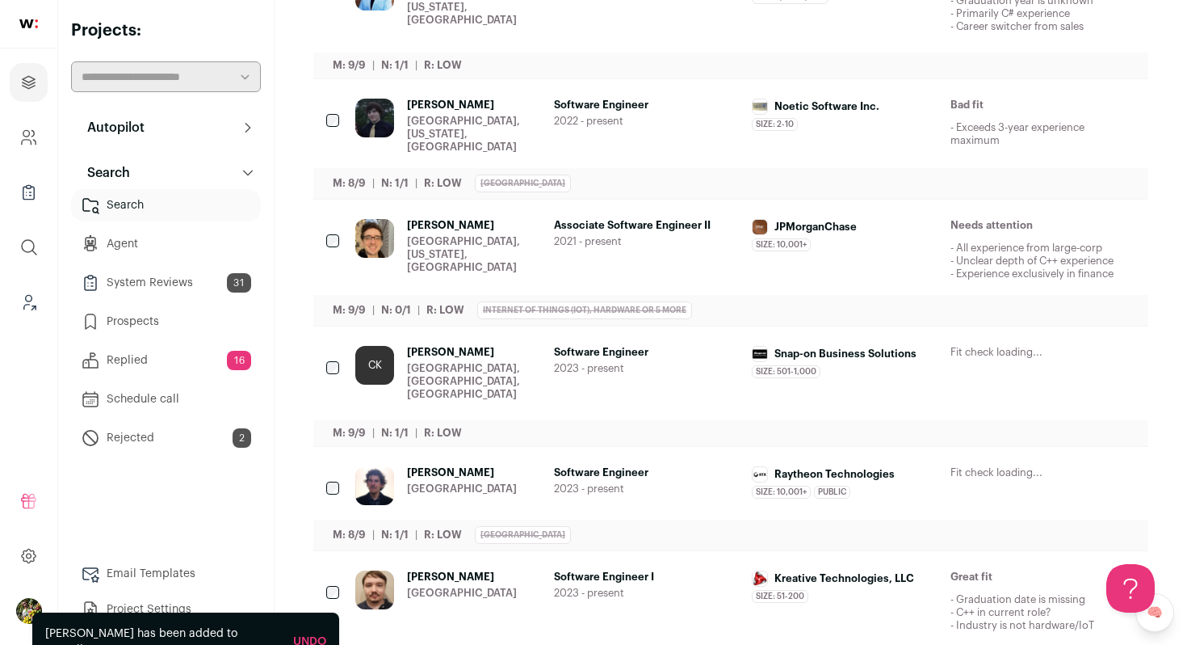
scroll to position [0, 0]
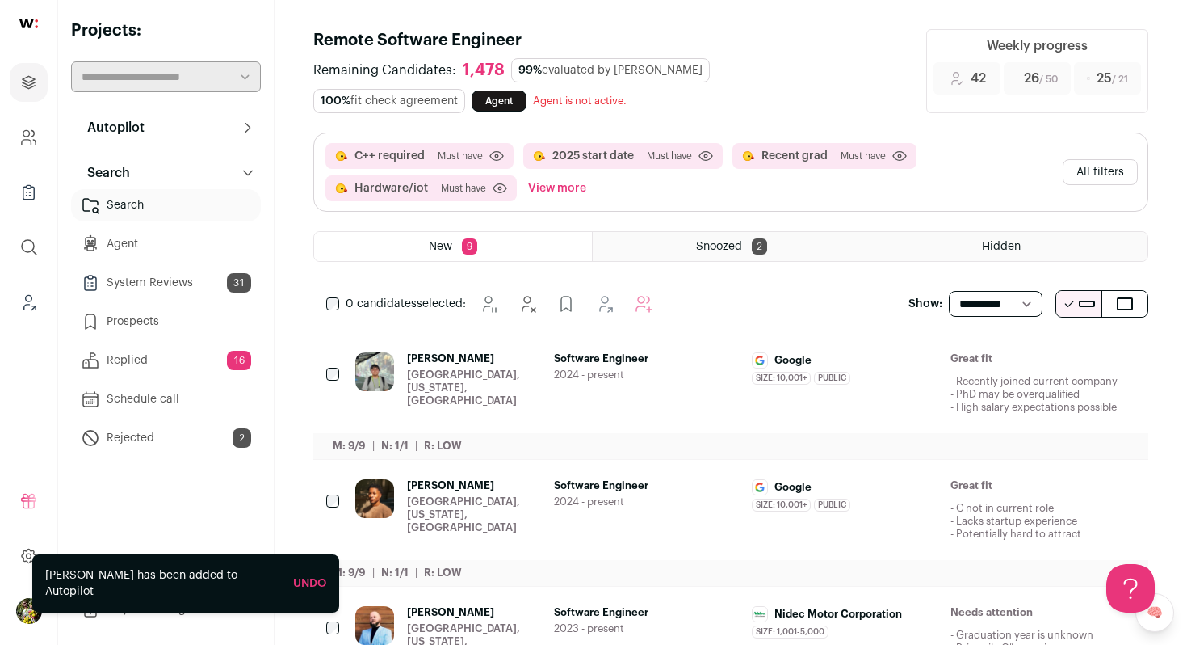
click at [1106, 170] on button "All filters" at bounding box center [1100, 172] width 75 height 26
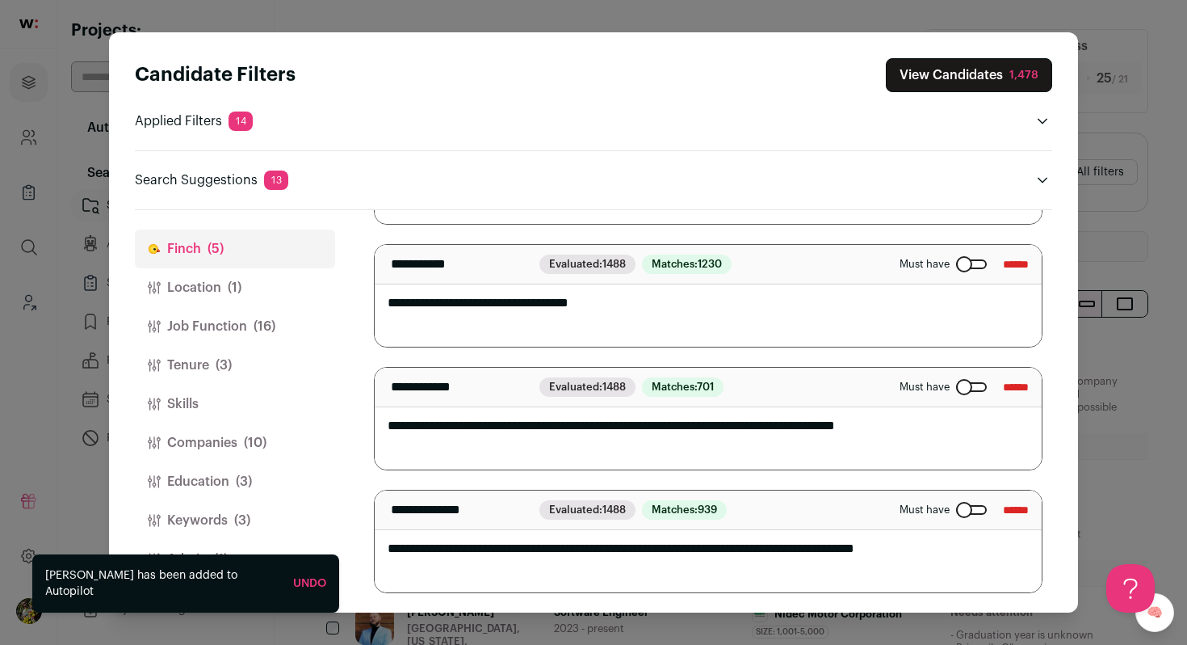
click at [277, 549] on button "Admin (1)" at bounding box center [235, 559] width 200 height 39
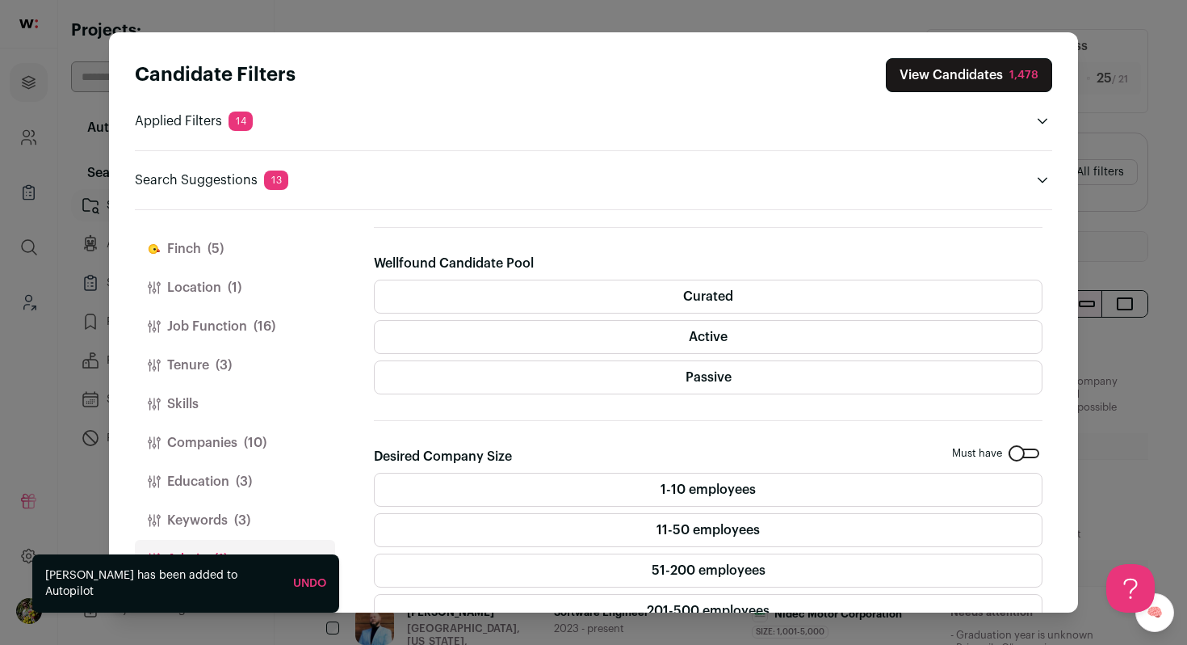
scroll to position [437, 0]
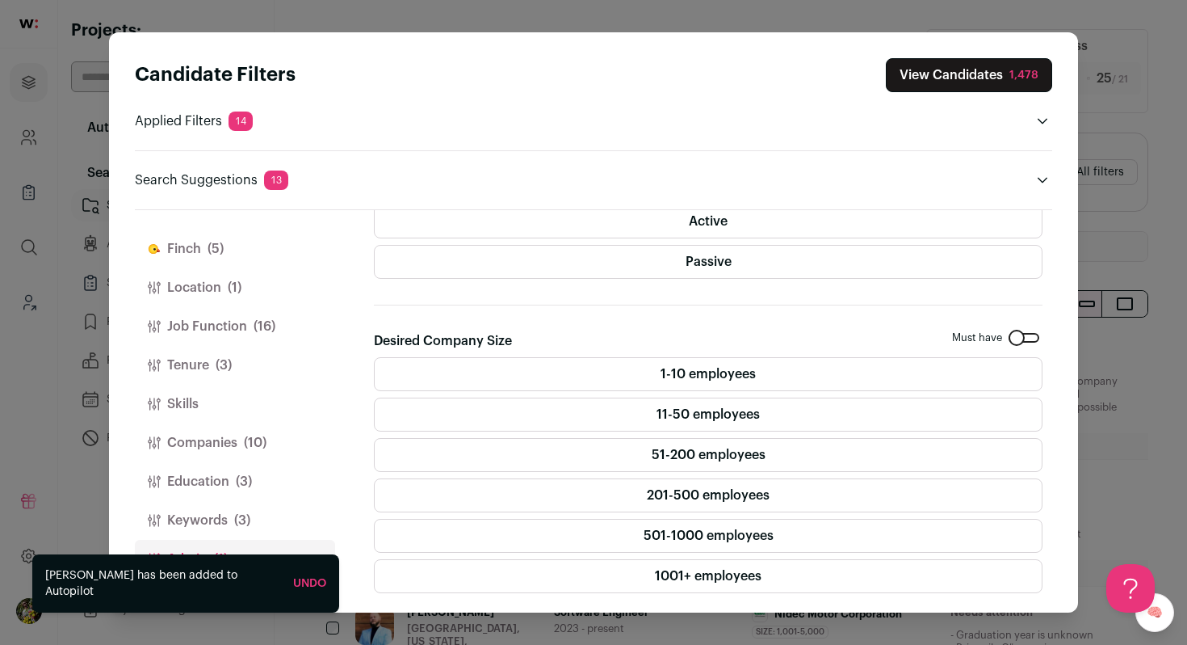
click at [659, 261] on label "Passive" at bounding box center [708, 262] width 669 height 34
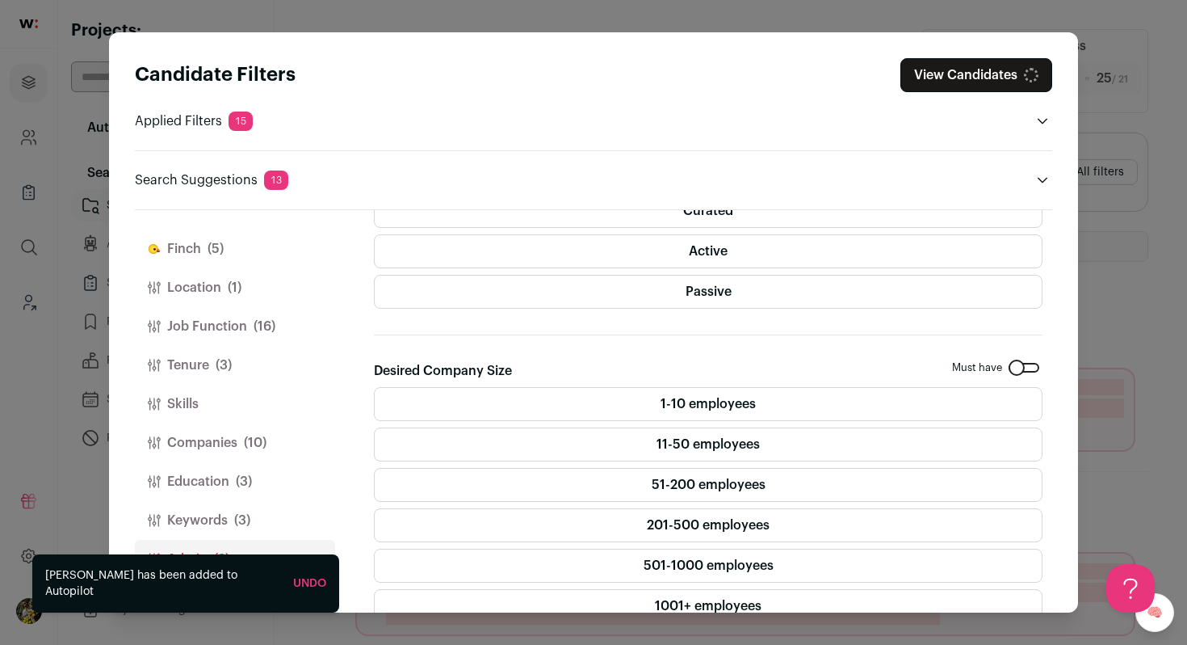
scroll to position [384, 0]
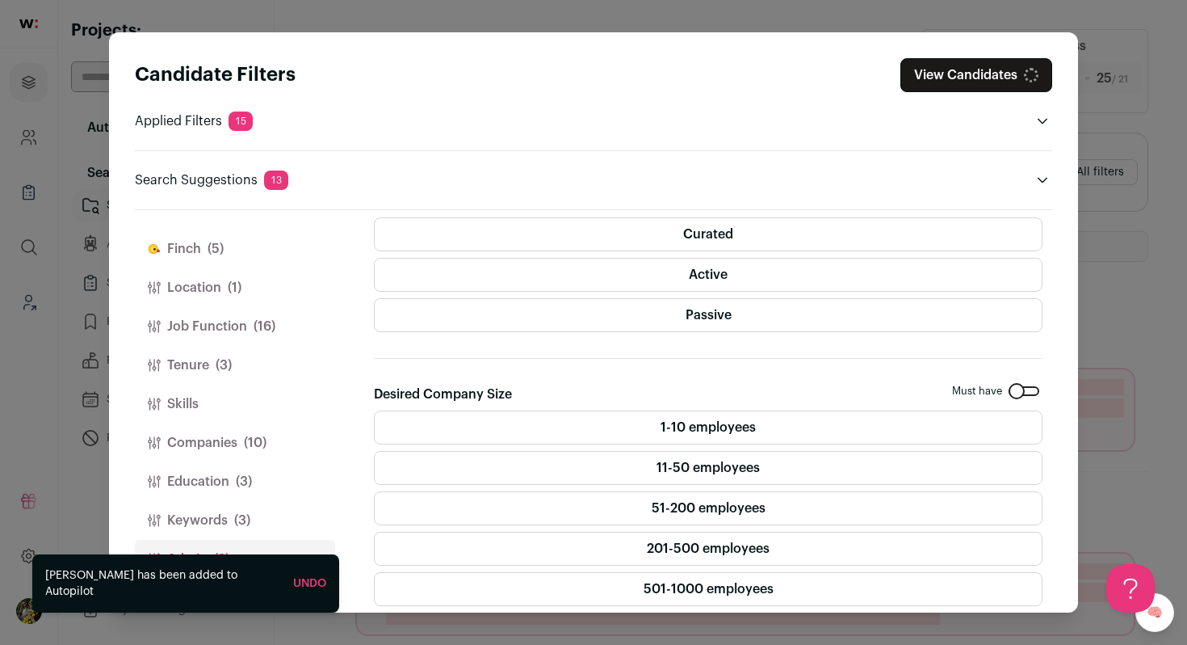
click at [660, 264] on label "Active" at bounding box center [708, 275] width 669 height 34
click at [669, 234] on label "Curated" at bounding box center [708, 234] width 669 height 34
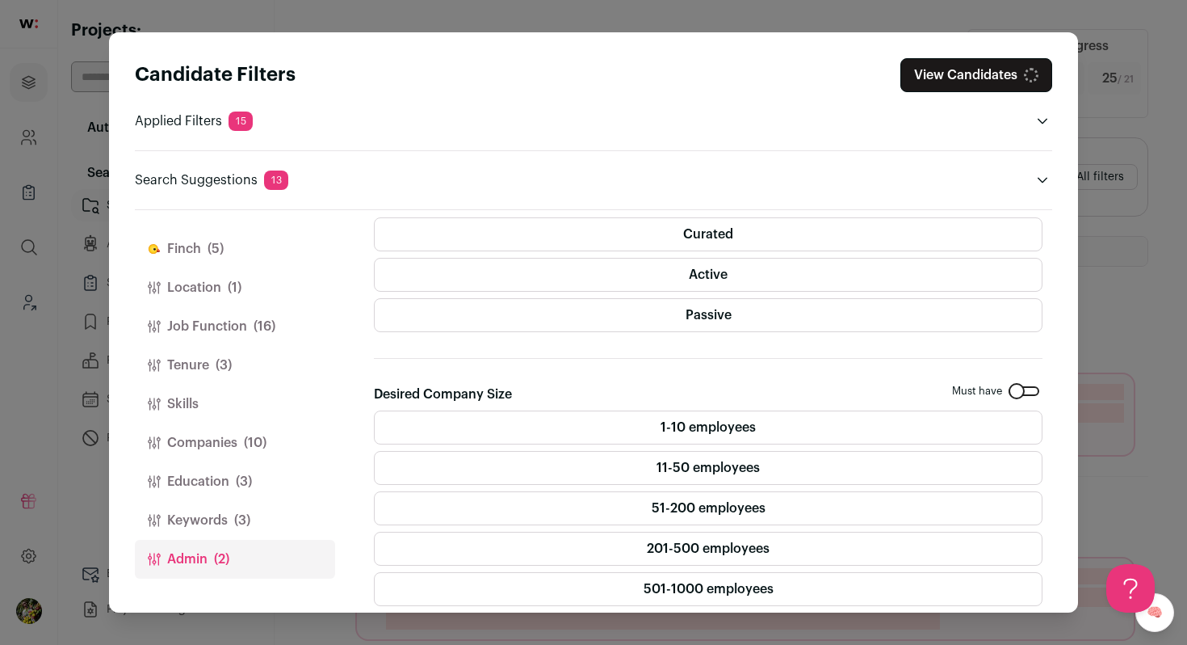
click at [958, 75] on button "View Candidates" at bounding box center [977, 75] width 152 height 34
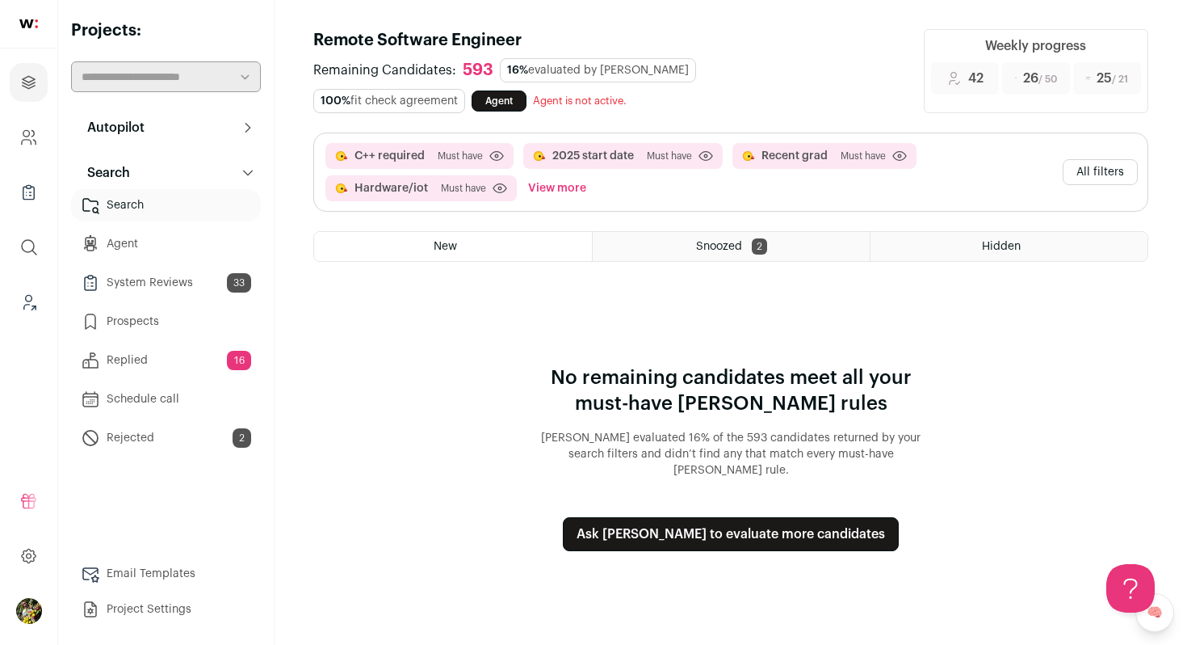
scroll to position [0, 0]
click at [1107, 166] on button "All filters" at bounding box center [1100, 172] width 75 height 26
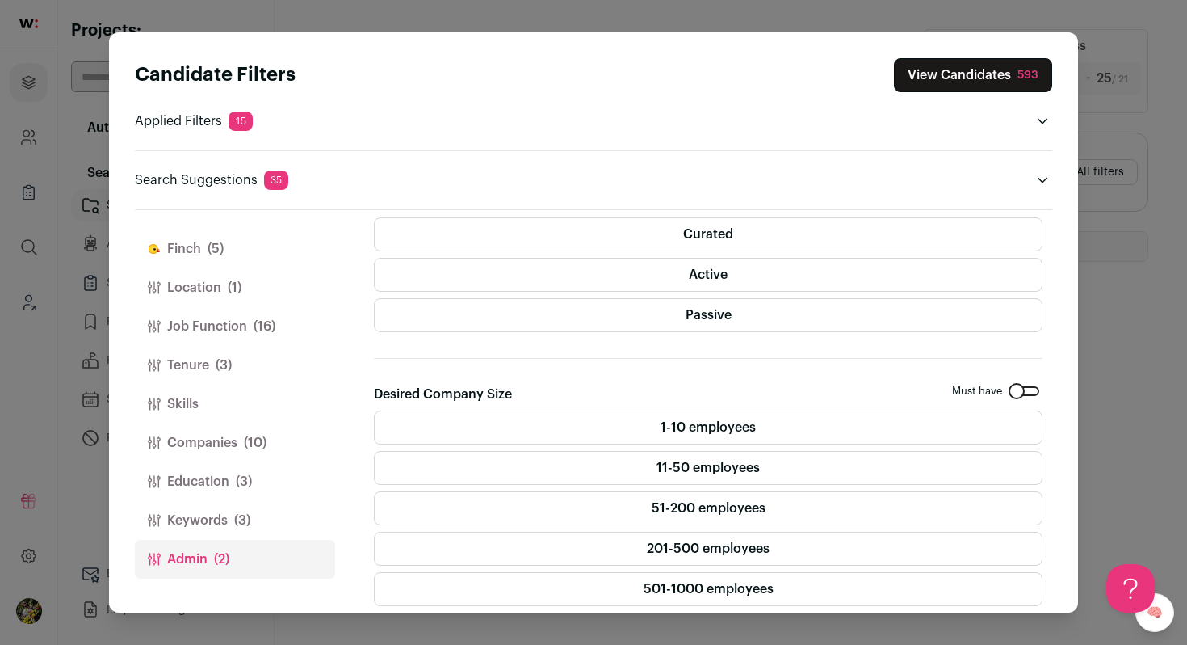
click at [770, 244] on label "Curated" at bounding box center [708, 234] width 669 height 34
click at [770, 271] on label "Active" at bounding box center [708, 275] width 669 height 34
click at [770, 302] on label "Passive" at bounding box center [708, 315] width 669 height 34
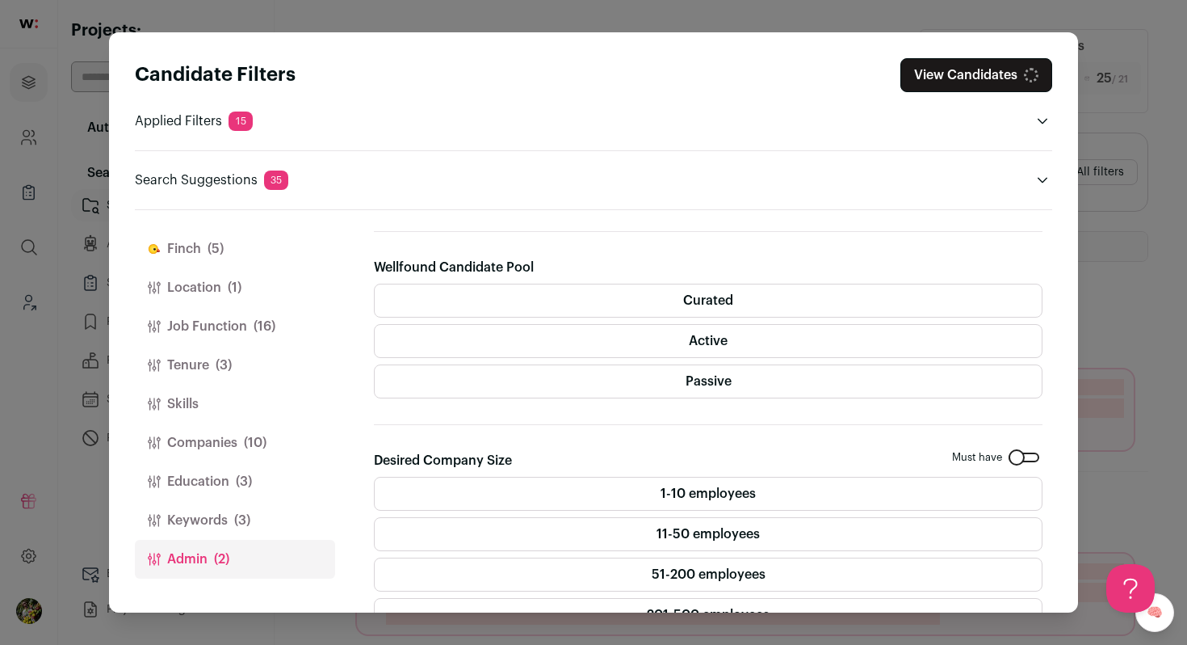
scroll to position [118, 0]
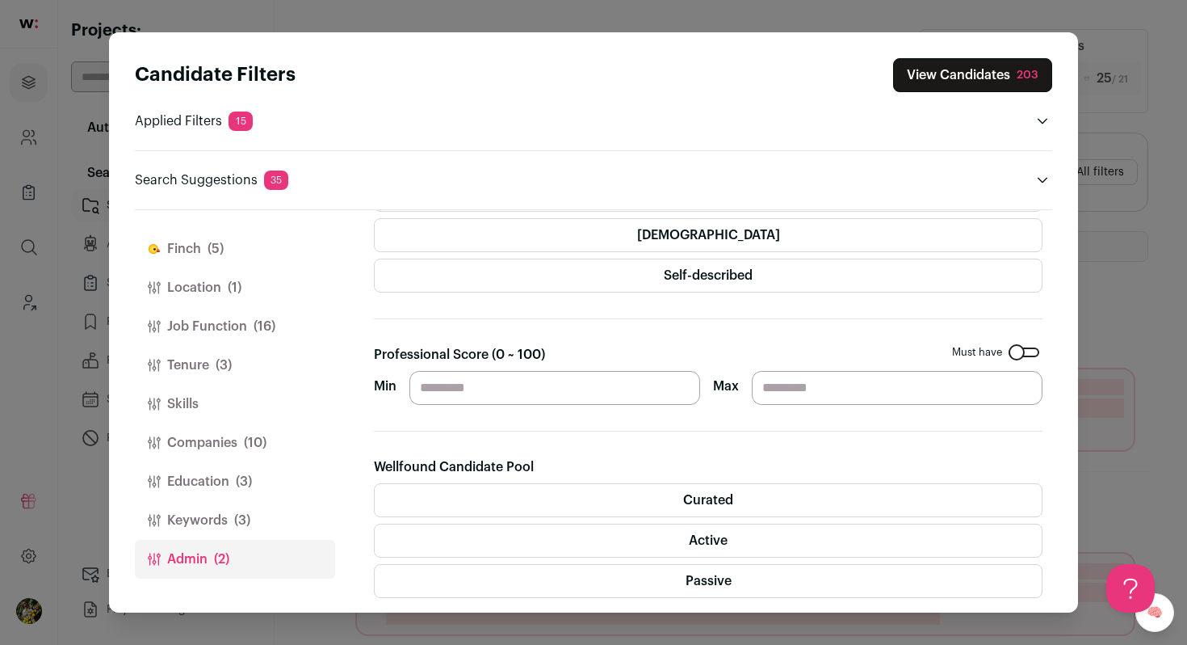
drag, startPoint x: 464, startPoint y: 388, endPoint x: 401, endPoint y: 388, distance: 62.2
click at [406, 388] on div "Min ** Max" at bounding box center [708, 388] width 669 height 34
type input "**"
click at [511, 316] on section "Gender Must have [DEMOGRAPHIC_DATA] [DEMOGRAPHIC_DATA] [DEMOGRAPHIC_DATA] Self-…" at bounding box center [708, 511] width 669 height 801
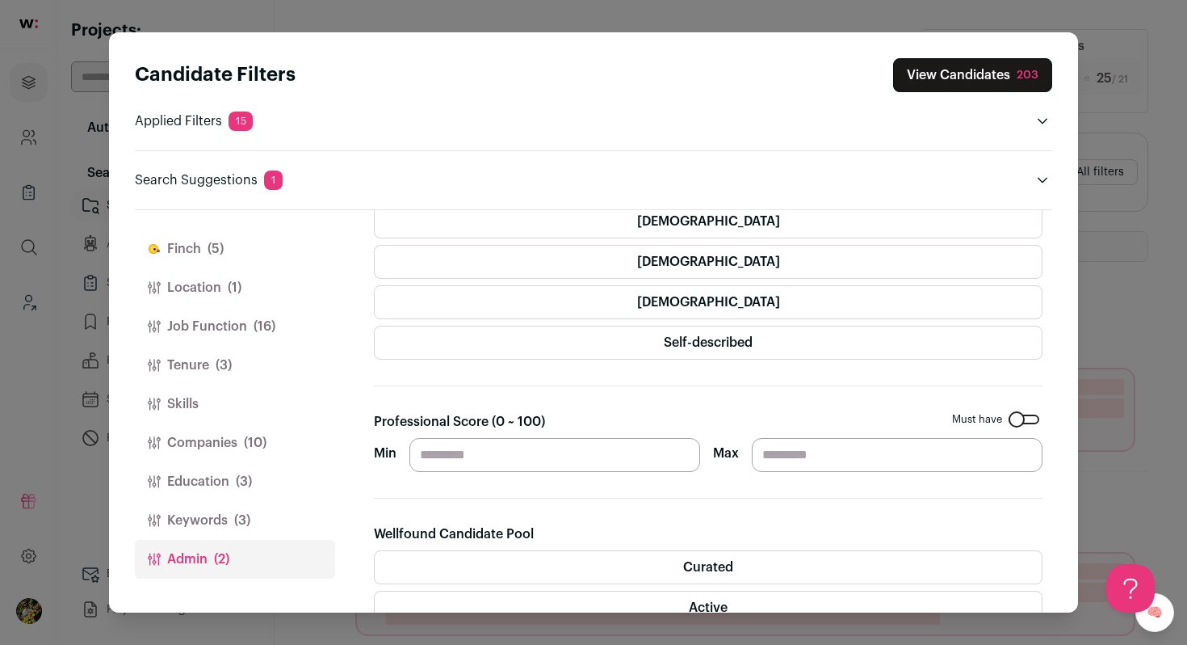
scroll to position [0, 0]
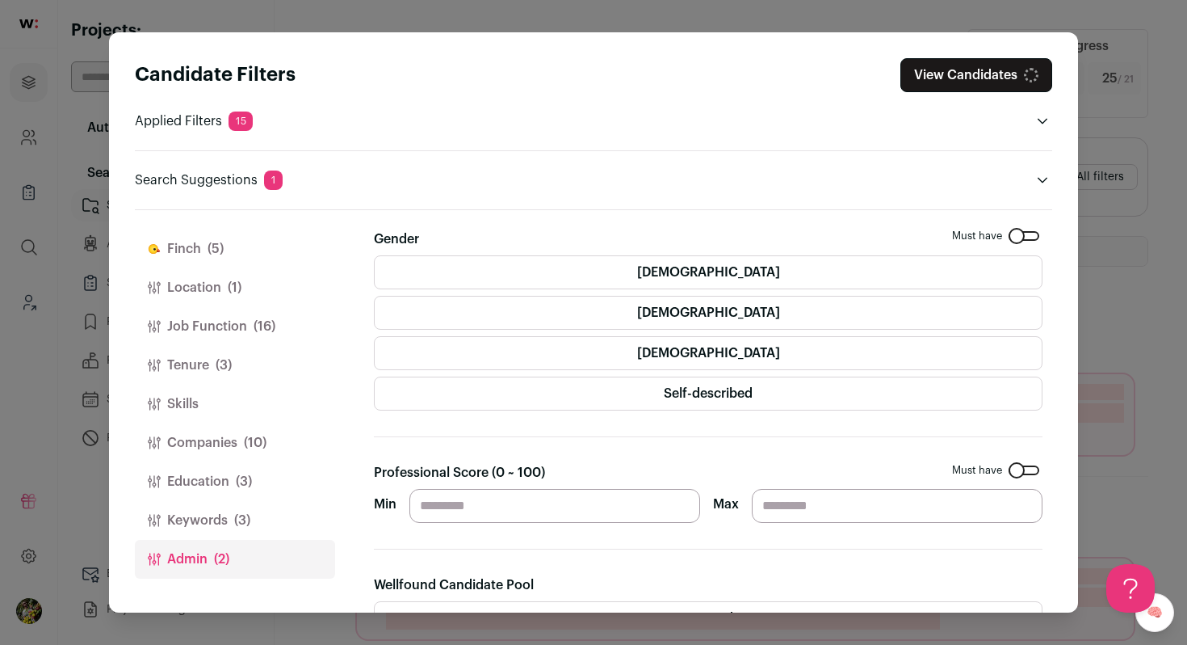
click at [256, 525] on button "Keywords (3)" at bounding box center [235, 520] width 200 height 39
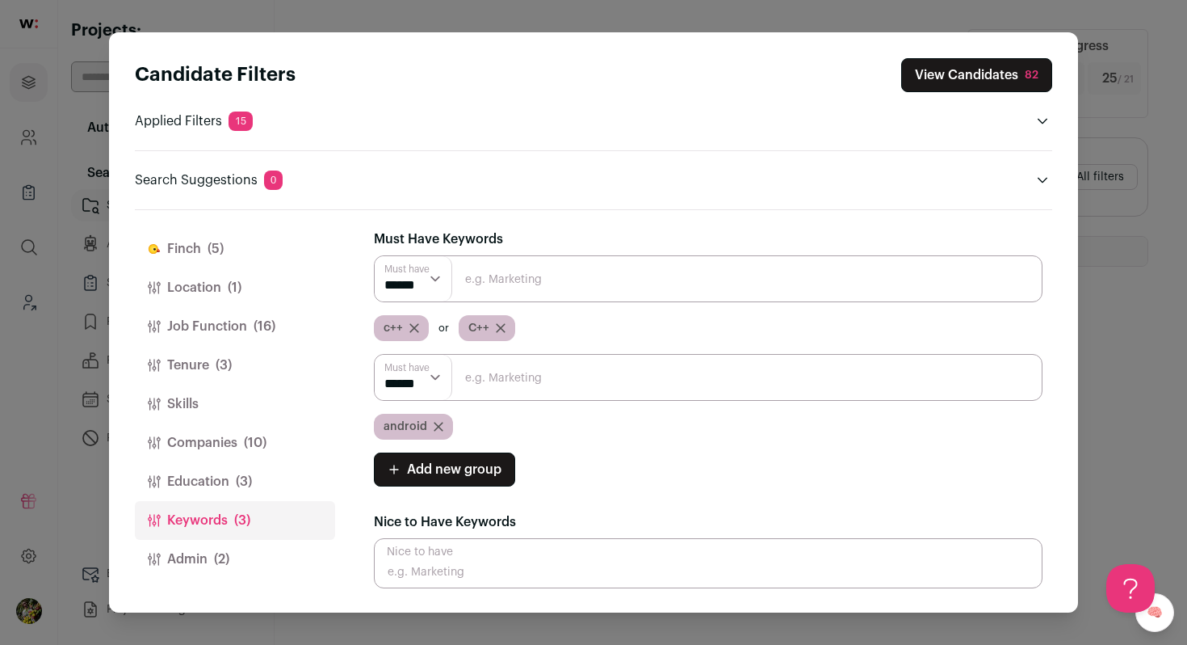
click at [928, 75] on button "View Candidates 82" at bounding box center [976, 75] width 151 height 34
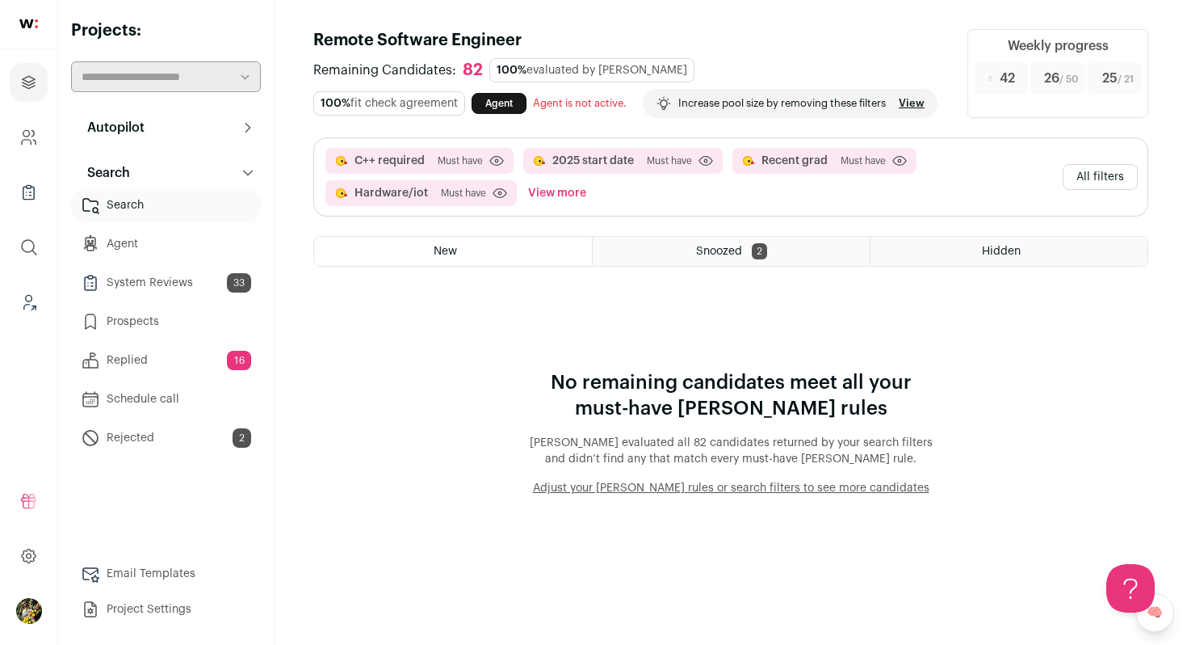
click at [550, 206] on button "View more" at bounding box center [557, 193] width 65 height 26
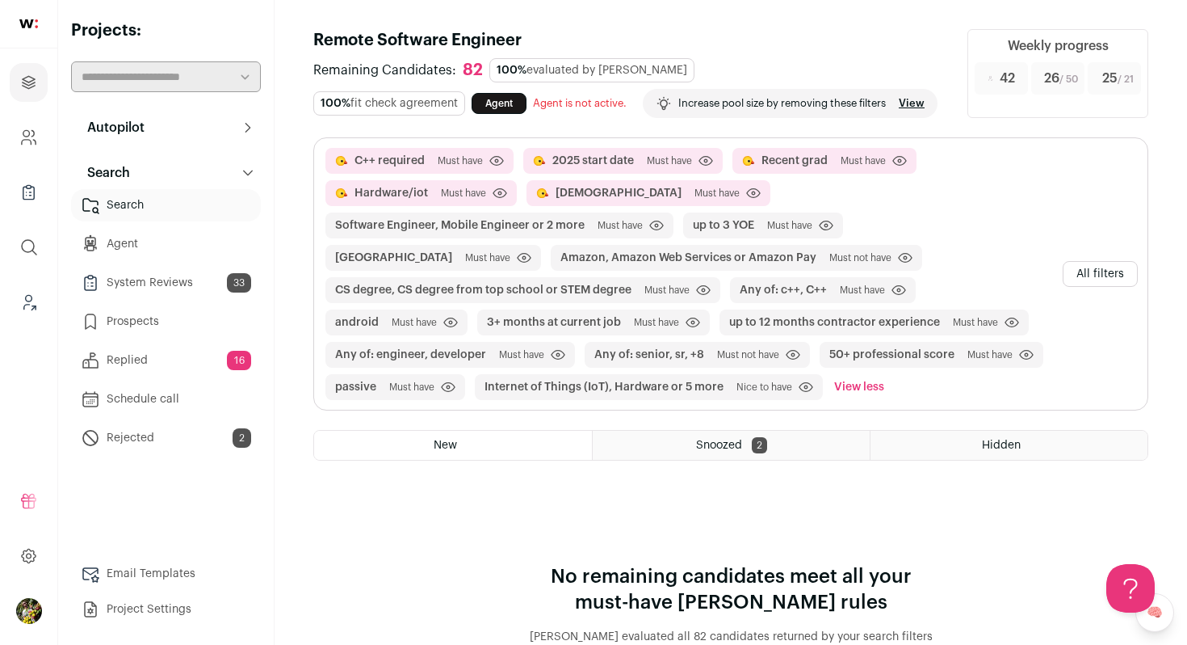
click at [787, 460] on div "Snoozed 2" at bounding box center [731, 445] width 277 height 29
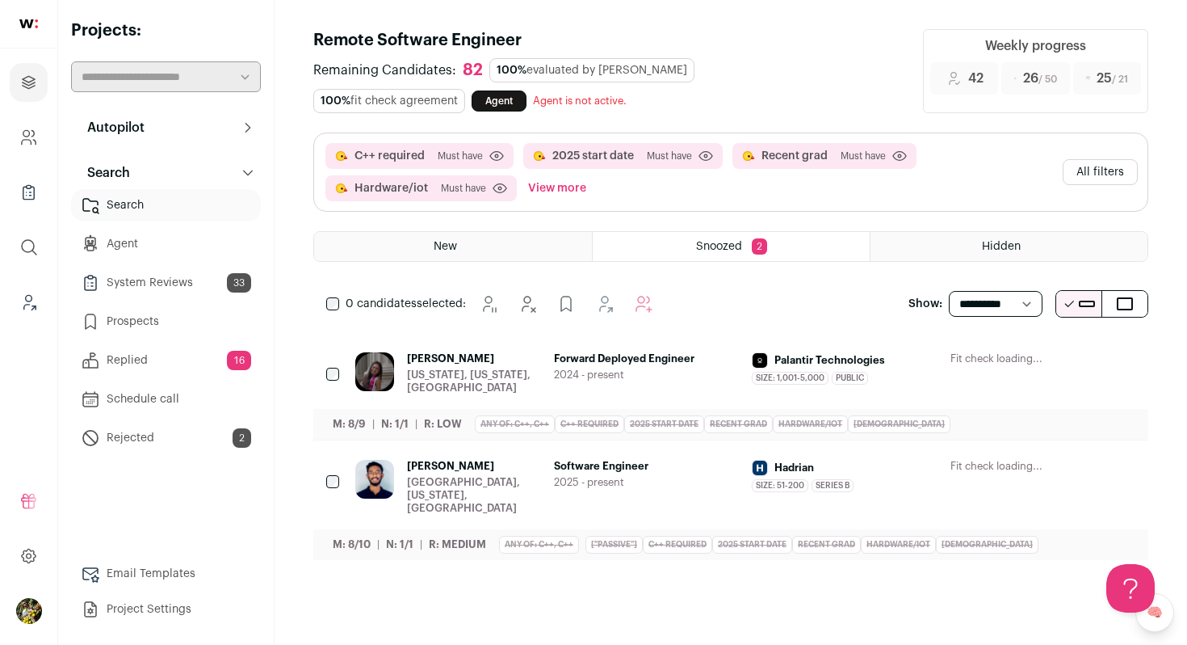
click at [452, 246] on span "New" at bounding box center [445, 246] width 23 height 11
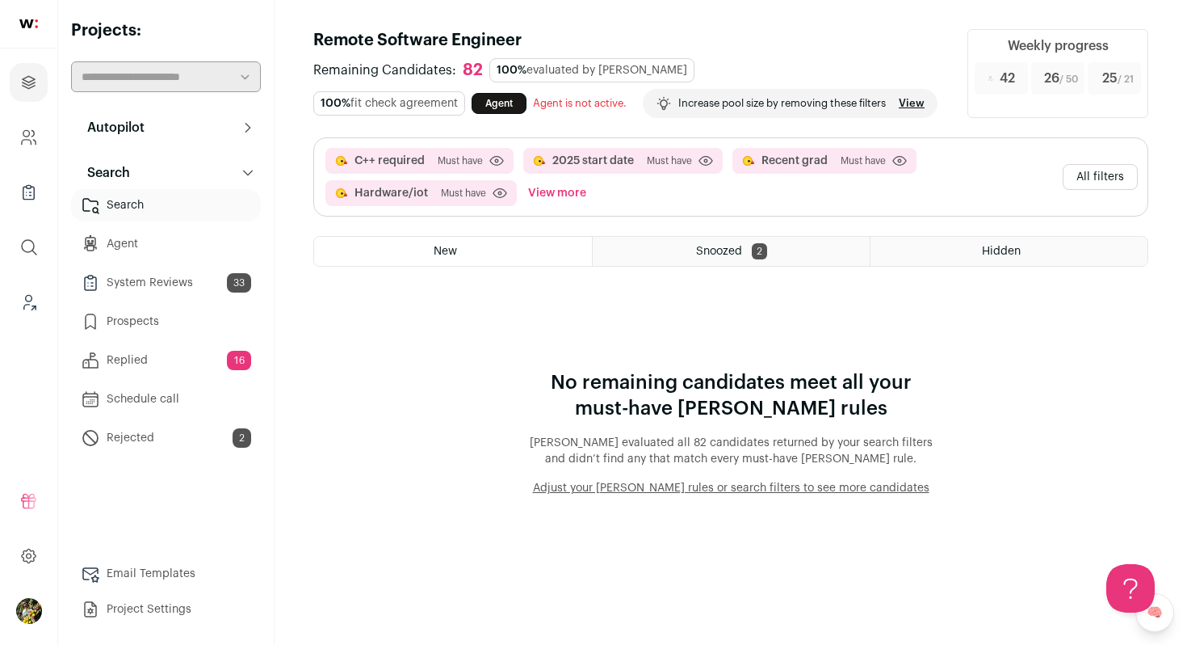
click at [1107, 190] on button "All filters" at bounding box center [1100, 177] width 75 height 26
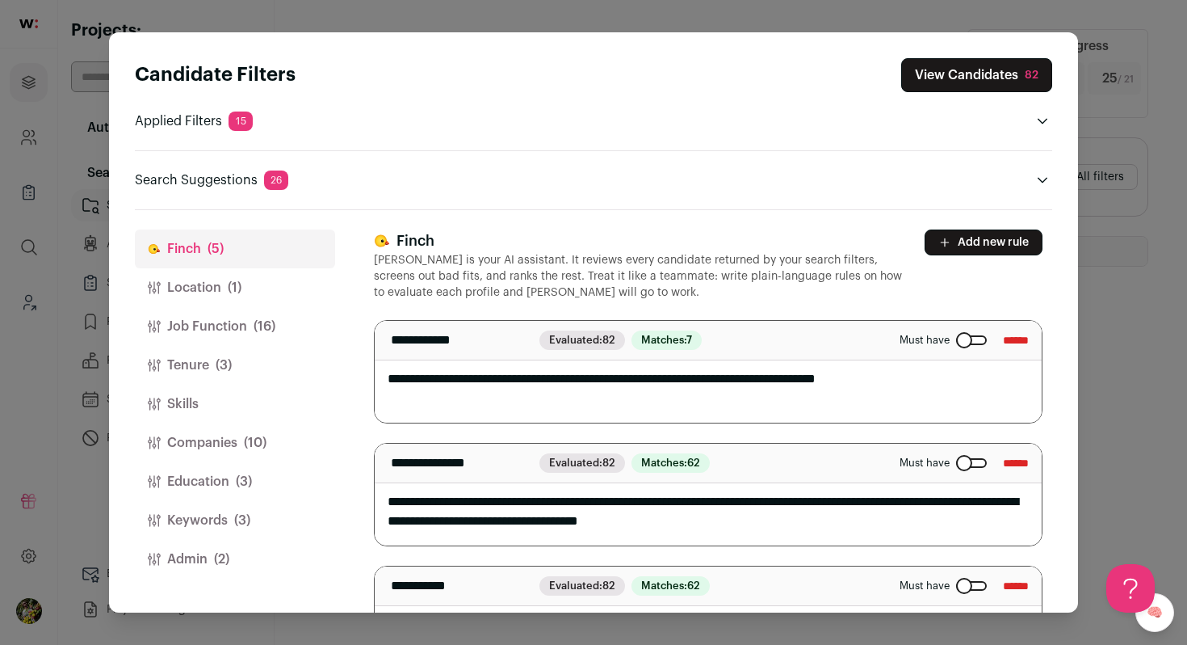
click at [1103, 107] on div "Candidate Filters View Candidates 82 Applied Filters 15 C++ required, 2025 star…" at bounding box center [593, 322] width 1187 height 645
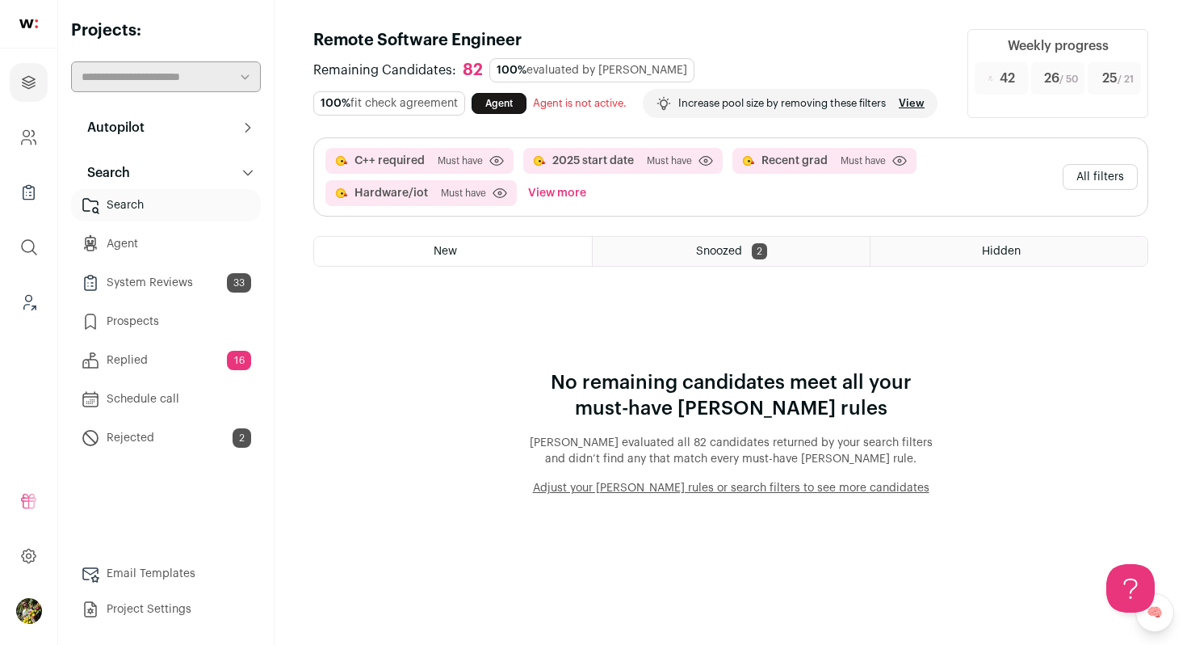
click at [899, 110] on link "View" at bounding box center [912, 103] width 26 height 13
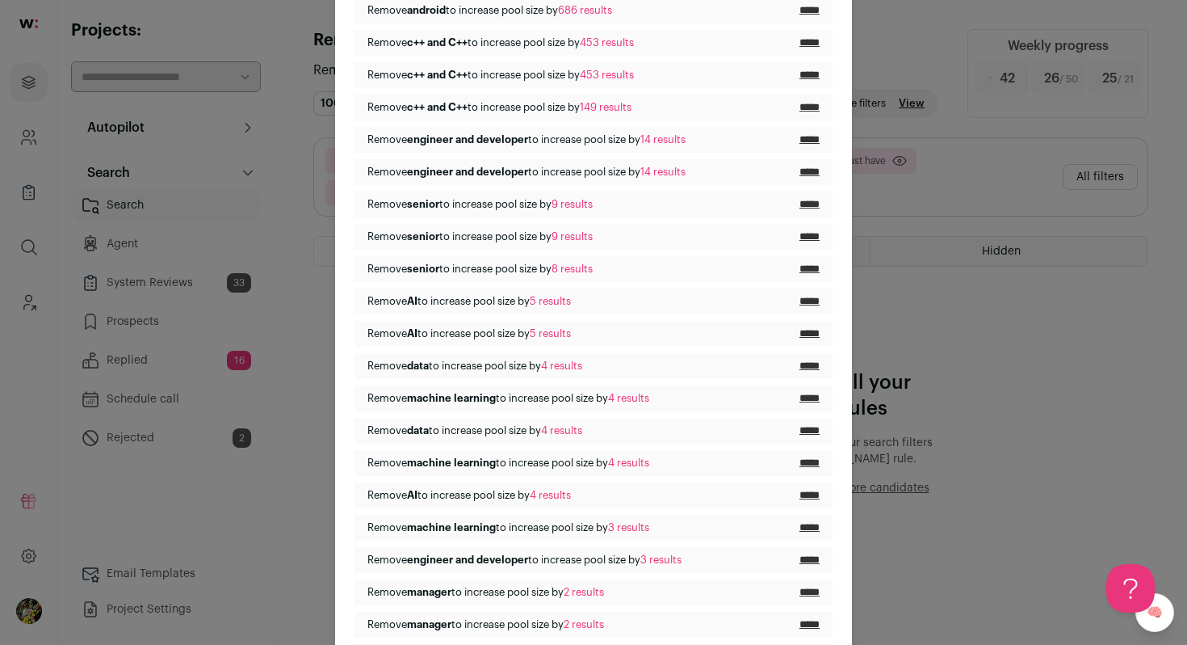
click at [874, 107] on div "Search Suggestions Remove android to increase pool size by 2,137 results ***** …" at bounding box center [593, 322] width 1187 height 645
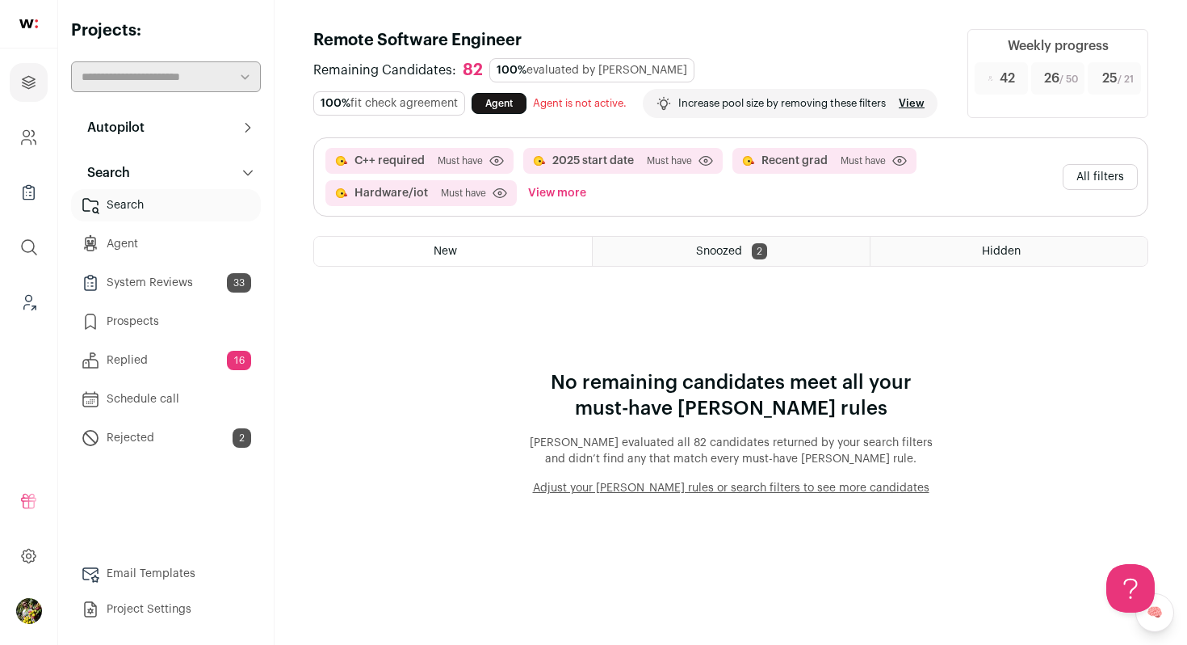
click at [1076, 190] on button "All filters" at bounding box center [1100, 177] width 75 height 26
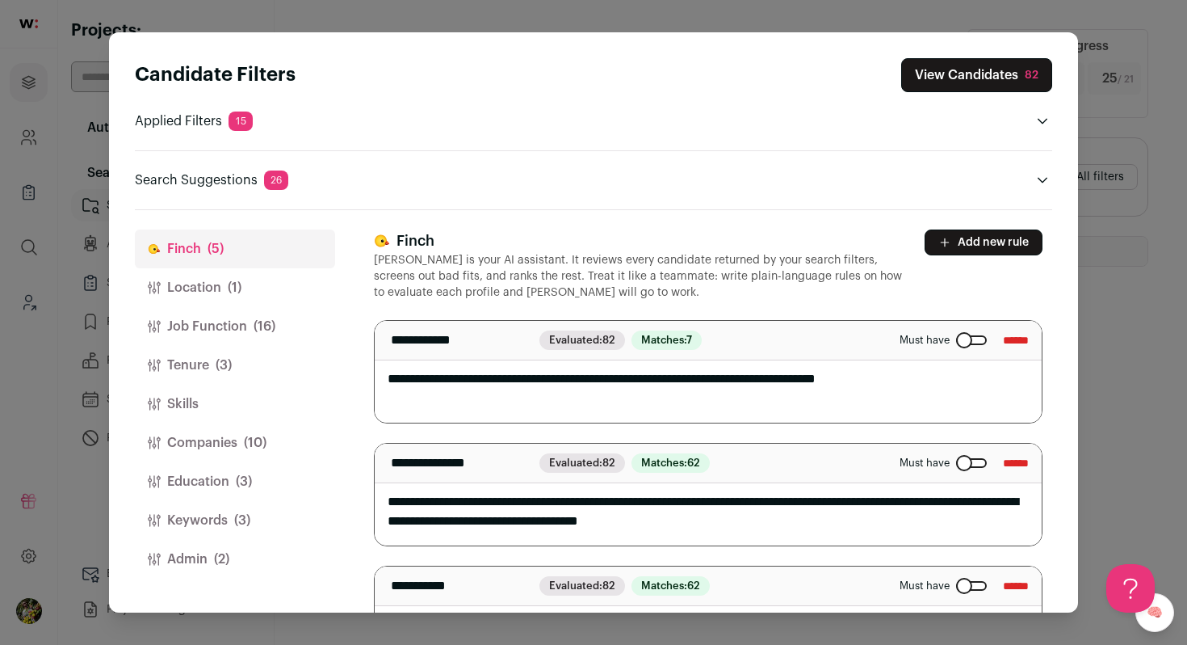
click at [244, 511] on span "(3)" at bounding box center [242, 520] width 16 height 19
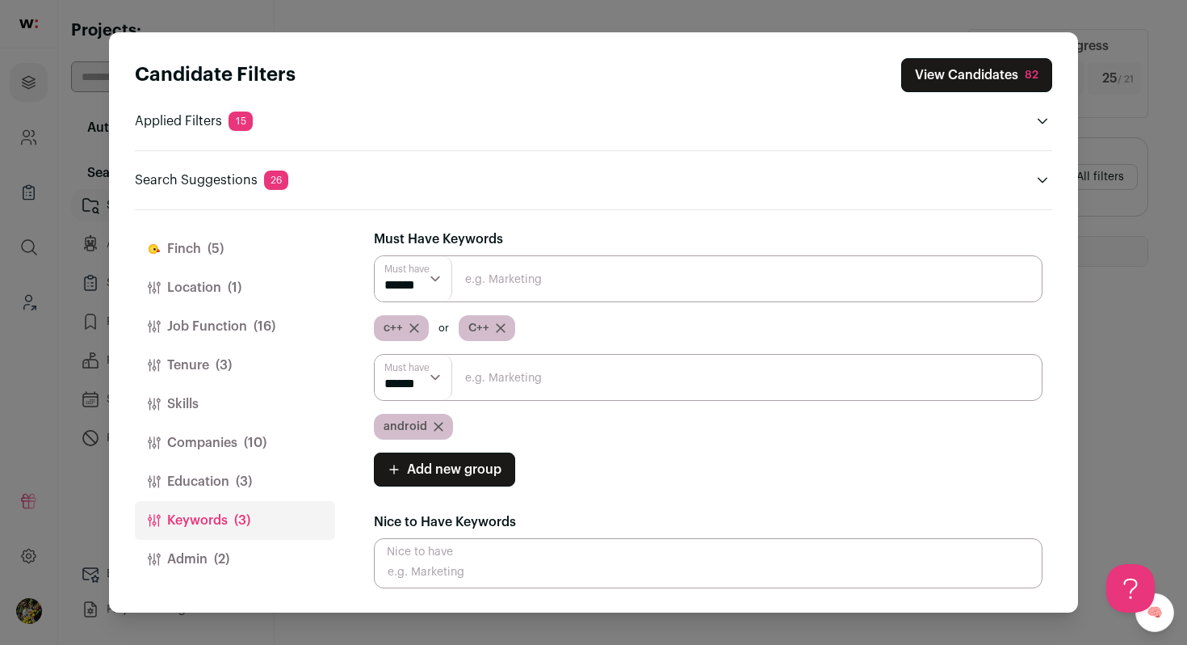
click at [406, 427] on span "android" at bounding box center [406, 426] width 44 height 16
copy span "android"
click at [440, 425] on icon "Close modal via background" at bounding box center [439, 427] width 10 height 10
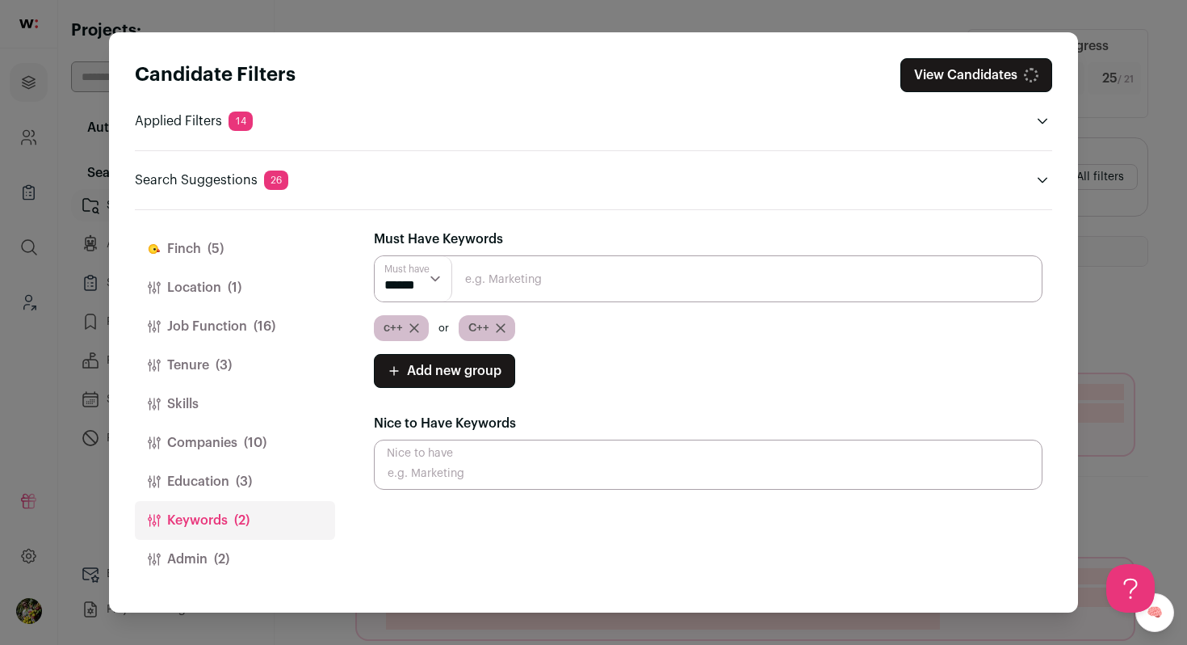
click at [497, 292] on input "Close modal via background" at bounding box center [708, 278] width 669 height 47
paste input "android"
type input "android"
click at [248, 553] on button "Admin (2)" at bounding box center [235, 559] width 200 height 39
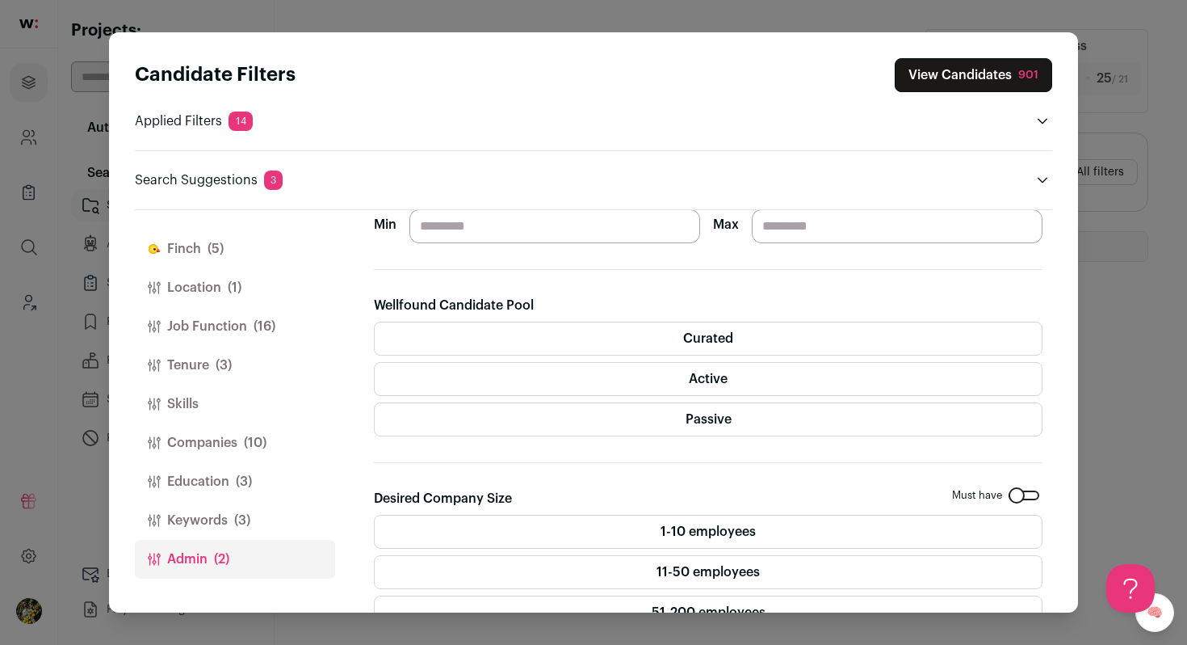
click at [517, 376] on label "Active" at bounding box center [708, 379] width 669 height 34
click at [537, 342] on label "Curated" at bounding box center [708, 338] width 669 height 34
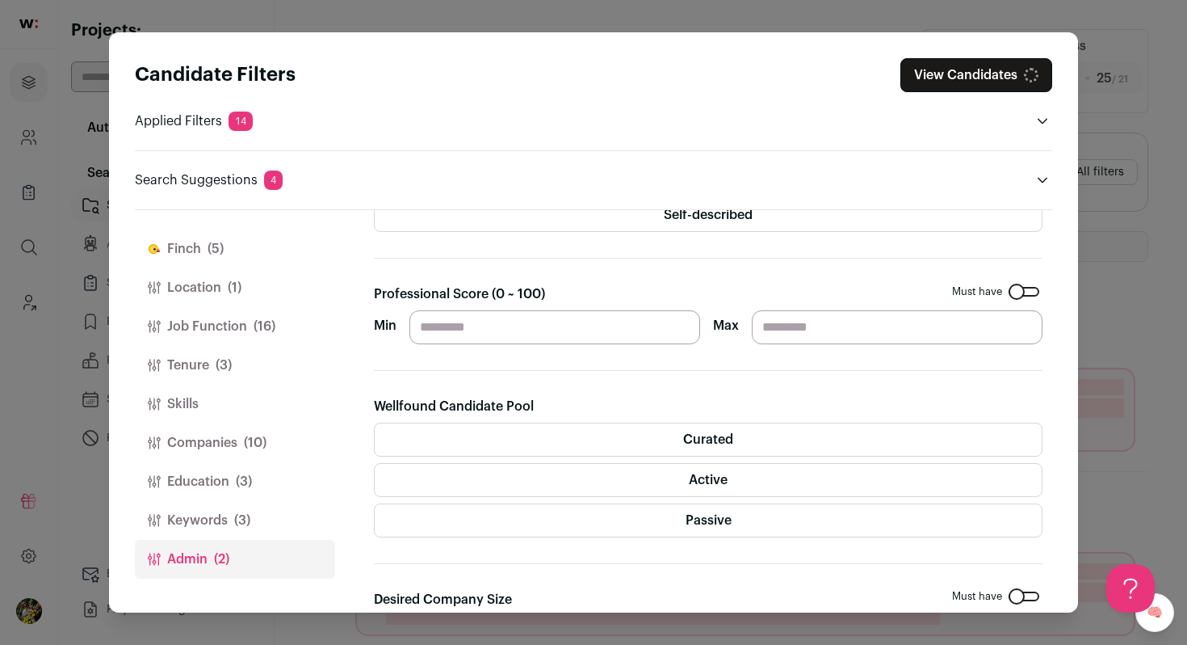
scroll to position [174, 0]
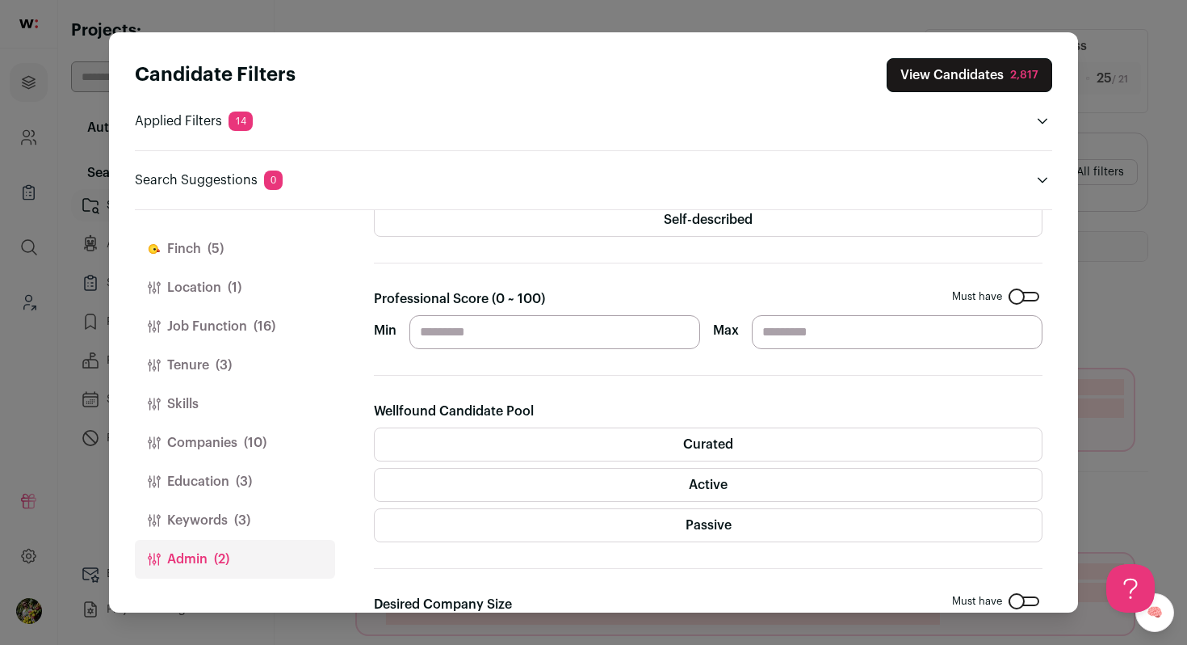
click at [761, 527] on label "Passive" at bounding box center [708, 525] width 669 height 34
click at [502, 345] on input "**" at bounding box center [555, 332] width 291 height 34
type input "**"
click at [595, 393] on section "Gender Must have [DEMOGRAPHIC_DATA] [DEMOGRAPHIC_DATA] [DEMOGRAPHIC_DATA] Self-…" at bounding box center [708, 456] width 669 height 801
click at [947, 80] on button "View Candidates 1,925" at bounding box center [970, 75] width 166 height 34
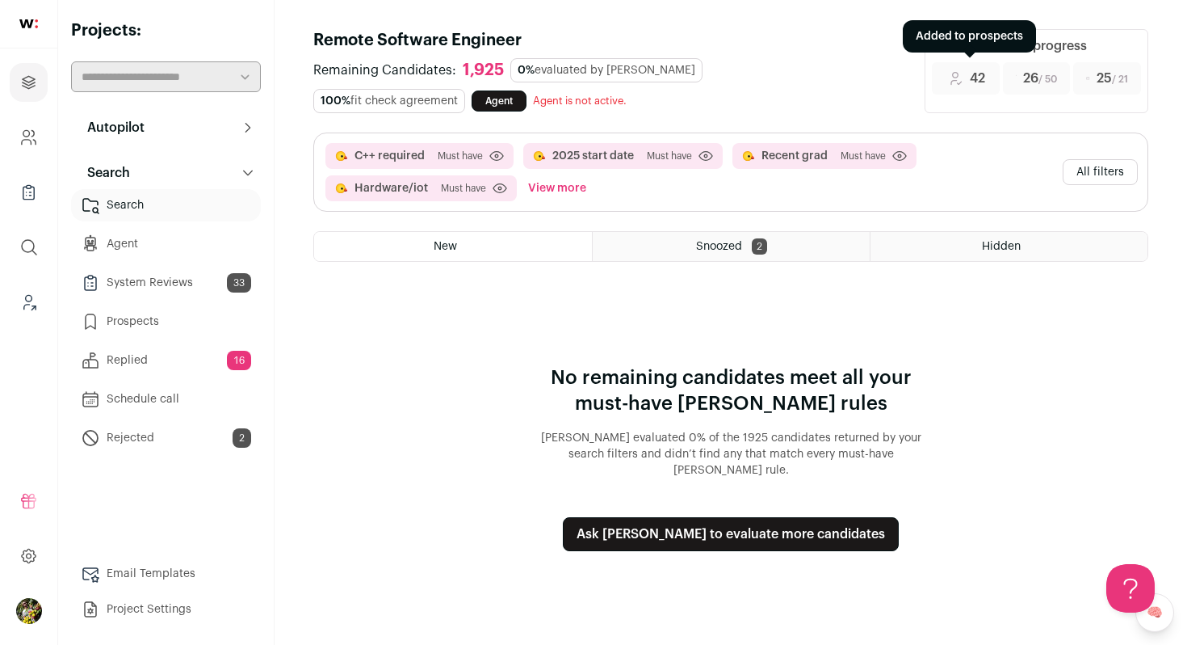
scroll to position [0, 0]
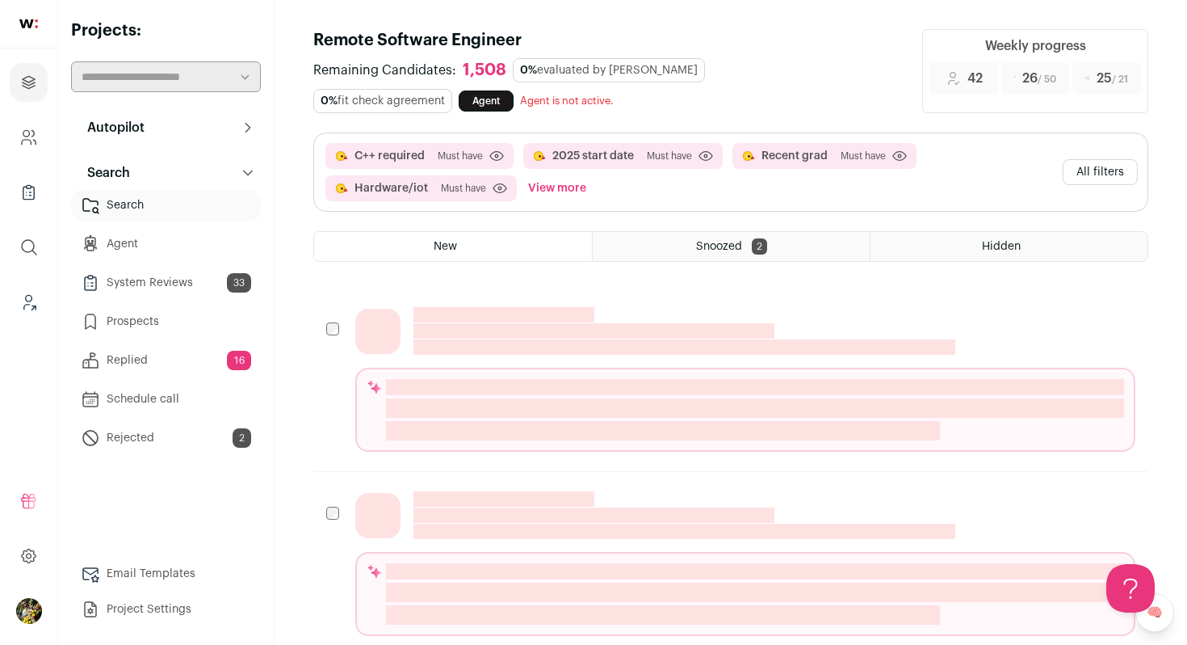
click at [538, 187] on button "View more" at bounding box center [557, 188] width 65 height 26
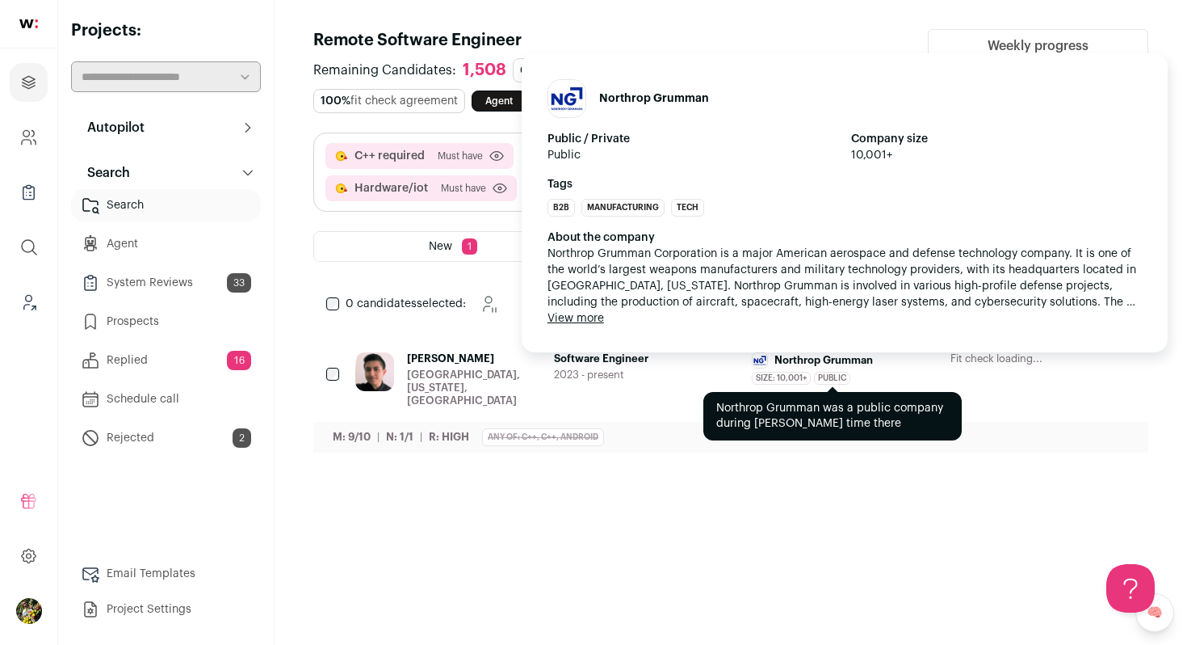
click at [849, 377] on span "Public" at bounding box center [832, 378] width 36 height 13
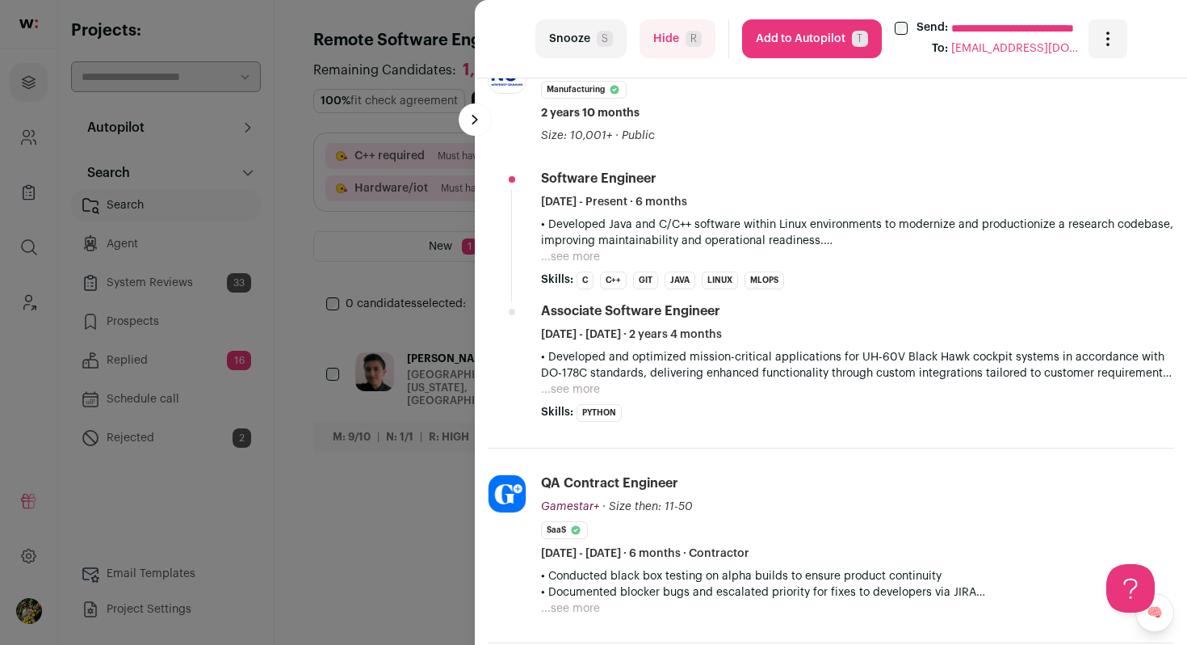
scroll to position [511, 0]
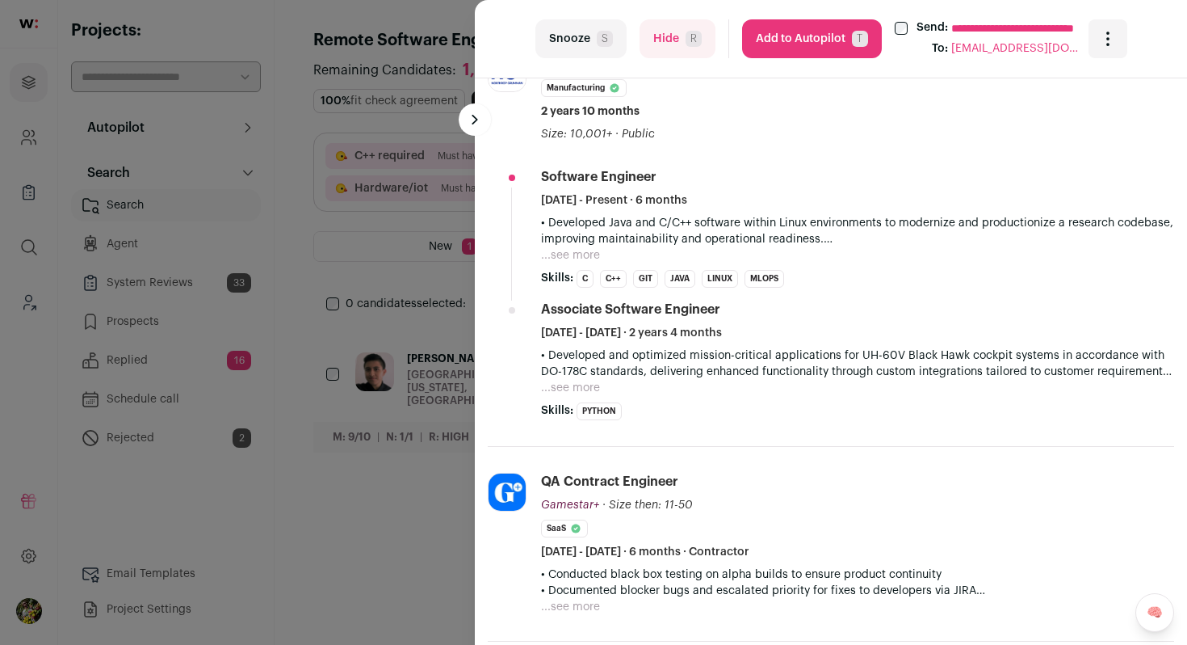
click at [574, 263] on li "Software Engineer May 2025 - Present · 6 months • Developed Java and C/C++ soft…" at bounding box center [857, 228] width 633 height 120
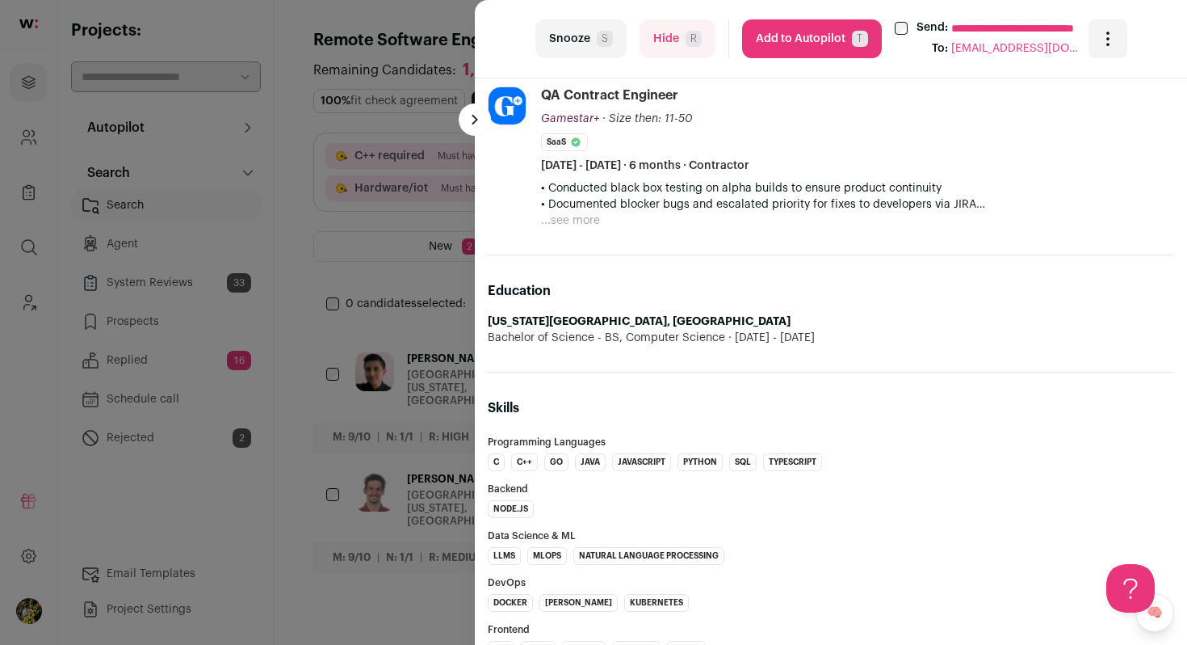
scroll to position [882, 0]
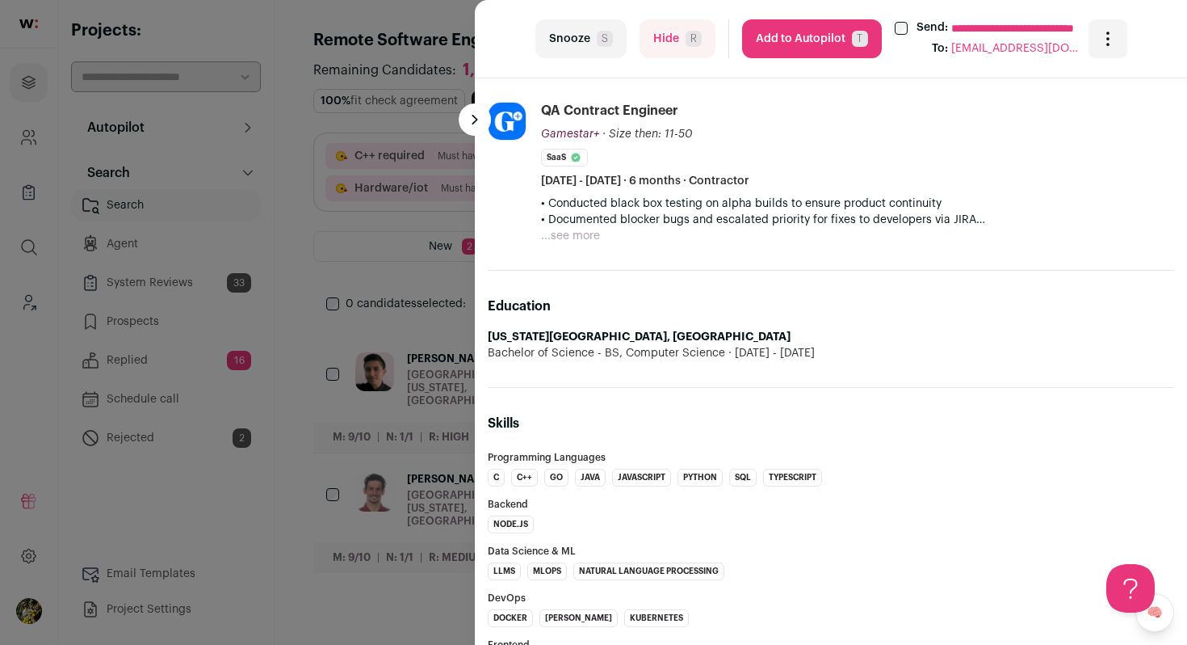
click at [593, 230] on button "...see more" at bounding box center [570, 236] width 59 height 16
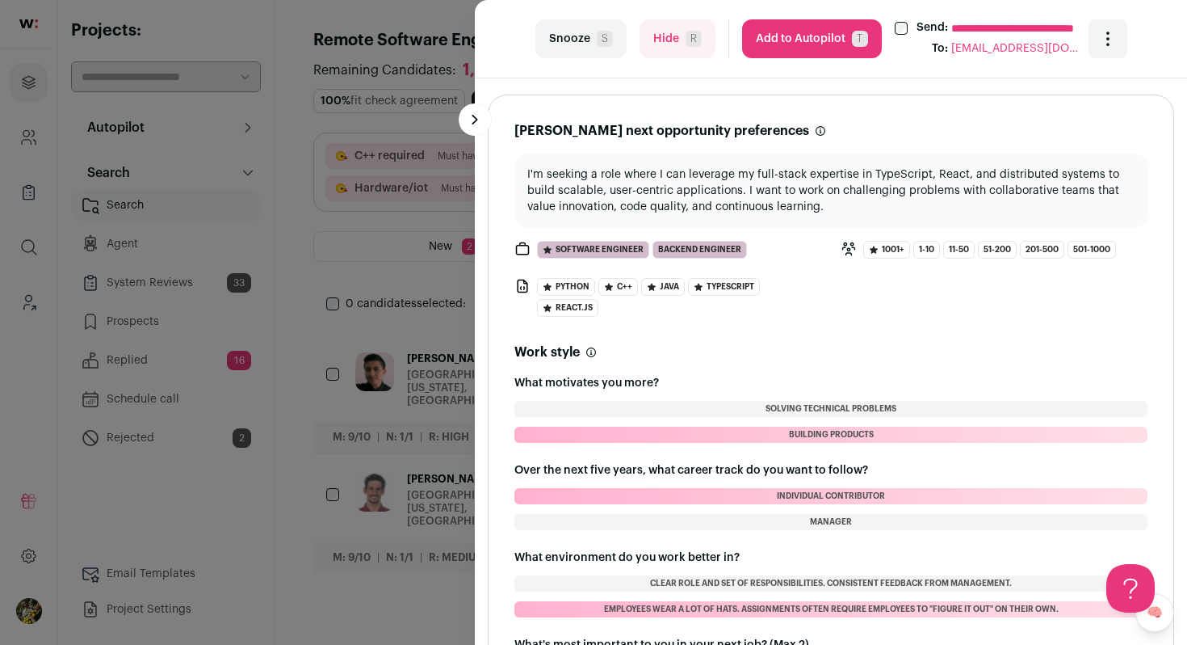
scroll to position [1963, 0]
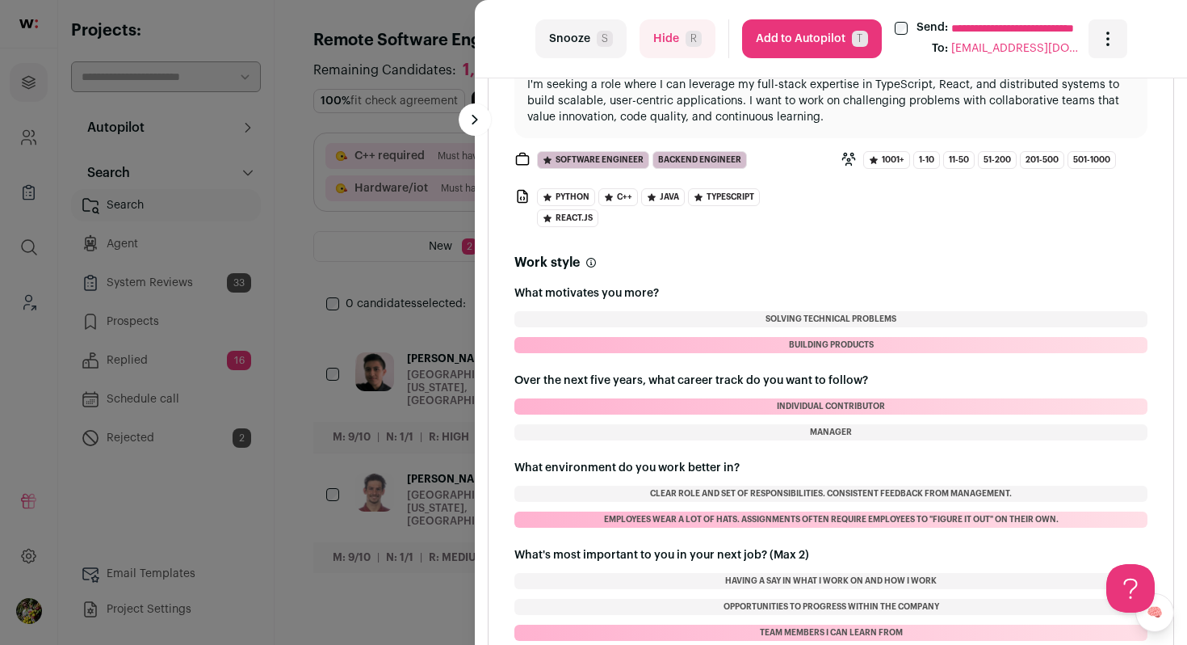
click at [680, 47] on button "Hide R" at bounding box center [678, 38] width 76 height 39
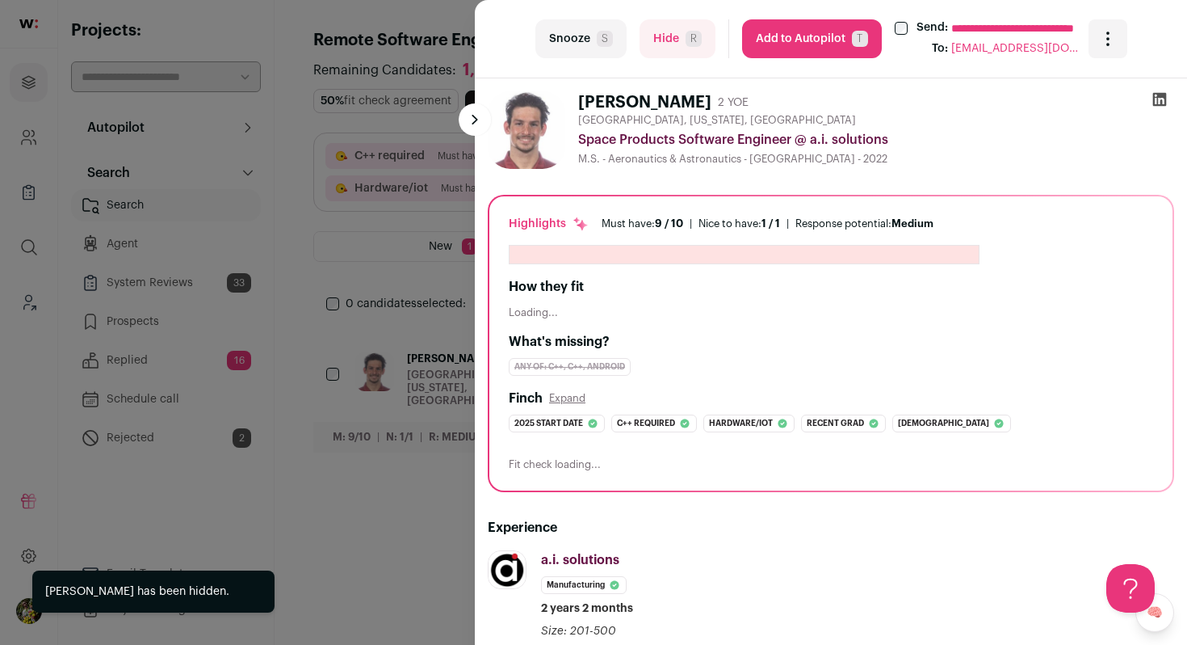
scroll to position [0, 0]
click at [418, 284] on div "**********" at bounding box center [593, 322] width 1187 height 645
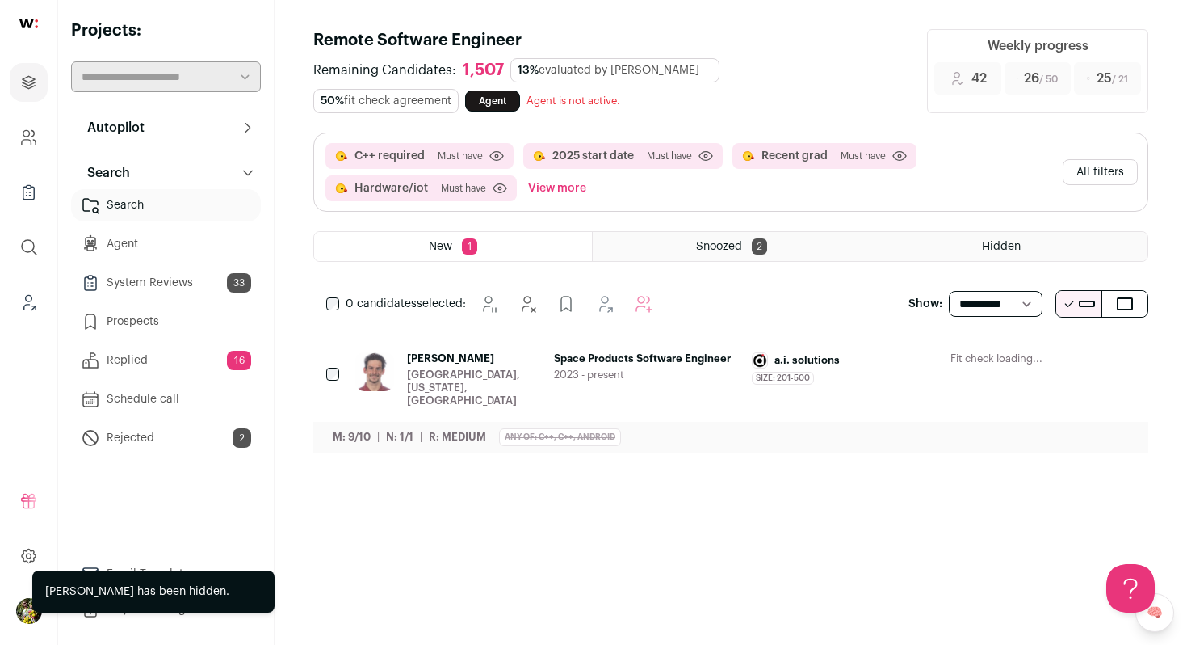
click at [473, 378] on div "Brooklyn, New York, United States" at bounding box center [474, 387] width 134 height 39
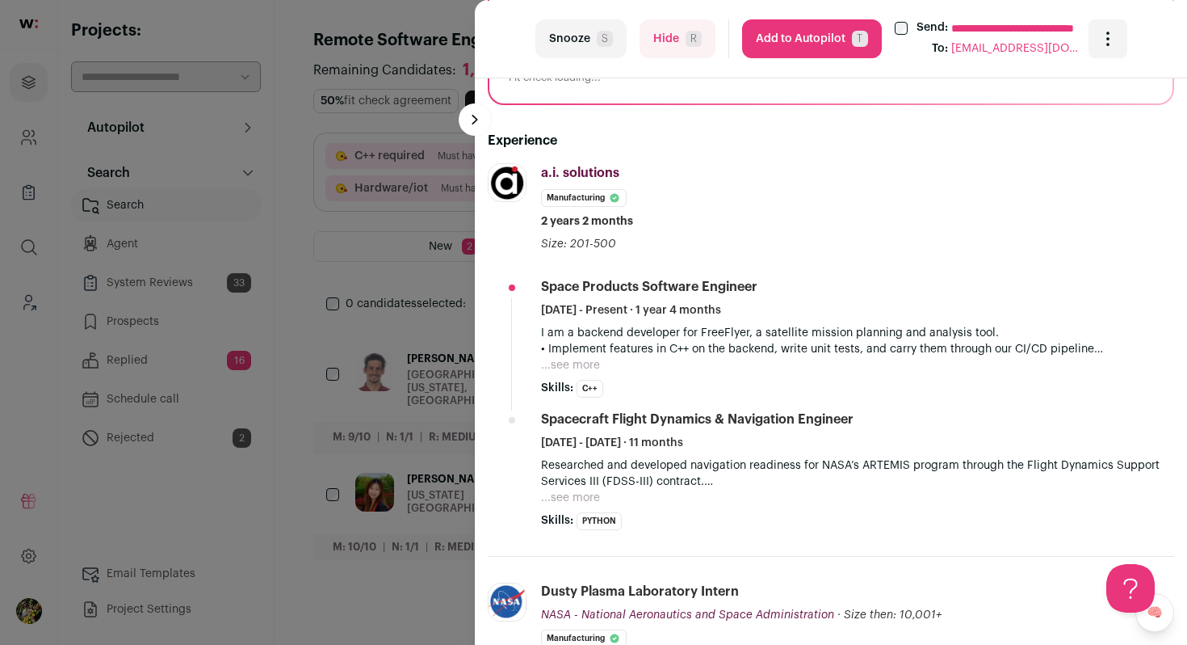
click at [583, 357] on button "...see more" at bounding box center [570, 365] width 59 height 16
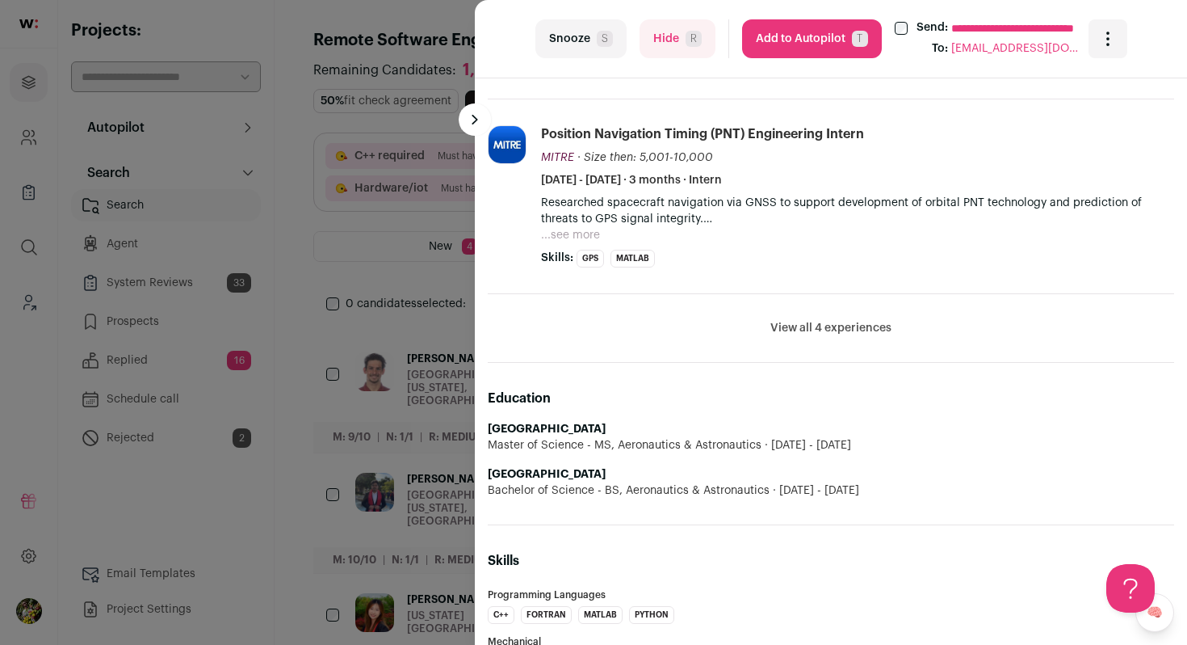
scroll to position [1162, 0]
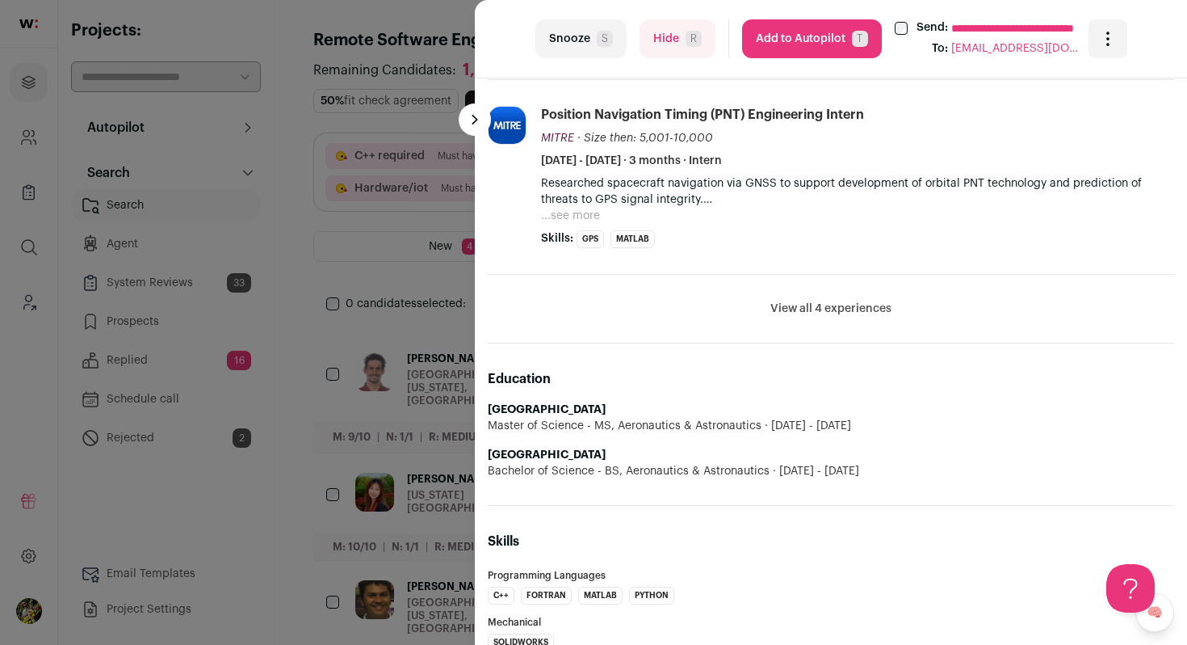
click at [838, 40] on button "Add to Autopilot T" at bounding box center [812, 38] width 140 height 39
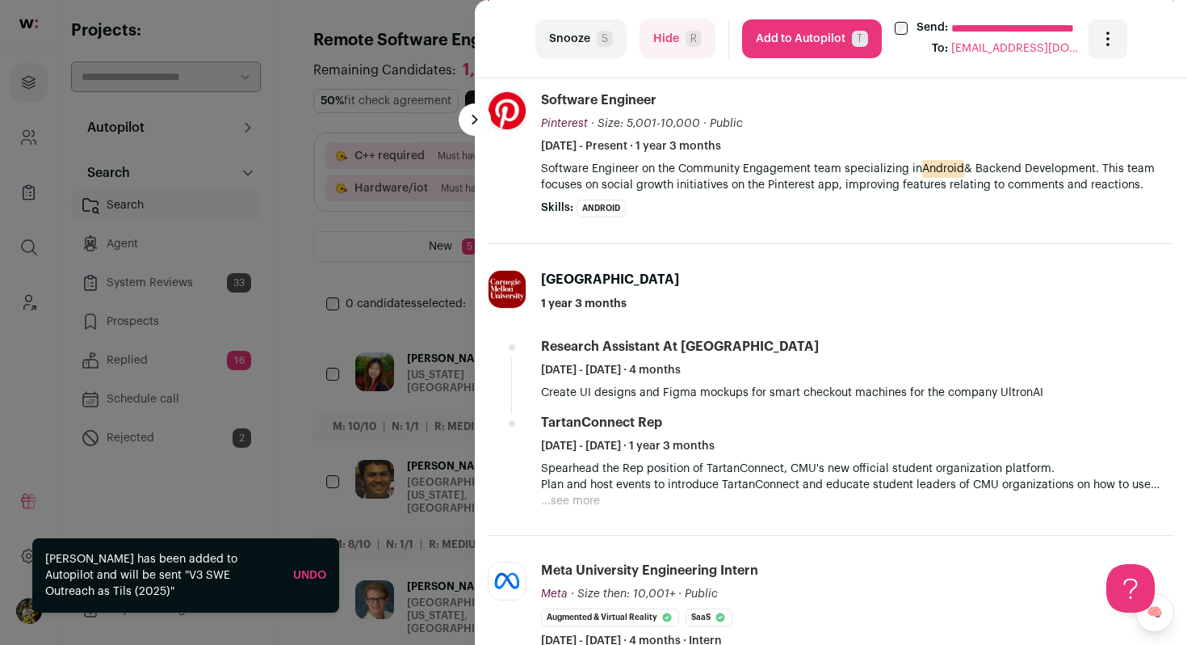
scroll to position [0, 0]
click at [843, 46] on button "Add to Autopilot T" at bounding box center [812, 38] width 140 height 39
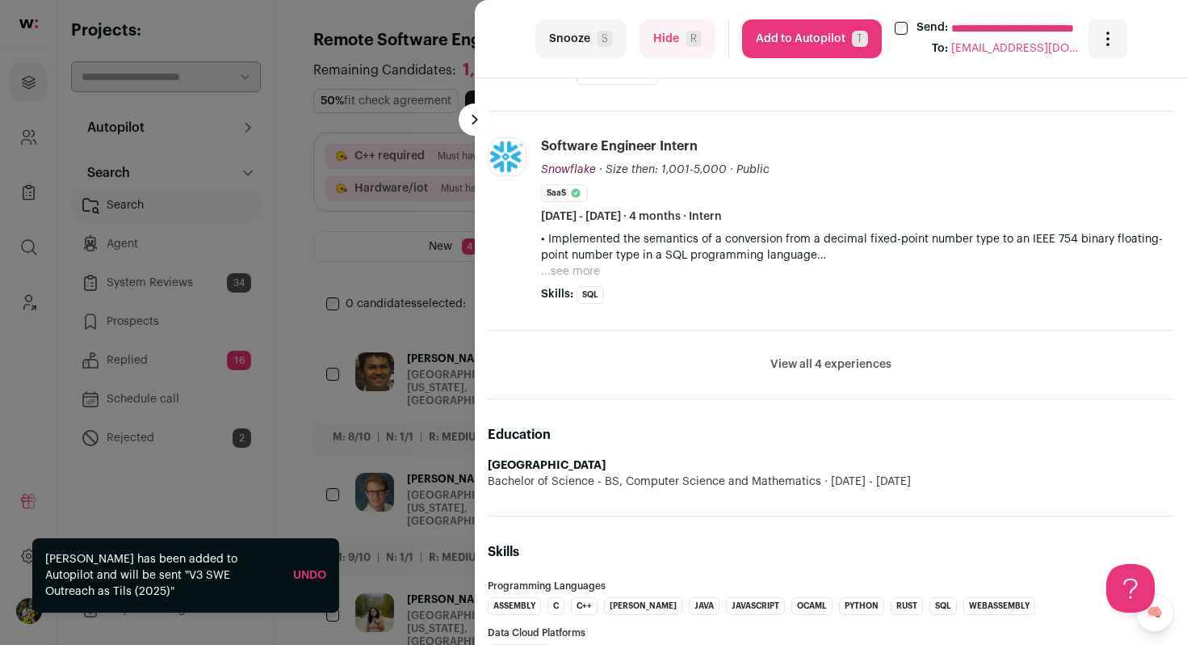
scroll to position [1137, 0]
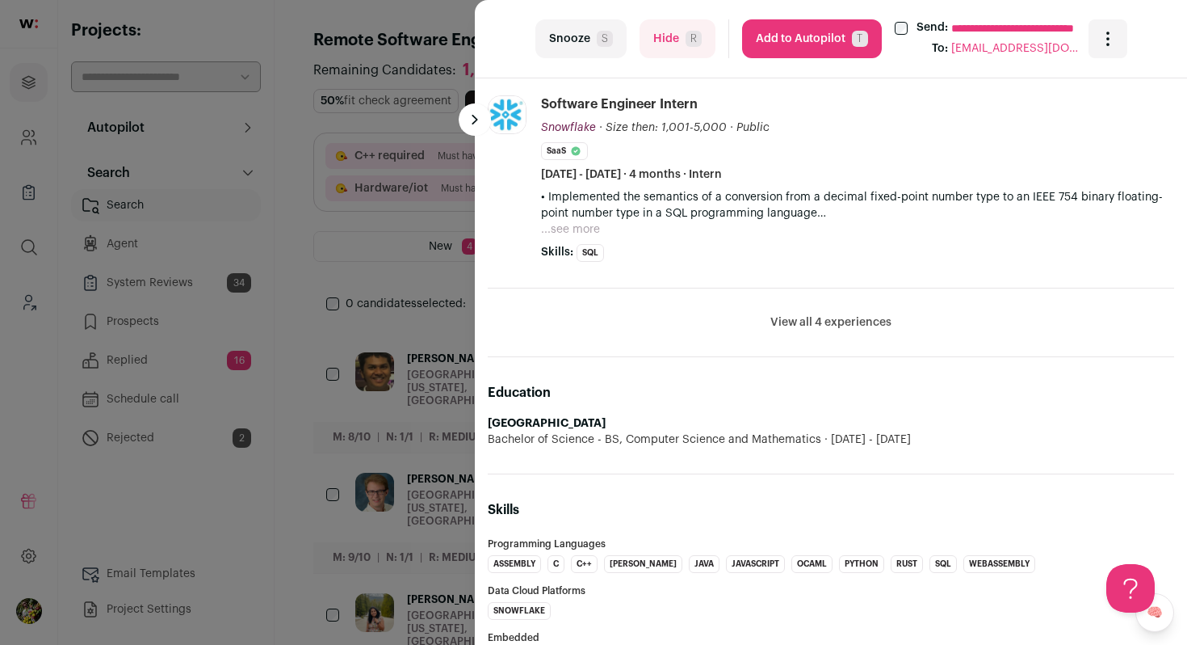
click at [846, 31] on button "Add to Autopilot T" at bounding box center [812, 38] width 140 height 39
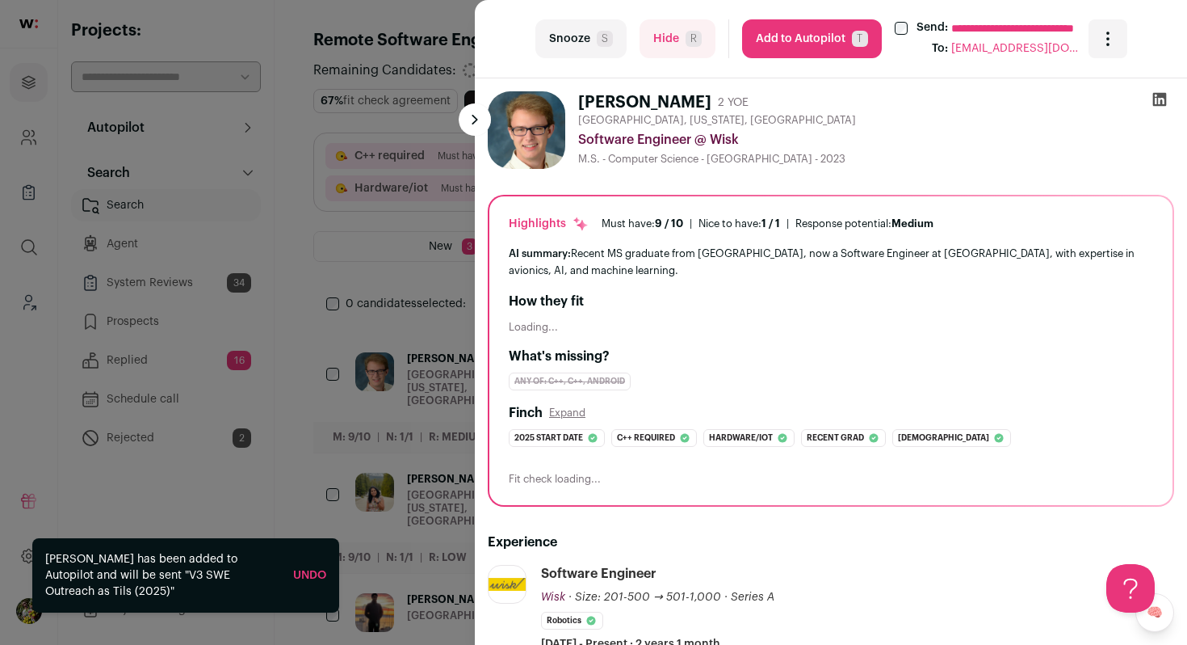
click at [429, 168] on div "**********" at bounding box center [593, 322] width 1187 height 645
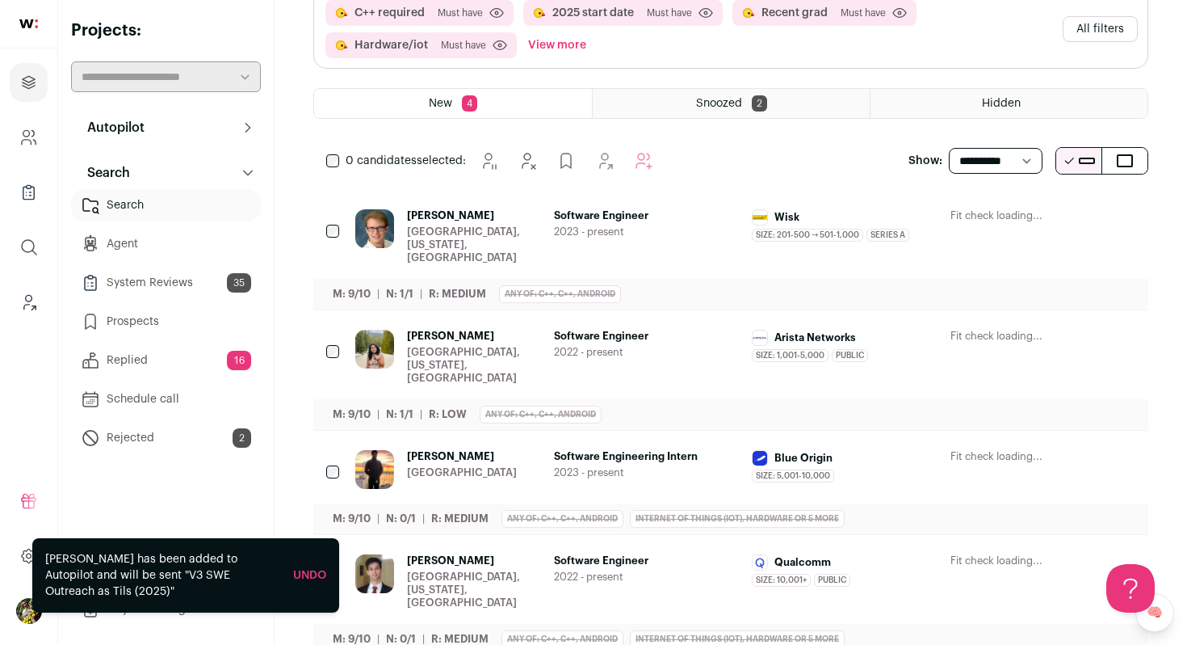
scroll to position [0, 0]
click at [670, 570] on span "2022 - present" at bounding box center [647, 576] width 186 height 13
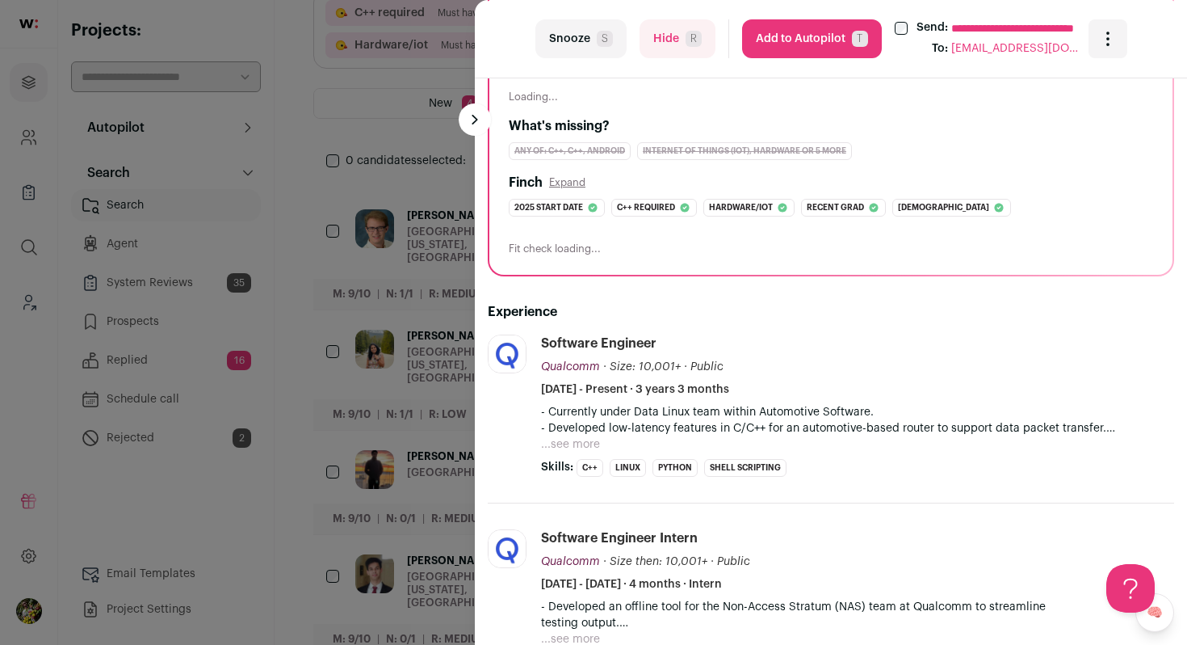
scroll to position [222, 0]
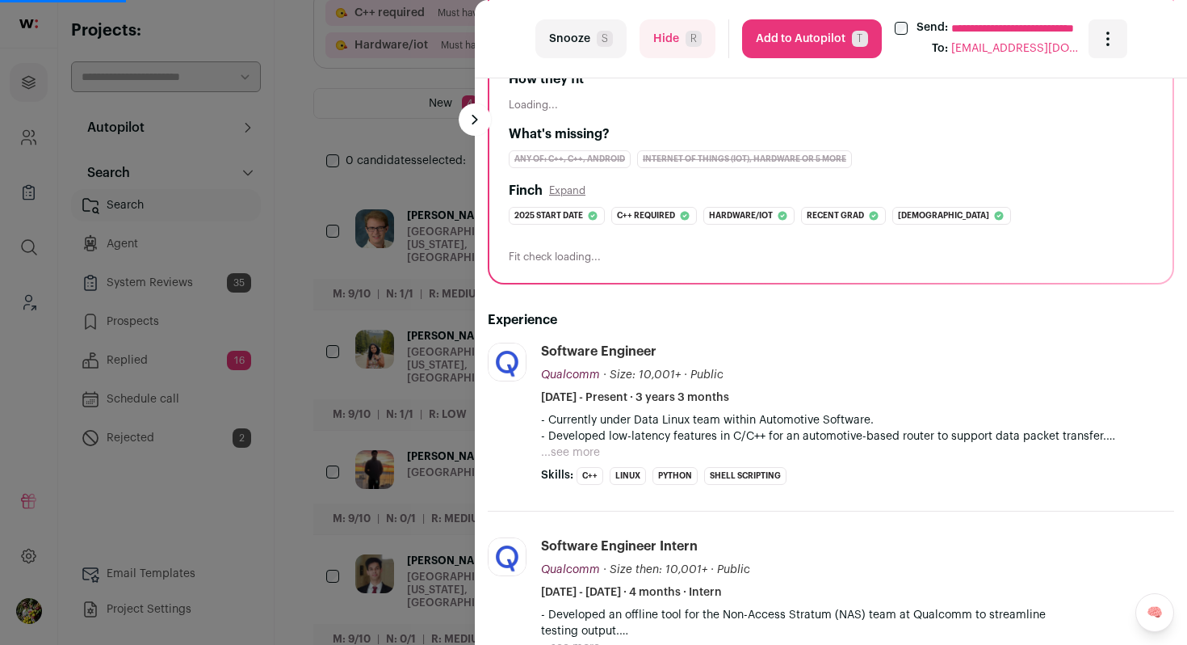
click at [596, 455] on button "...see more" at bounding box center [570, 452] width 59 height 16
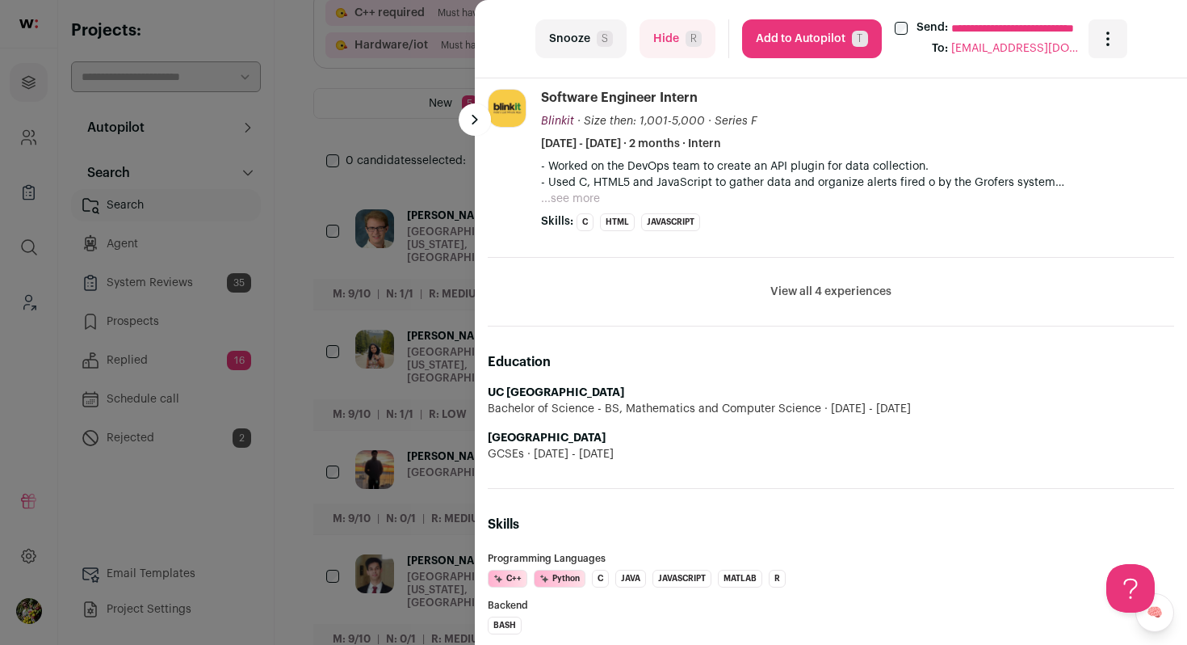
scroll to position [948, 0]
click at [859, 34] on span "T" at bounding box center [860, 39] width 16 height 16
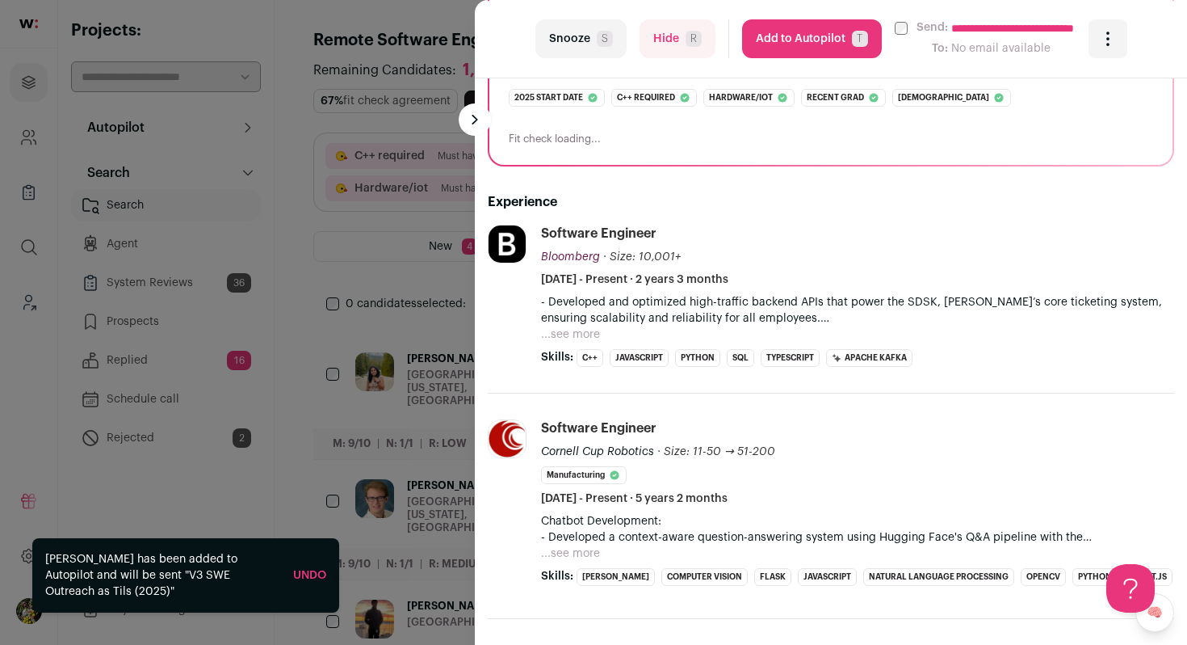
scroll to position [380, 0]
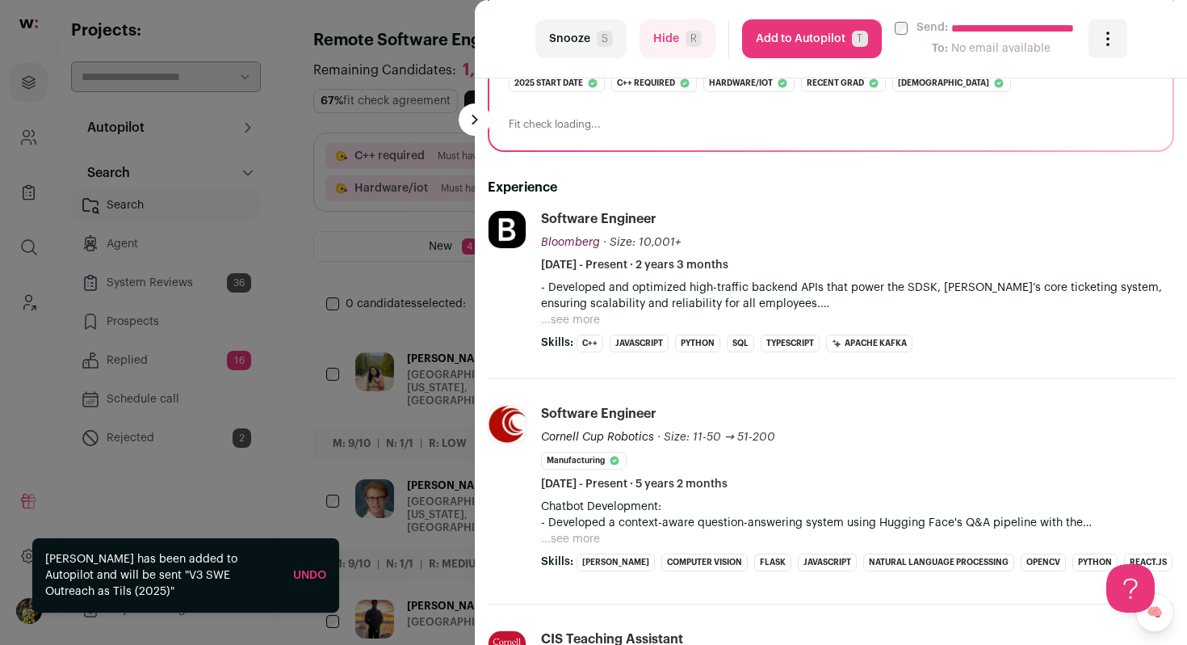
click at [574, 317] on button "...see more" at bounding box center [570, 320] width 59 height 16
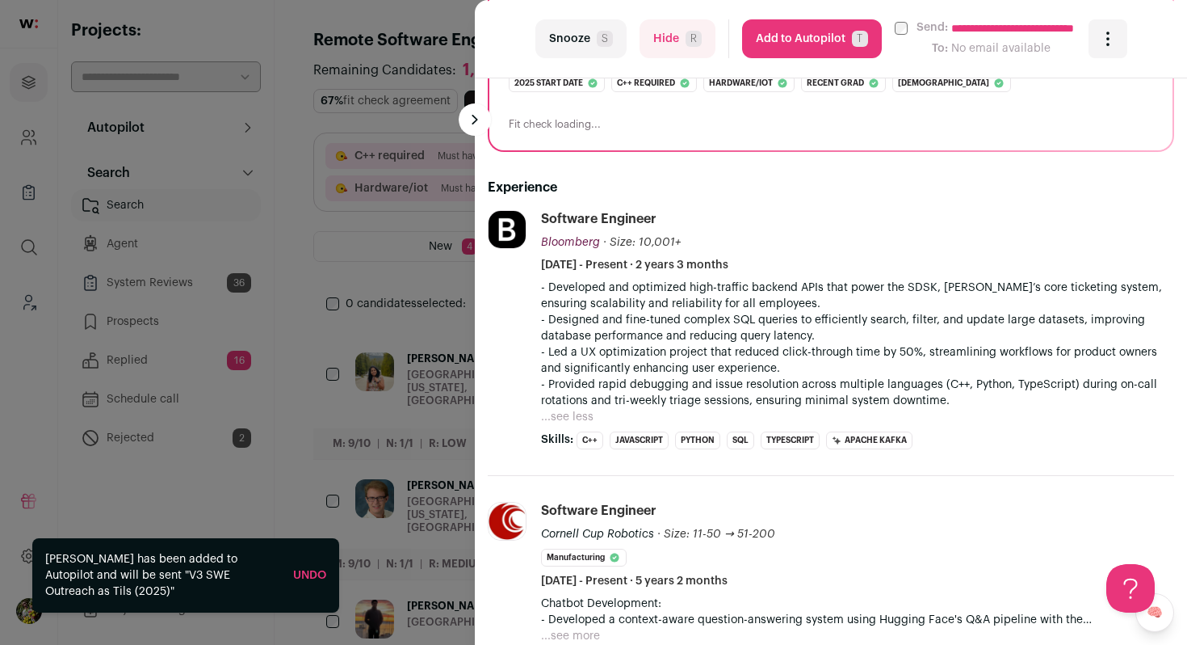
click at [691, 41] on span "R" at bounding box center [694, 39] width 16 height 16
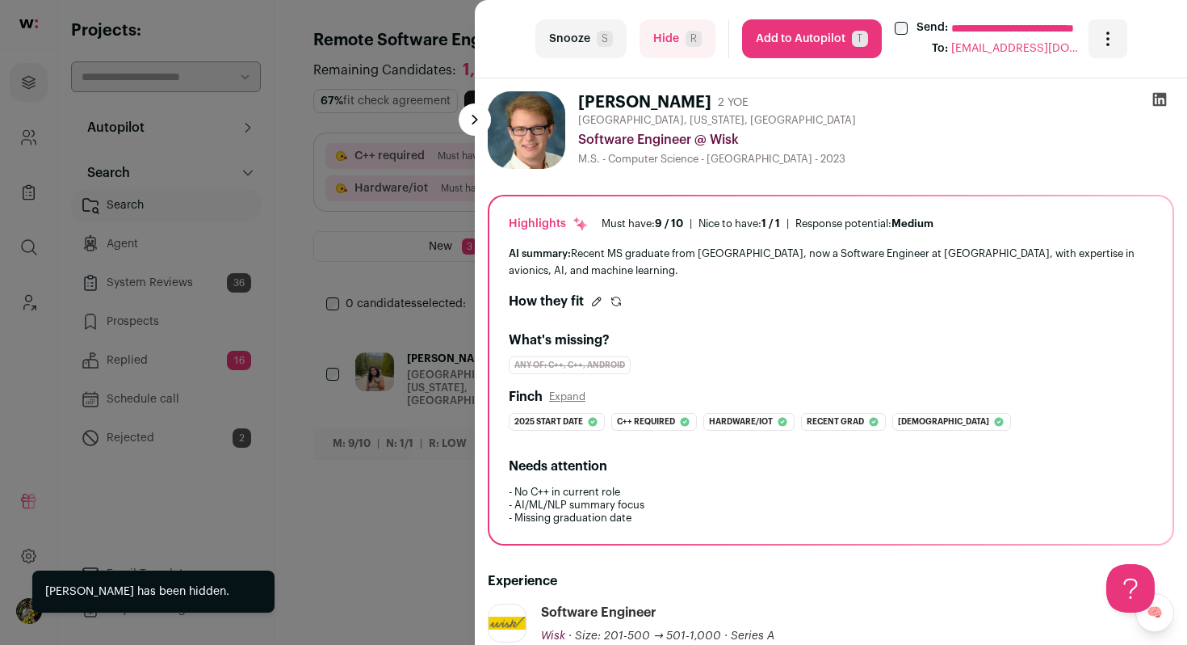
click at [258, 27] on div "**********" at bounding box center [593, 322] width 1187 height 645
